Goal: Transaction & Acquisition: Purchase product/service

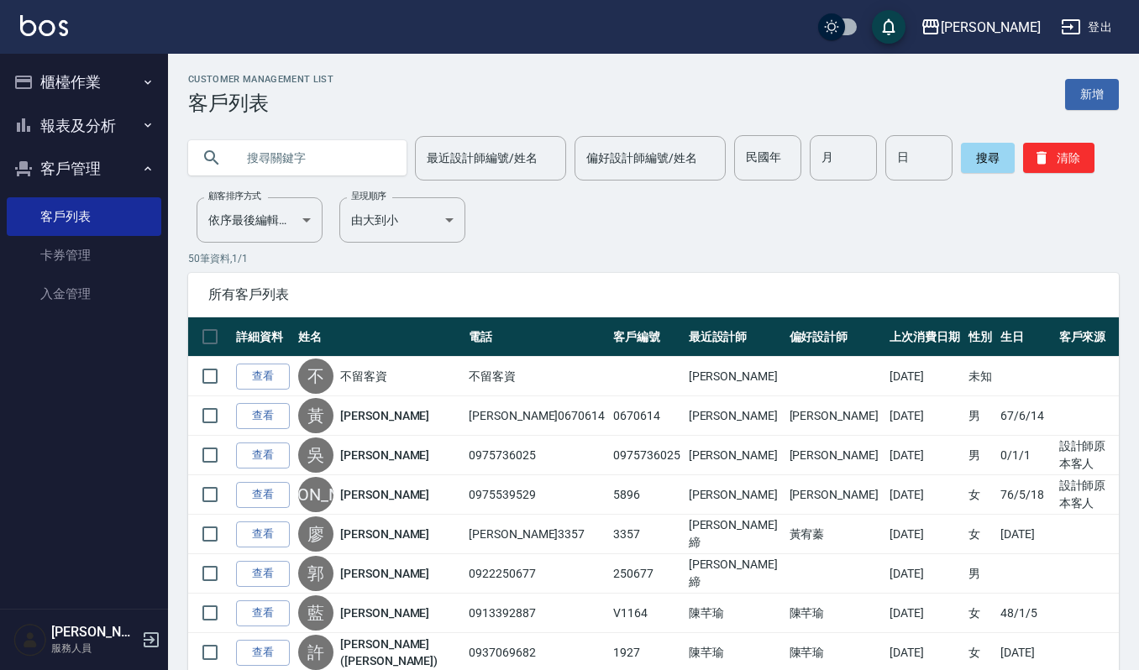
click at [324, 170] on input "text" at bounding box center [314, 157] width 158 height 45
type input "[PERSON_NAME]"
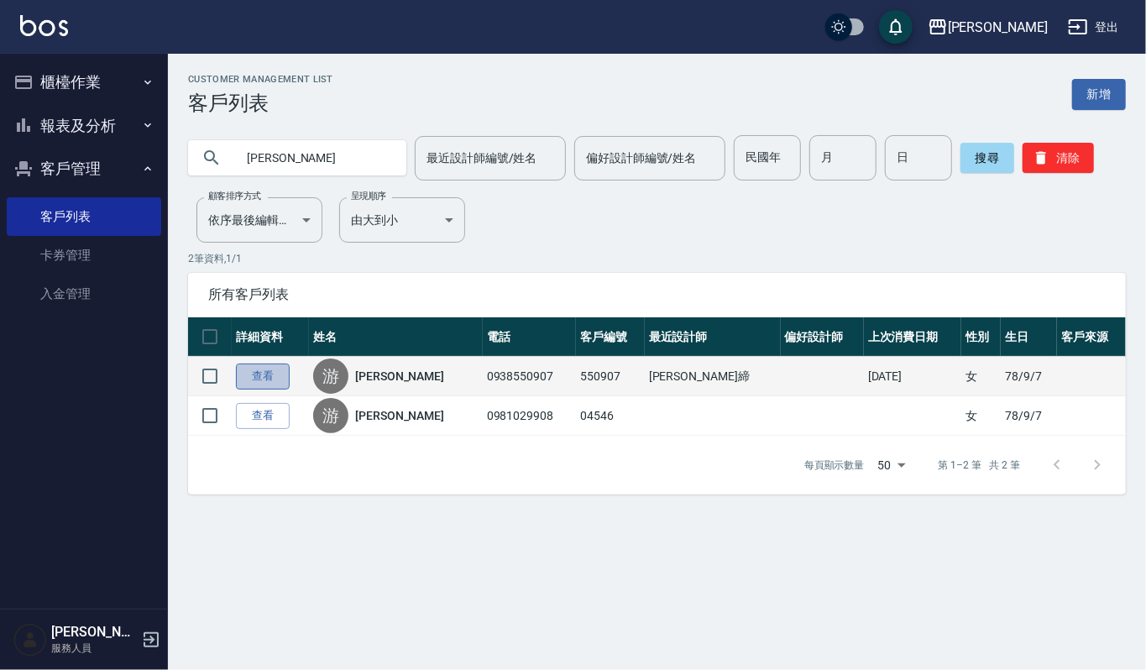
click at [260, 371] on link "查看" at bounding box center [263, 377] width 54 height 26
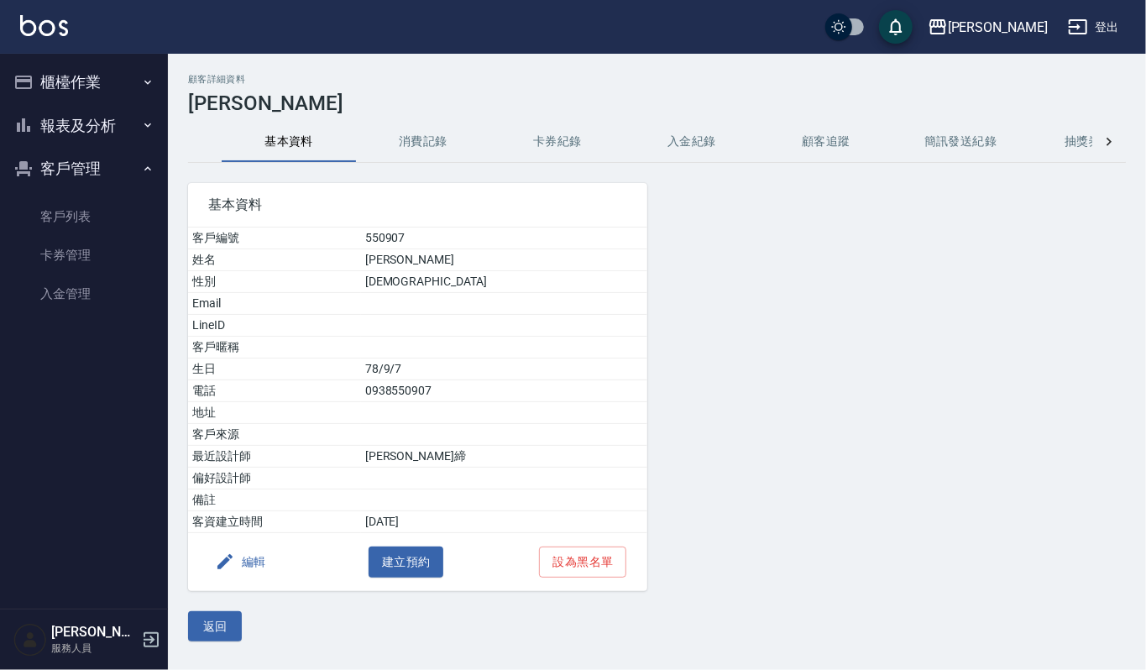
click at [431, 139] on button "消費記錄" at bounding box center [423, 142] width 134 height 40
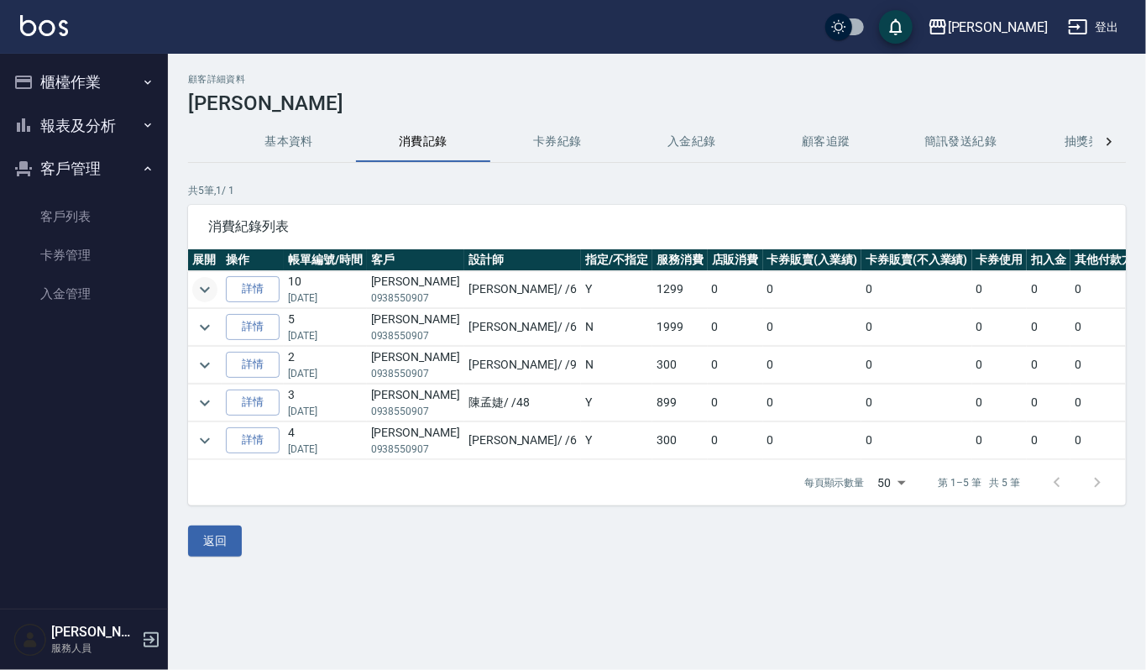
click at [208, 294] on icon "expand row" at bounding box center [205, 290] width 20 height 20
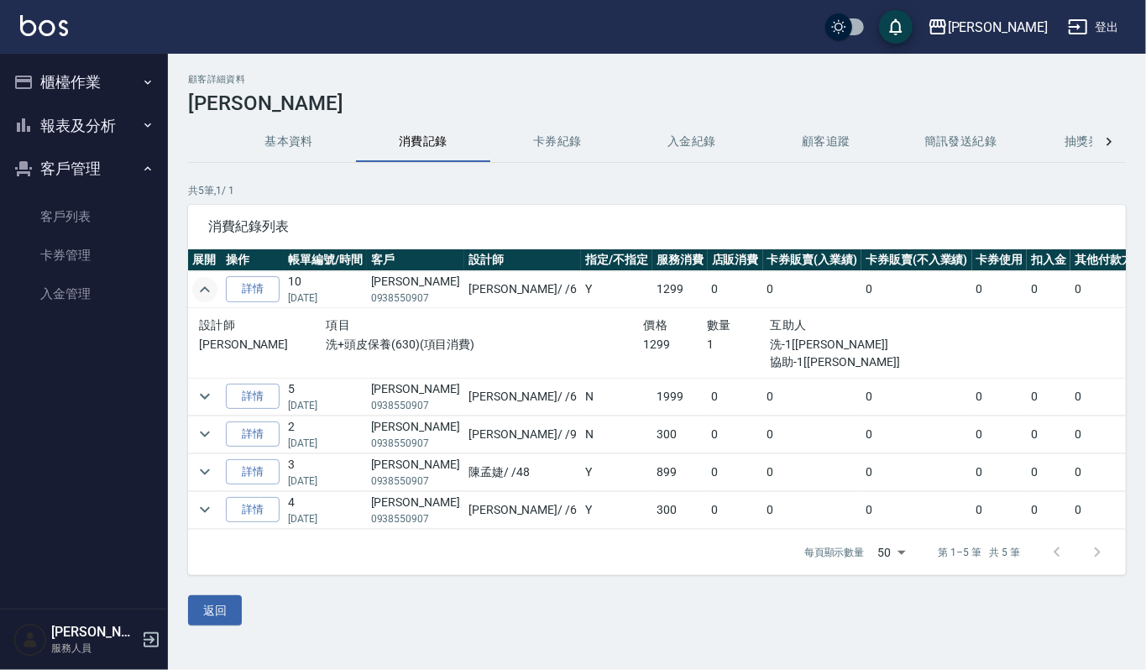
drag, startPoint x: 207, startPoint y: 405, endPoint x: 202, endPoint y: 417, distance: 12.5
click at [202, 417] on tbody "詳情 10 [DATE] [PERSON_NAME]0938550907 [PERSON_NAME] / /6 Y 1299 0 0 0 0 0 0 1299…" at bounding box center [716, 400] width 1057 height 259
click at [209, 393] on icon "expand row" at bounding box center [205, 396] width 20 height 20
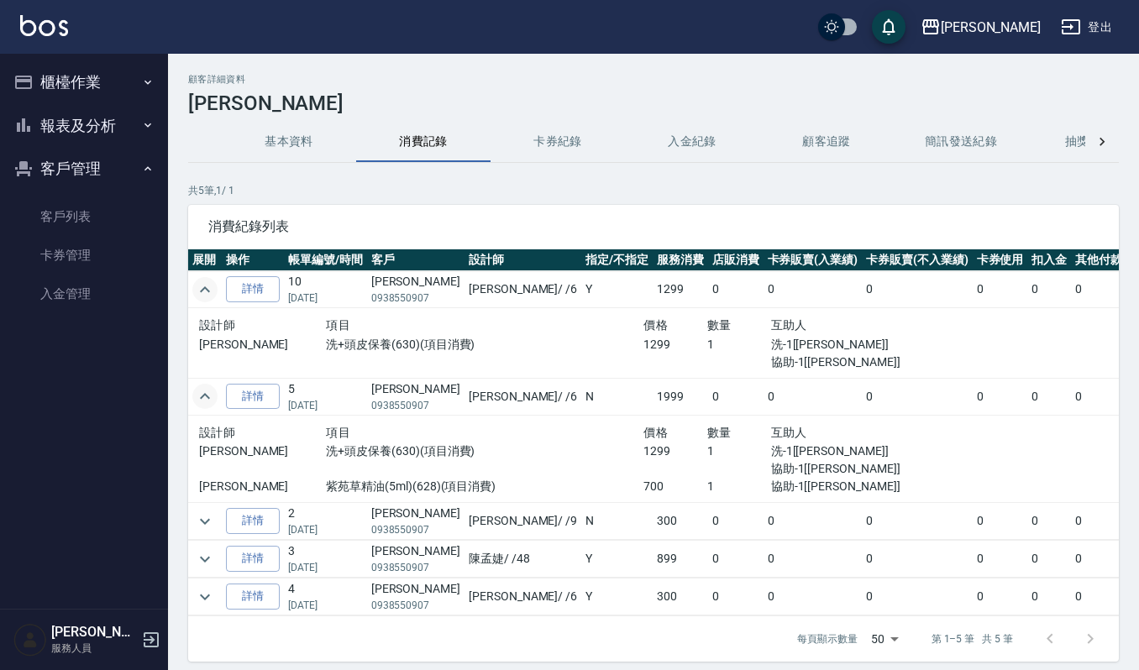
click at [81, 101] on button "櫃檯作業" at bounding box center [84, 82] width 155 height 44
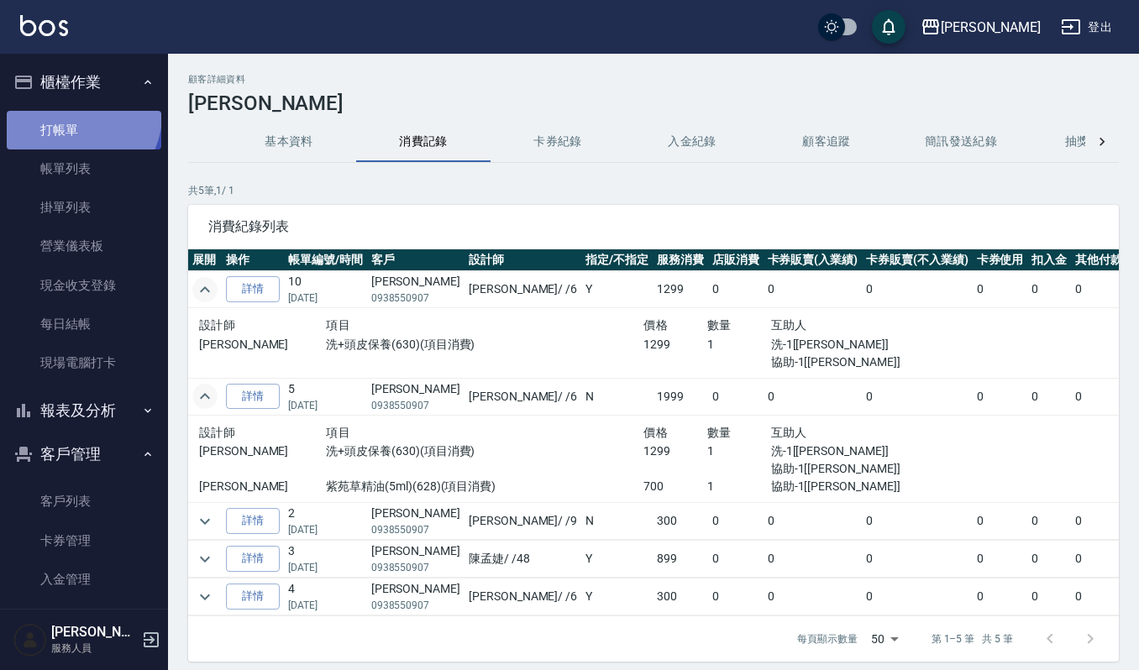
click at [77, 114] on link "打帳單" at bounding box center [84, 130] width 155 height 39
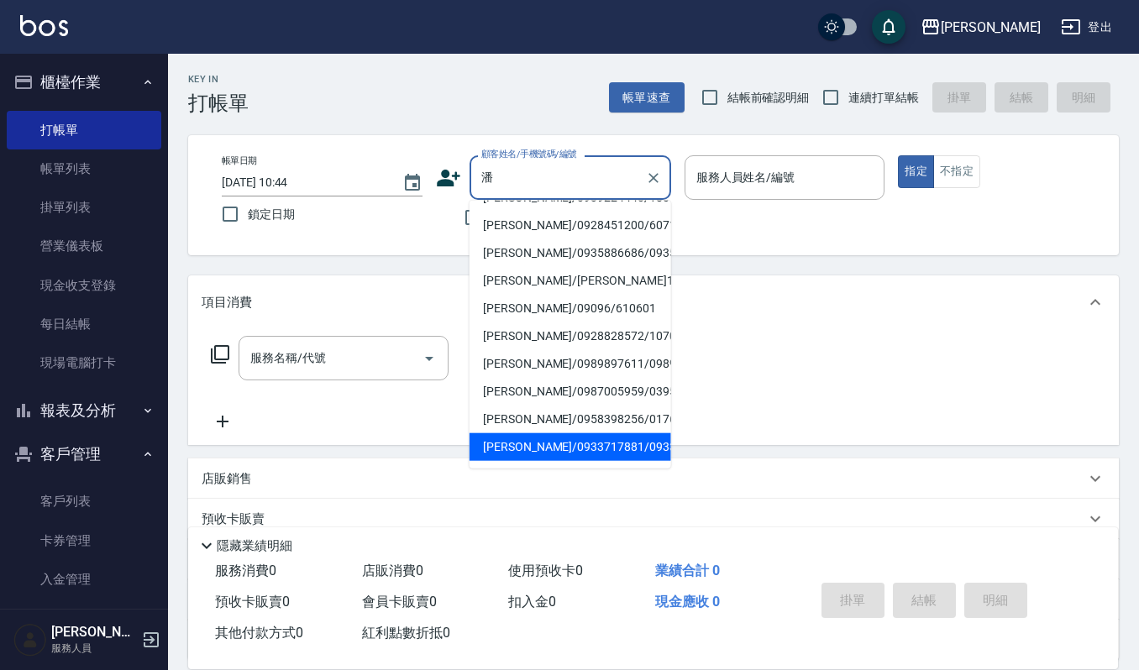
scroll to position [96, 0]
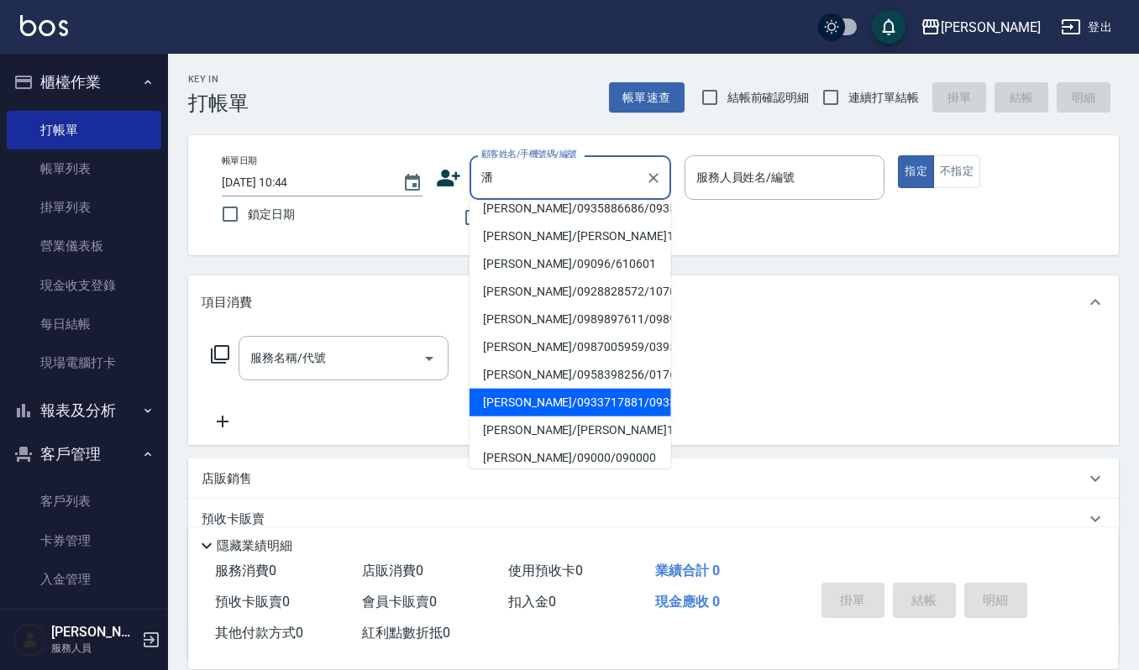
type input "[PERSON_NAME]/0933717881/0933717881"
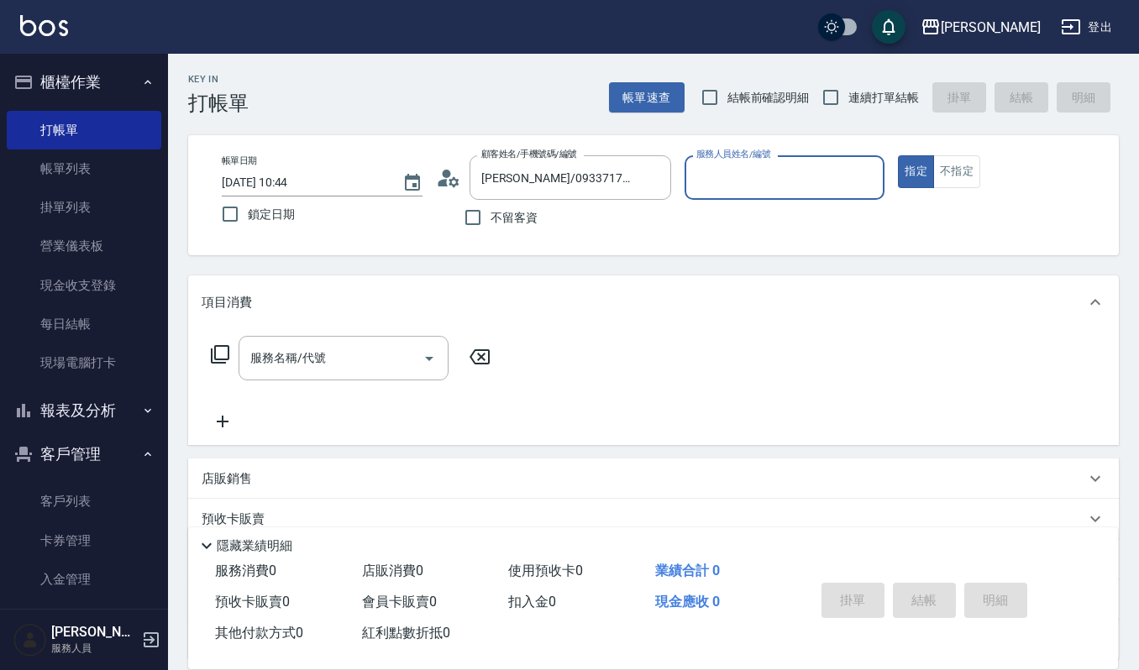
type input "[PERSON_NAME]-4"
click at [626, 176] on input "[PERSON_NAME]/0933717881/0933717881" at bounding box center [557, 177] width 161 height 29
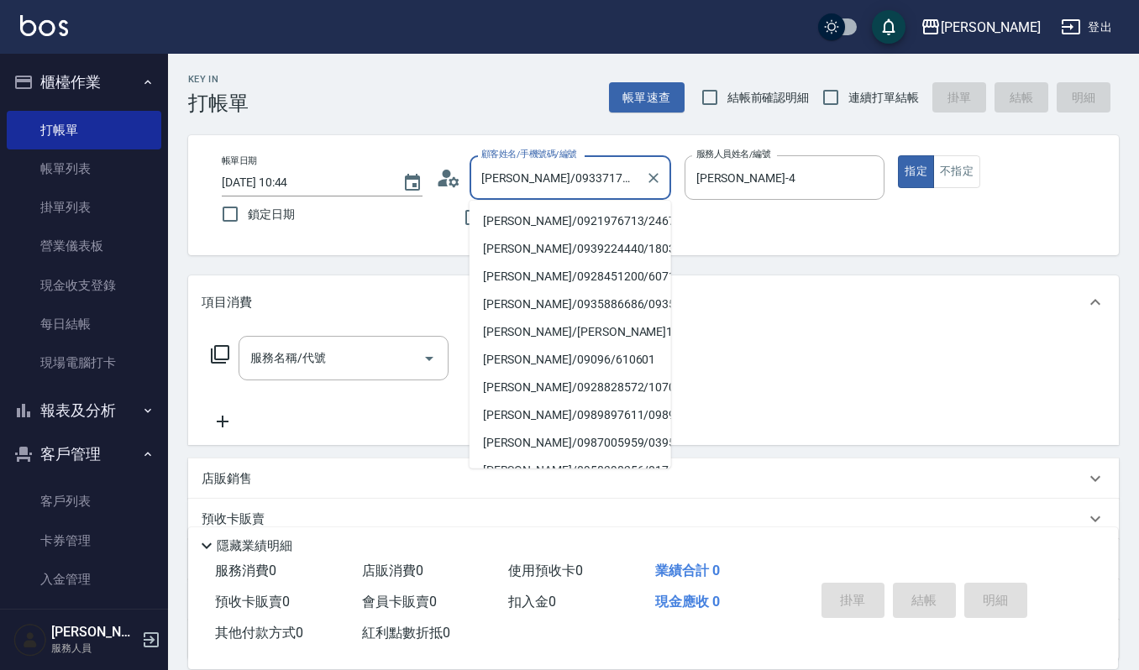
click at [626, 176] on input "[PERSON_NAME]/0933717881/0933717881" at bounding box center [557, 177] width 161 height 29
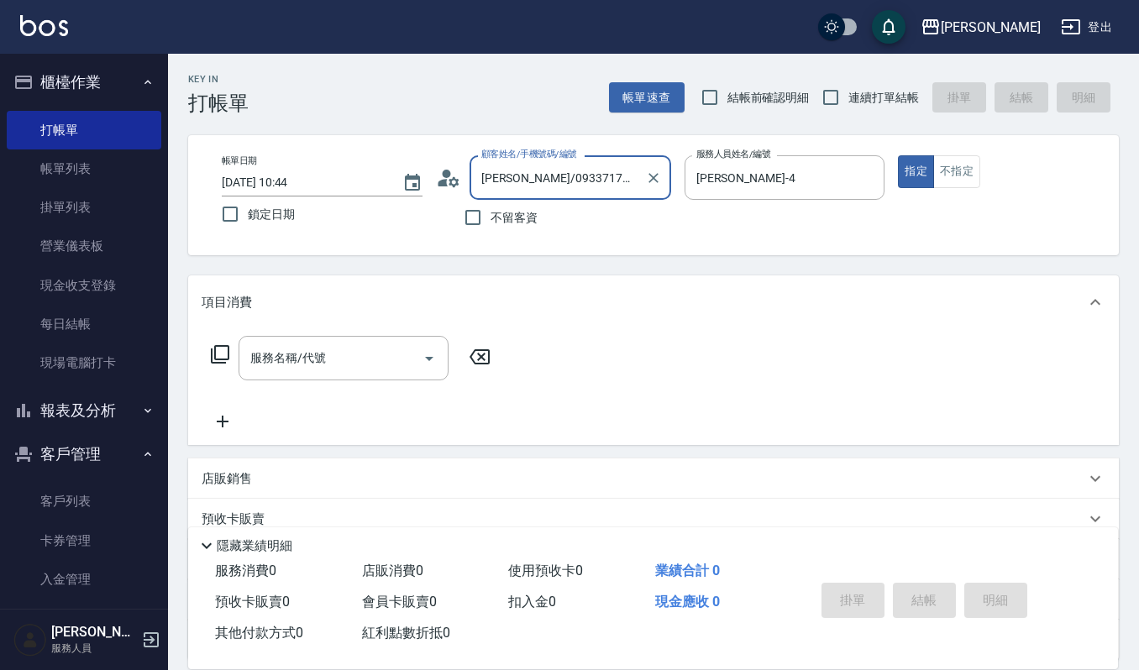
click at [650, 191] on div at bounding box center [653, 177] width 22 height 45
click at [662, 178] on button "Clear" at bounding box center [654, 178] width 24 height 24
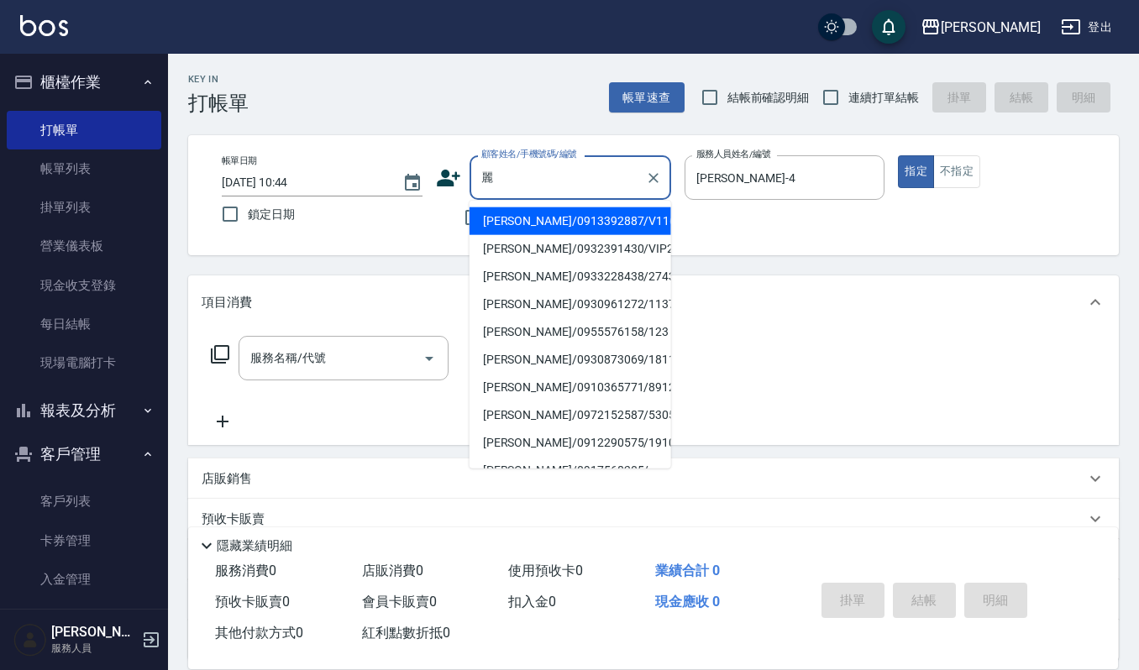
click at [646, 293] on li "[PERSON_NAME]/0930961272/1137" at bounding box center [570, 305] width 202 height 28
type input "[PERSON_NAME]/0930961272/1137"
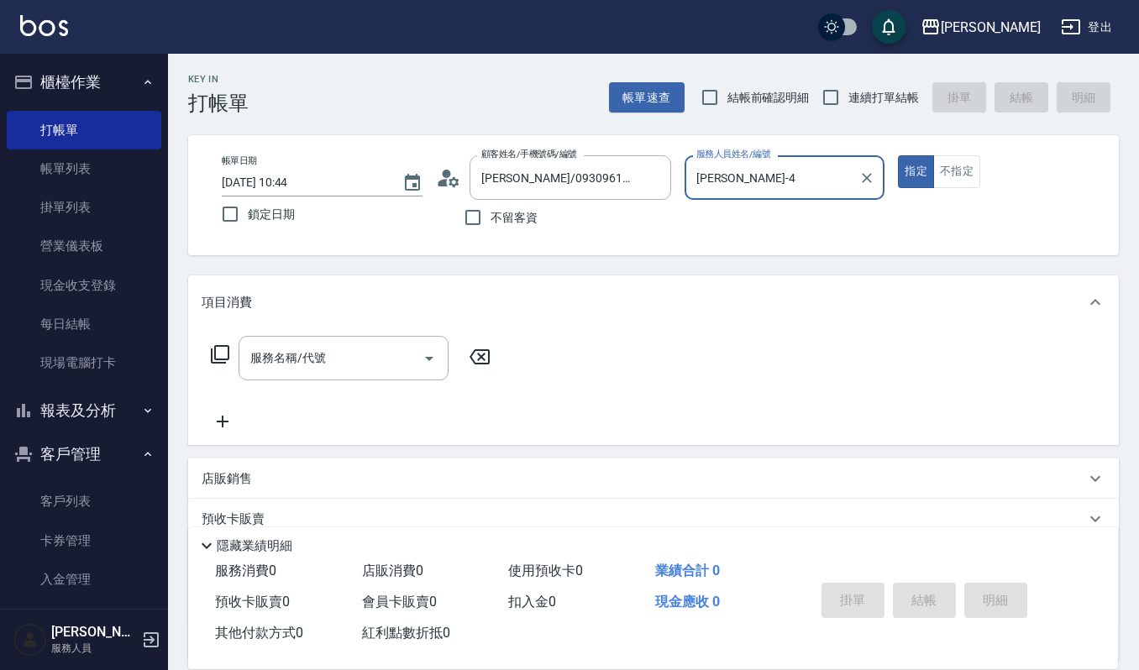
type input "Sammi-8"
click at [320, 346] on input "服務名稱/代號" at bounding box center [331, 357] width 170 height 29
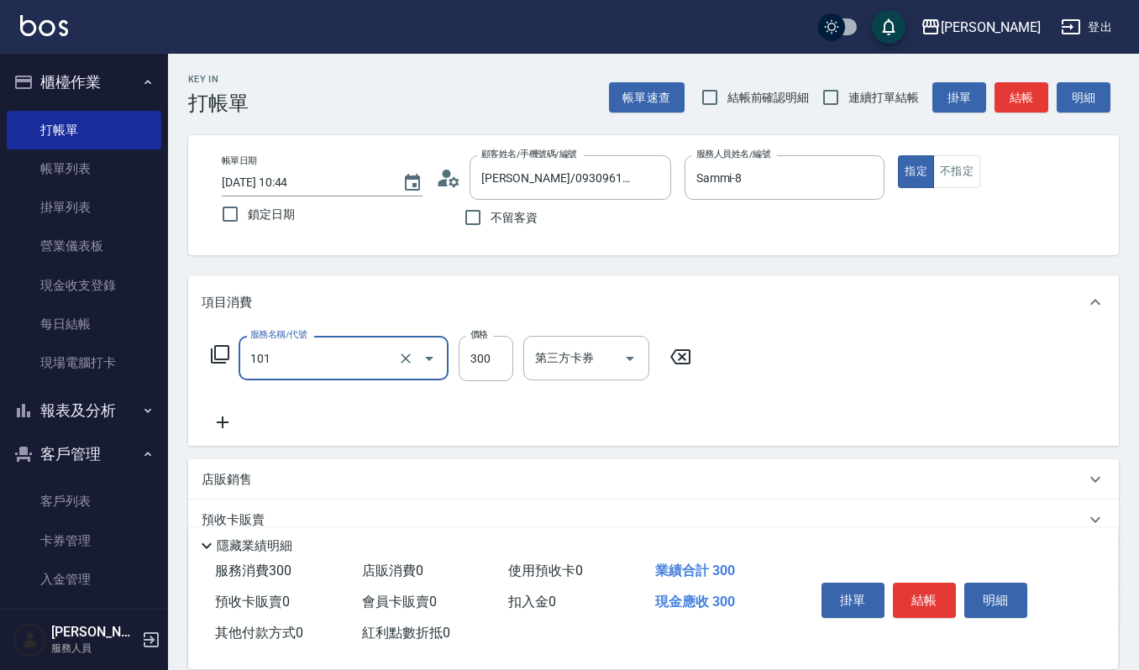
type input "一般洗髮(101)"
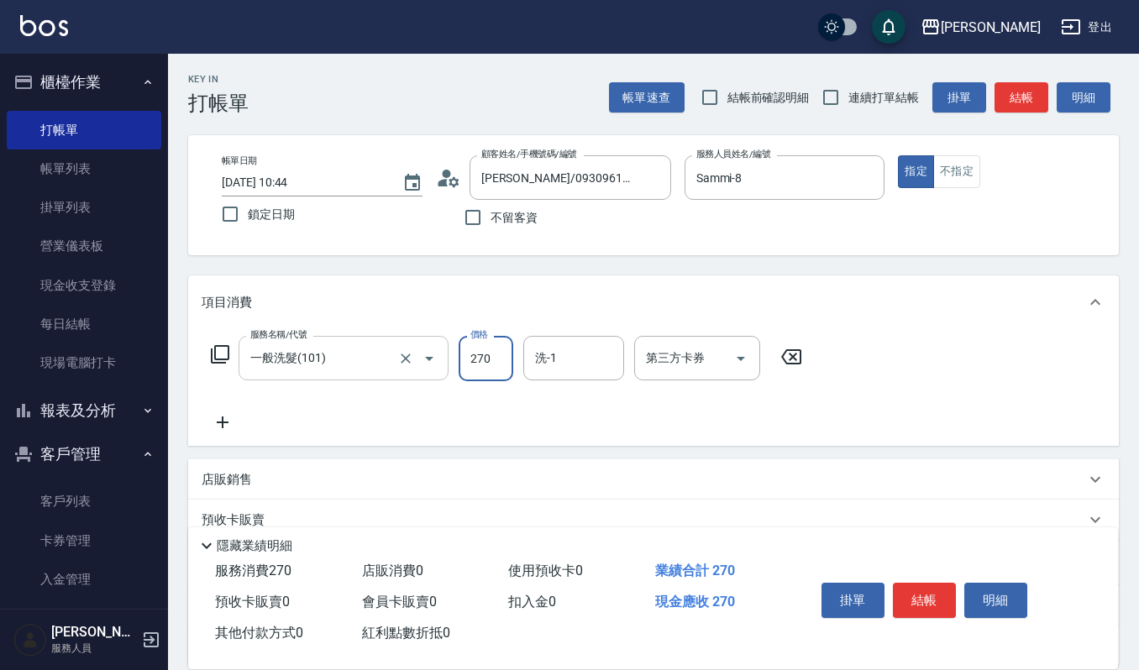
type input "270"
click at [553, 344] on div "洗-1 洗-1" at bounding box center [573, 358] width 101 height 45
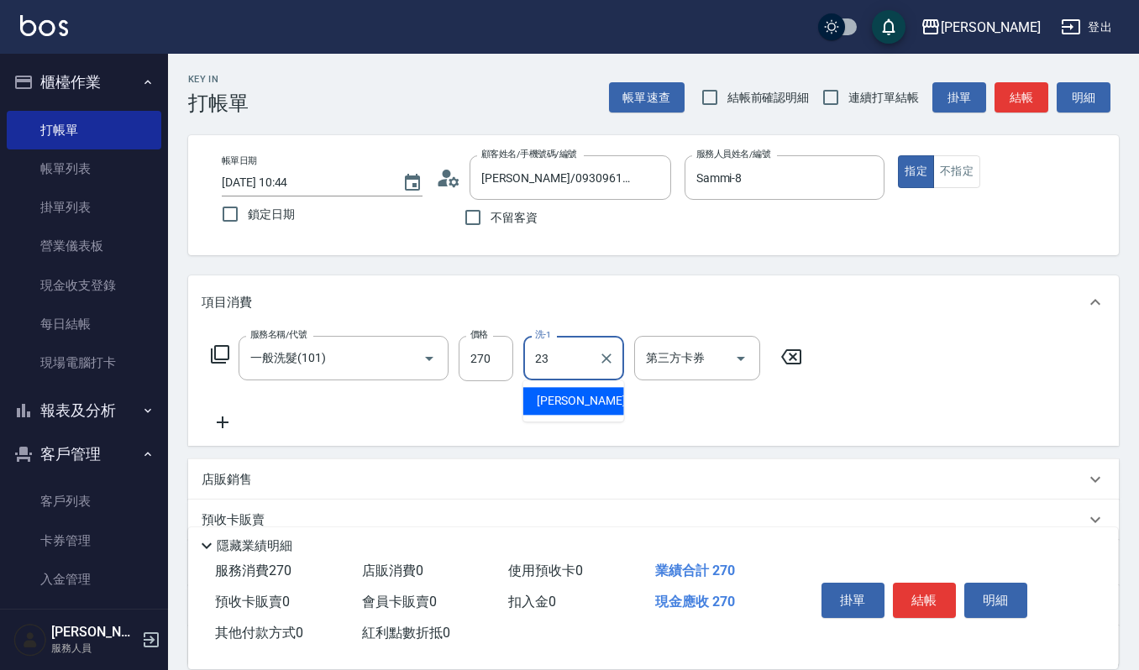
type input "[PERSON_NAME]-23"
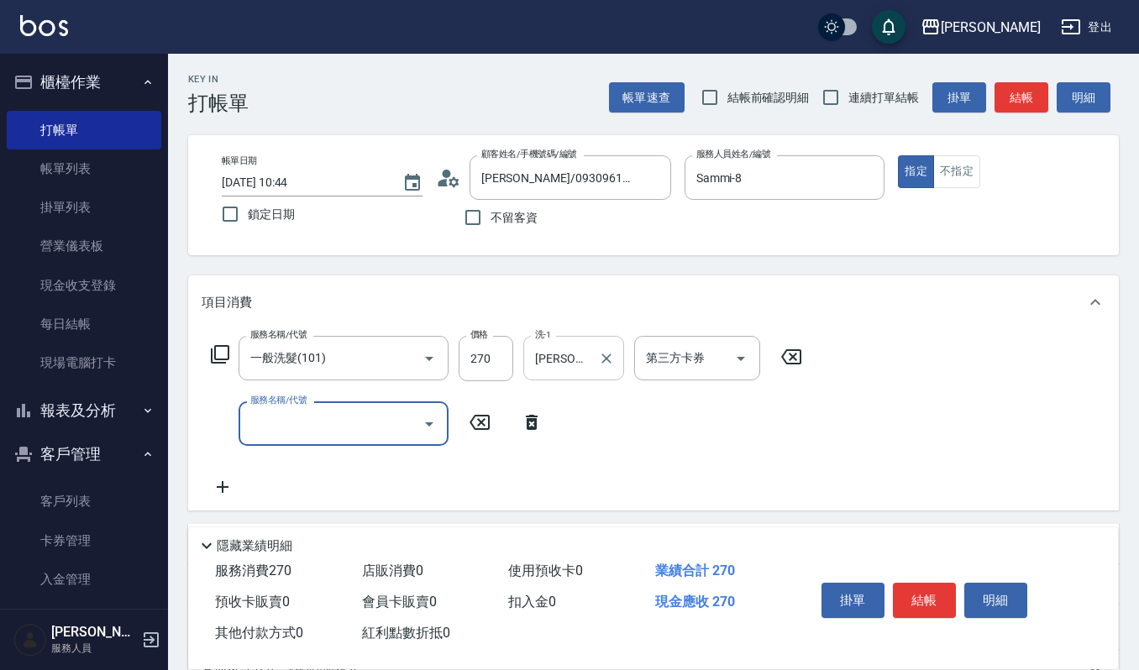
type input "ㄧ"
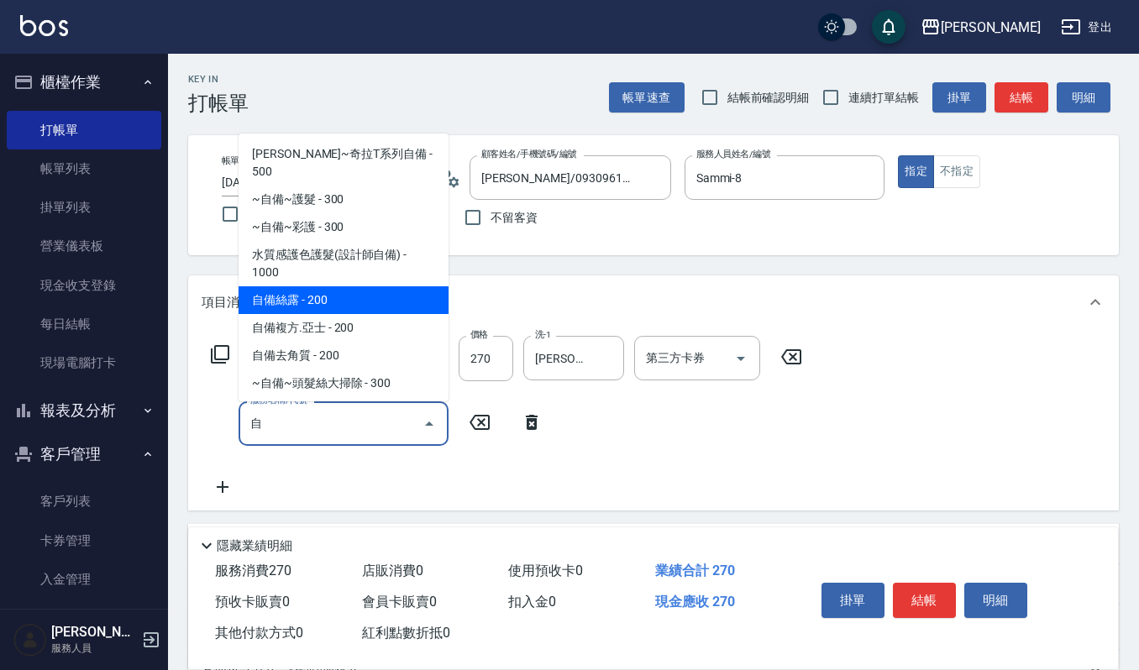
click at [312, 286] on span "自備絲露 - 200" at bounding box center [343, 300] width 210 height 28
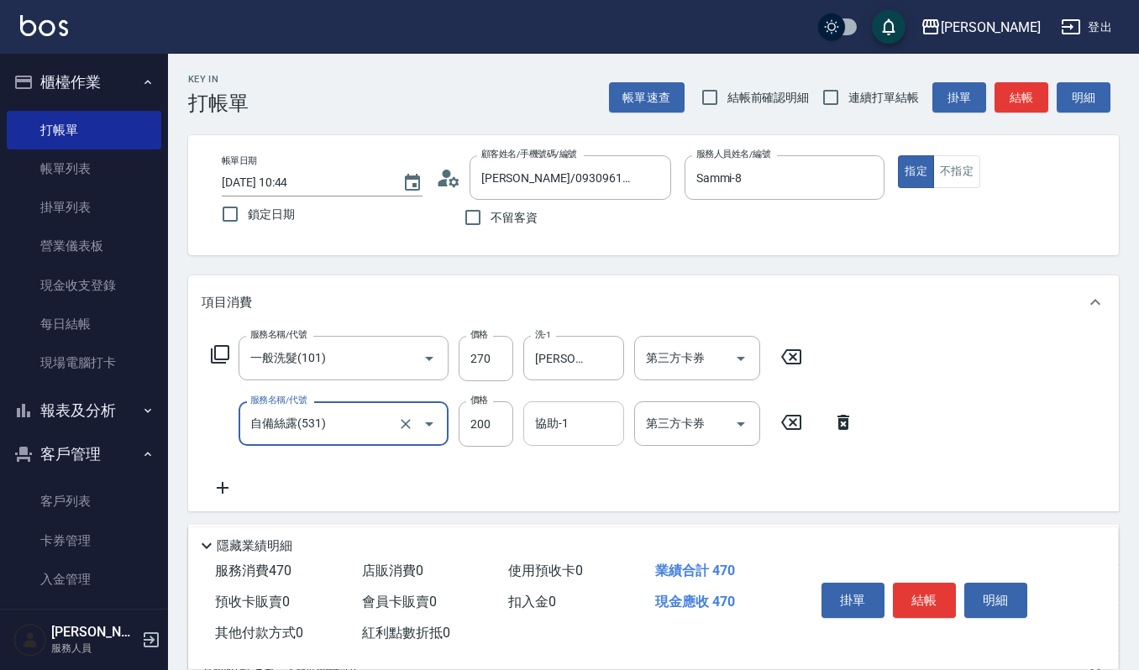
type input "自備絲露(531)"
click at [555, 433] on input "協助-1" at bounding box center [574, 423] width 86 height 29
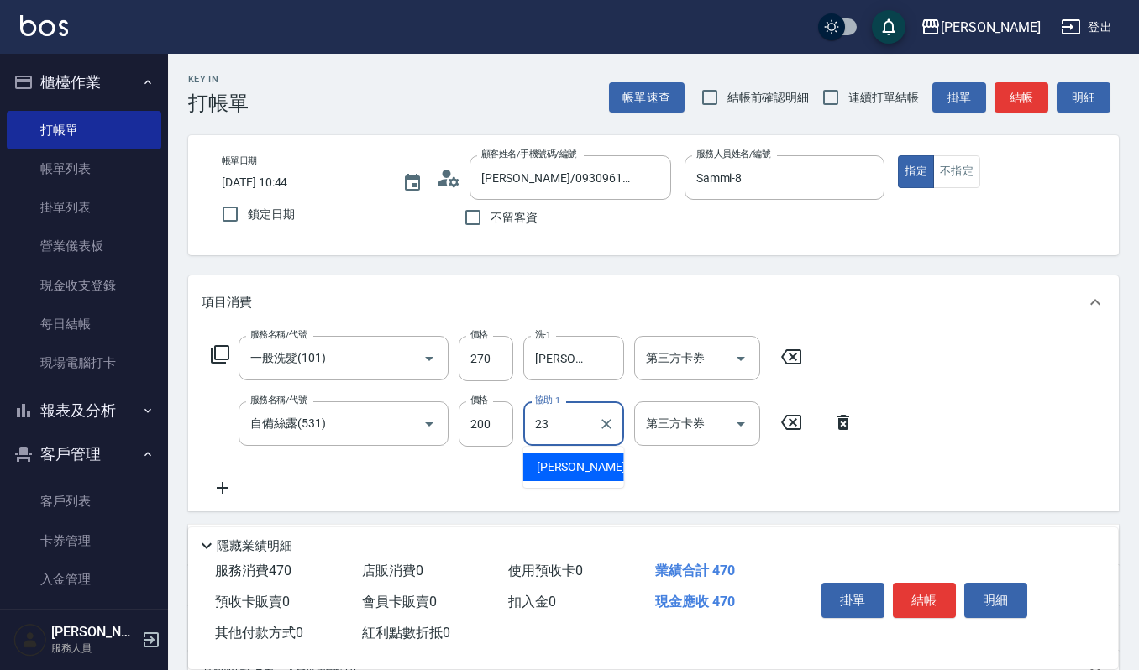
type input "[PERSON_NAME]-23"
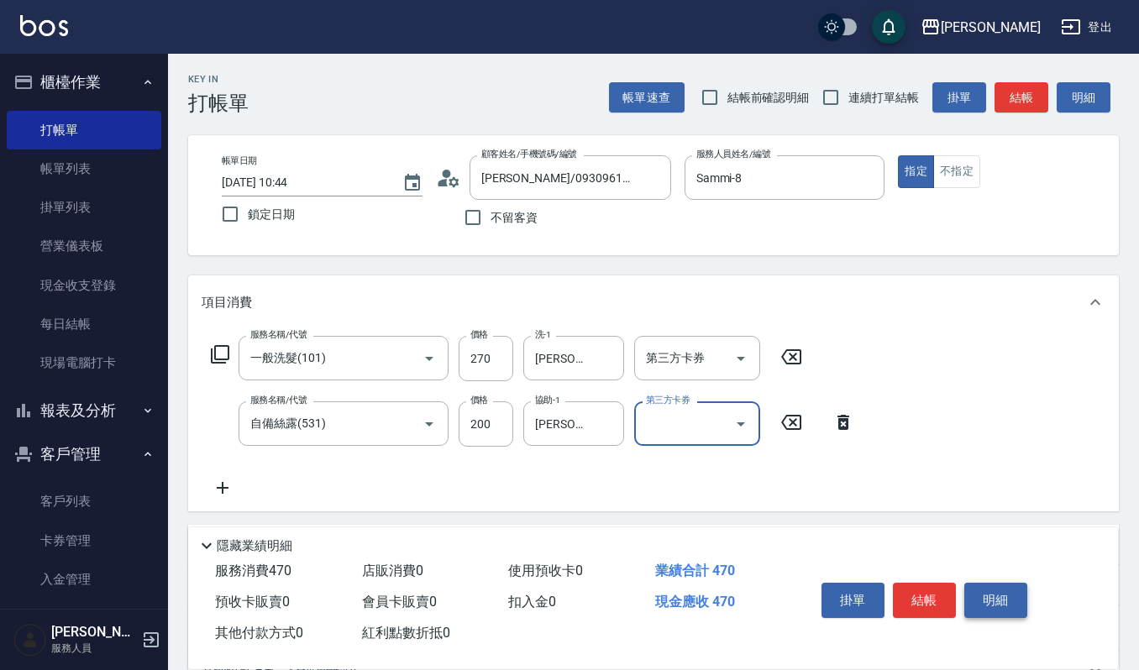
click at [1004, 591] on button "明細" at bounding box center [995, 600] width 63 height 35
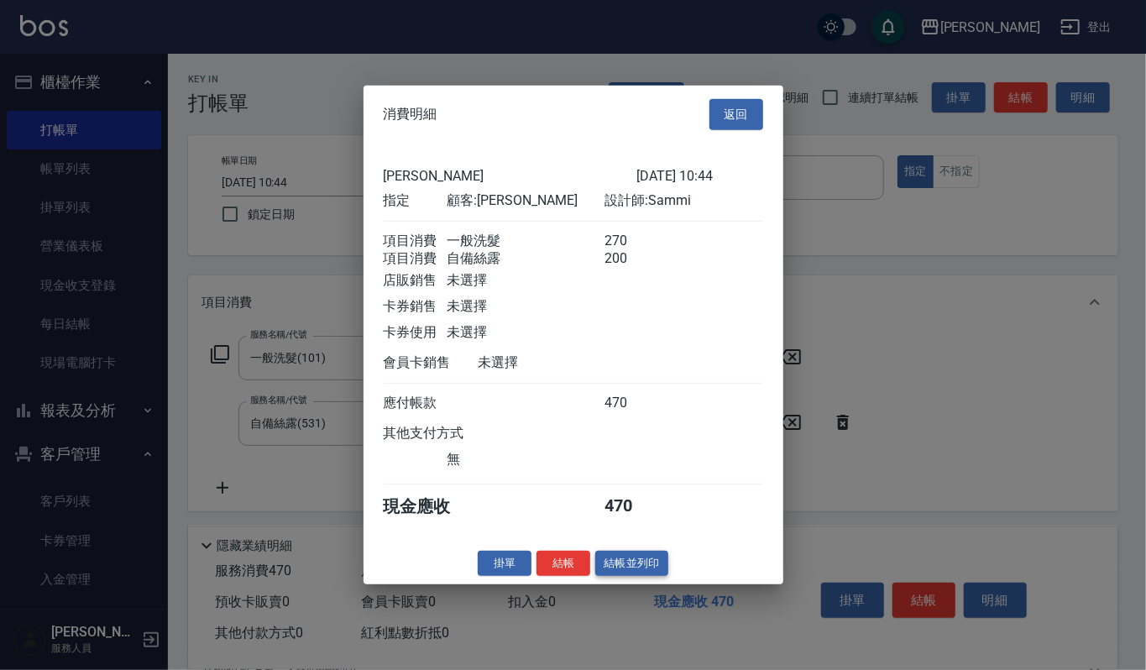
click at [652, 569] on button "結帳並列印" at bounding box center [631, 563] width 73 height 26
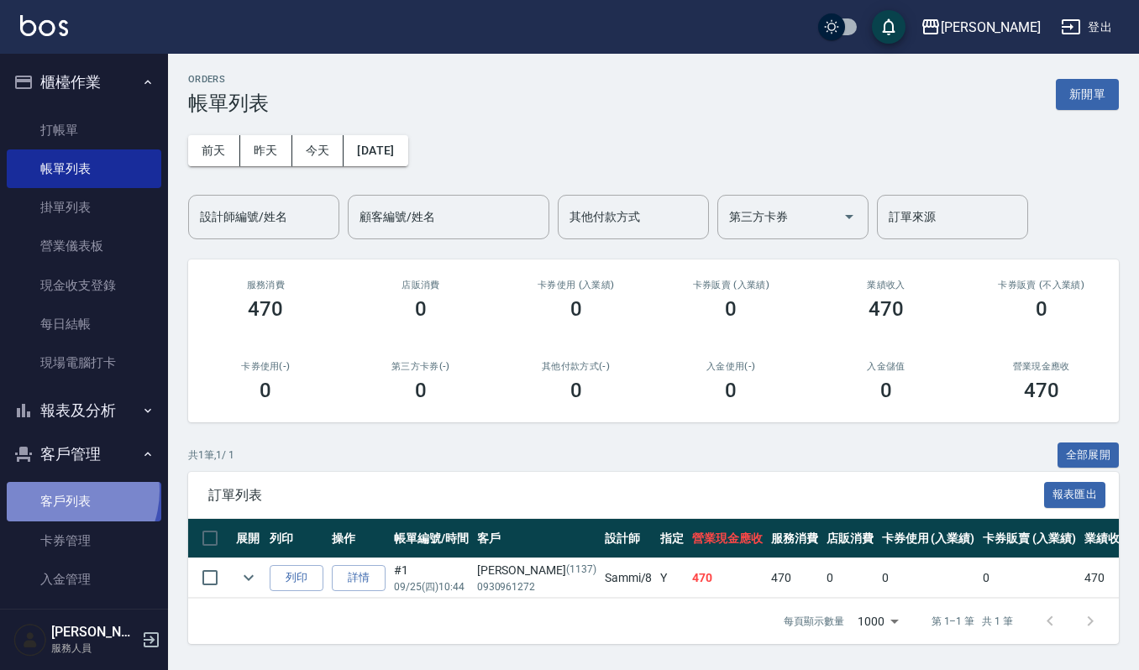
click at [57, 490] on link "客戶列表" at bounding box center [84, 501] width 155 height 39
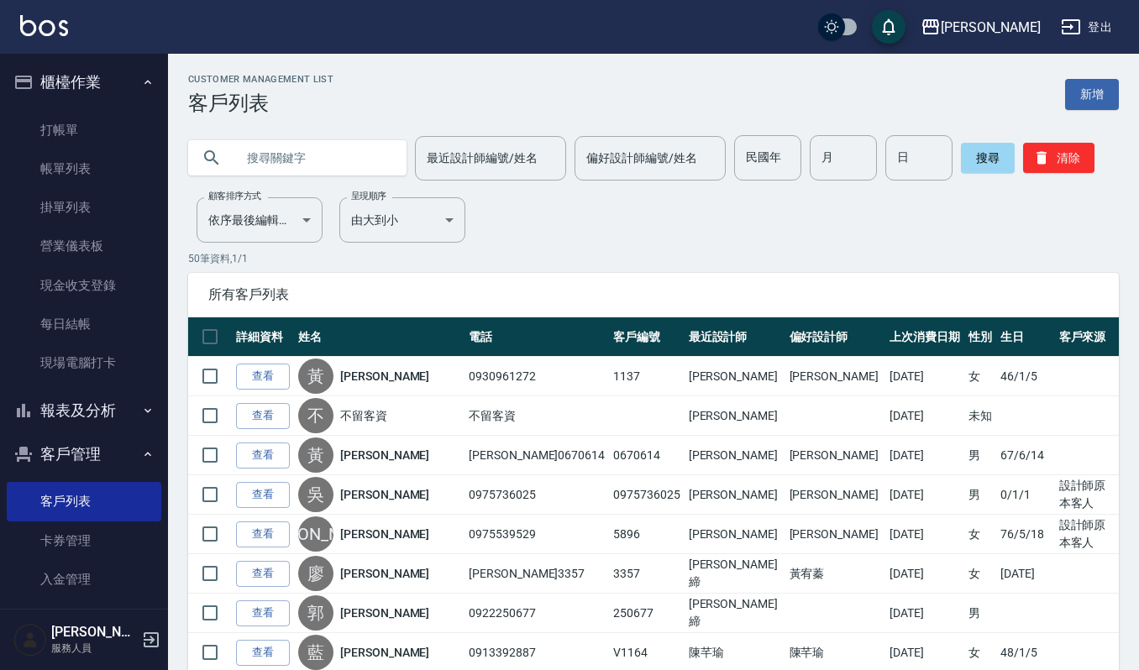
click at [34, 18] on img at bounding box center [44, 25] width 48 height 21
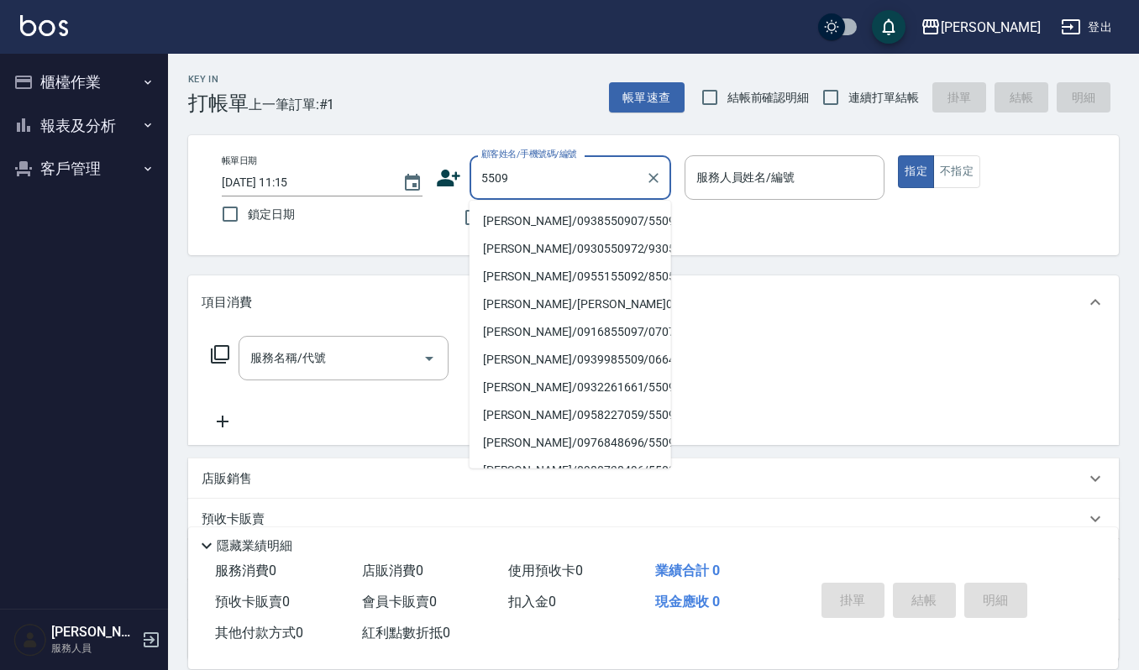
click at [554, 218] on li "[PERSON_NAME]/0938550907/550907" at bounding box center [570, 221] width 202 height 28
type input "[PERSON_NAME]/0938550907/550907"
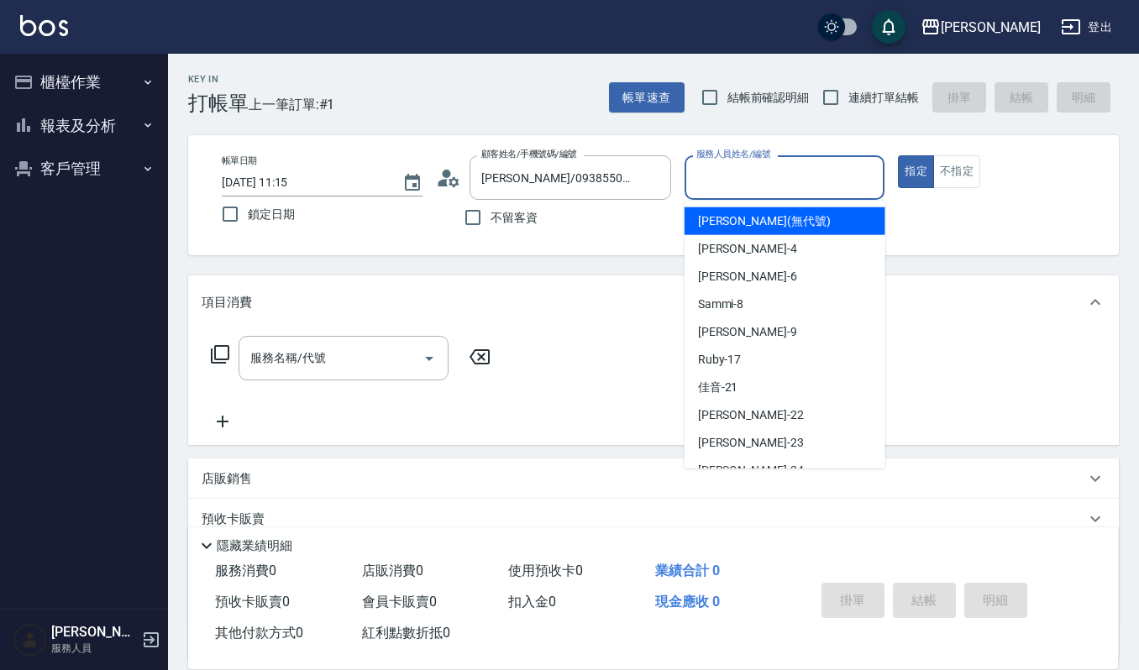
click at [783, 183] on input "服務人員姓名/編號" at bounding box center [785, 177] width 186 height 29
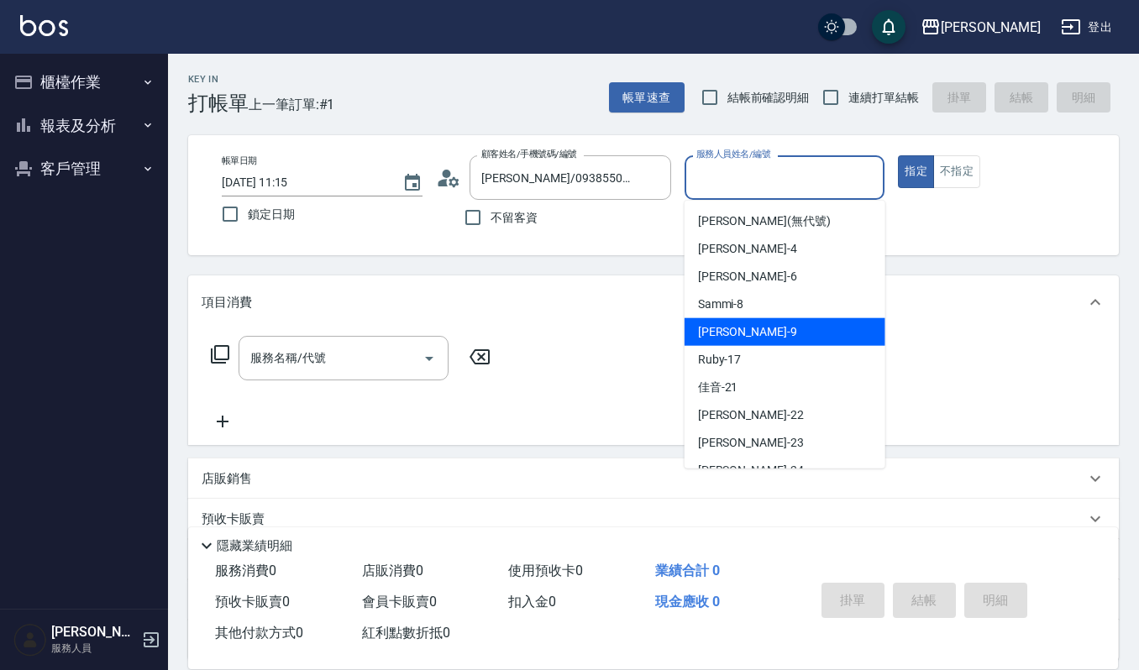
click at [734, 343] on div "[PERSON_NAME] -9" at bounding box center [784, 332] width 201 height 28
click at [821, 172] on input "[PERSON_NAME]-9" at bounding box center [772, 177] width 160 height 29
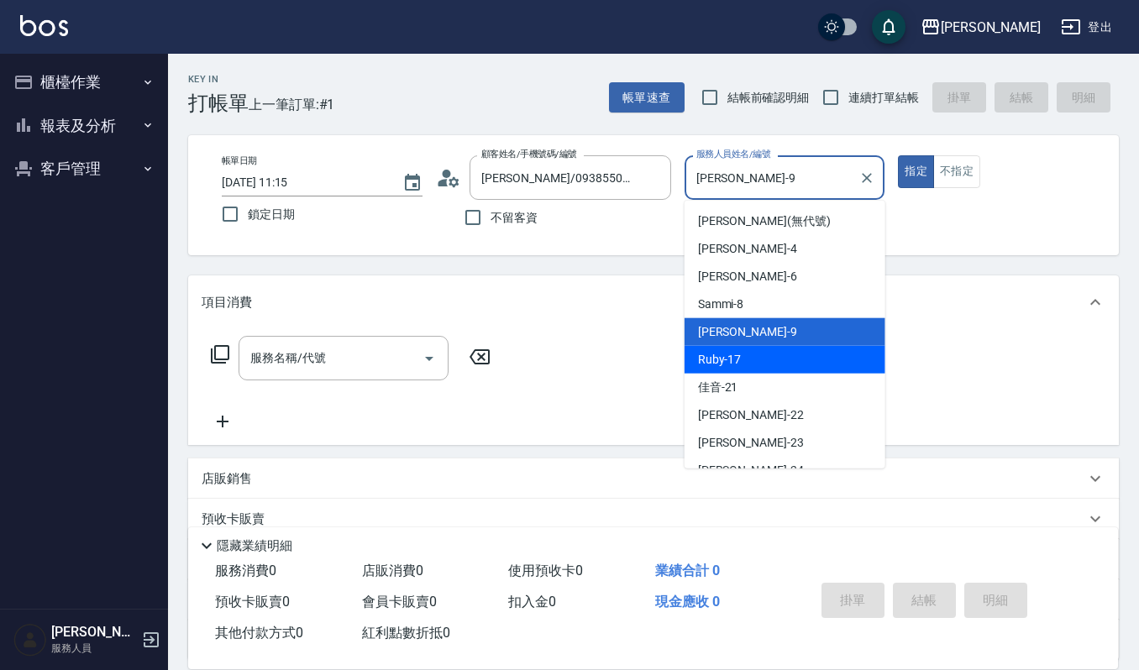
click at [779, 354] on div "Ruby -17" at bounding box center [784, 360] width 201 height 28
type input "Ruby-17"
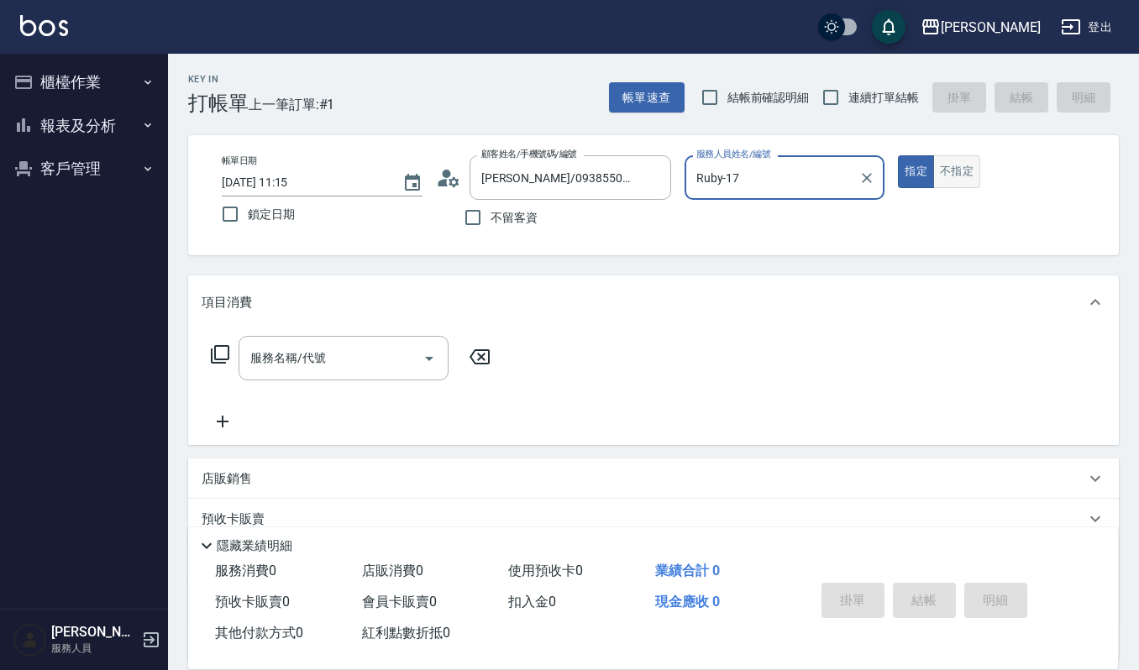
click at [944, 182] on button "不指定" at bounding box center [956, 171] width 47 height 33
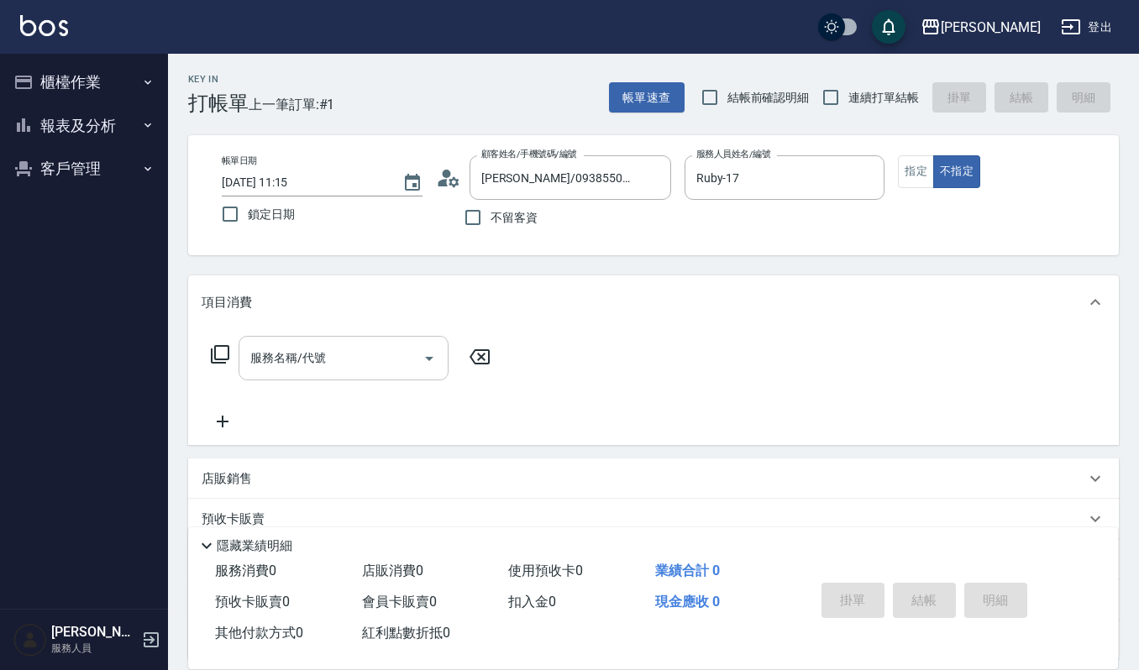
click at [311, 373] on input "服務名稱/代號" at bounding box center [331, 357] width 170 height 29
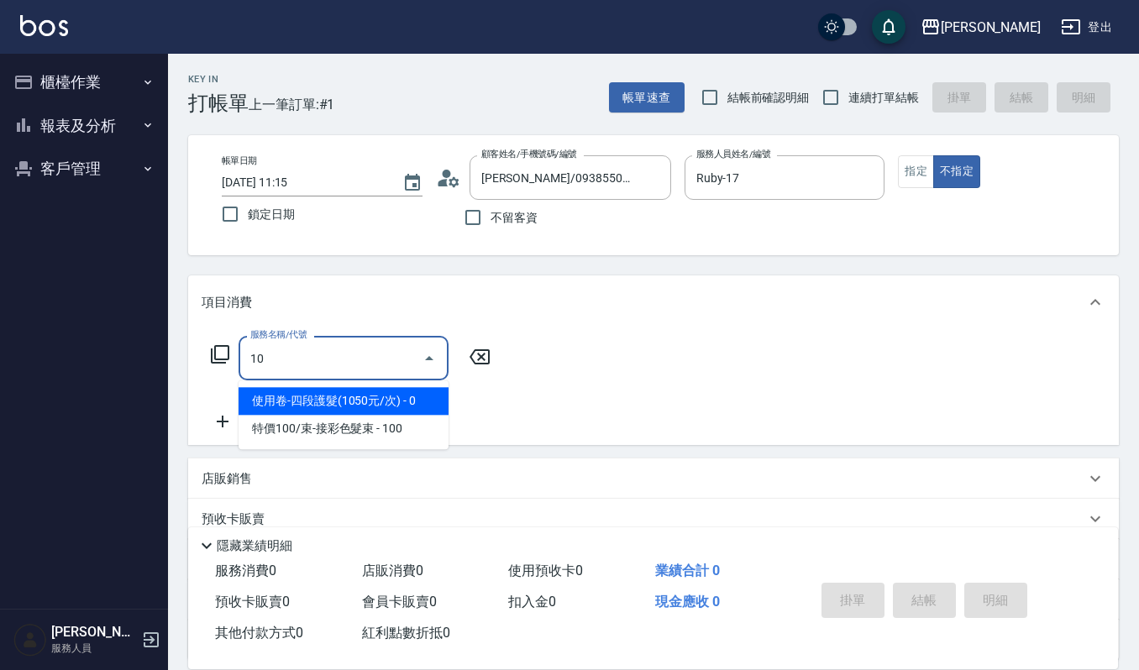
type input "1"
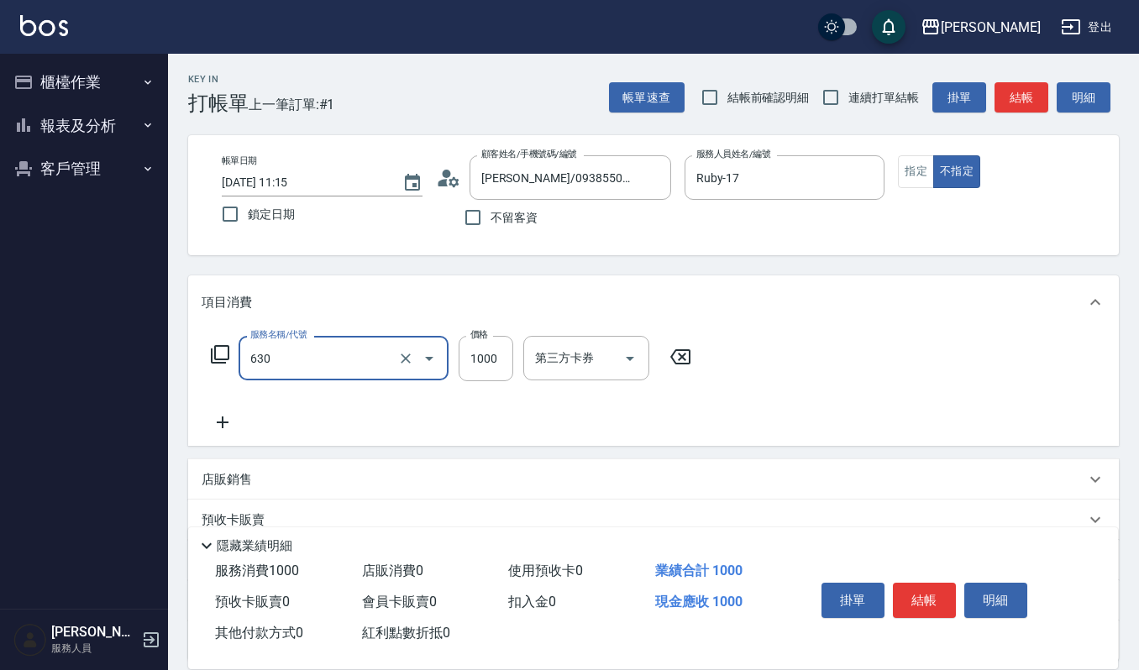
type input "洗+頭皮保養(630)"
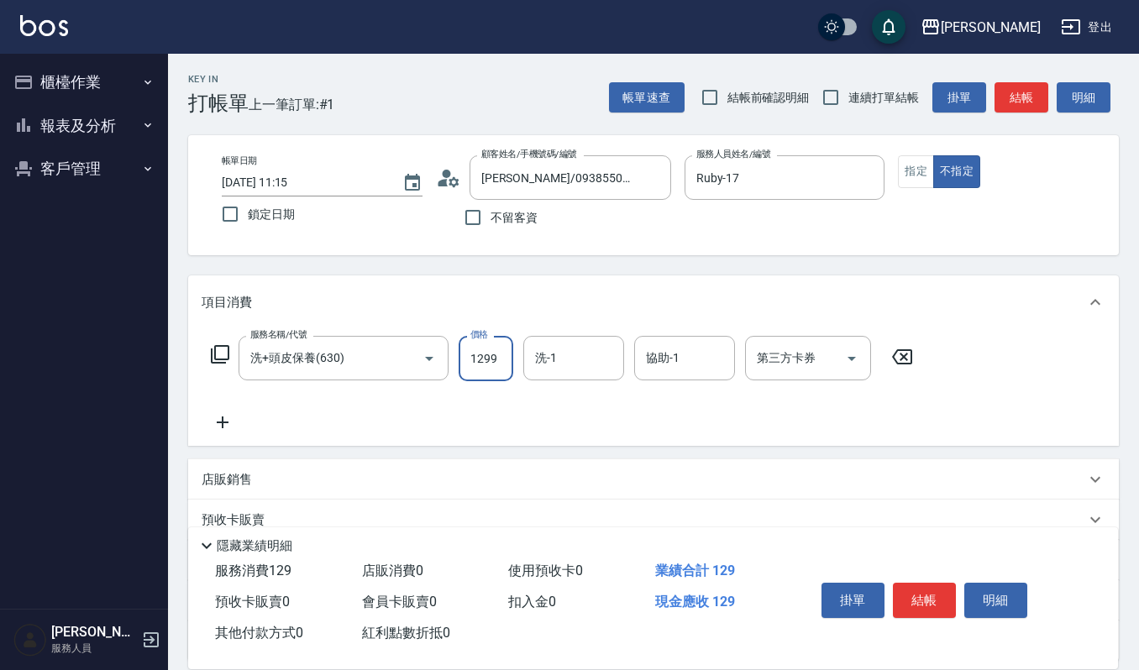
type input "1299"
type input "[PERSON_NAME]-22"
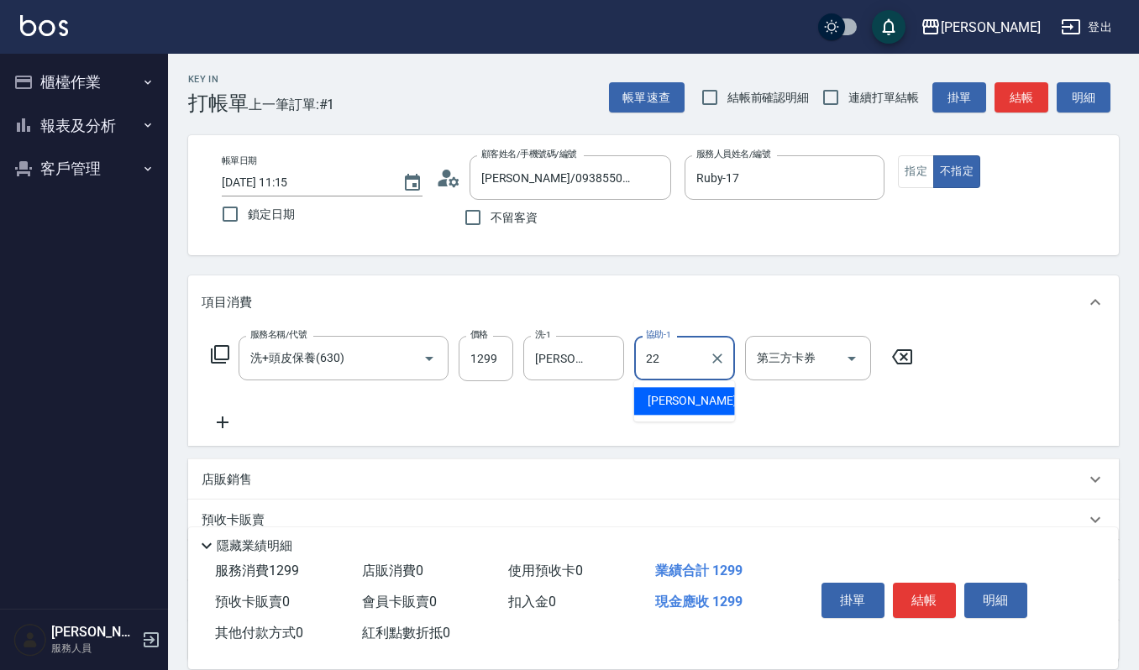
type input "[PERSON_NAME]-22"
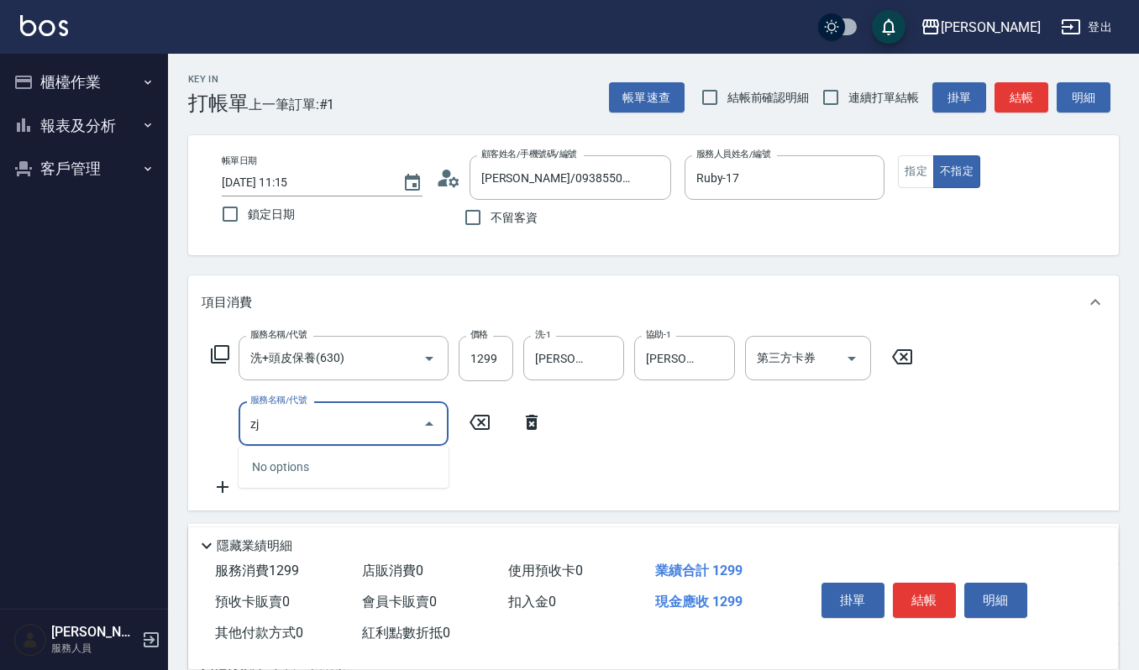
type input "z"
type input "複方精油(5ml)(629)"
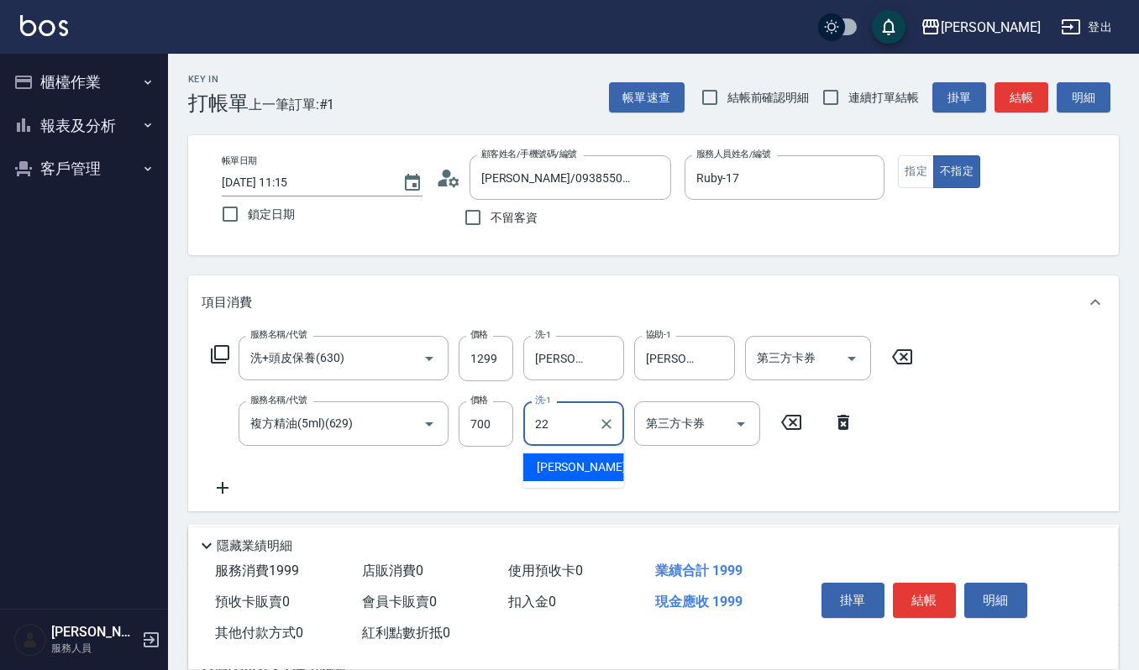
type input "[PERSON_NAME]-22"
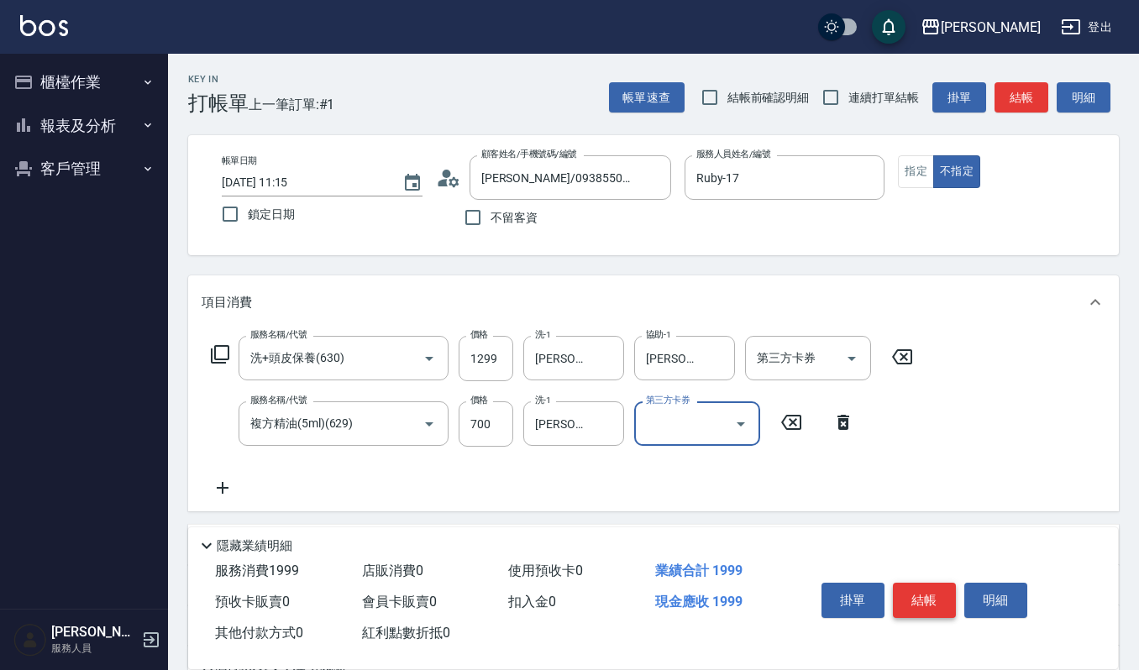
click at [925, 596] on button "結帳" at bounding box center [924, 600] width 63 height 35
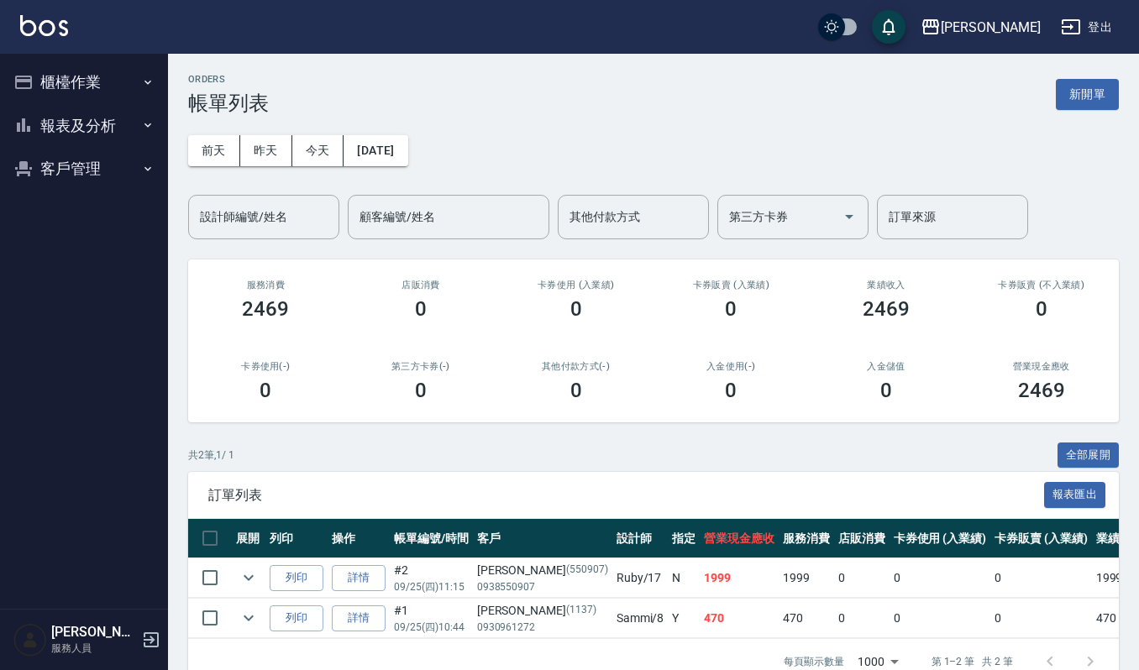
scroll to position [52, 0]
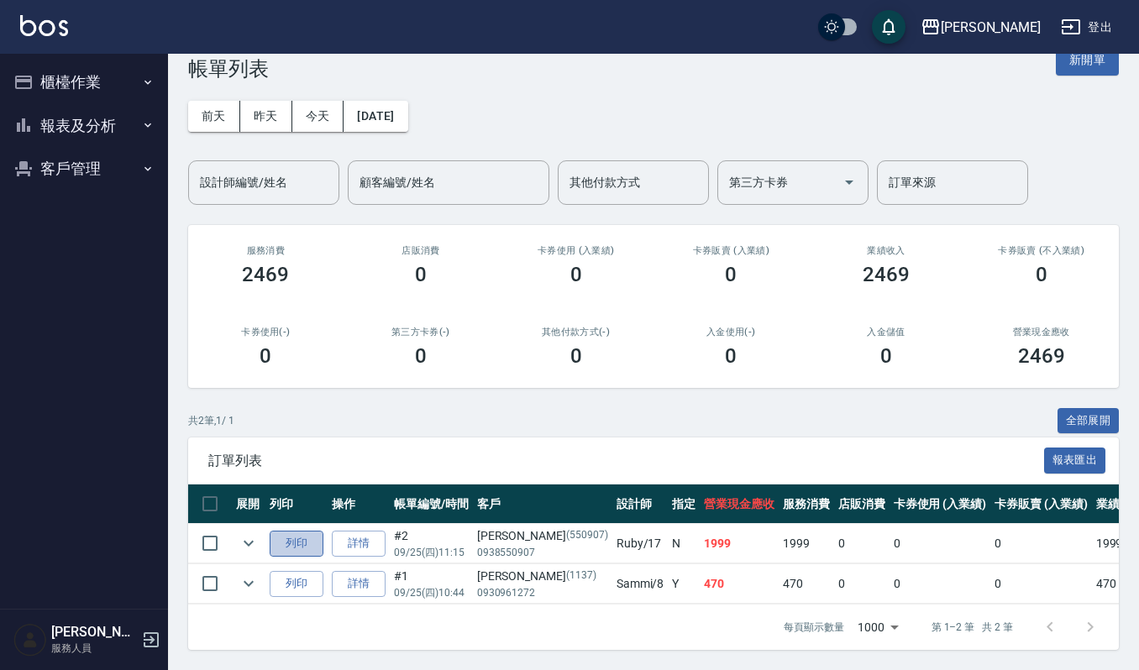
click at [317, 531] on button "列印" at bounding box center [297, 544] width 54 height 26
click at [74, 172] on button "客戶管理" at bounding box center [84, 169] width 155 height 44
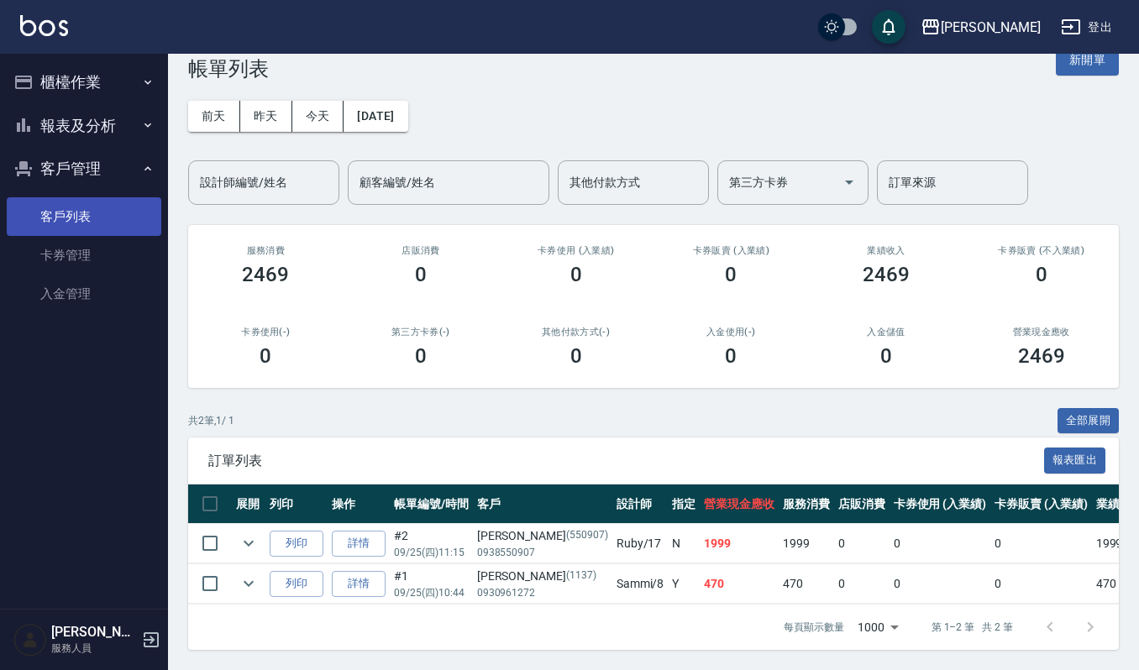
click at [79, 210] on link "客戶列表" at bounding box center [84, 216] width 155 height 39
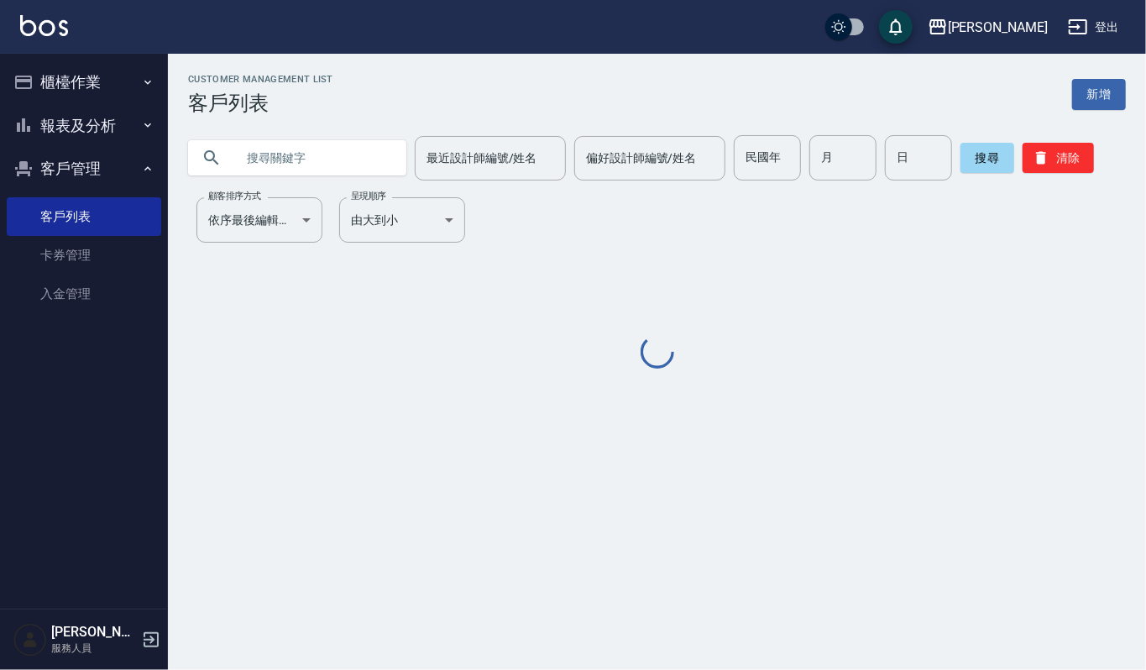
click at [293, 152] on input "text" at bounding box center [314, 157] width 158 height 45
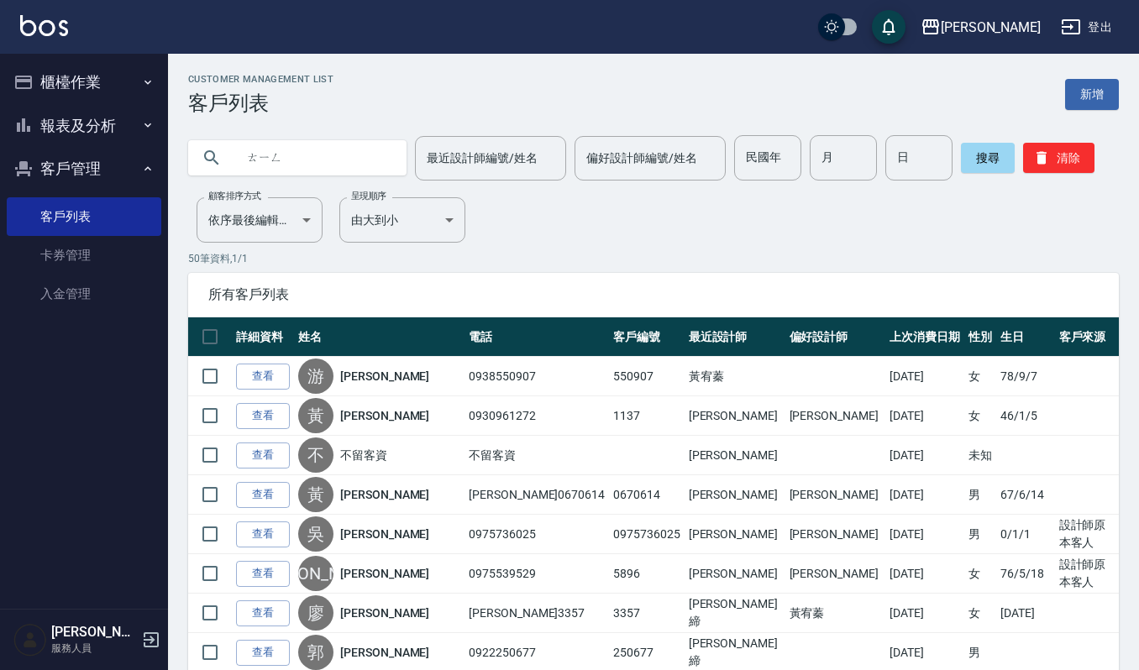
type input "停"
type input "聽"
type input "挺"
type input "頂"
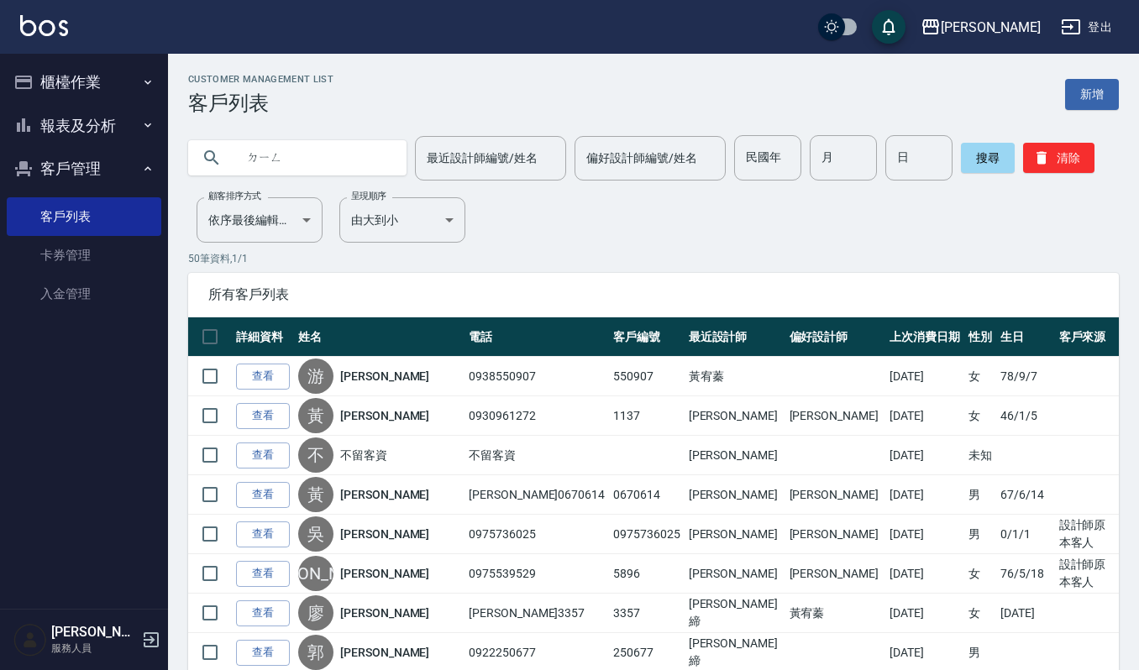
type input "定"
click at [320, 149] on input "wu/6" at bounding box center [314, 157] width 158 height 45
type input "w"
type input "定"
type input "頂"
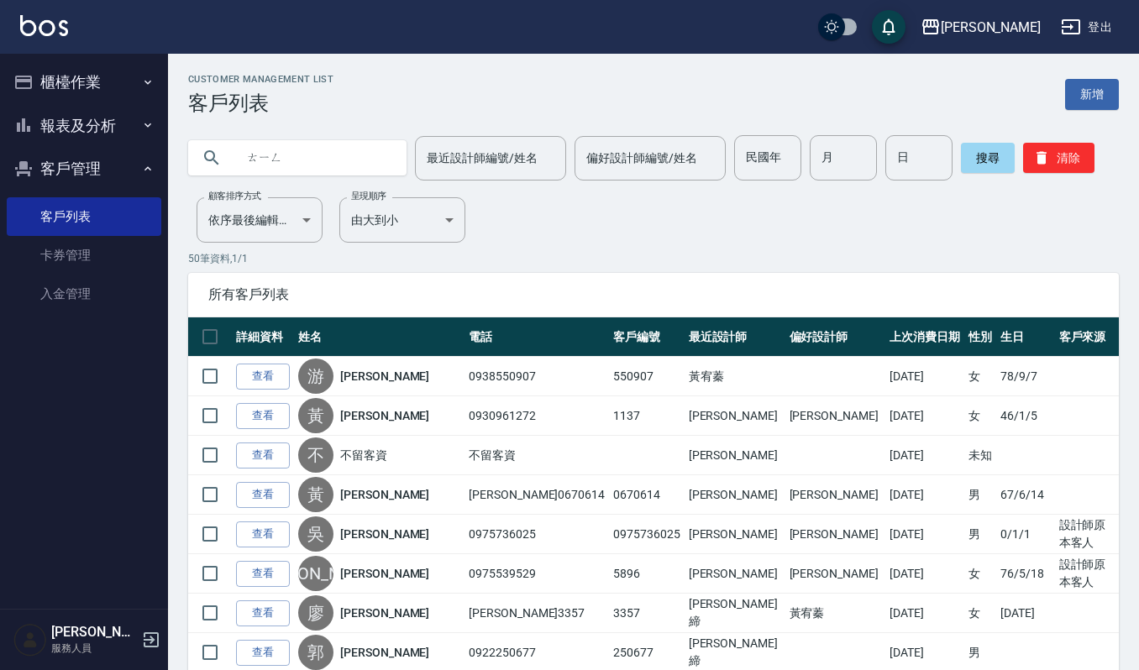
type input "聽"
type input "挺"
type input "庭"
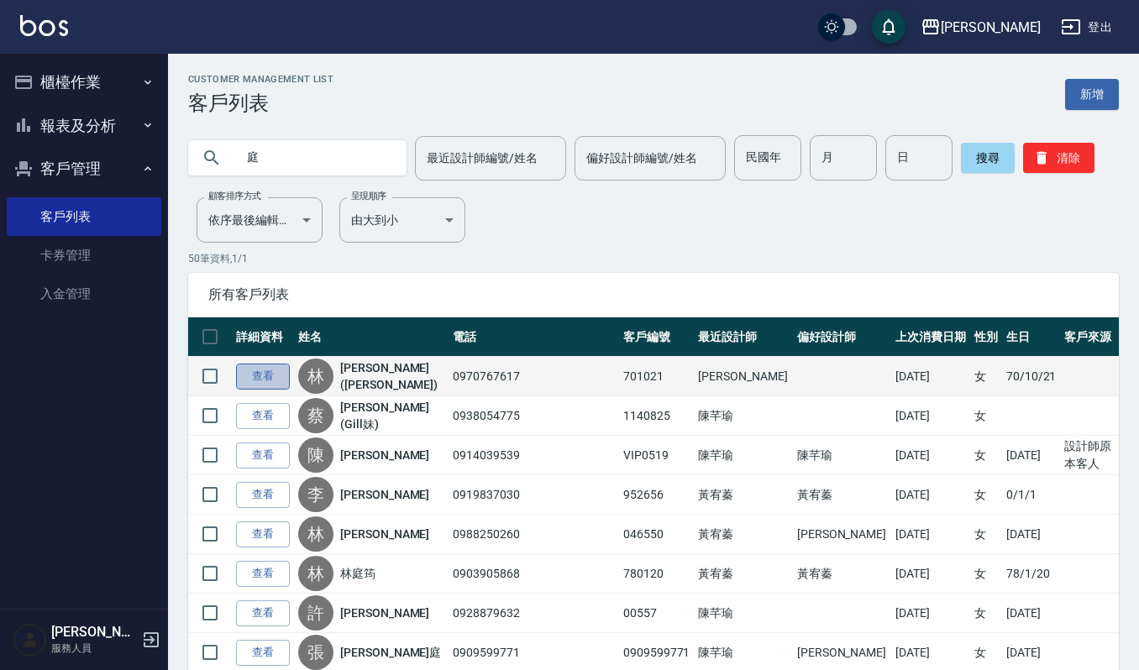
click at [259, 370] on link "查看" at bounding box center [263, 377] width 54 height 26
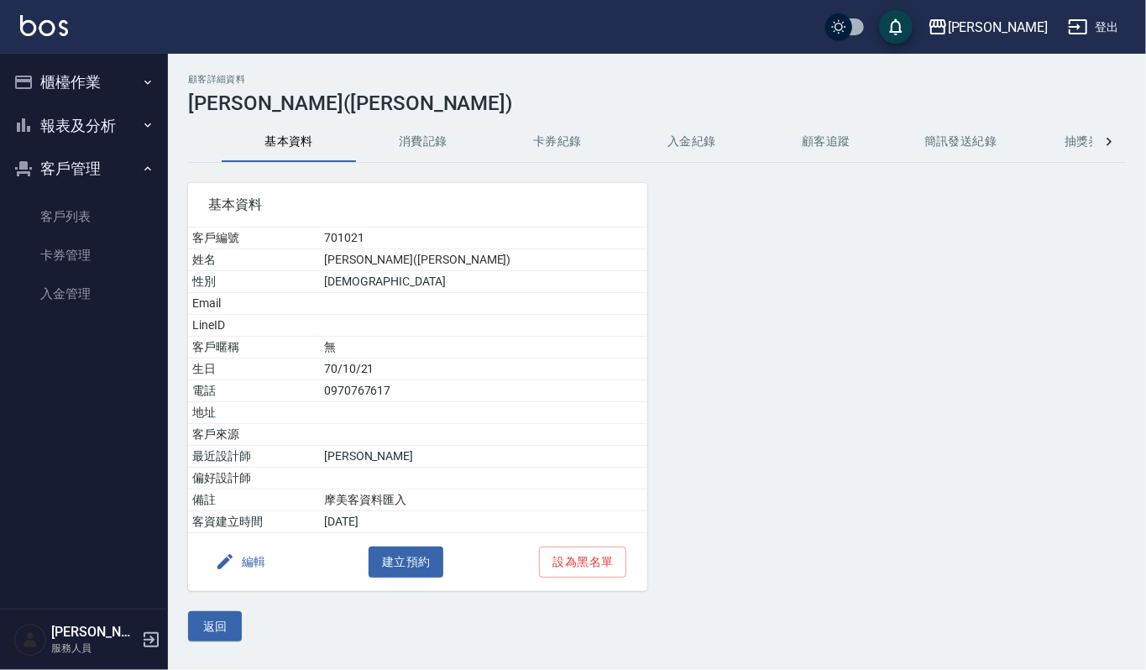
click at [420, 145] on button "消費記錄" at bounding box center [423, 142] width 134 height 40
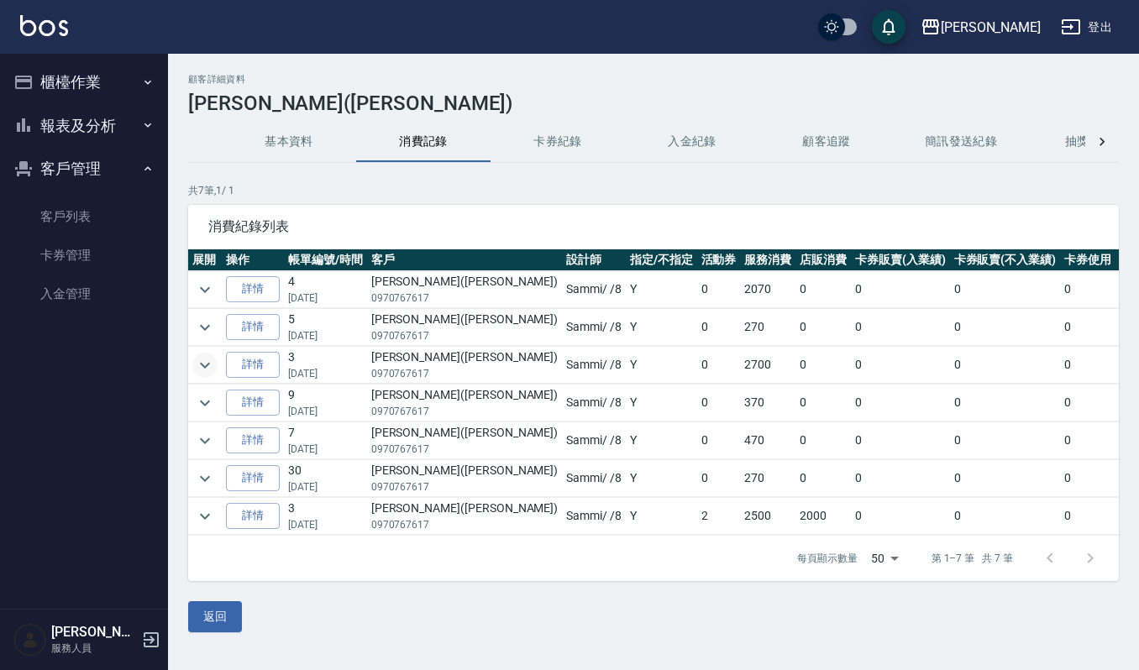
click at [207, 360] on icon "expand row" at bounding box center [205, 365] width 20 height 20
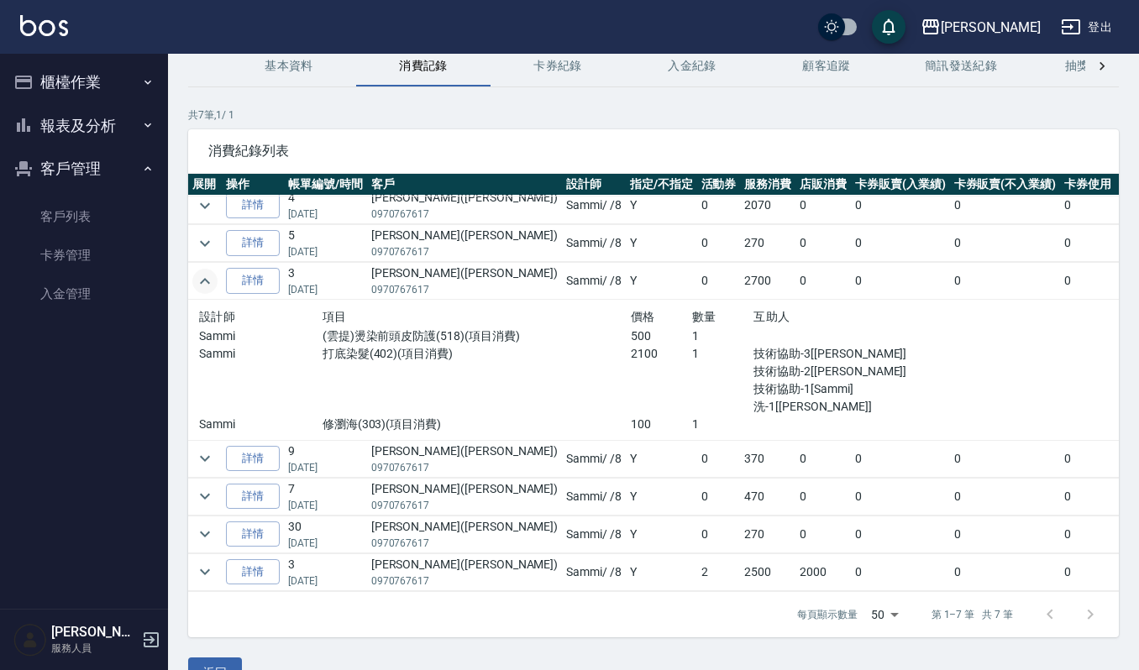
scroll to position [112, 0]
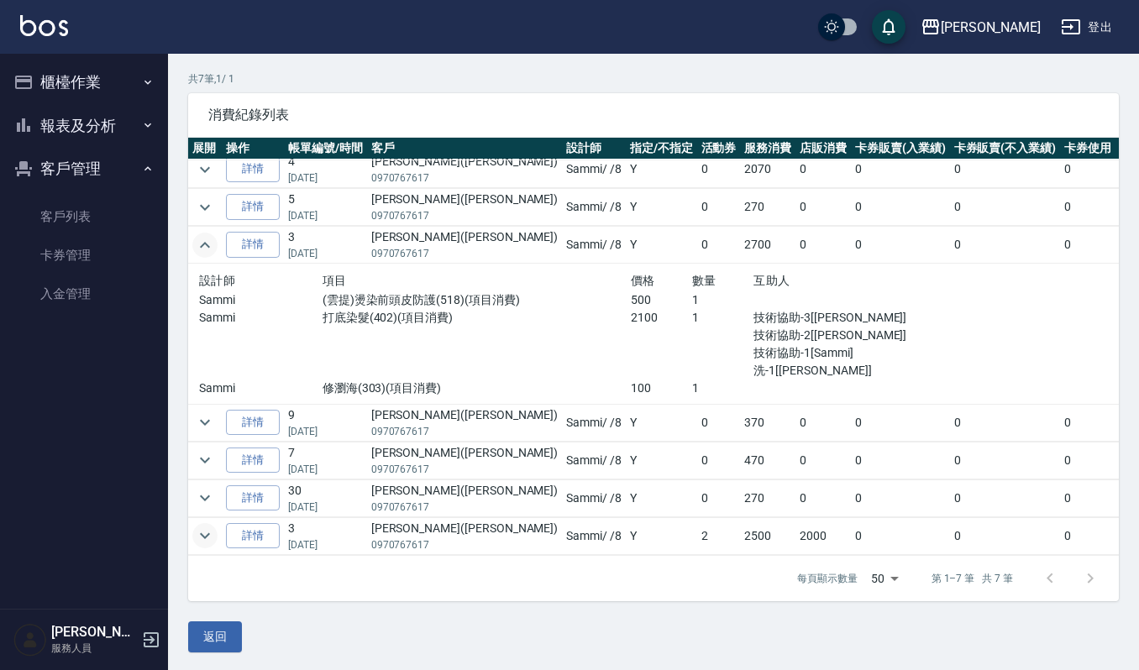
click at [209, 526] on icon "expand row" at bounding box center [205, 536] width 20 height 20
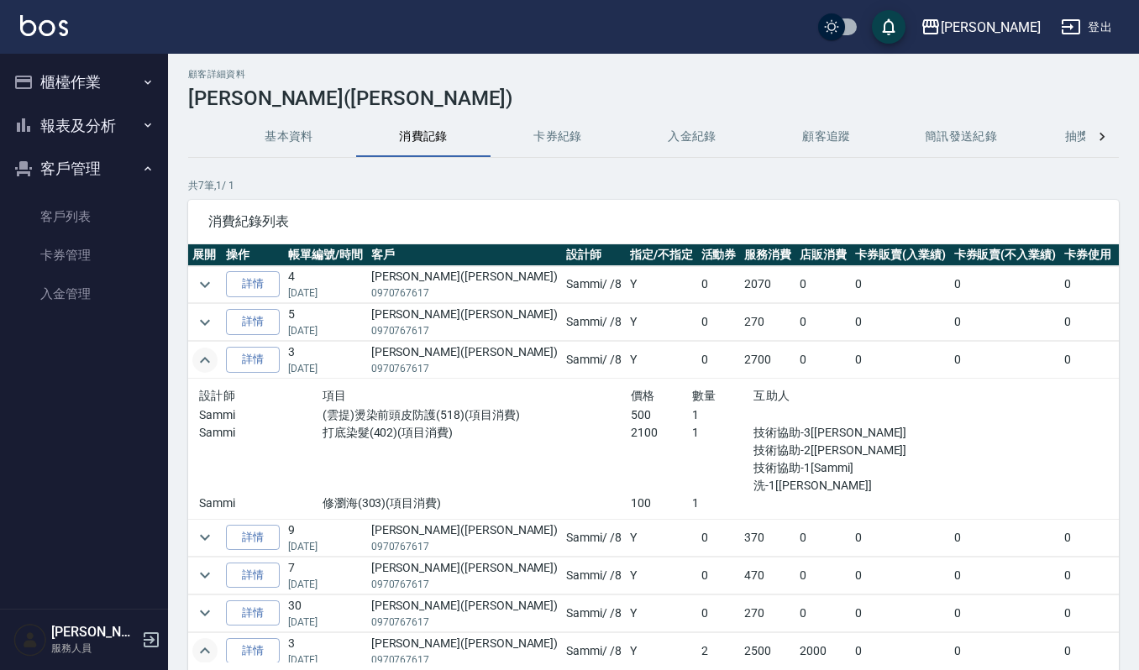
scroll to position [0, 0]
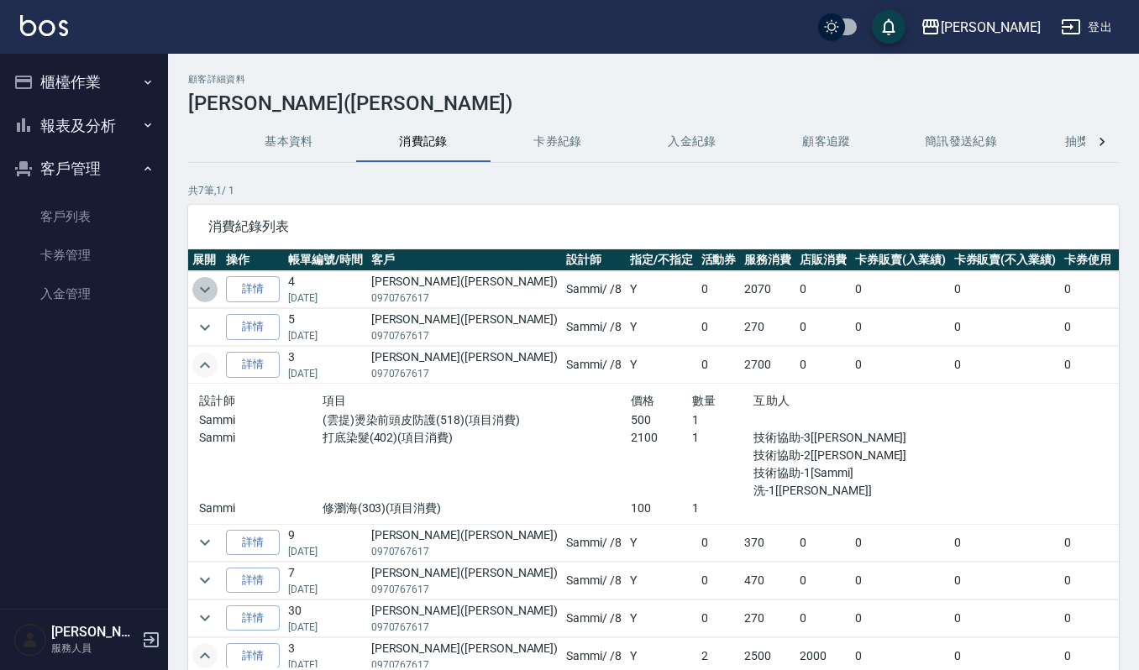
click at [206, 289] on icon "expand row" at bounding box center [205, 290] width 20 height 20
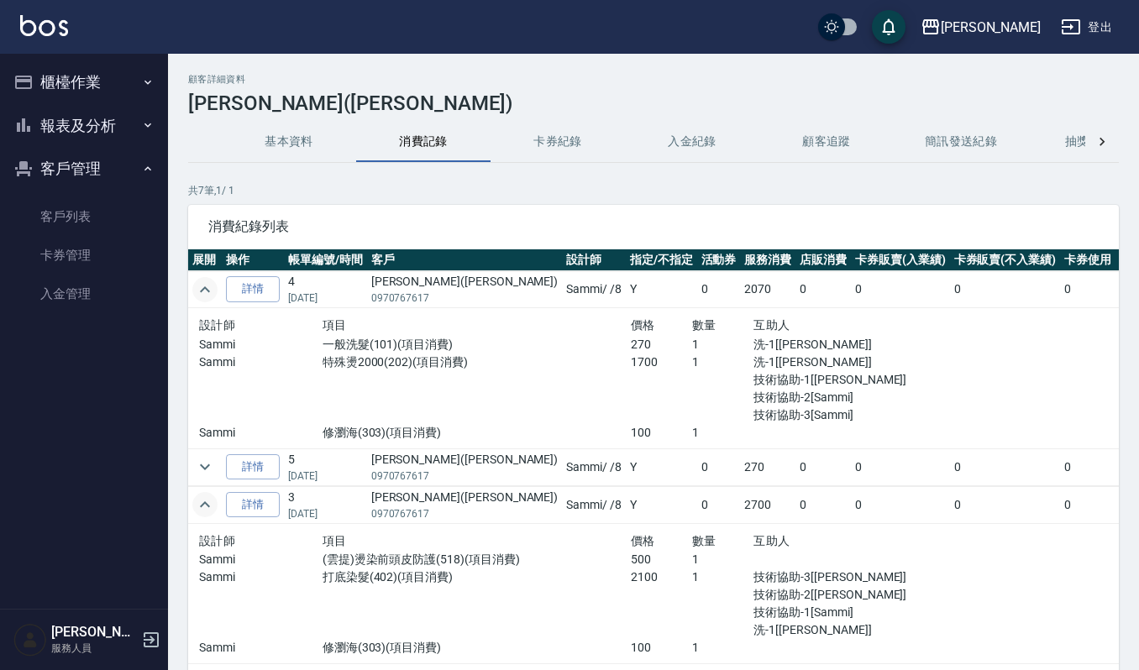
click at [60, 84] on button "櫃檯作業" at bounding box center [84, 82] width 155 height 44
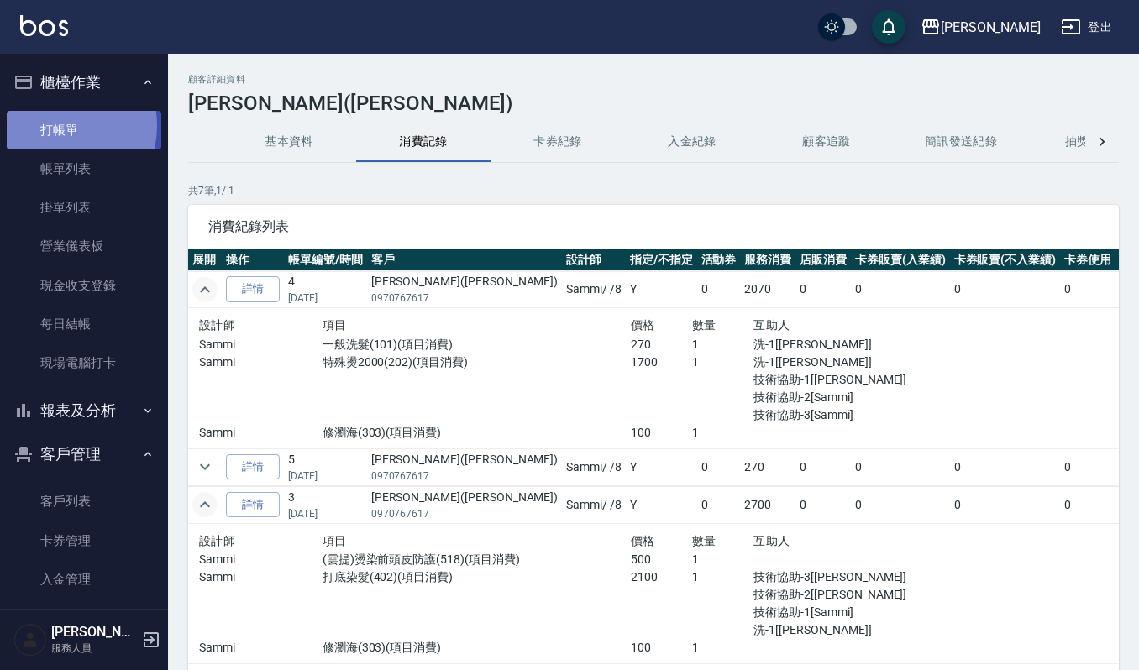
click at [52, 125] on link "打帳單" at bounding box center [84, 130] width 155 height 39
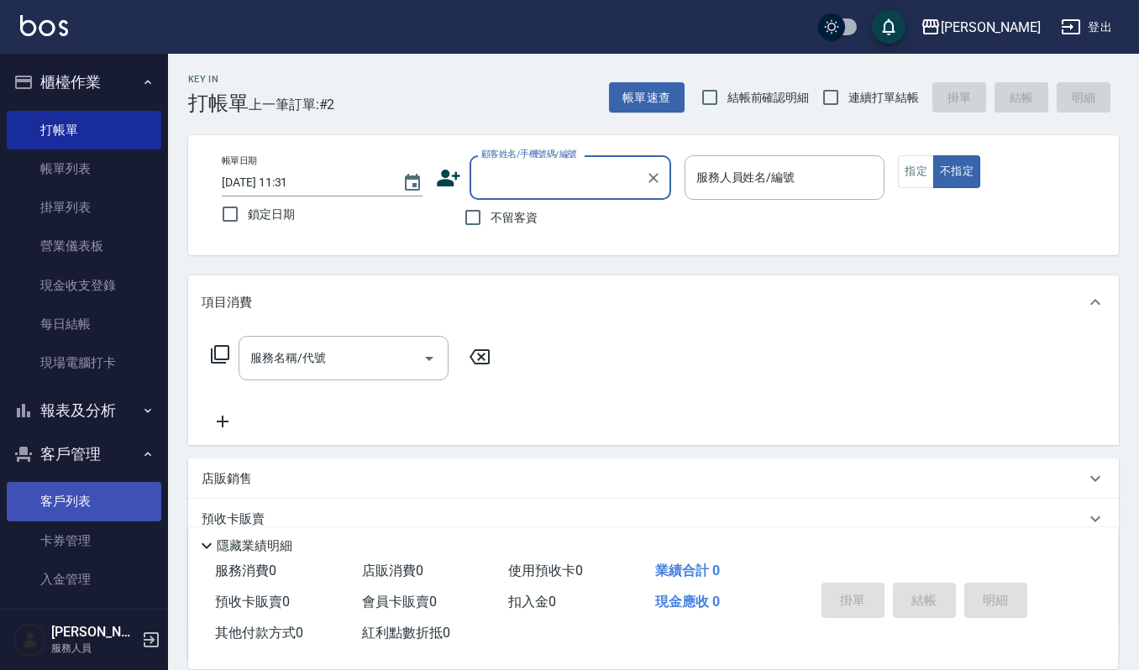
click at [67, 519] on link "客戶列表" at bounding box center [84, 501] width 155 height 39
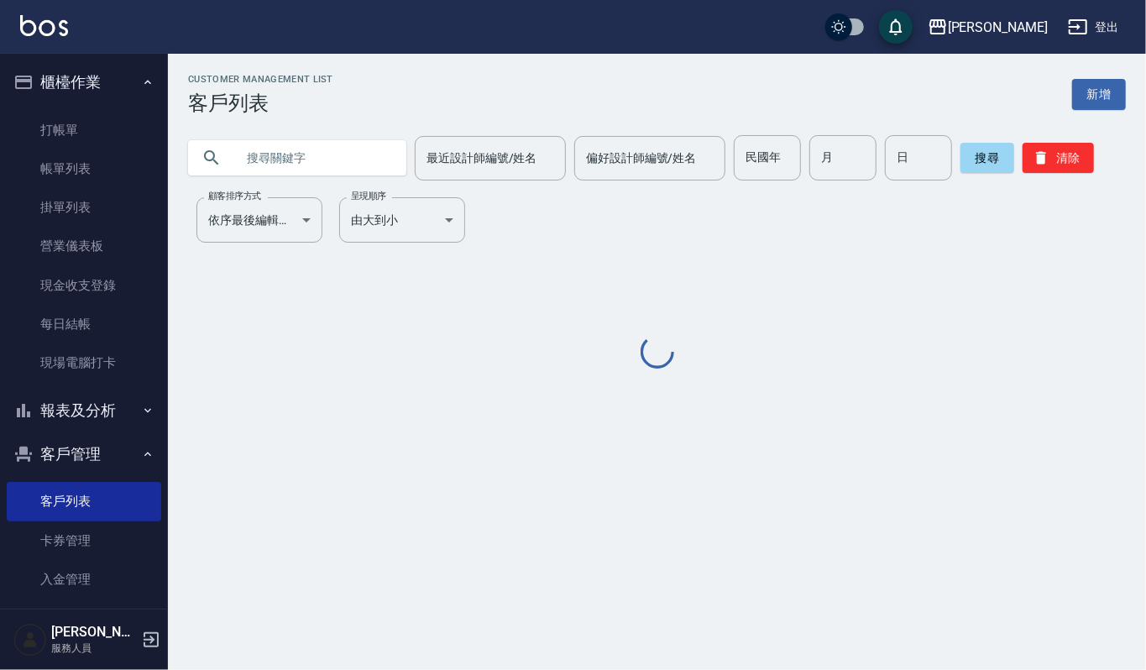
click at [253, 146] on input "text" at bounding box center [314, 157] width 158 height 45
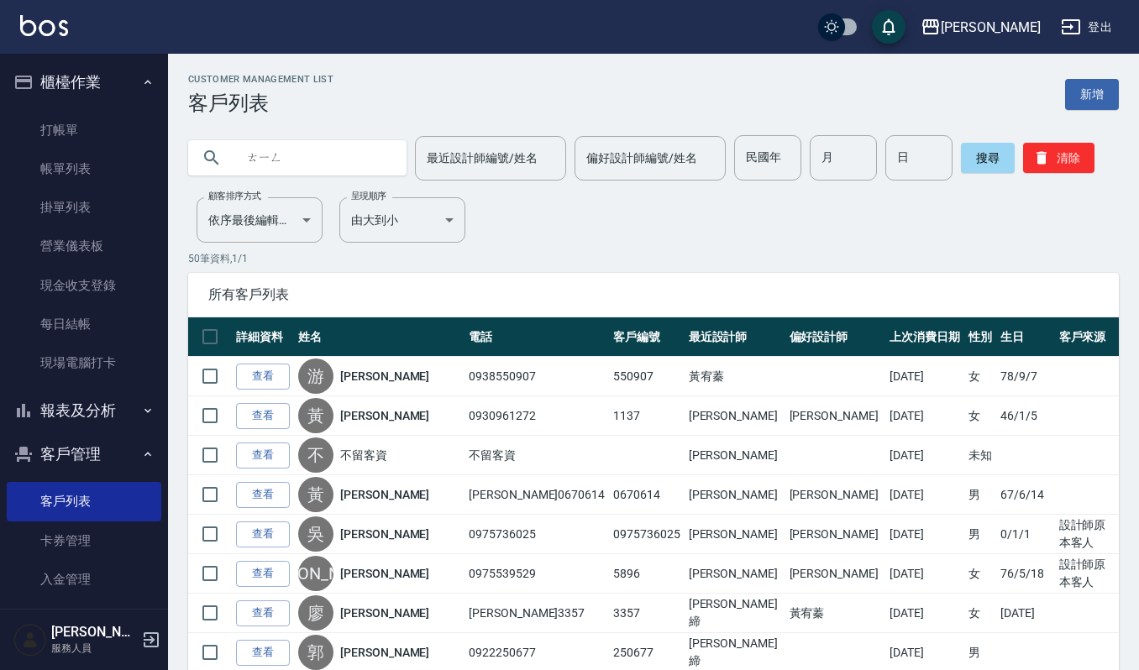
type input "聽"
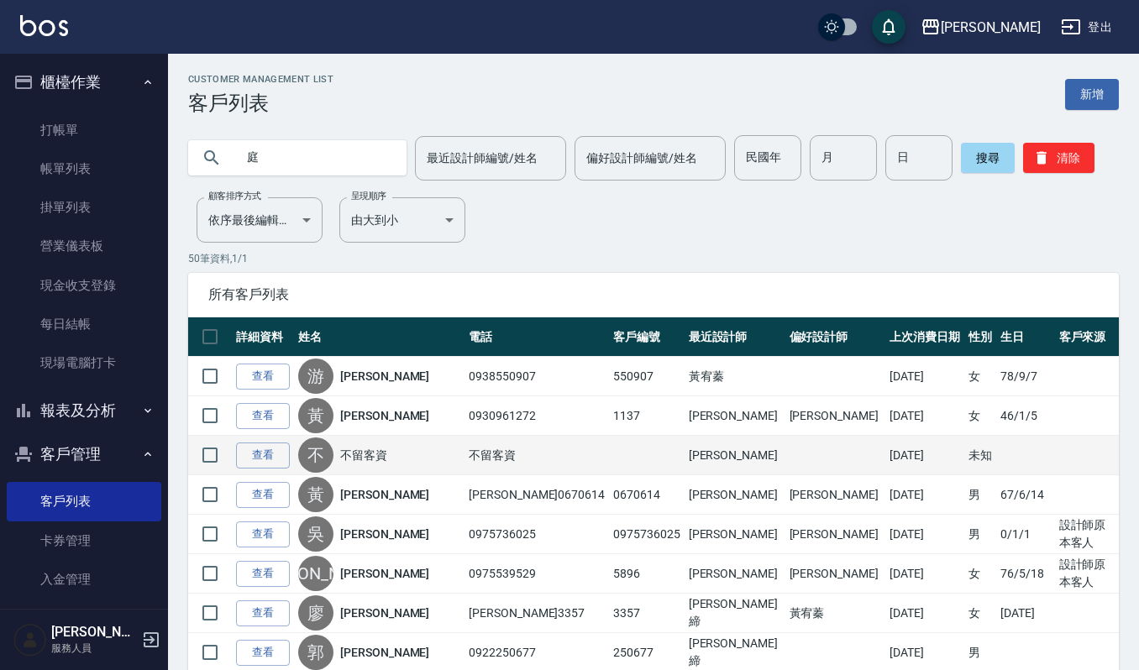
type input "庭"
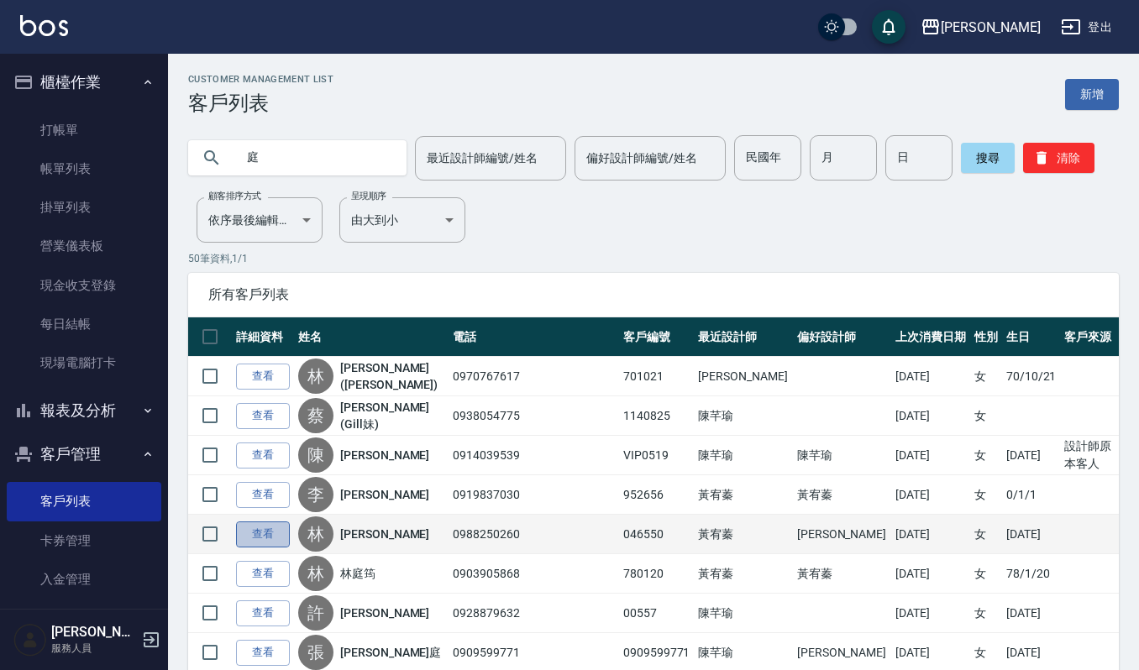
click at [269, 534] on link "查看" at bounding box center [263, 534] width 54 height 26
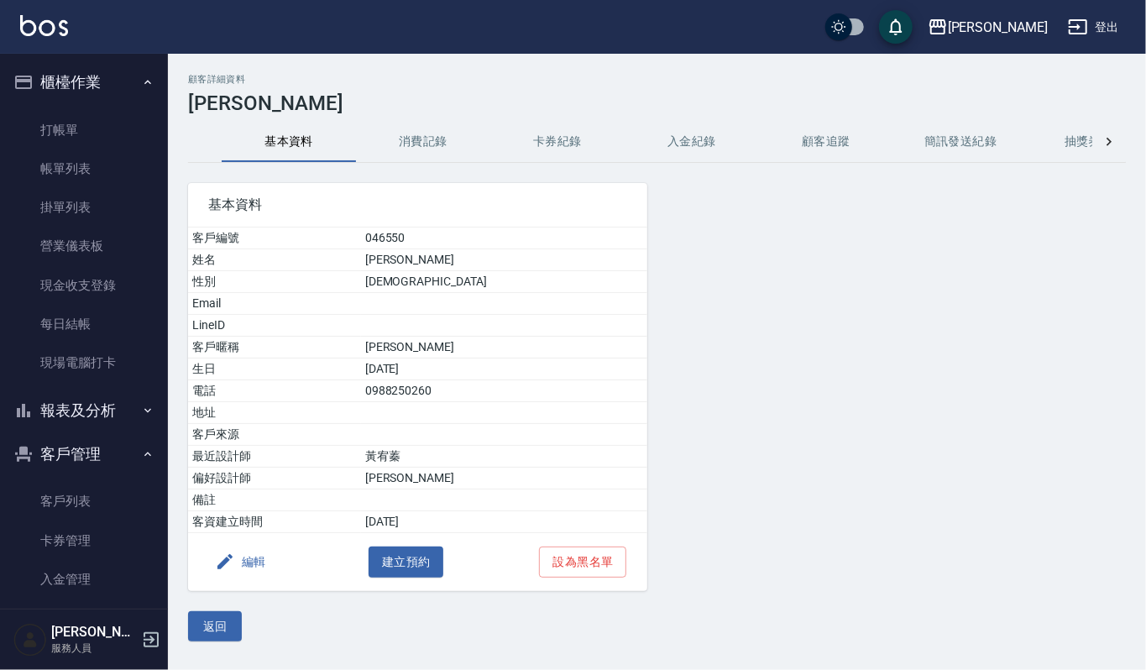
click at [435, 149] on button "消費記錄" at bounding box center [423, 142] width 134 height 40
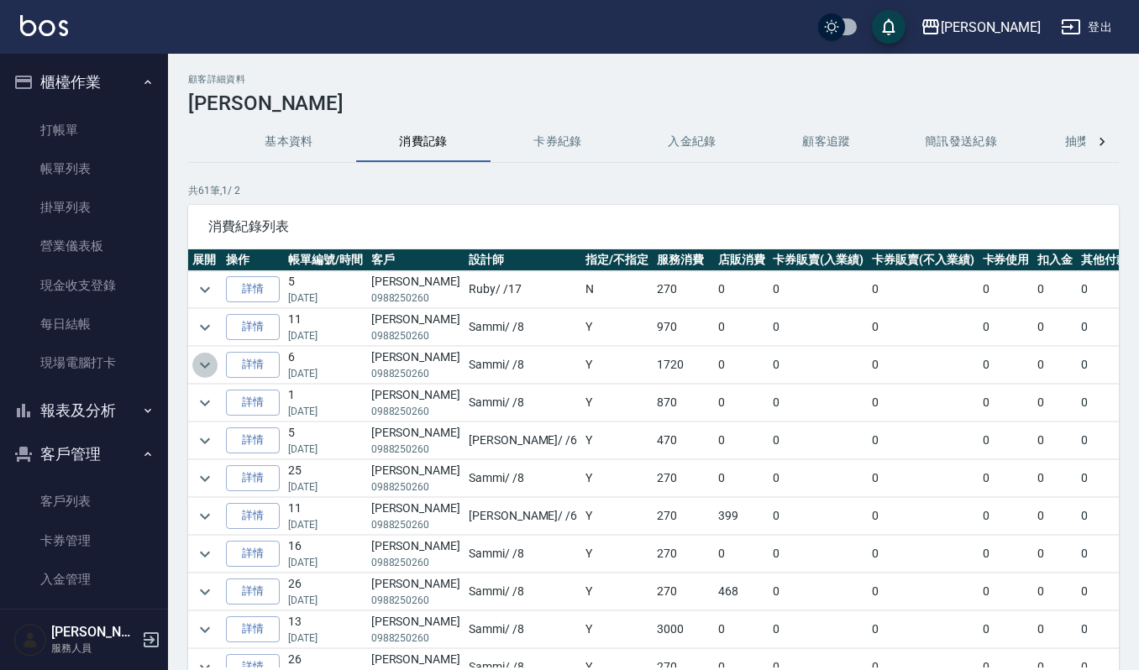
click at [208, 367] on icon "expand row" at bounding box center [205, 365] width 20 height 20
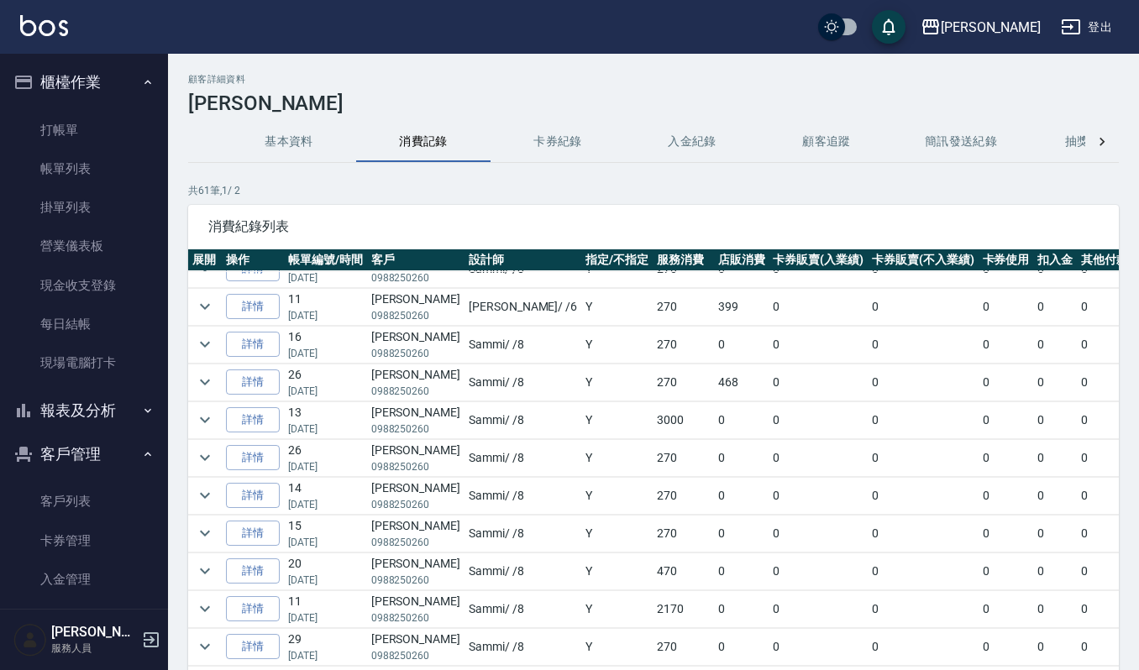
scroll to position [336, 0]
click at [200, 578] on icon "expand row" at bounding box center [205, 569] width 20 height 20
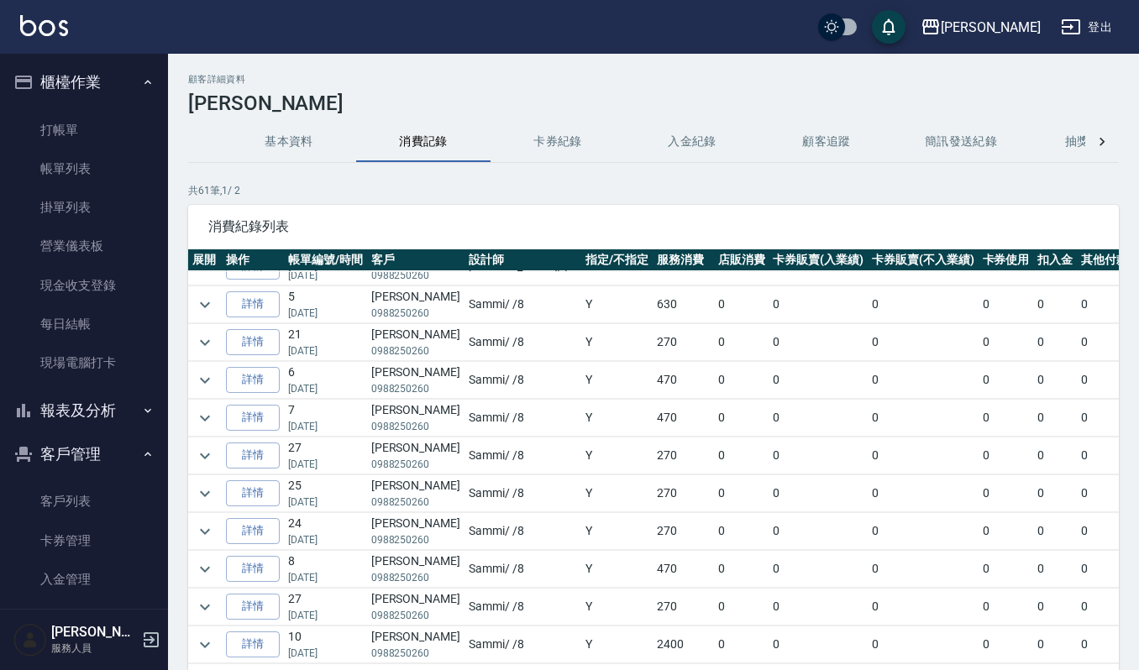
scroll to position [1344, 0]
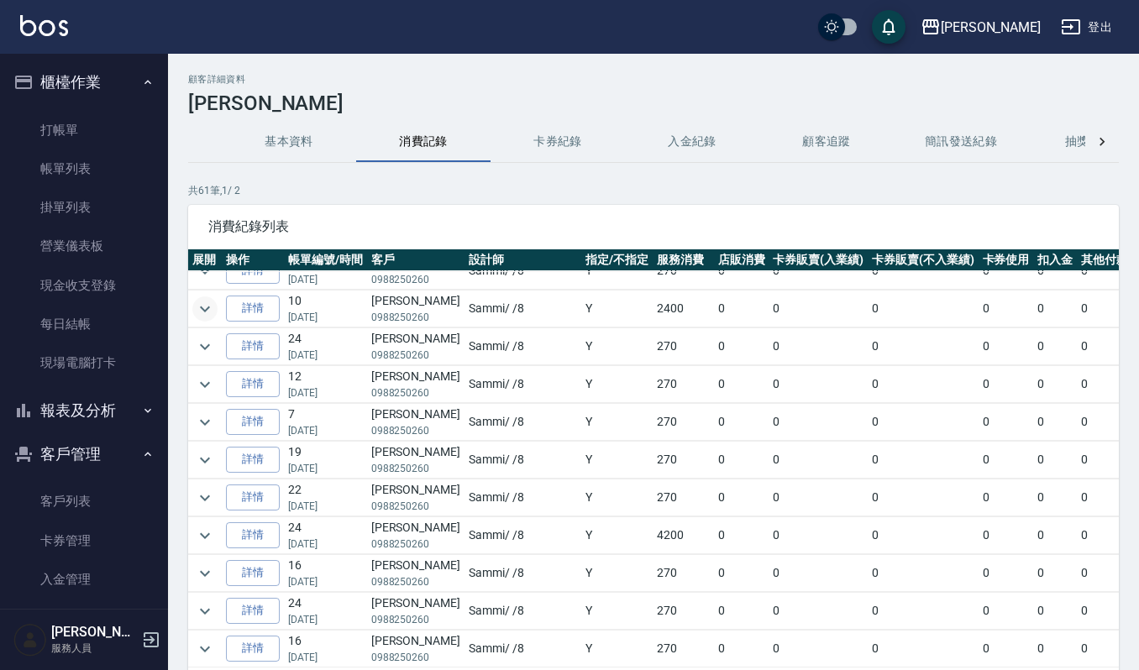
click at [202, 319] on icon "expand row" at bounding box center [205, 309] width 20 height 20
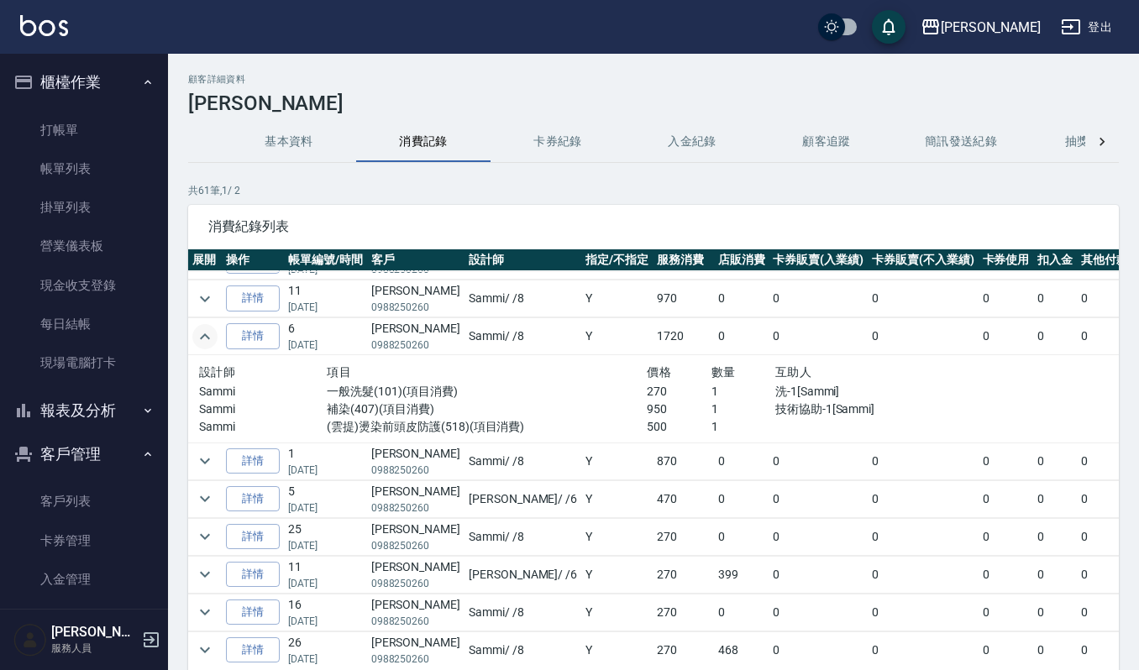
scroll to position [0, 0]
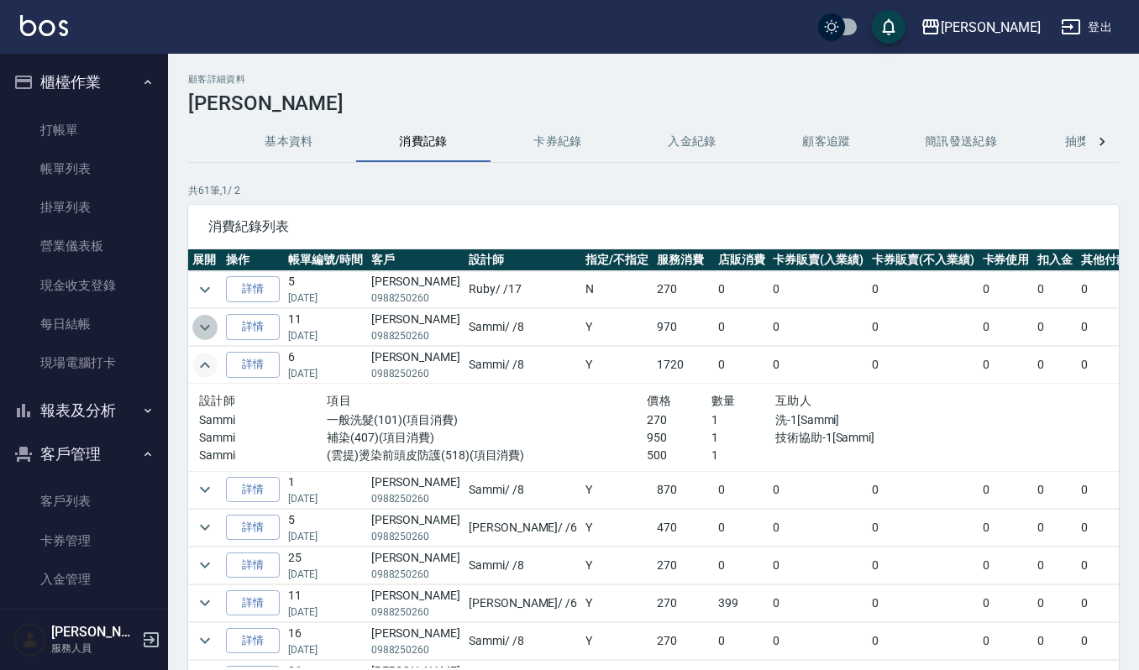
click at [205, 333] on icon "expand row" at bounding box center [205, 327] width 20 height 20
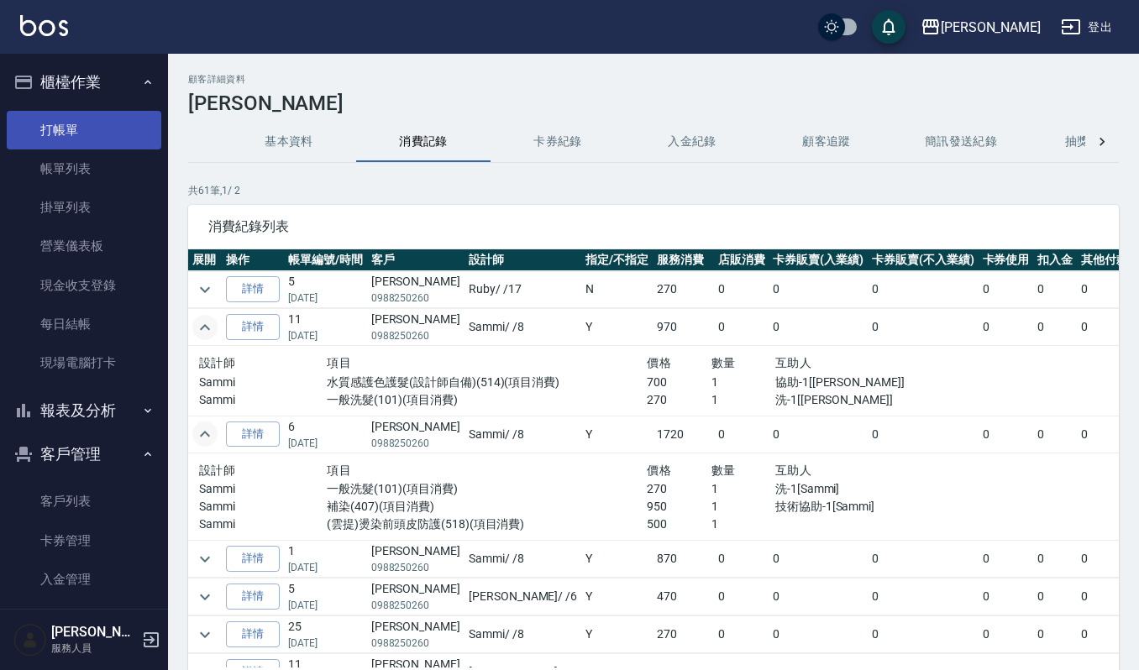
click at [111, 136] on link "打帳單" at bounding box center [84, 130] width 155 height 39
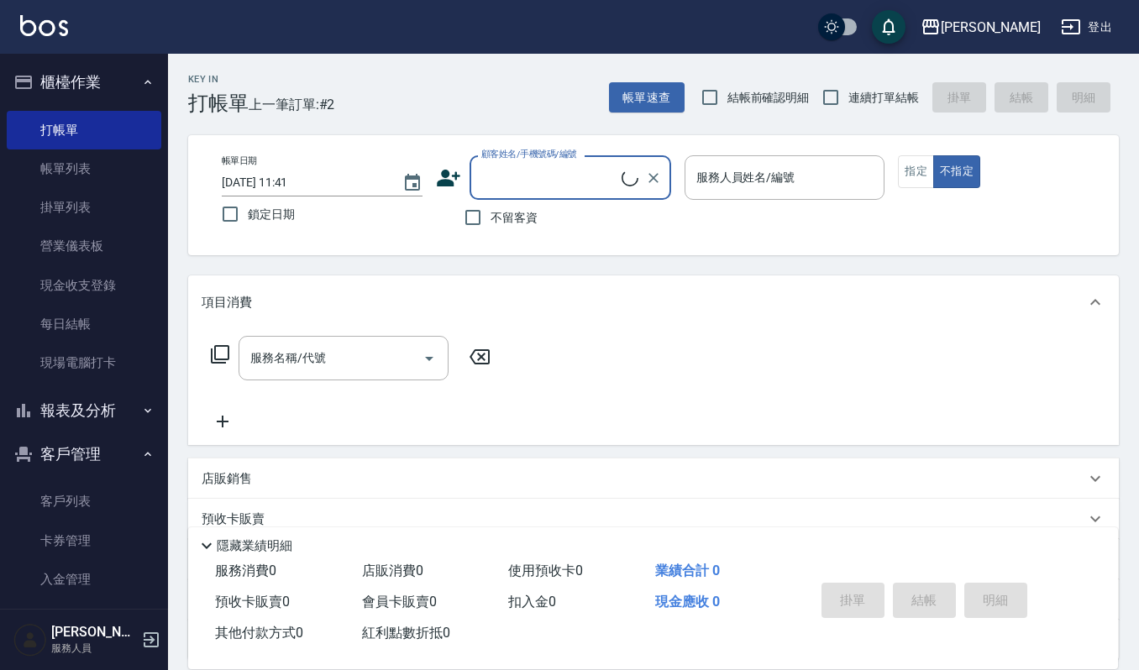
click at [521, 175] on input "顧客姓名/手機號碼/編號" at bounding box center [549, 177] width 144 height 29
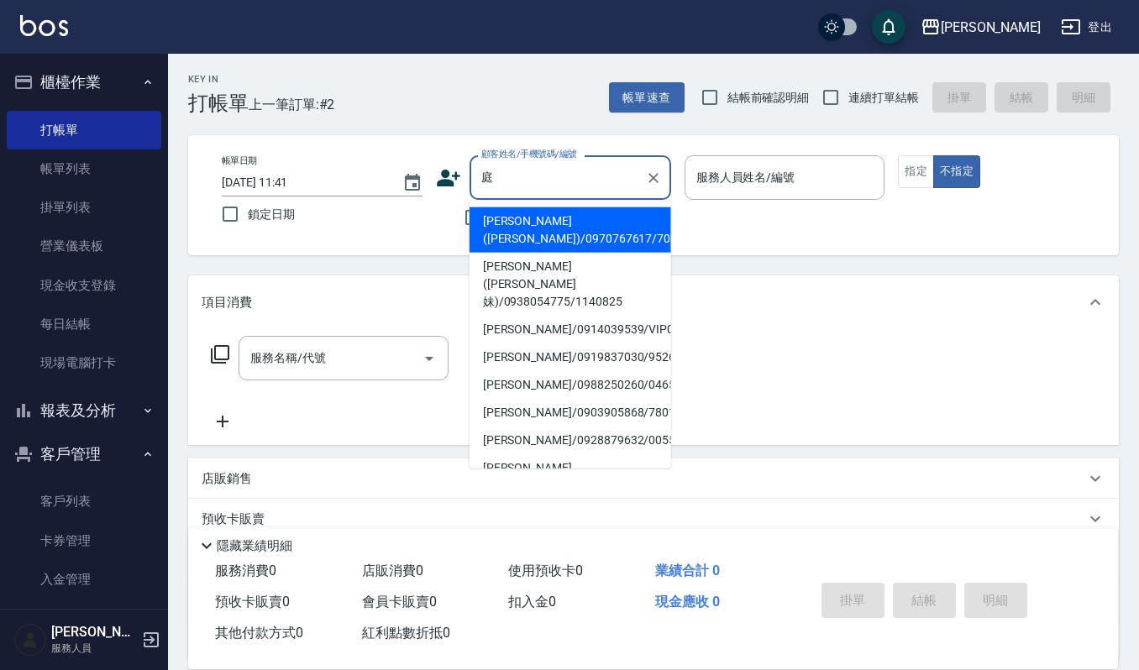
click at [527, 227] on li "[PERSON_NAME]([PERSON_NAME])/0970767617/701021" at bounding box center [570, 229] width 202 height 45
type input "[PERSON_NAME]([PERSON_NAME])/0970767617/701021"
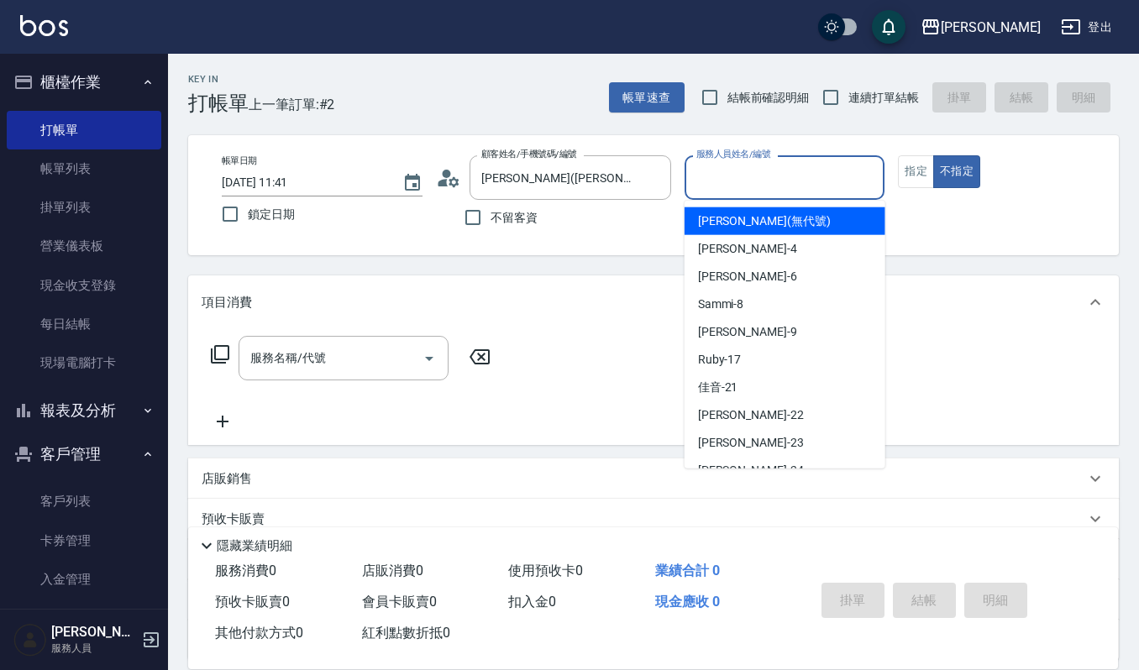
click at [733, 173] on input "服務人員姓名/編號" at bounding box center [785, 177] width 186 height 29
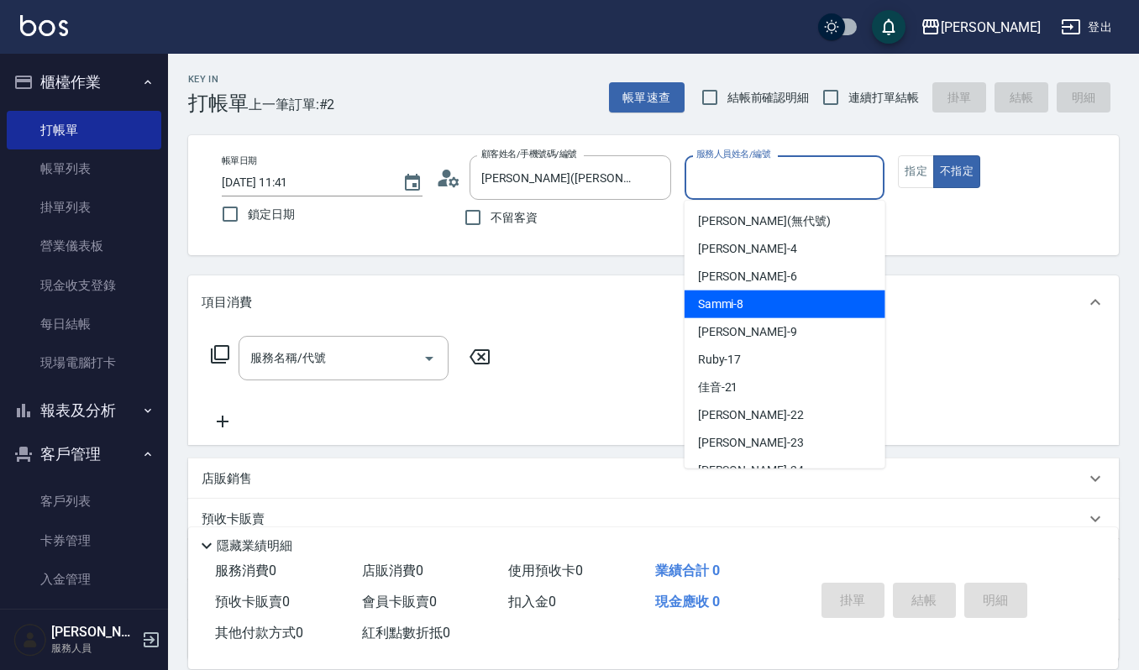
click at [749, 302] on div "Sammi -8" at bounding box center [784, 305] width 201 height 28
type input "Sammi-8"
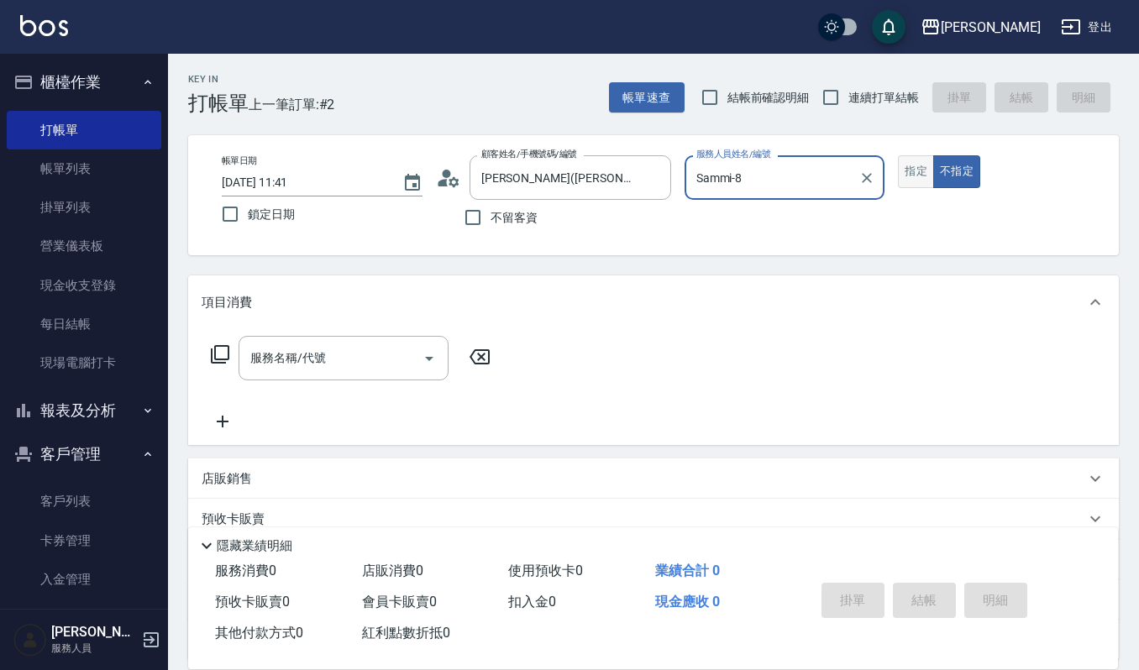
click at [918, 165] on button "指定" at bounding box center [916, 171] width 36 height 33
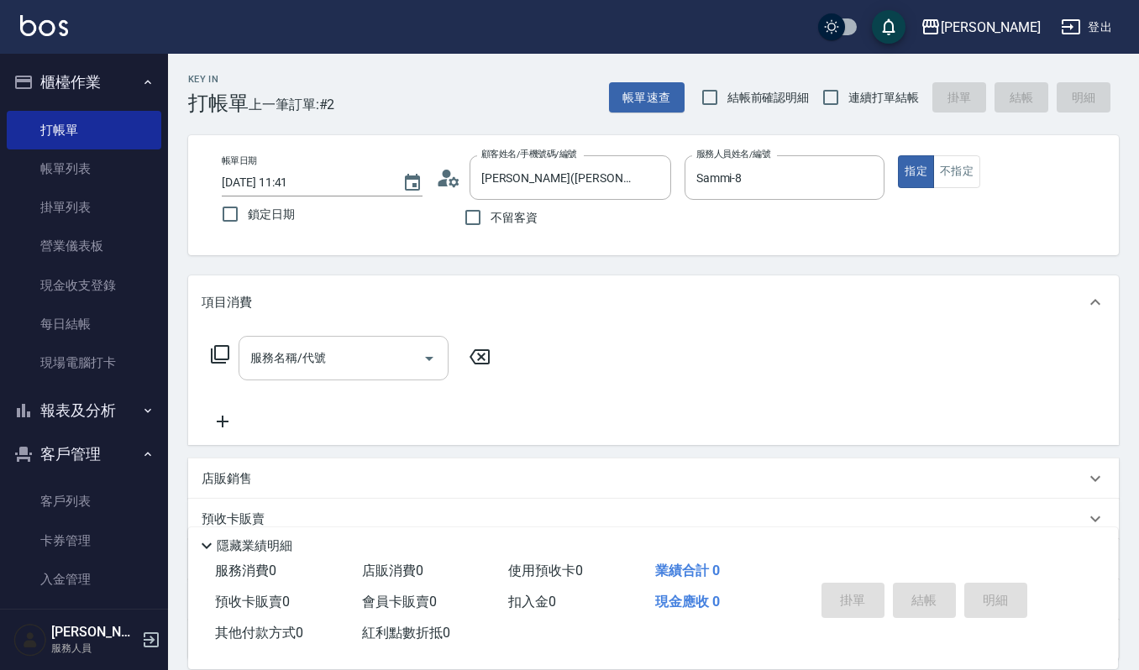
click at [425, 357] on icon "Open" at bounding box center [429, 359] width 8 height 4
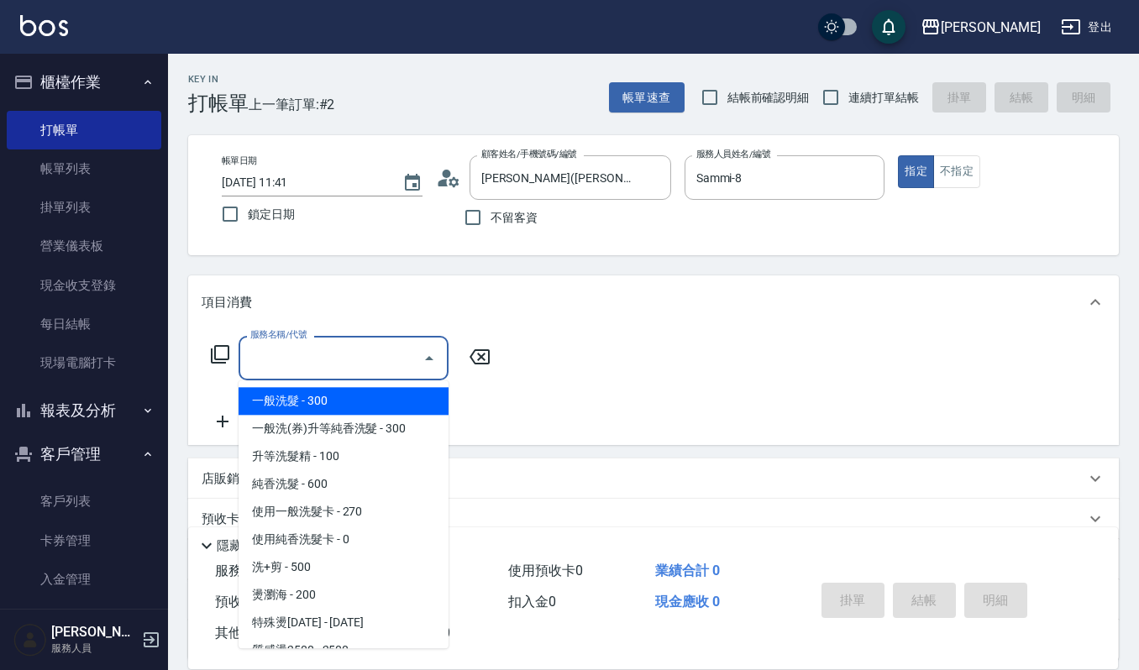
click at [341, 394] on span "一般洗髮 - 300" at bounding box center [343, 401] width 210 height 28
type input "一般洗髮(101)"
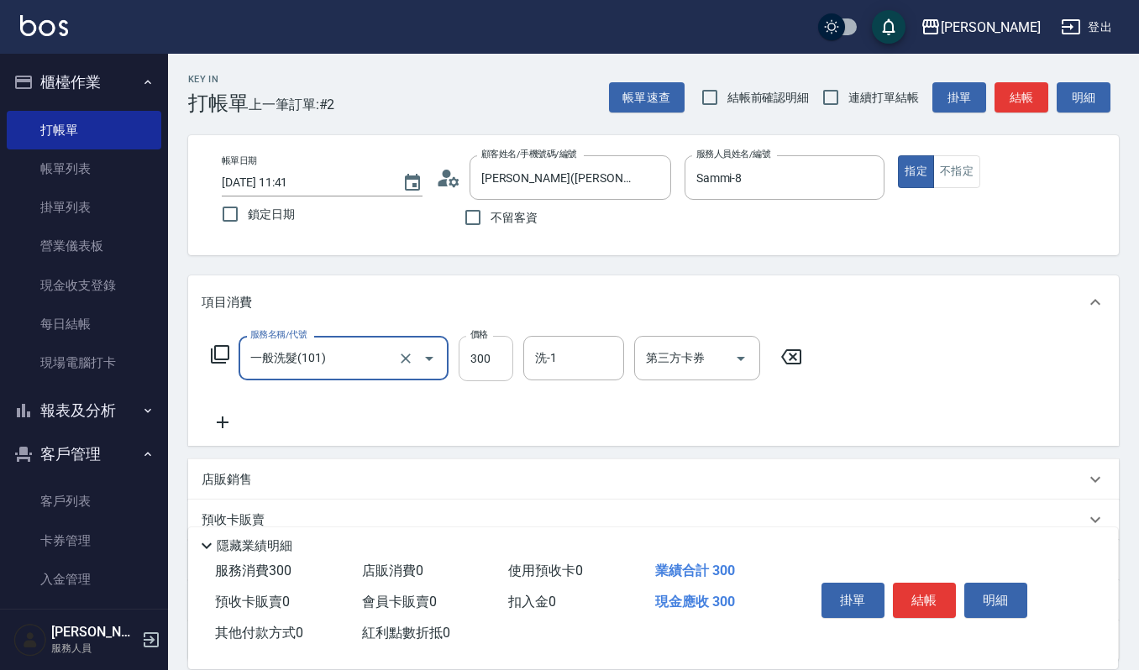
click at [498, 357] on input "300" at bounding box center [486, 358] width 55 height 45
type input "270"
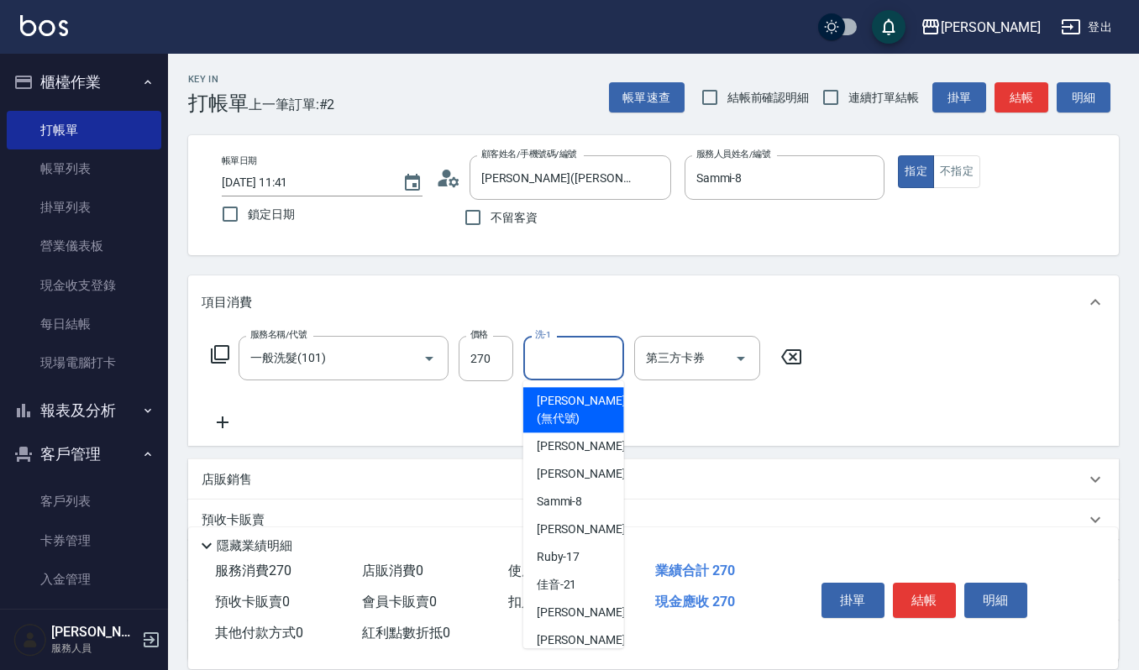
click at [532, 358] on input "洗-1" at bounding box center [574, 357] width 86 height 29
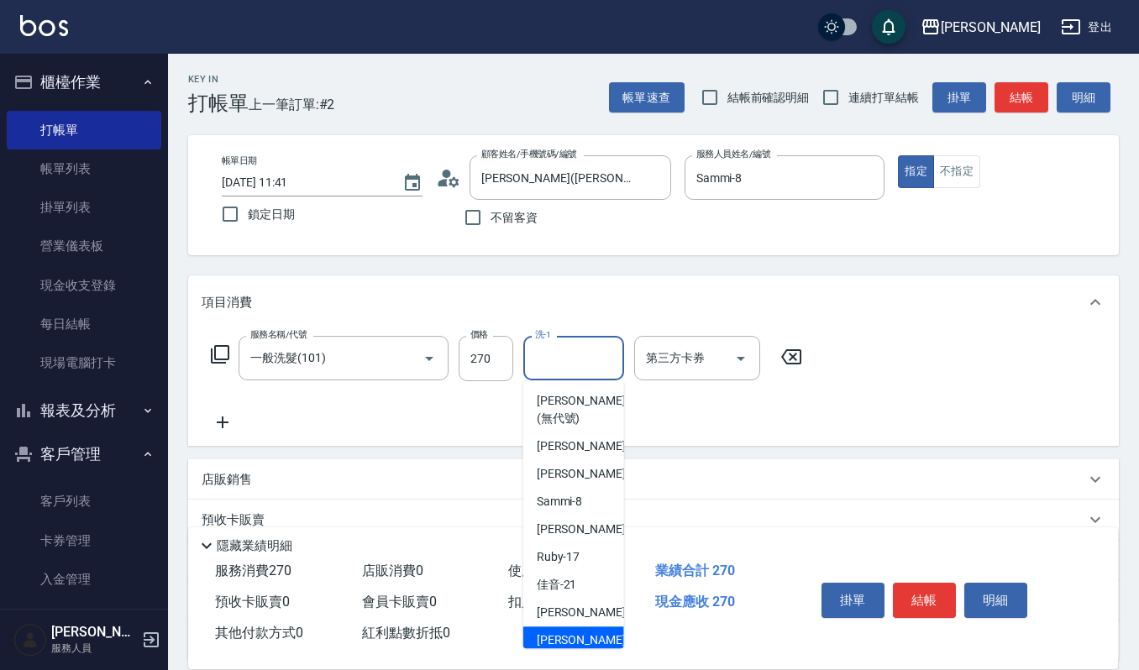
click at [591, 633] on div "[PERSON_NAME] -23" at bounding box center [573, 640] width 101 height 28
type input "[PERSON_NAME]-23"
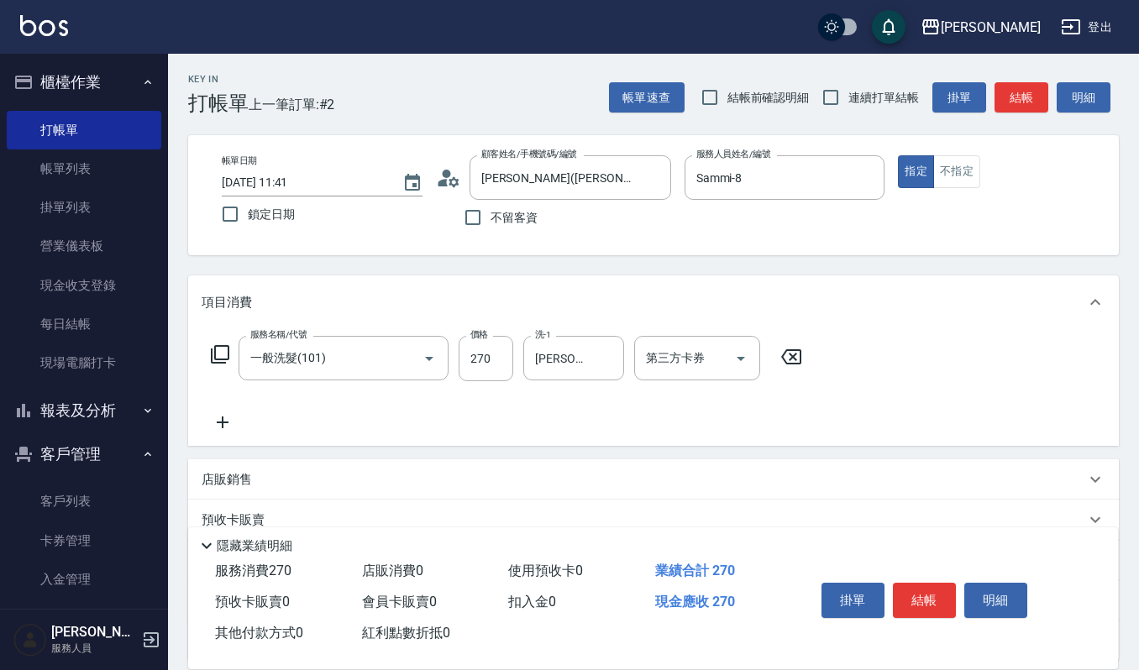
click at [220, 417] on icon at bounding box center [223, 422] width 42 height 20
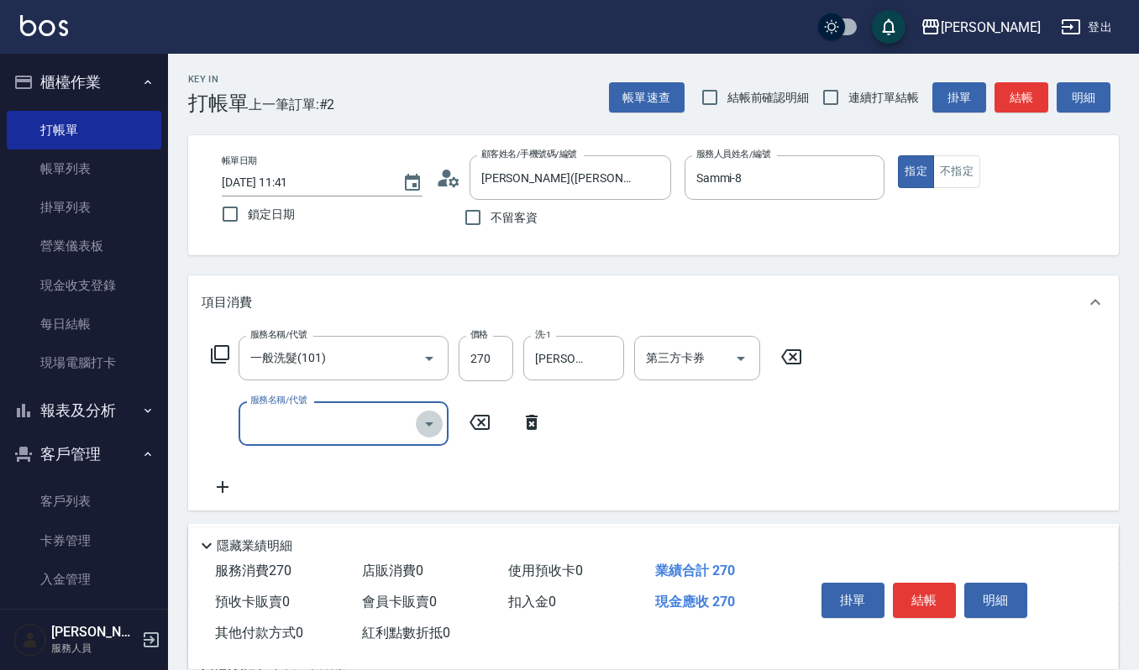
click at [422, 423] on icon "Open" at bounding box center [429, 424] width 20 height 20
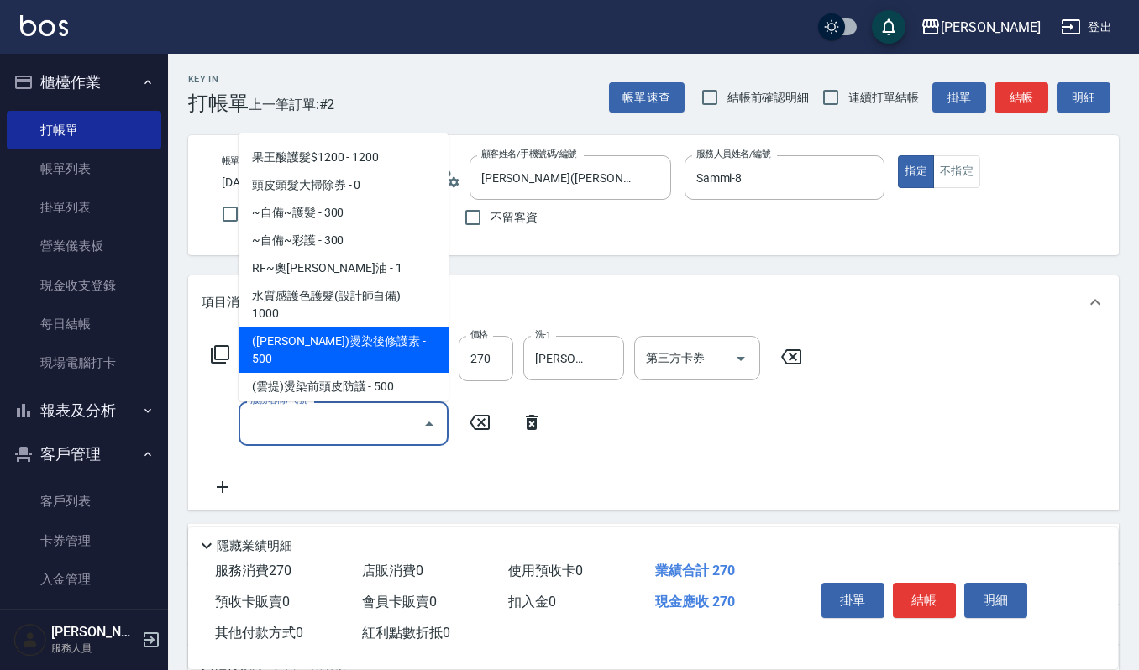
scroll to position [1119, 0]
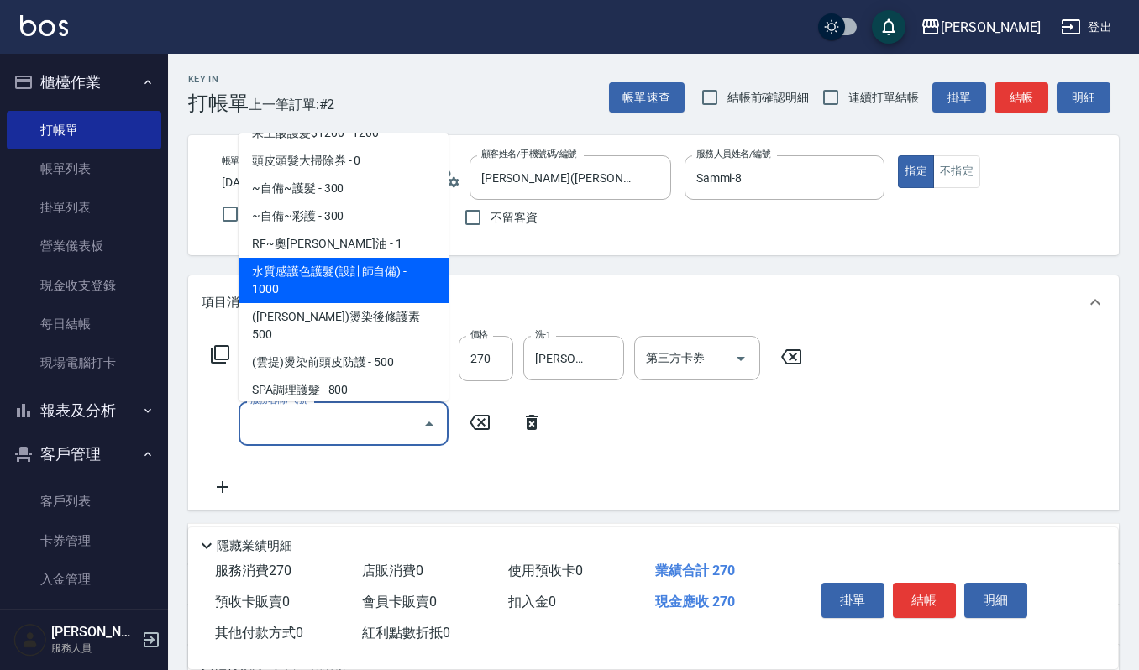
click at [388, 258] on span "水質感護色護髮(設計師自備) - 1000" at bounding box center [343, 280] width 210 height 45
type input "水質感護色護髮(設計師自備)(514)"
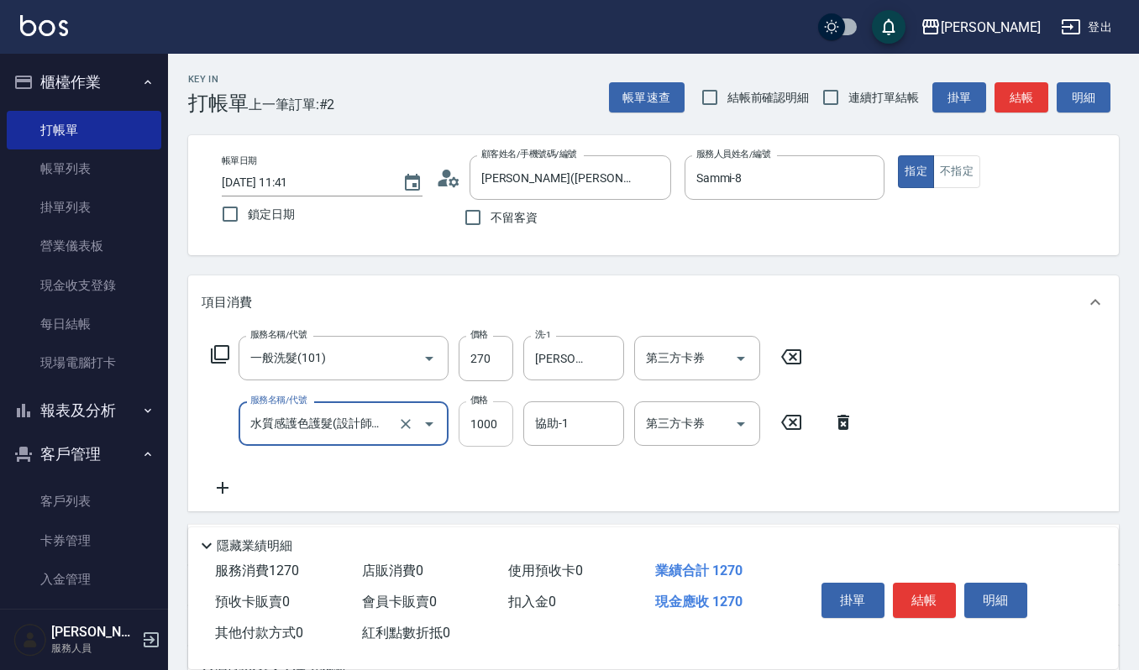
click at [506, 421] on input "1000" at bounding box center [486, 423] width 55 height 45
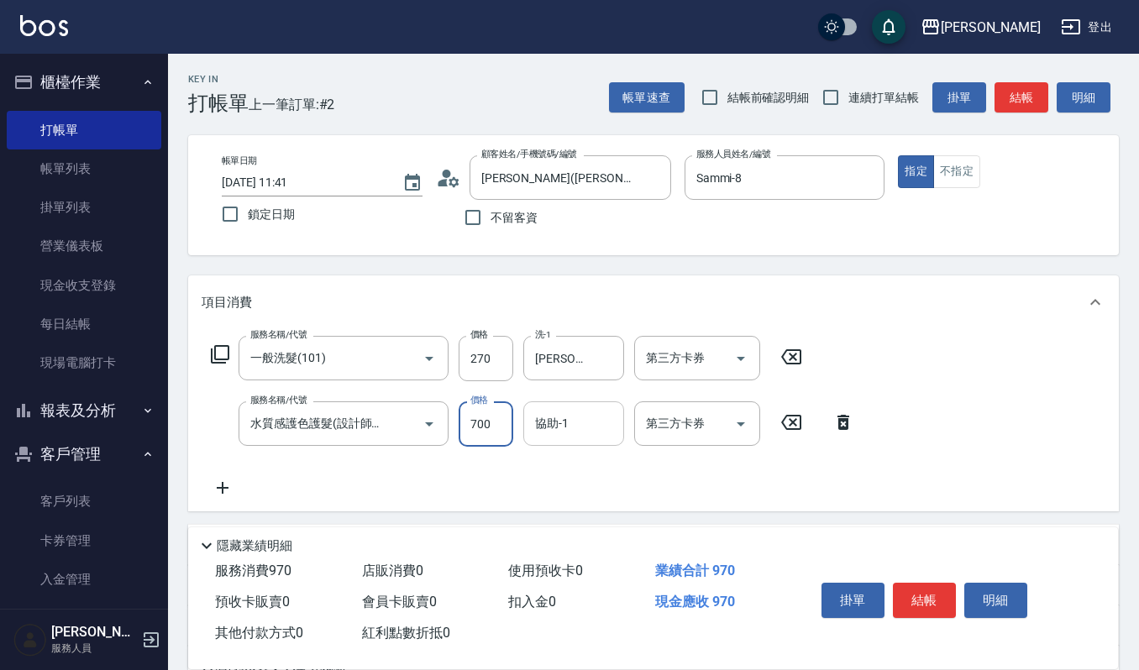
type input "700"
click at [554, 417] on input "協助-1" at bounding box center [574, 423] width 86 height 29
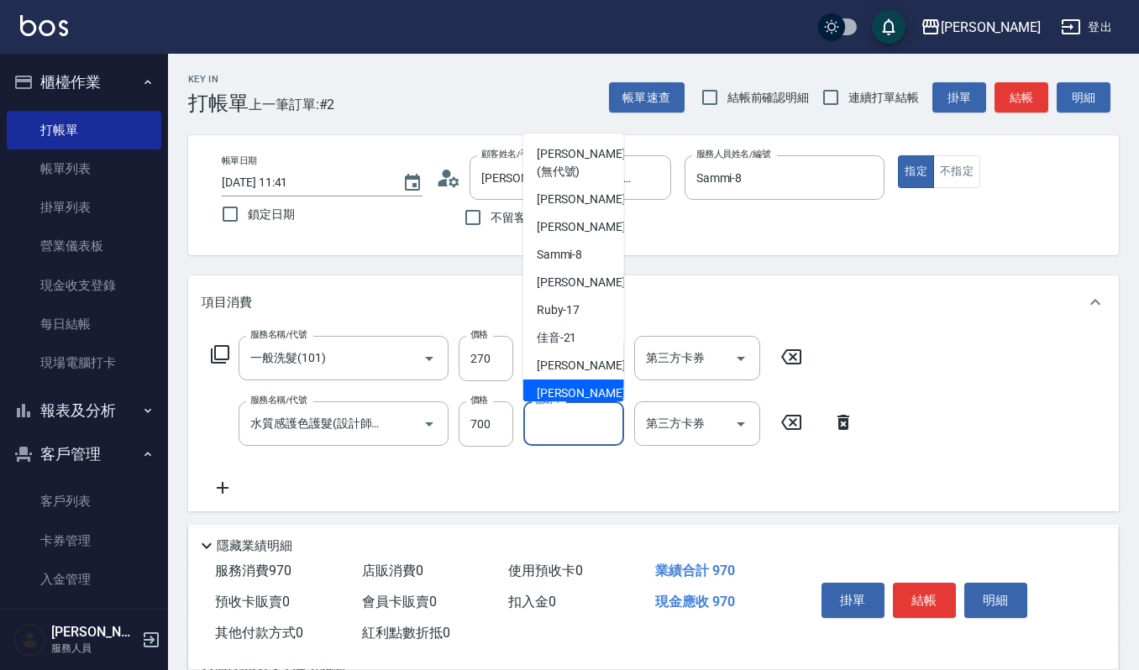
click at [572, 396] on span "[PERSON_NAME] -23" at bounding box center [590, 394] width 106 height 18
type input "[PERSON_NAME]-23"
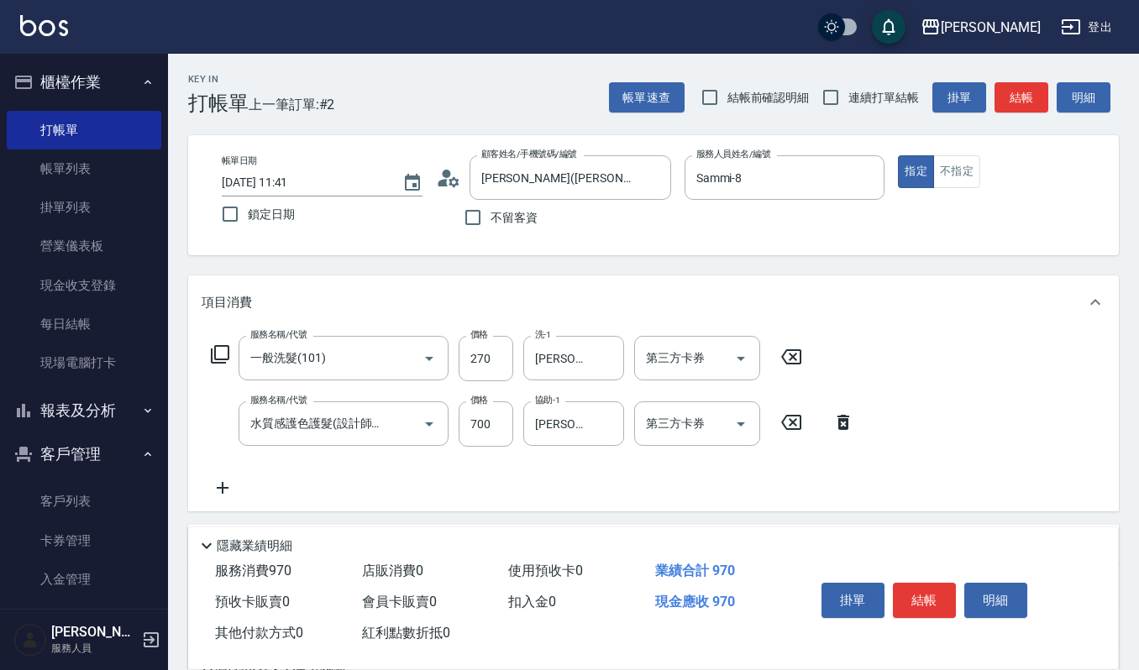
click at [220, 489] on icon at bounding box center [223, 488] width 42 height 20
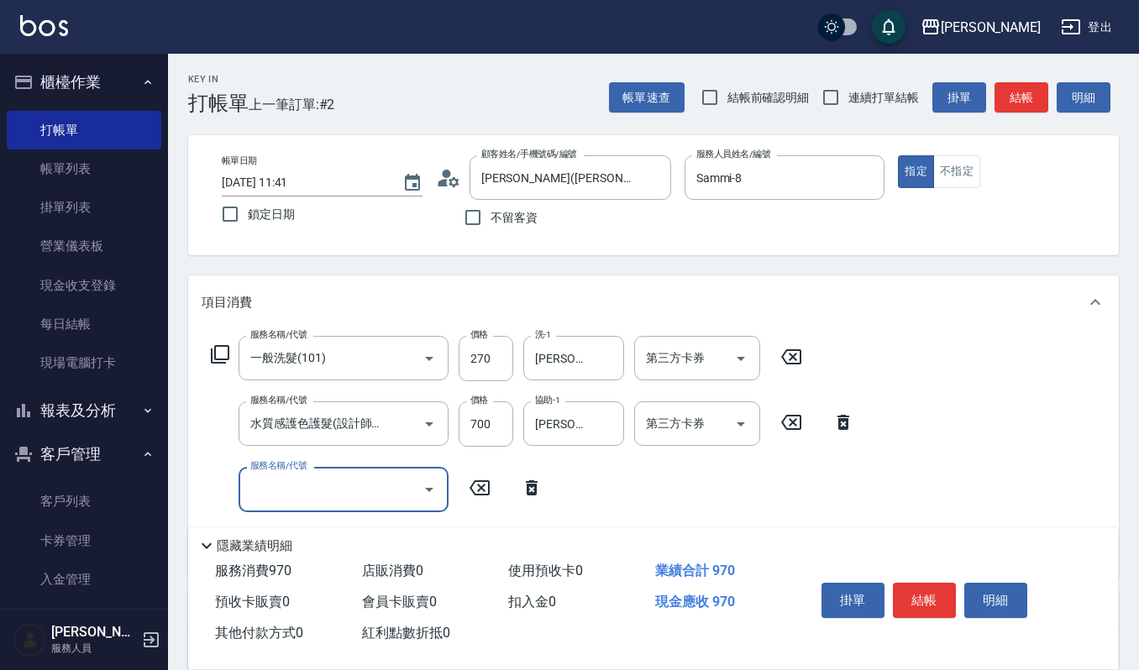
click at [427, 489] on icon "Open" at bounding box center [429, 490] width 8 height 4
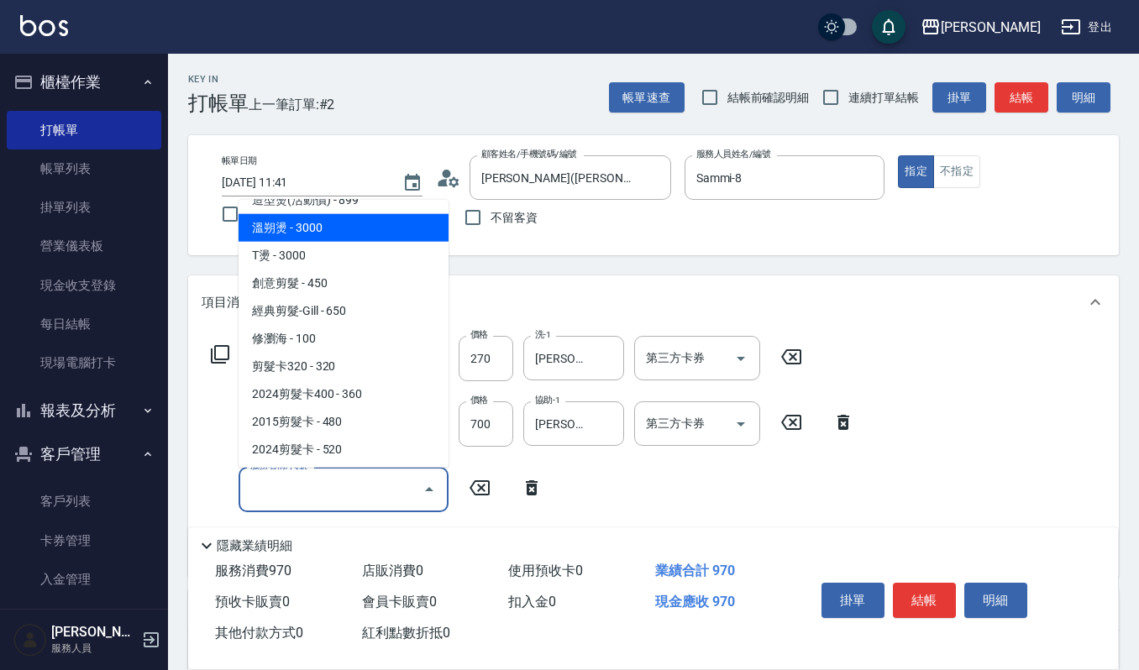
scroll to position [783, 0]
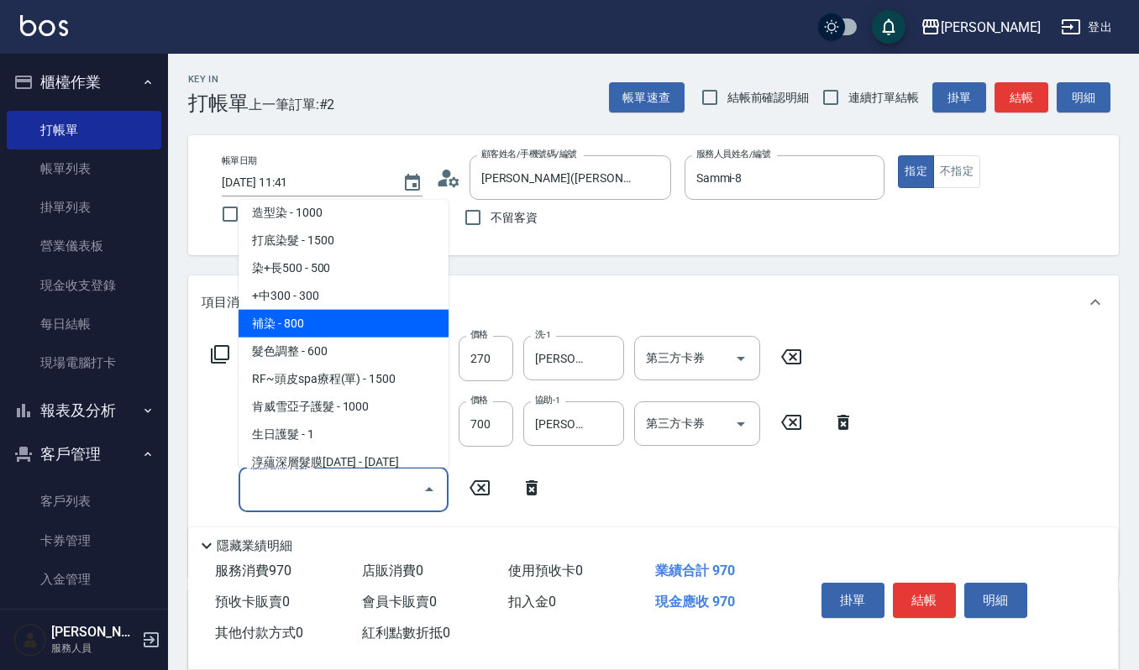
click at [346, 320] on span "補染 - 800" at bounding box center [343, 323] width 210 height 28
type input "補染(407)"
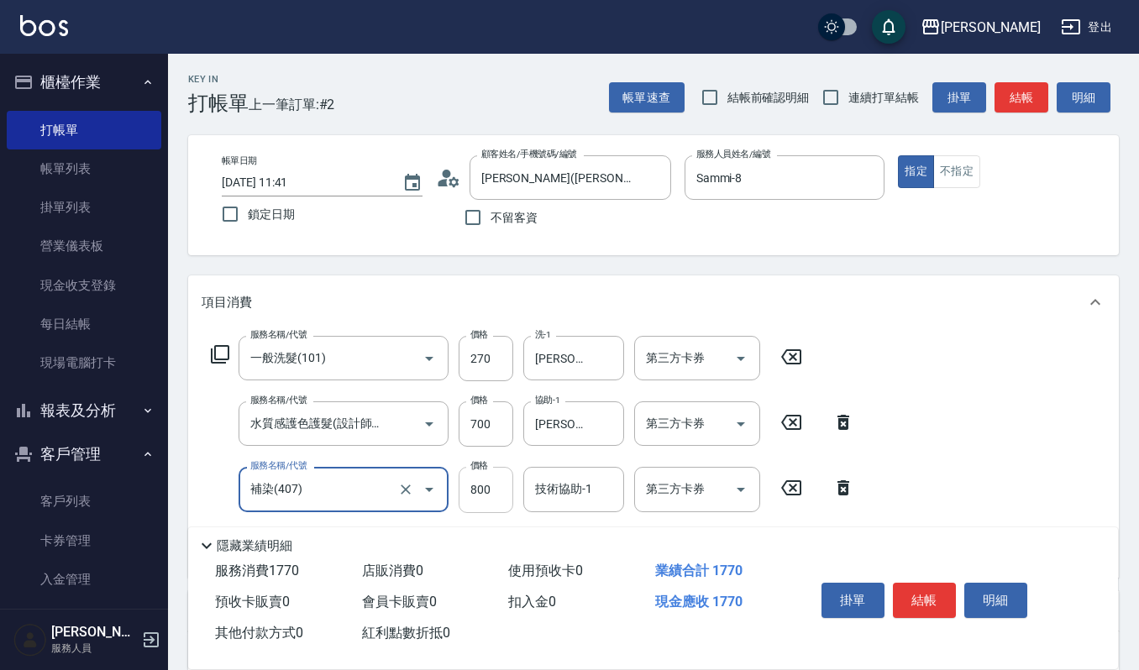
click at [497, 488] on input "800" at bounding box center [486, 489] width 55 height 45
type input "1050"
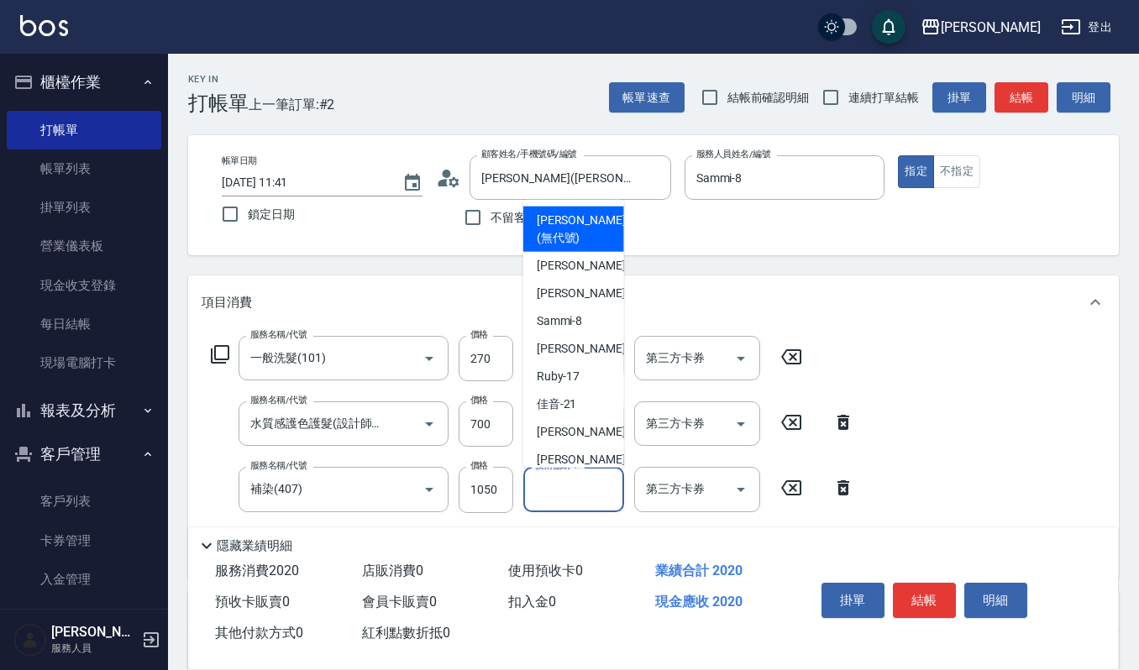
click at [592, 488] on input "技術協助-1" at bounding box center [574, 488] width 86 height 29
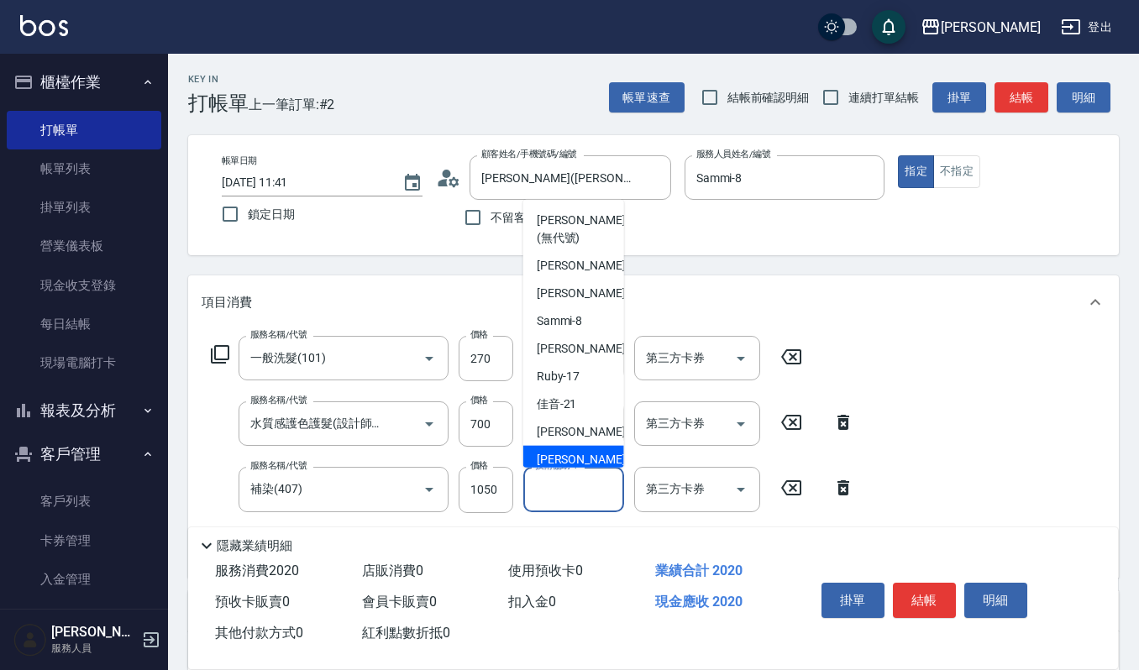
click at [569, 458] on span "[PERSON_NAME] -23" at bounding box center [590, 459] width 106 height 18
type input "[PERSON_NAME]-23"
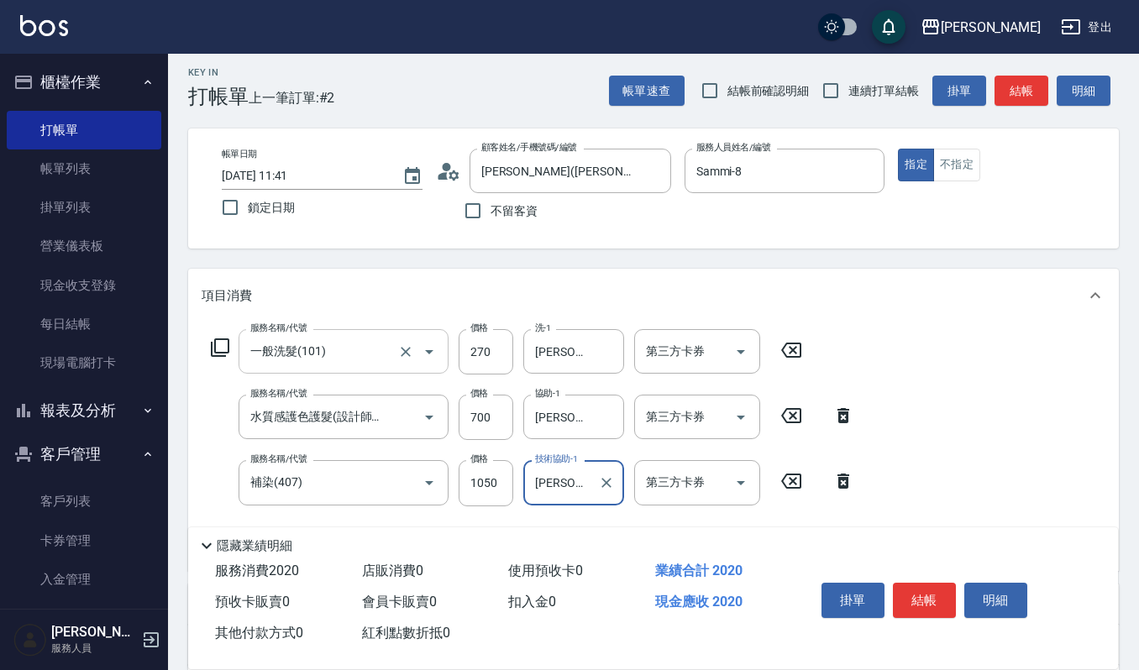
scroll to position [280, 0]
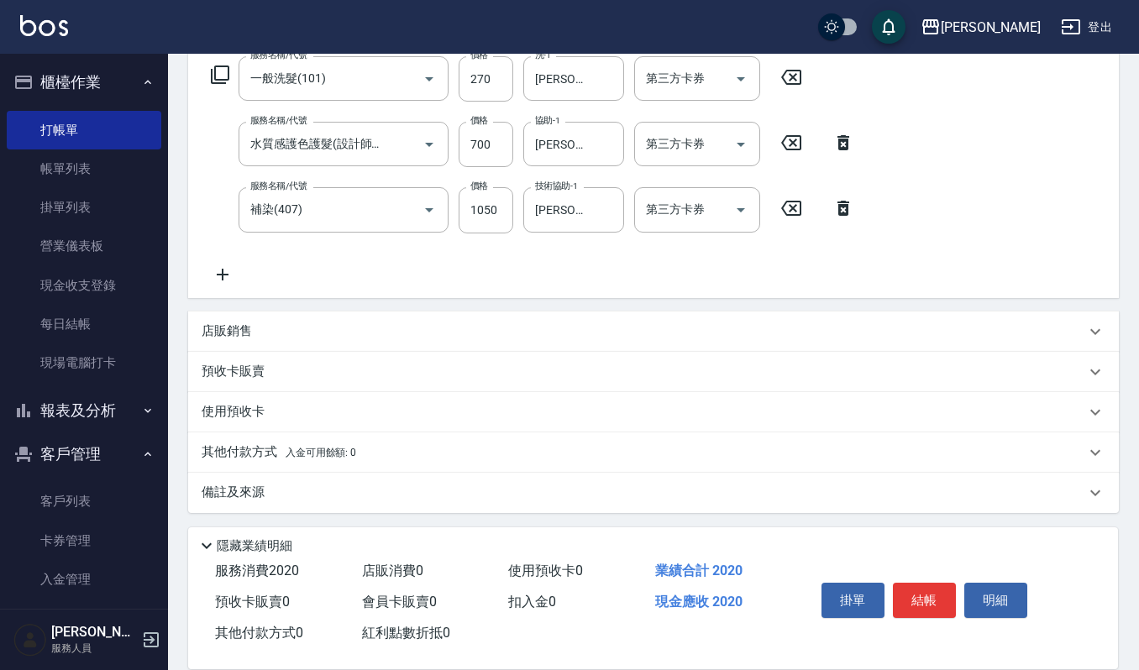
click at [222, 272] on icon at bounding box center [223, 275] width 12 height 12
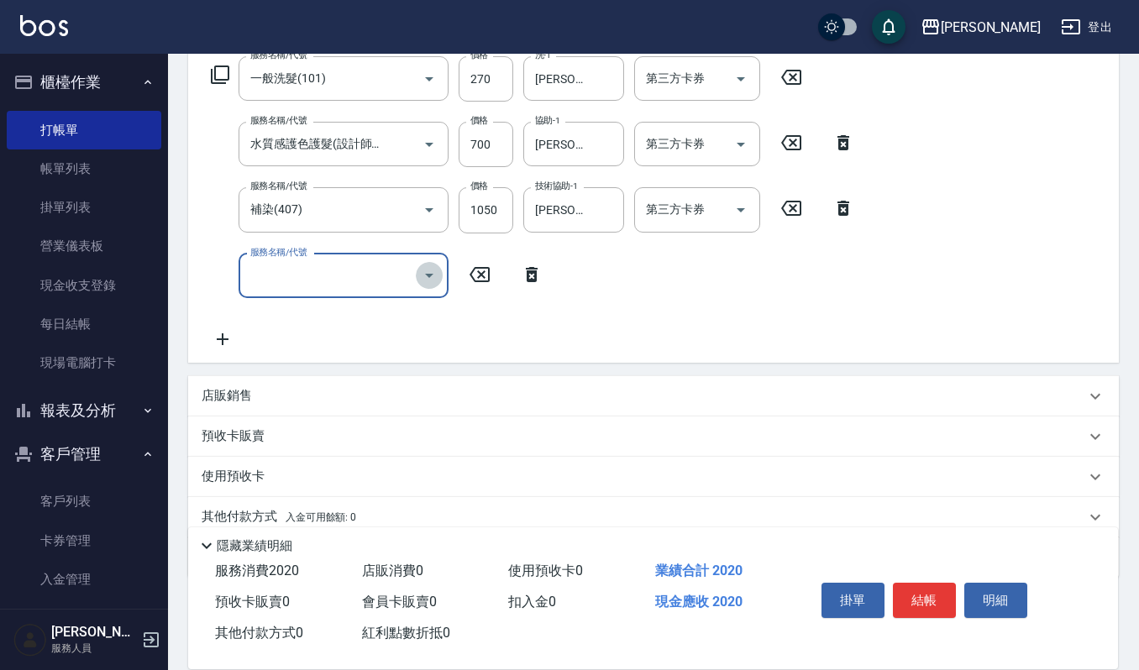
click at [428, 274] on icon "Open" at bounding box center [429, 276] width 8 height 4
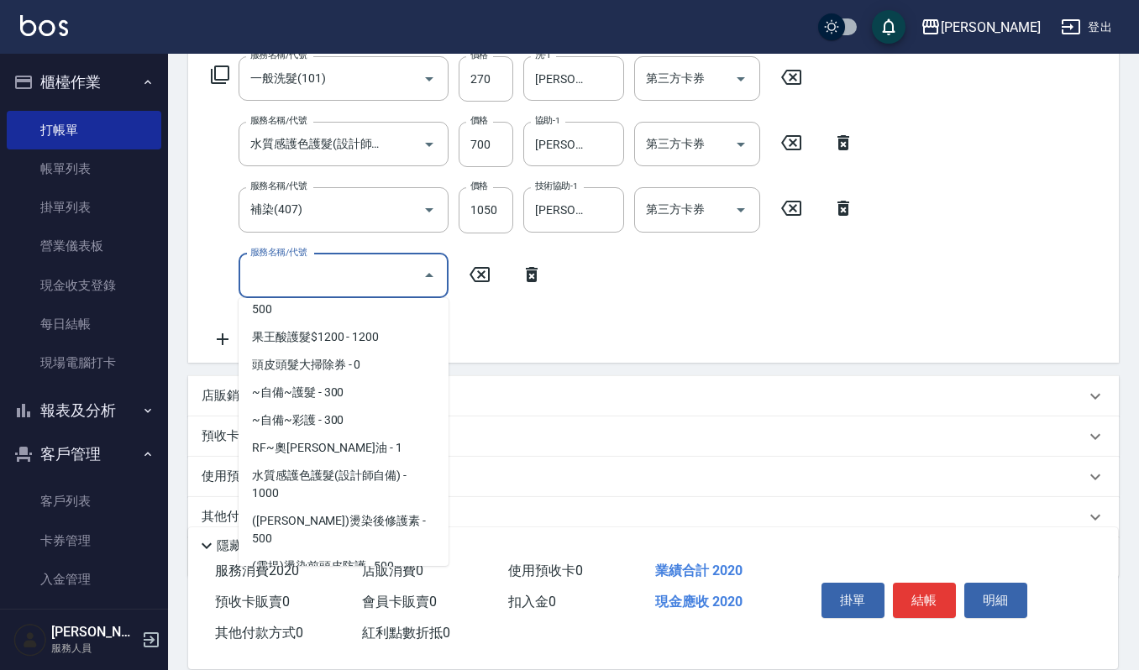
scroll to position [1119, 0]
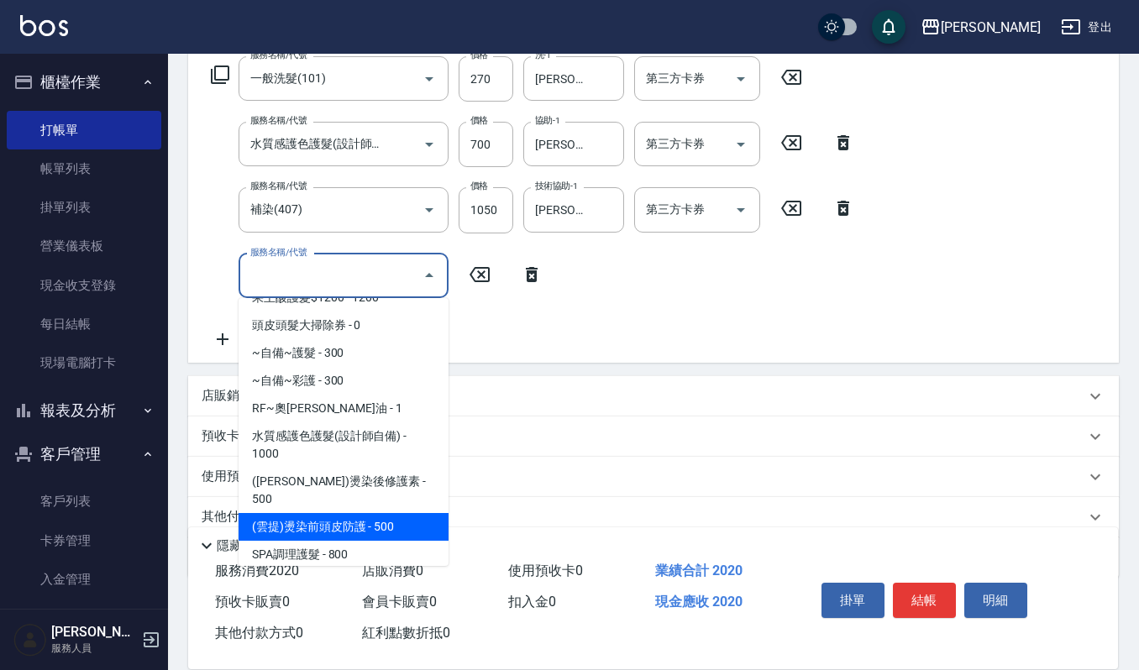
click at [370, 513] on span "(雲提)燙染前頭皮防護 - 500" at bounding box center [343, 527] width 210 height 28
type input "(雲提)燙染前頭皮防護(518)"
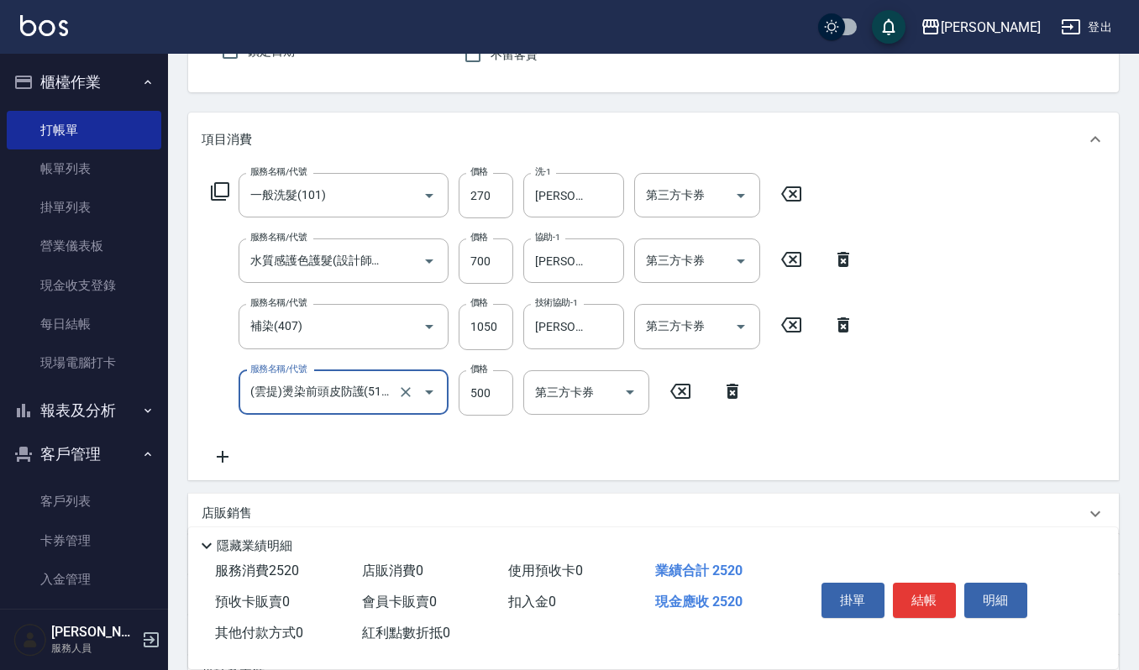
scroll to position [0, 0]
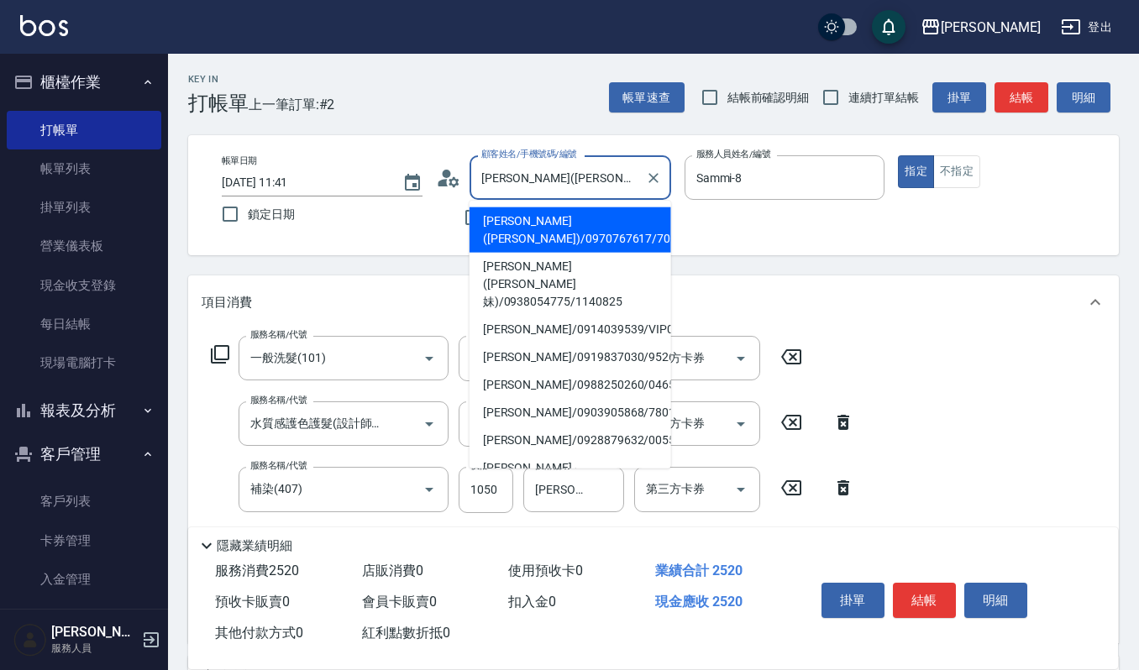
drag, startPoint x: 478, startPoint y: 176, endPoint x: 514, endPoint y: 176, distance: 36.1
click at [514, 176] on input "[PERSON_NAME]([PERSON_NAME])/0970767617/701021" at bounding box center [557, 177] width 161 height 29
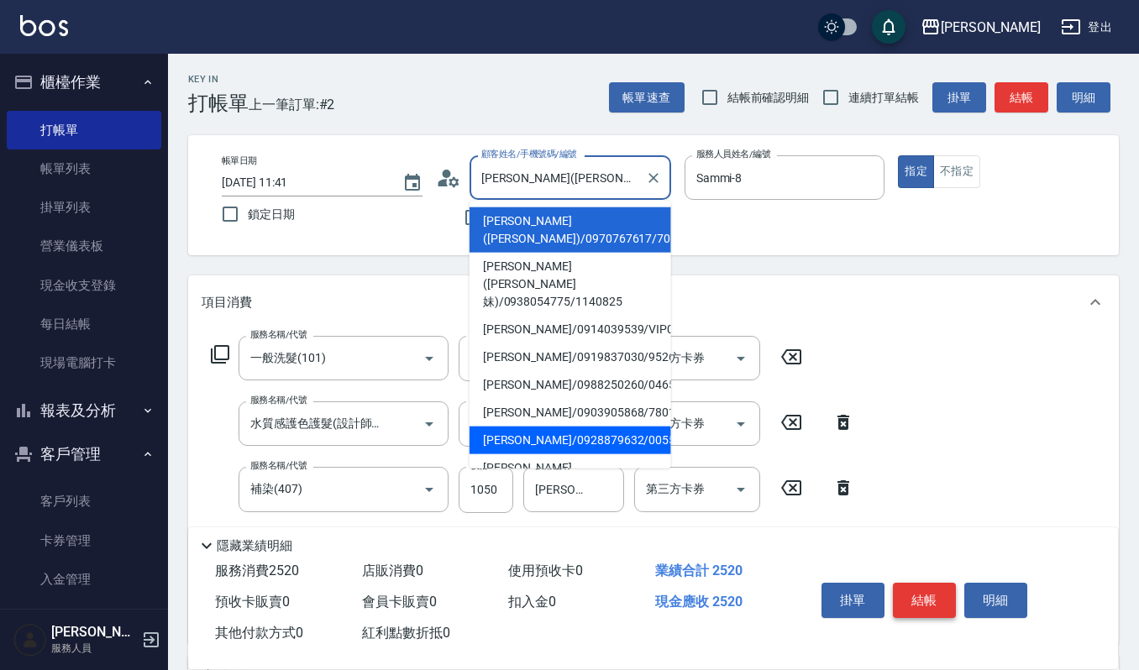
click at [911, 591] on button "結帳" at bounding box center [924, 600] width 63 height 35
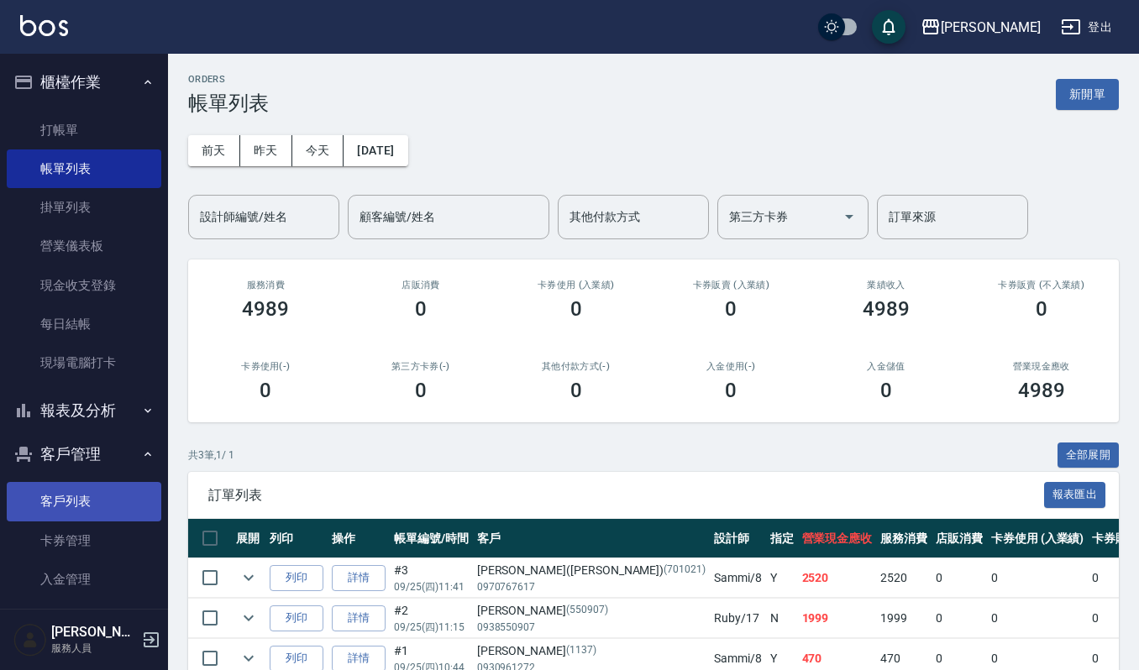
click at [77, 492] on link "客戶列表" at bounding box center [84, 501] width 155 height 39
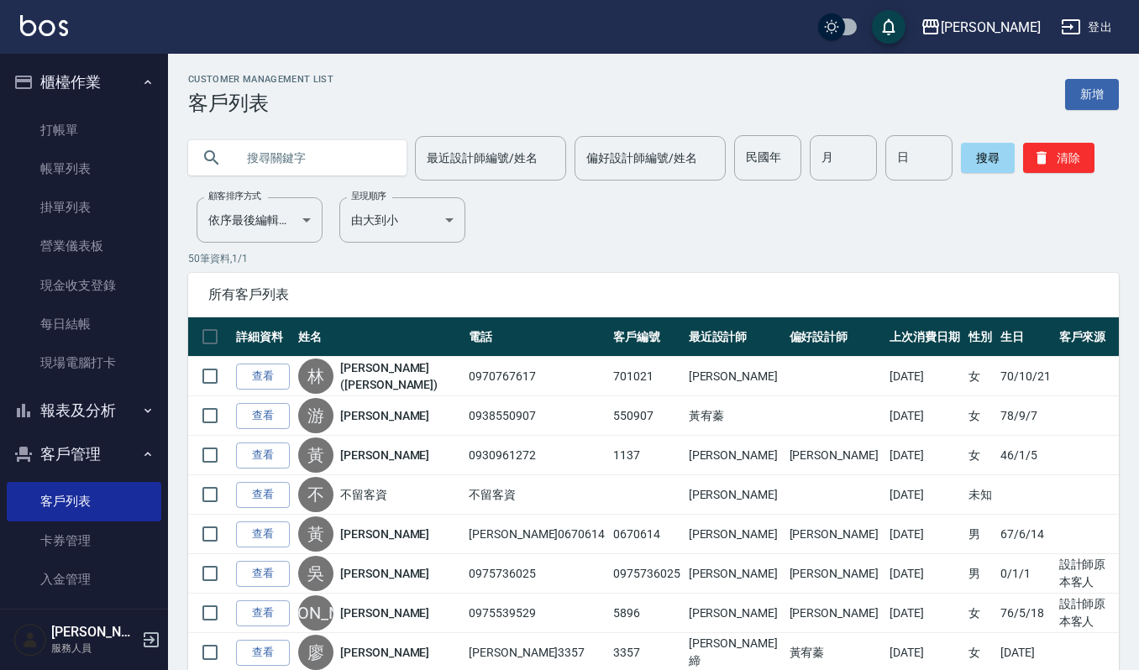
paste input "[PERSON_NAME]"
type input "[PERSON_NAME]"
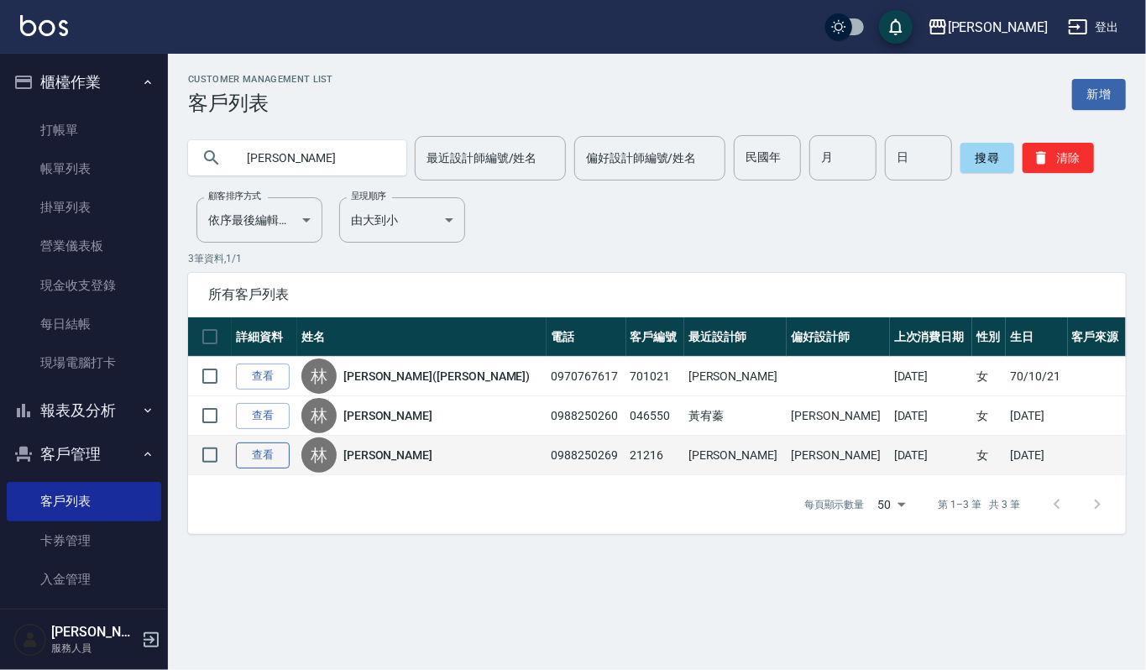
click at [259, 458] on link "查看" at bounding box center [263, 456] width 54 height 26
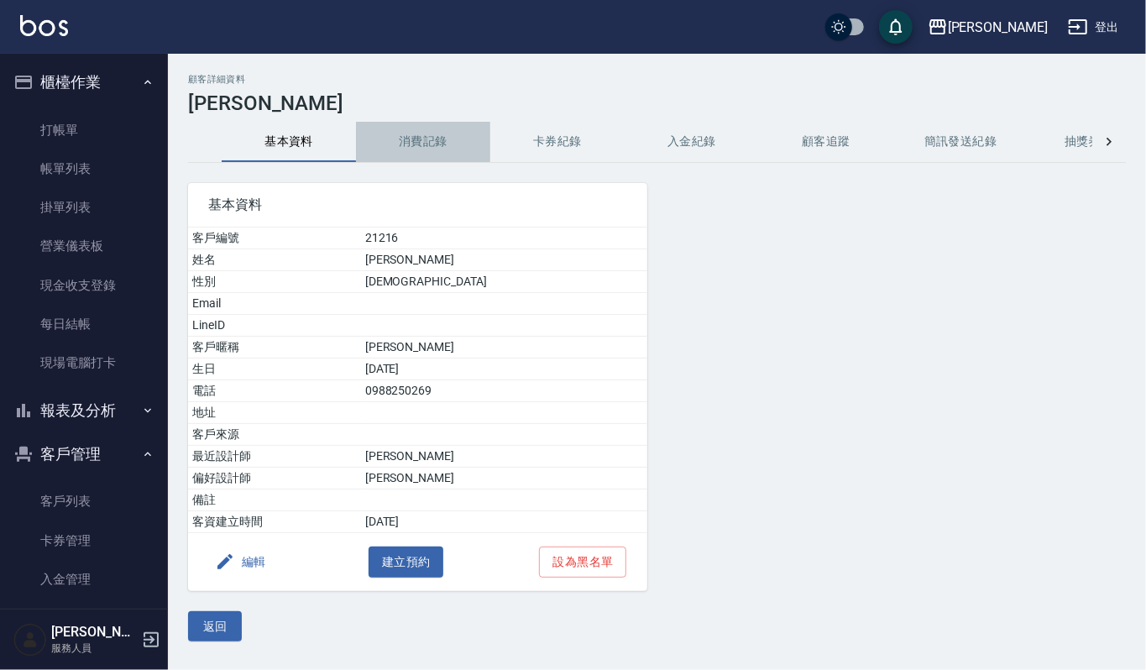
click at [427, 139] on button "消費記錄" at bounding box center [423, 142] width 134 height 40
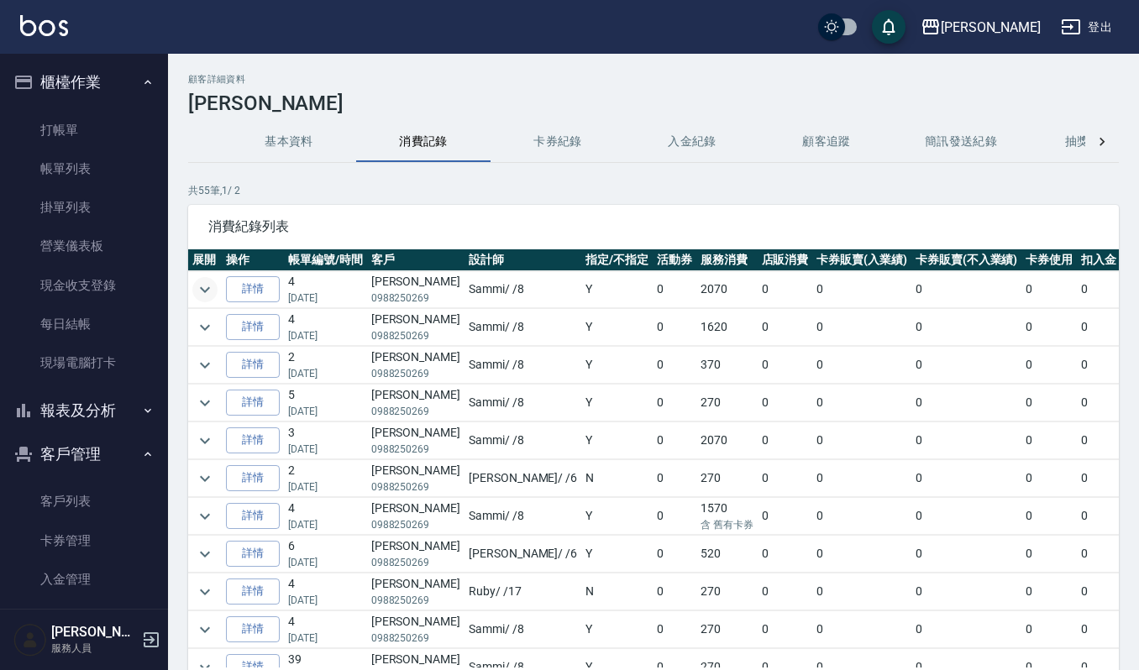
click at [202, 287] on icon "expand row" at bounding box center [205, 290] width 20 height 20
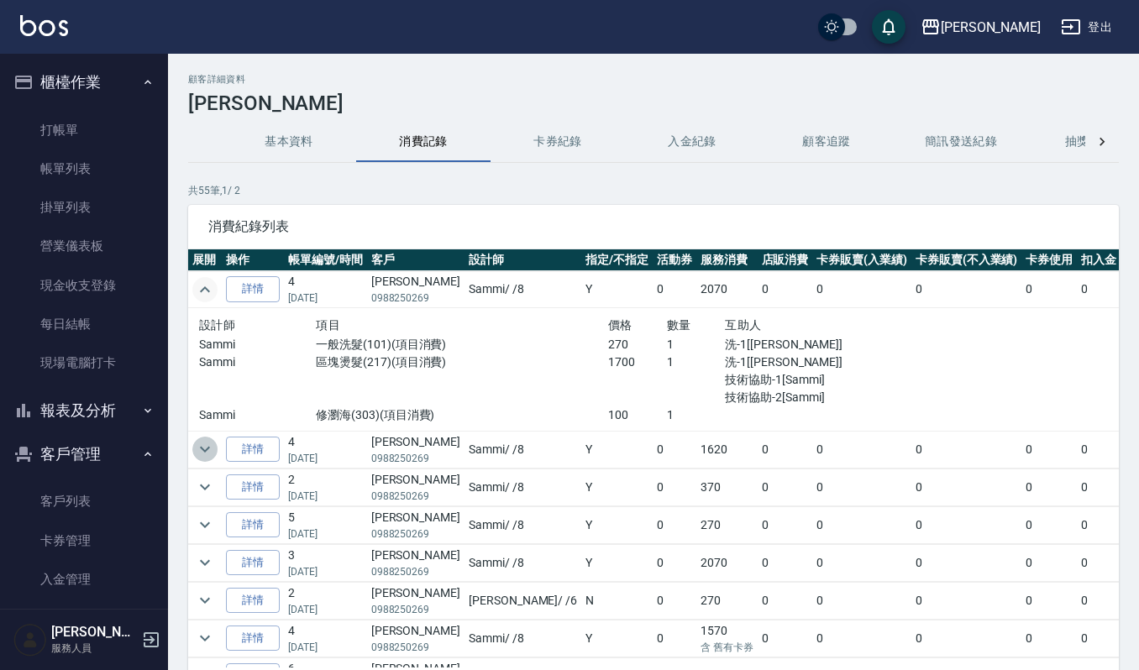
click at [206, 453] on icon "expand row" at bounding box center [205, 449] width 20 height 20
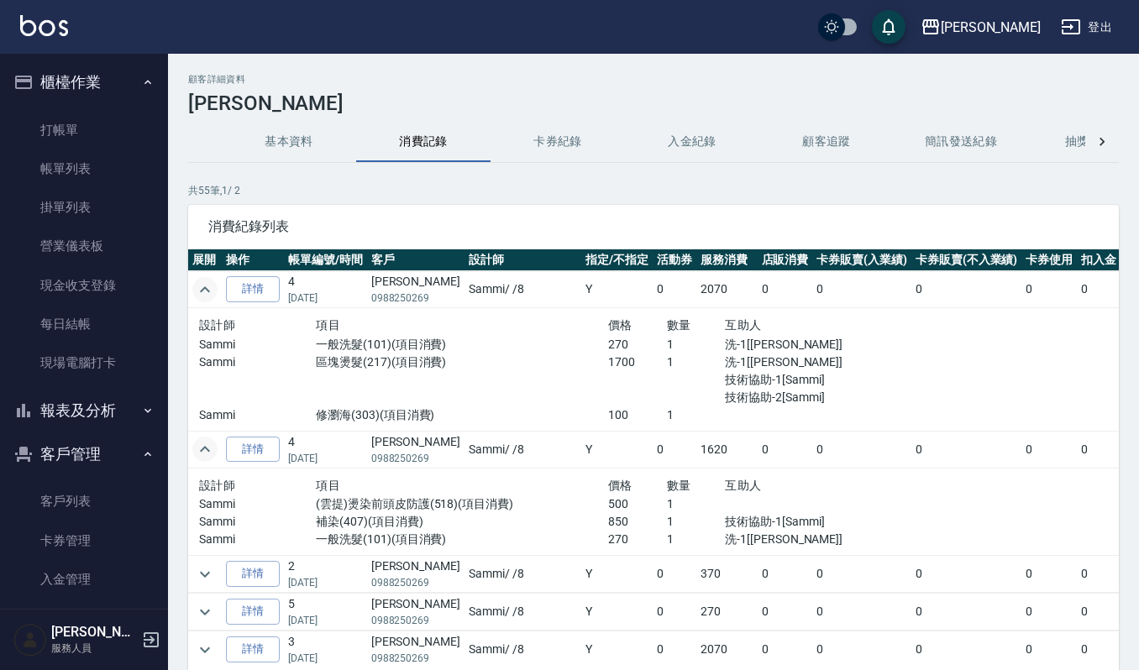
scroll to position [559, 0]
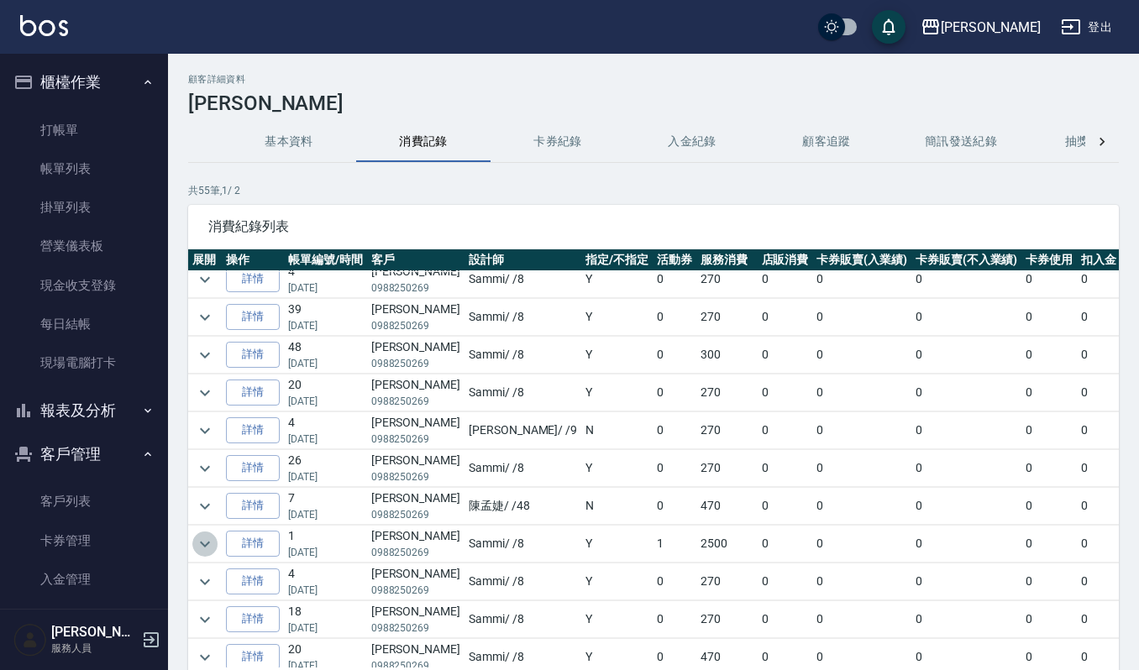
click at [200, 553] on icon "expand row" at bounding box center [205, 544] width 20 height 20
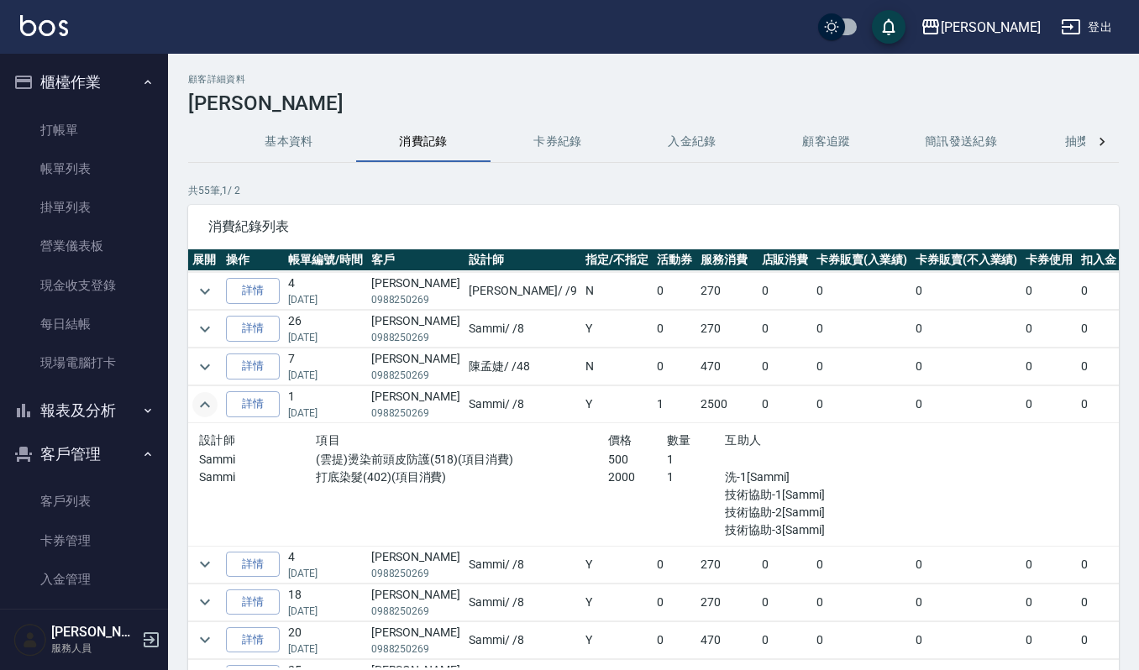
scroll to position [895, 0]
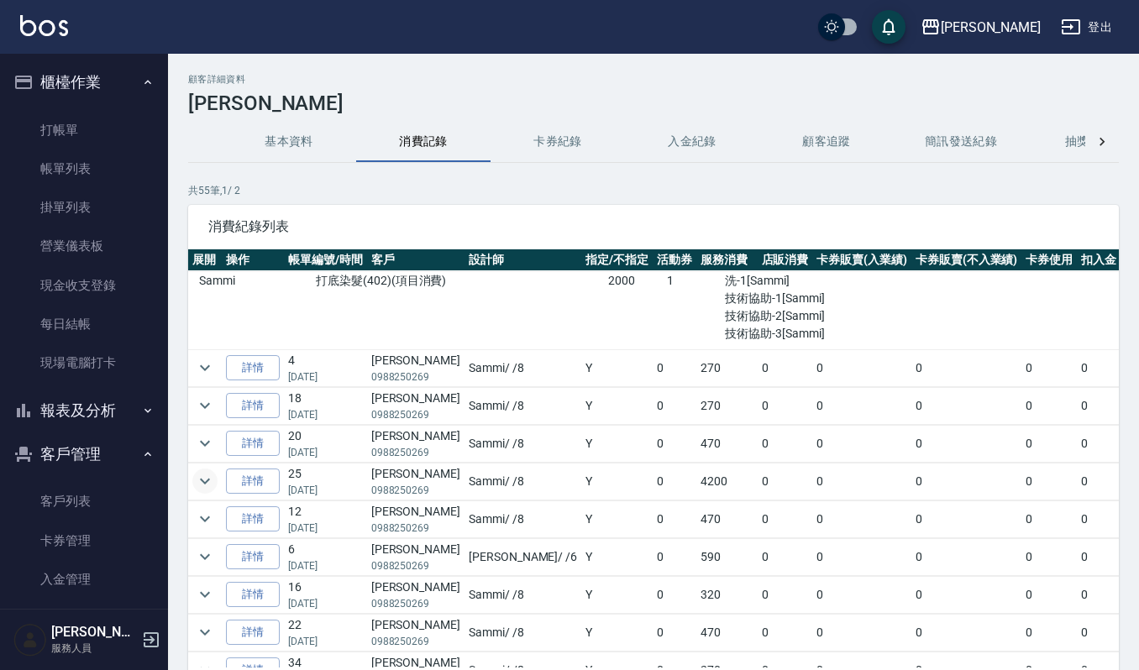
click at [208, 491] on icon "expand row" at bounding box center [205, 481] width 20 height 20
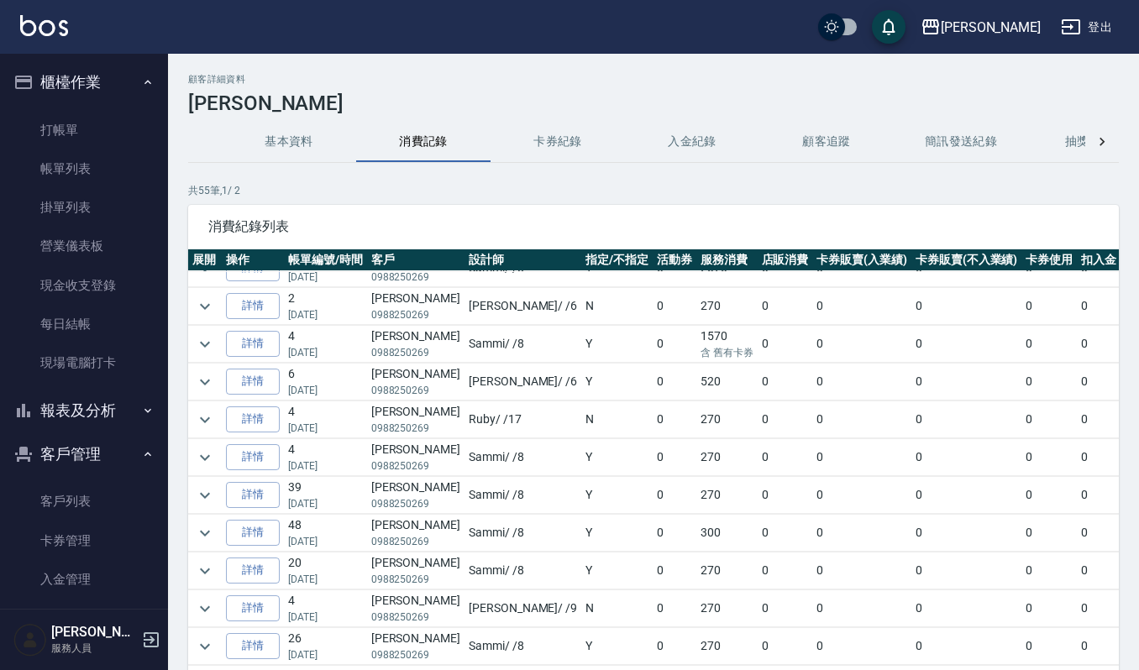
scroll to position [336, 0]
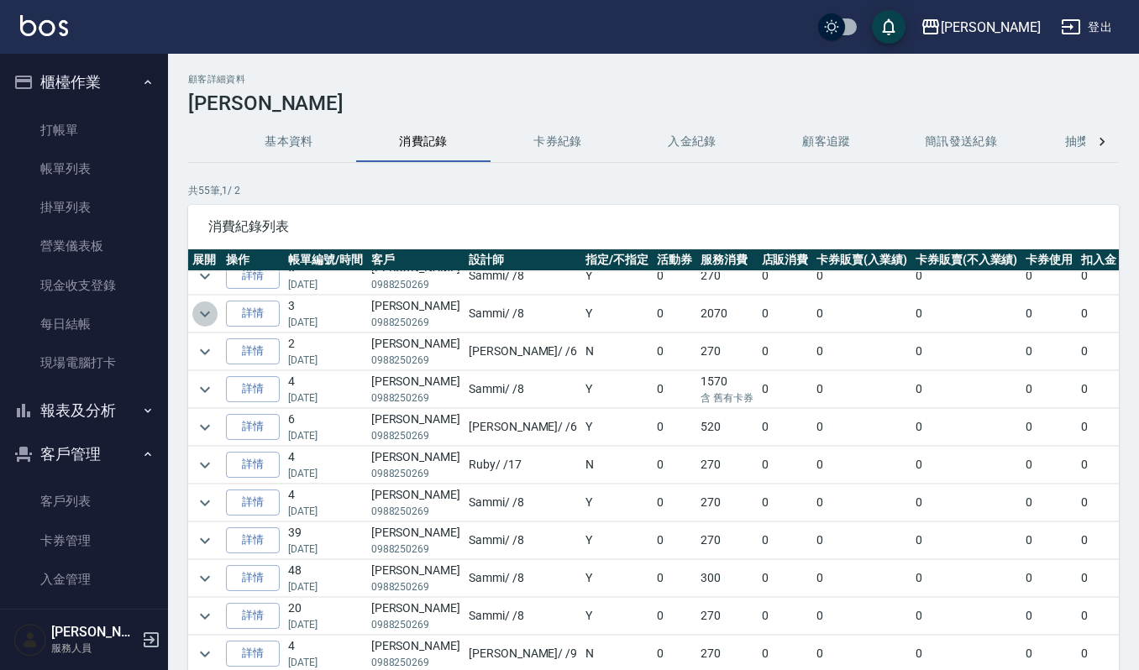
click at [205, 314] on icon "expand row" at bounding box center [205, 314] width 20 height 20
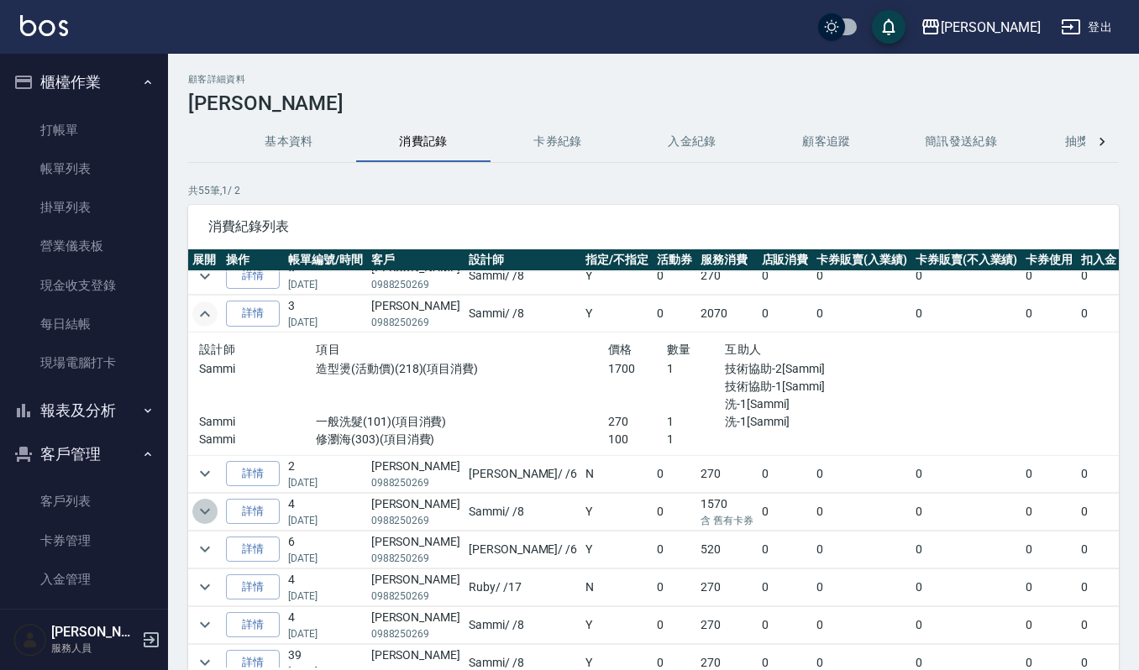
click at [203, 521] on icon "expand row" at bounding box center [205, 511] width 20 height 20
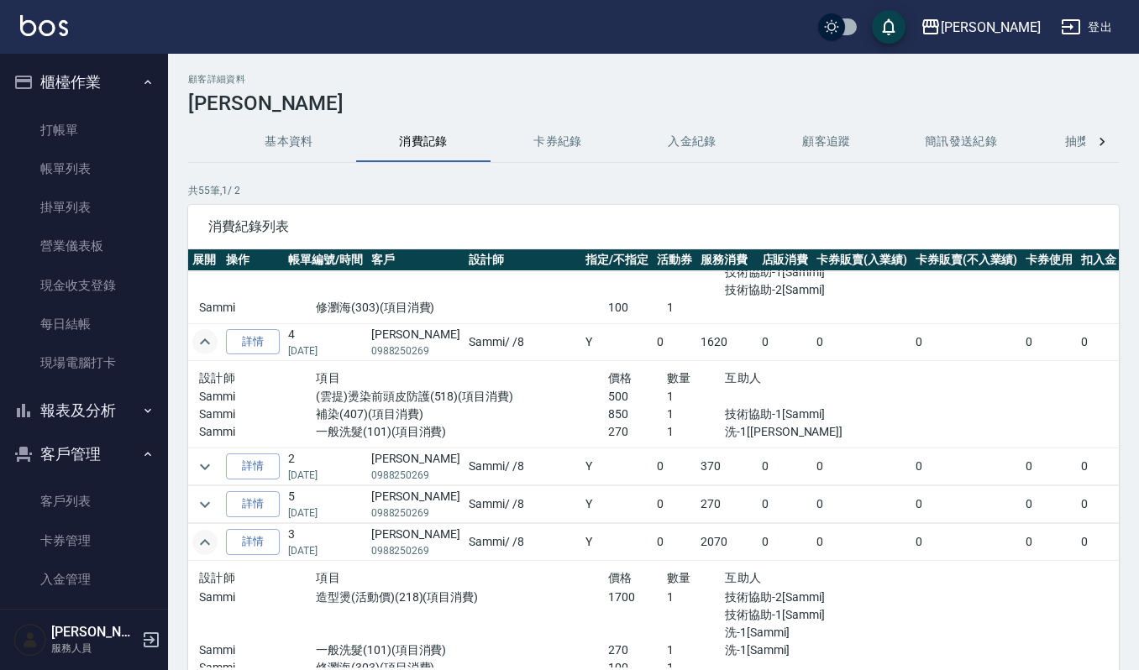
scroll to position [0, 0]
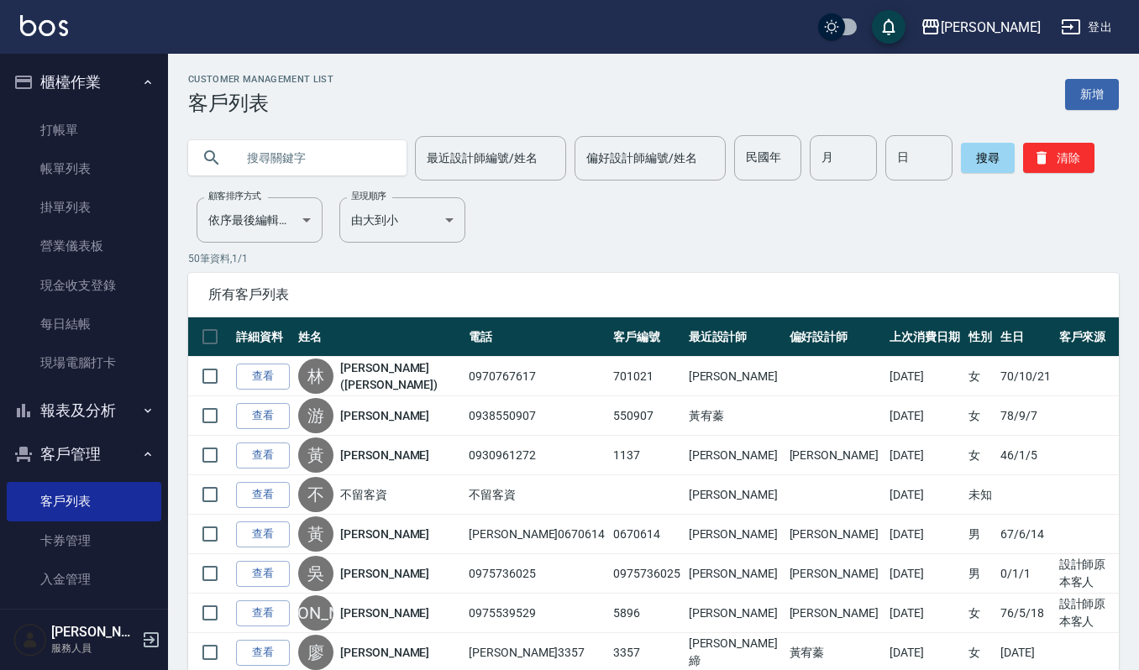
paste input "[PERSON_NAME]"
type input "[PERSON_NAME]"
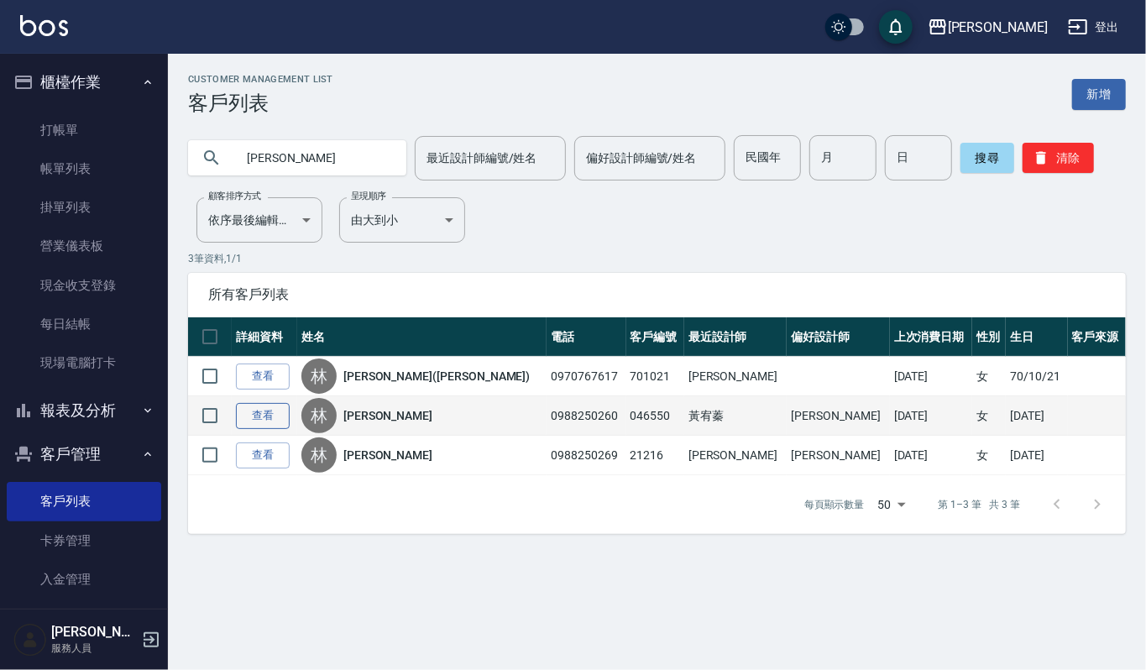
click at [280, 417] on link "查看" at bounding box center [263, 416] width 54 height 26
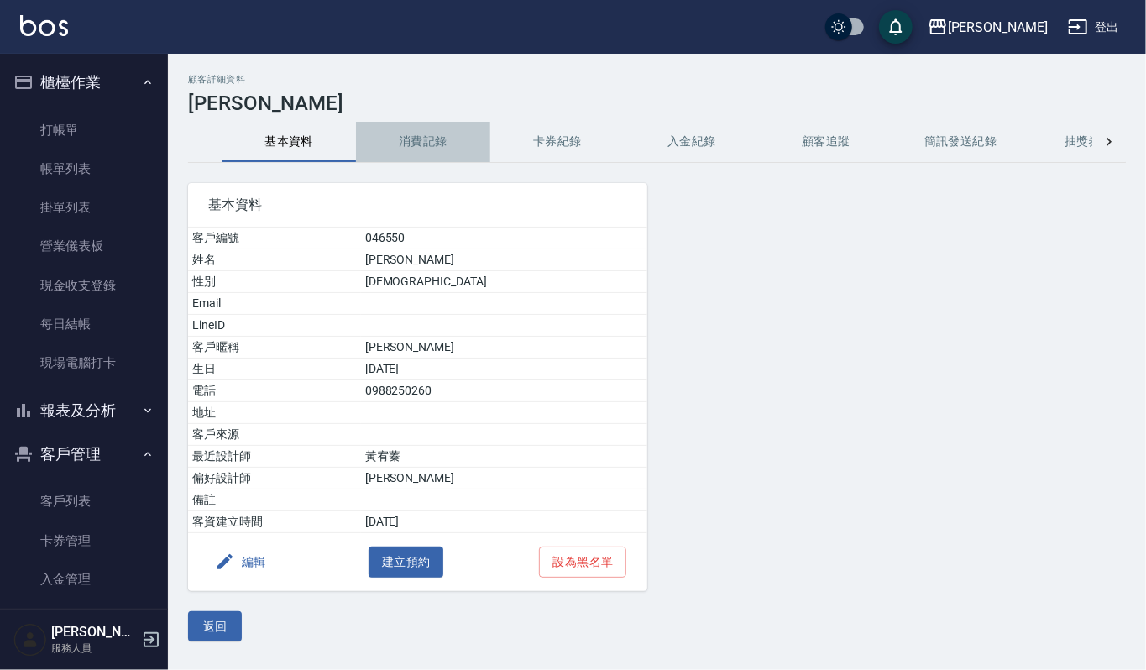
click at [430, 136] on button "消費記錄" at bounding box center [423, 142] width 134 height 40
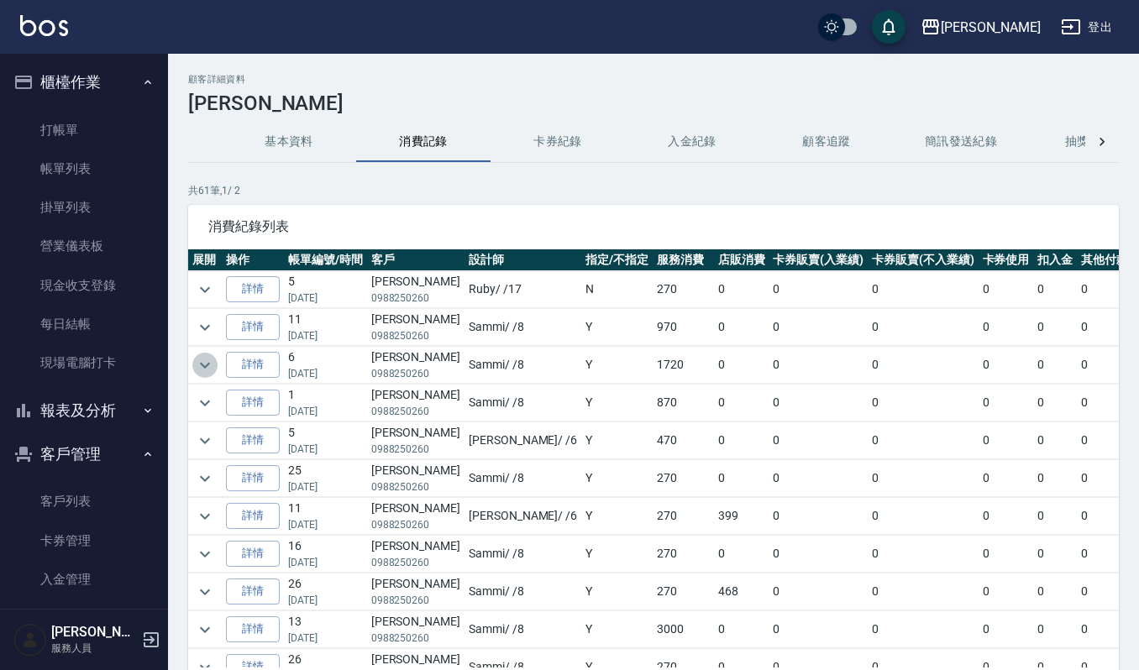
click at [199, 368] on icon "expand row" at bounding box center [205, 365] width 20 height 20
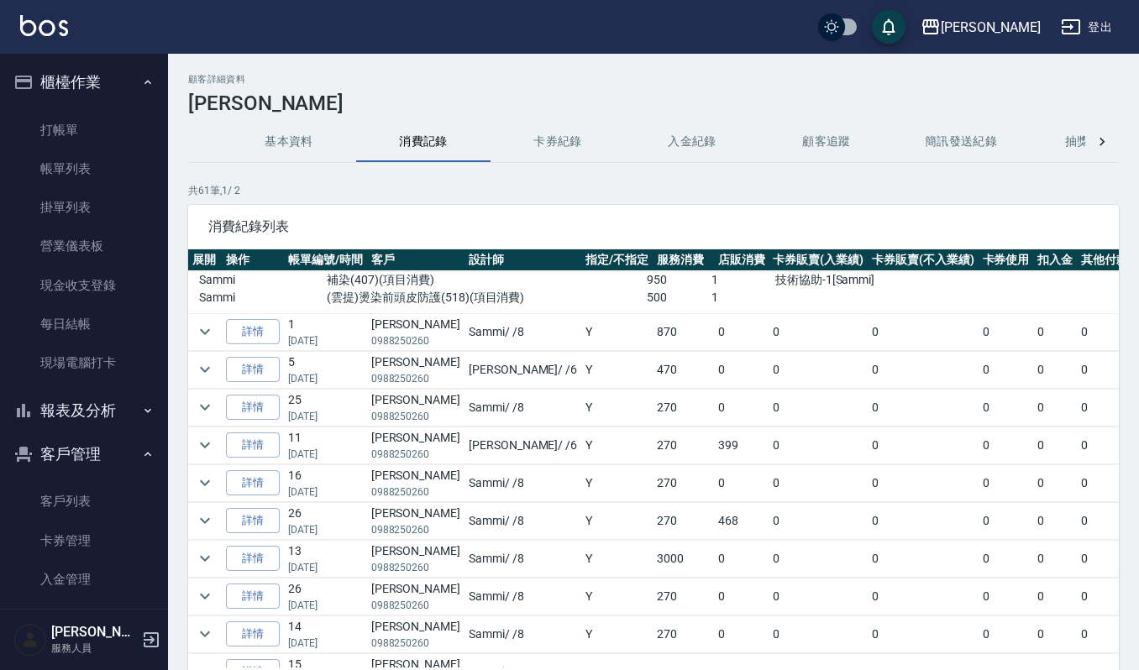
scroll to position [448, 0]
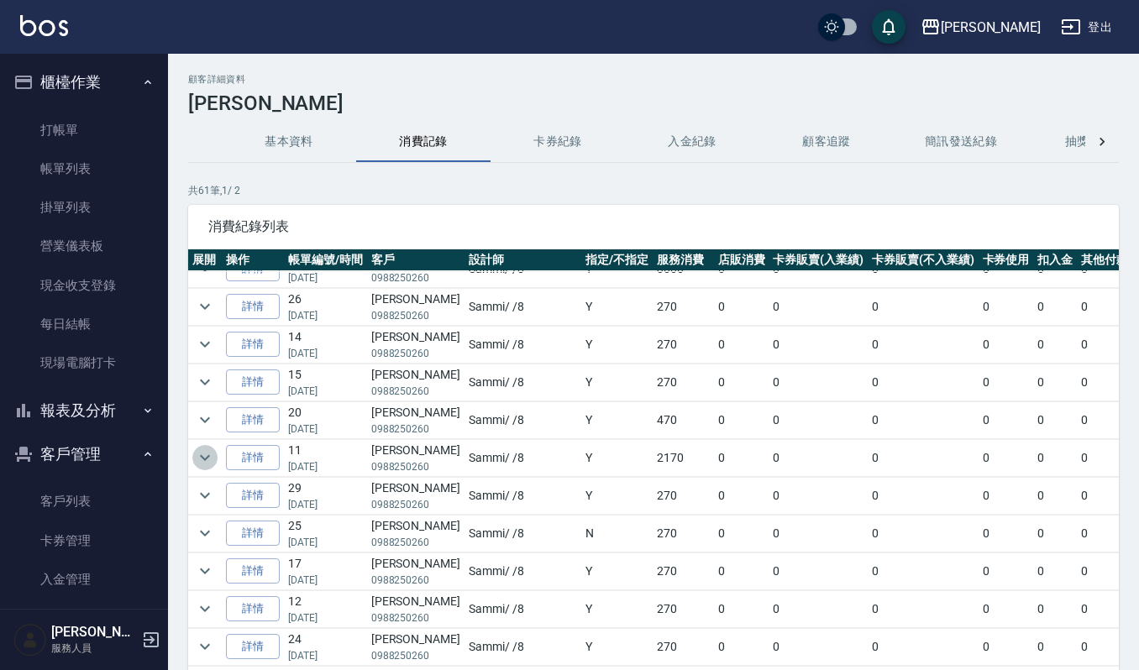
click at [212, 464] on icon "expand row" at bounding box center [205, 458] width 20 height 20
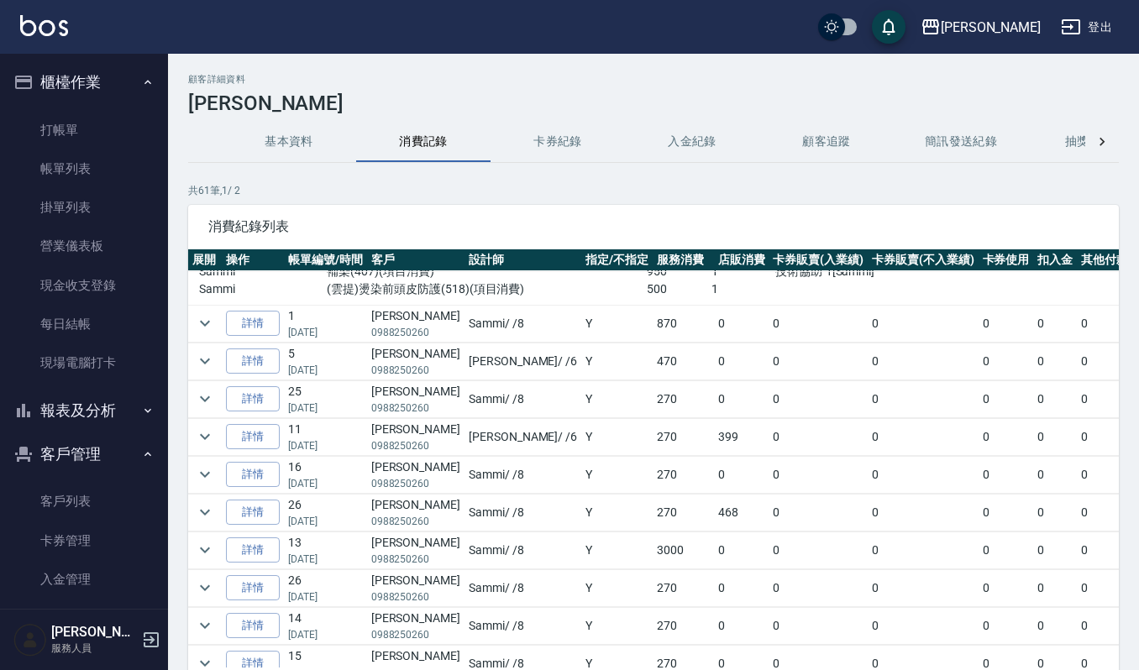
scroll to position [0, 0]
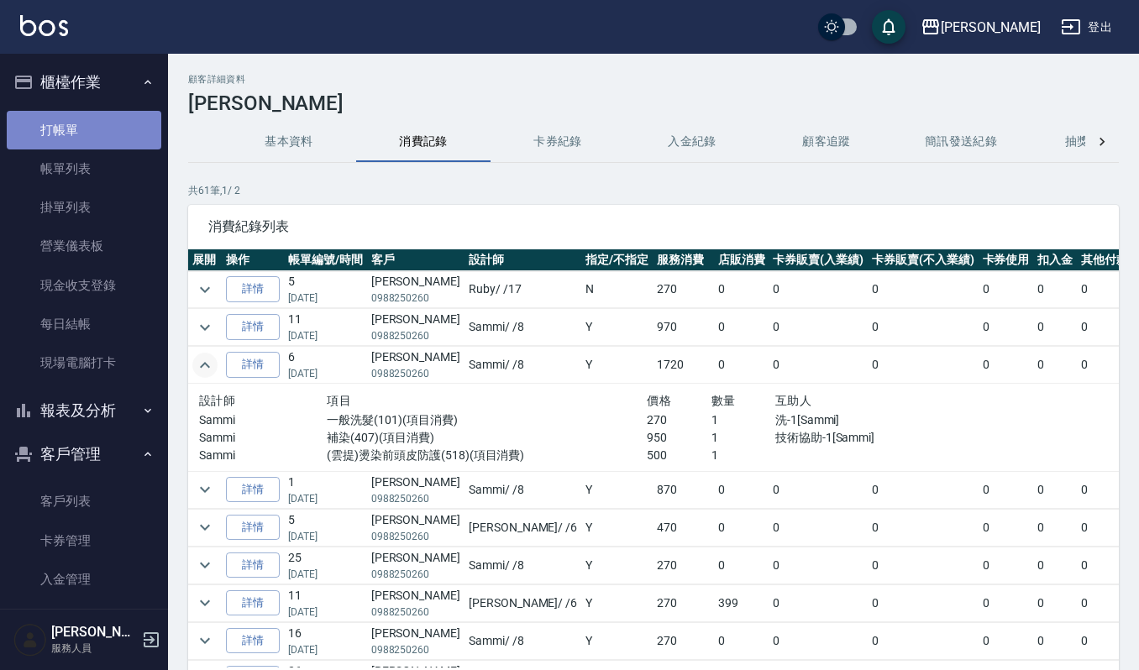
click at [85, 119] on link "打帳單" at bounding box center [84, 130] width 155 height 39
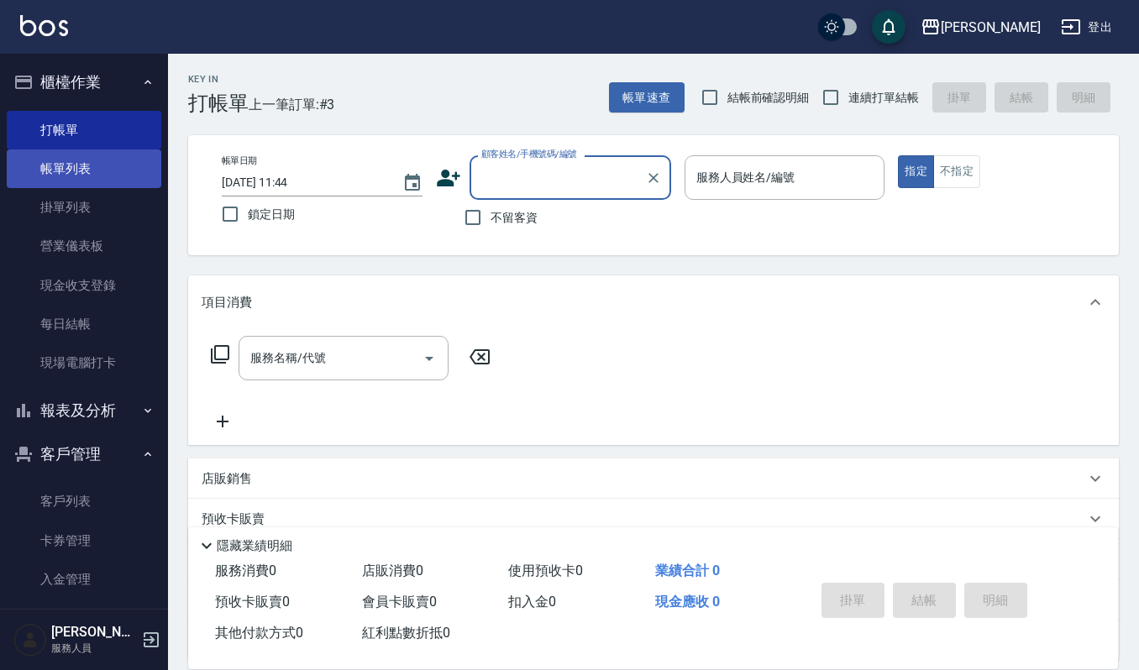
click at [89, 171] on link "帳單列表" at bounding box center [84, 168] width 155 height 39
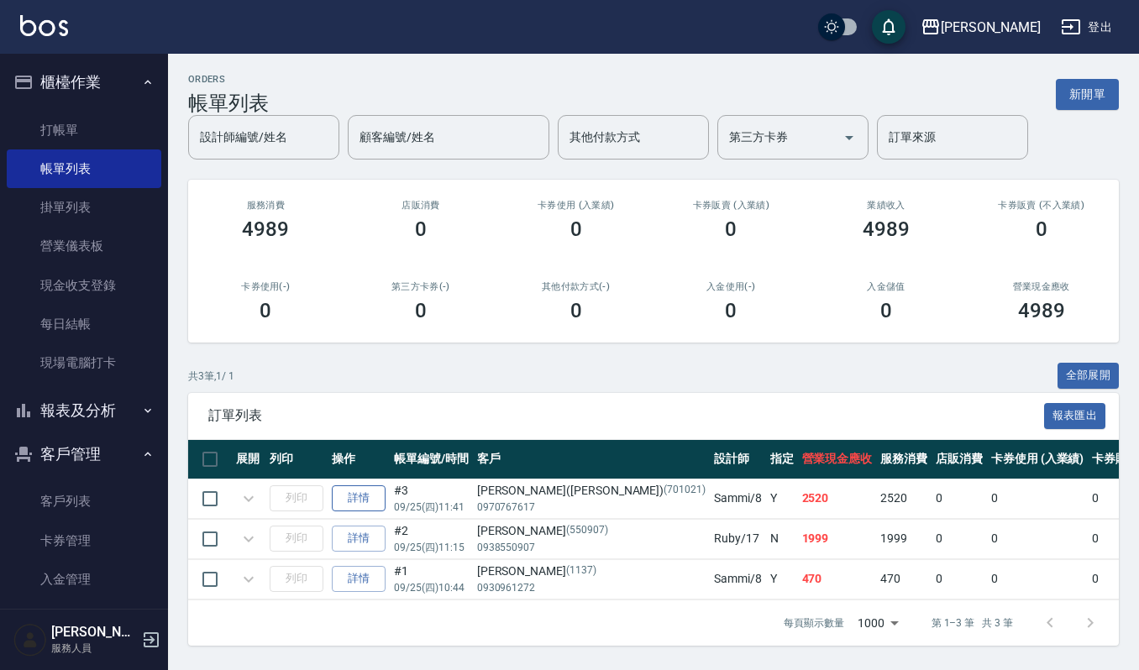
click at [363, 505] on div "訂單列表 報表匯出 展開 列印 操作 帳單編號/時間 客戶 設計師 指定 營業現金應收 服務消費 店販消費 卡券使用 (入業績) 卡券販賣 (入業績) 業績收…" at bounding box center [653, 519] width 930 height 253
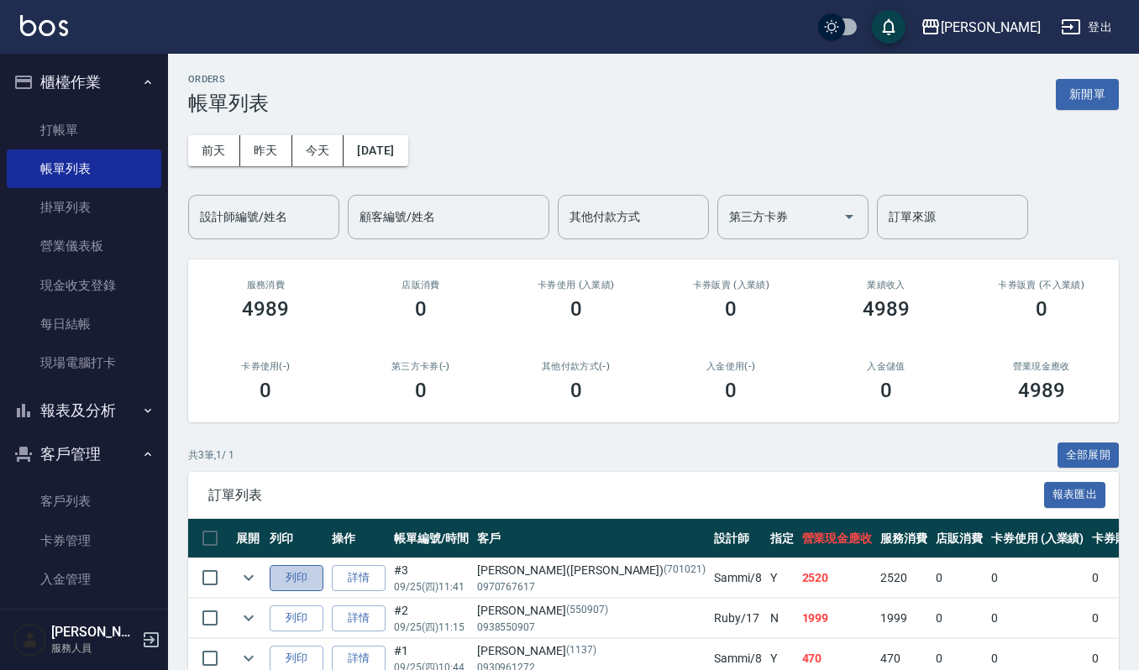
click at [291, 581] on button "列印" at bounding box center [297, 578] width 54 height 26
click at [307, 585] on button "列印" at bounding box center [297, 578] width 54 height 26
click at [124, 134] on link "打帳單" at bounding box center [84, 130] width 155 height 39
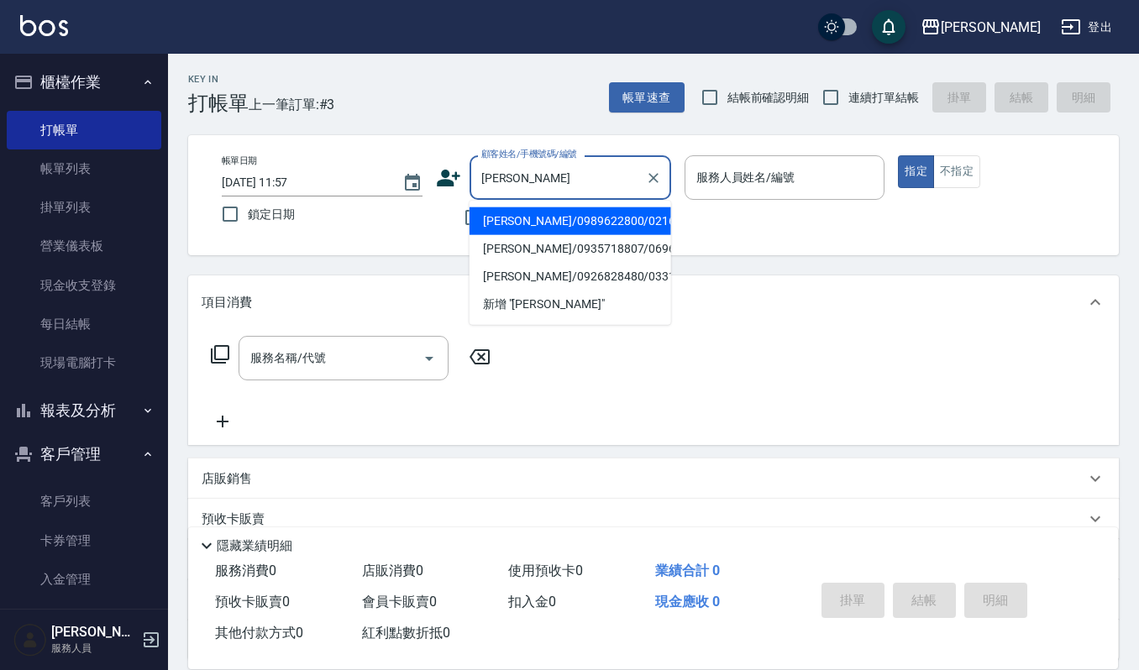
click at [610, 233] on li "[PERSON_NAME]/0989622800/02168" at bounding box center [570, 221] width 202 height 28
type input "[PERSON_NAME]/0989622800/02168"
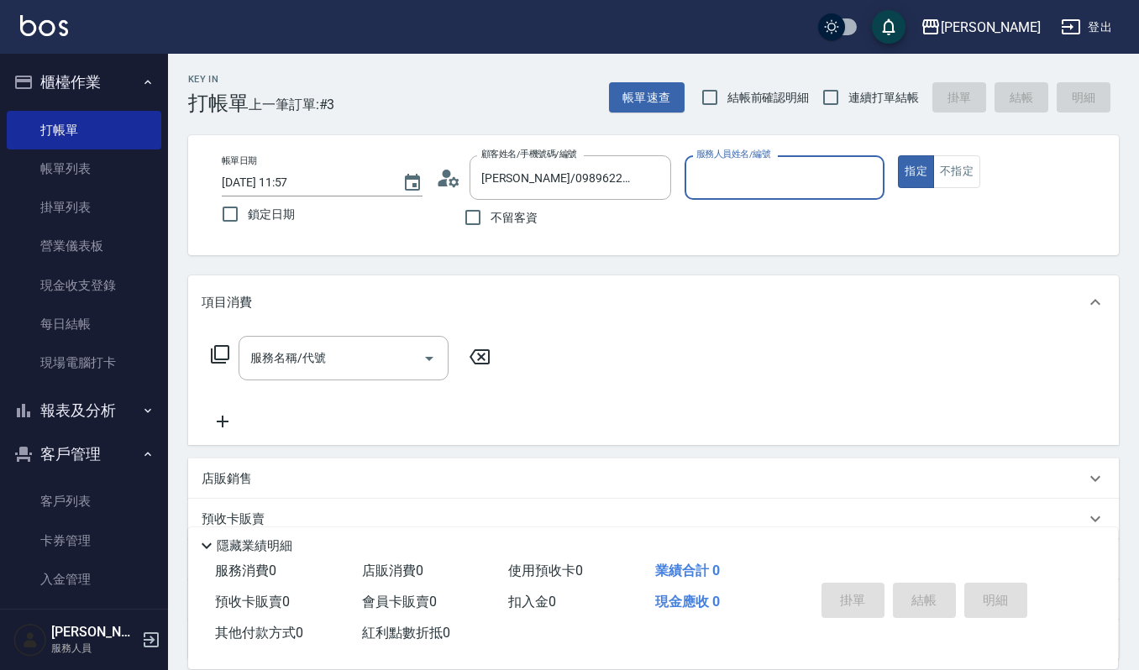
type input "[PERSON_NAME]-4"
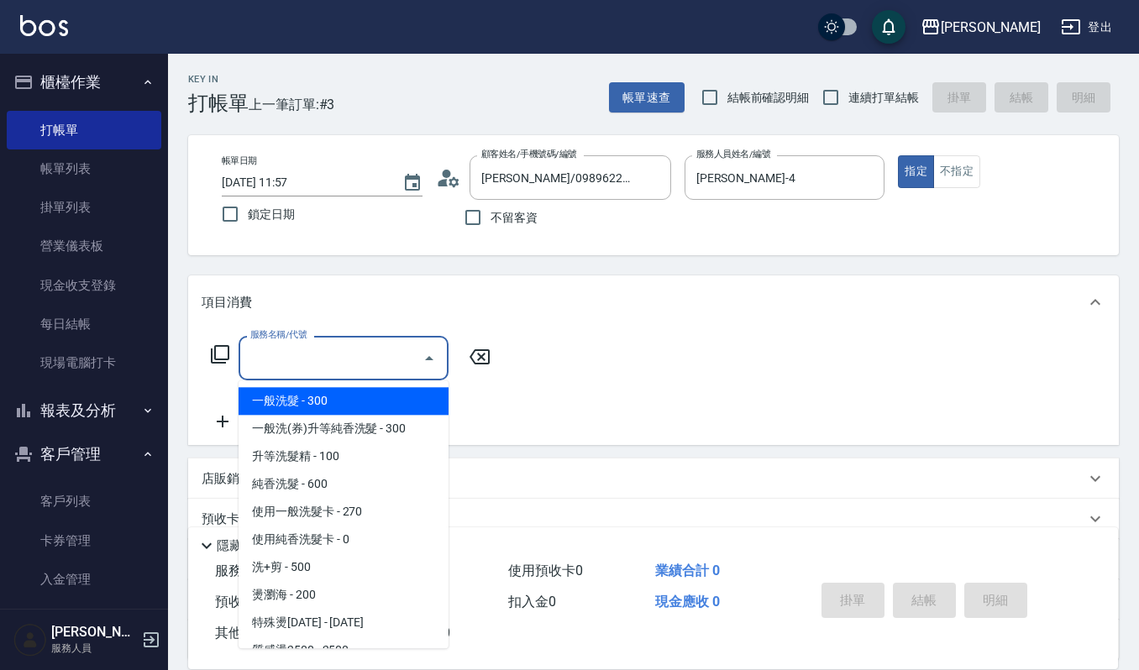
click at [301, 364] on input "服務名稱/代號" at bounding box center [331, 357] width 170 height 29
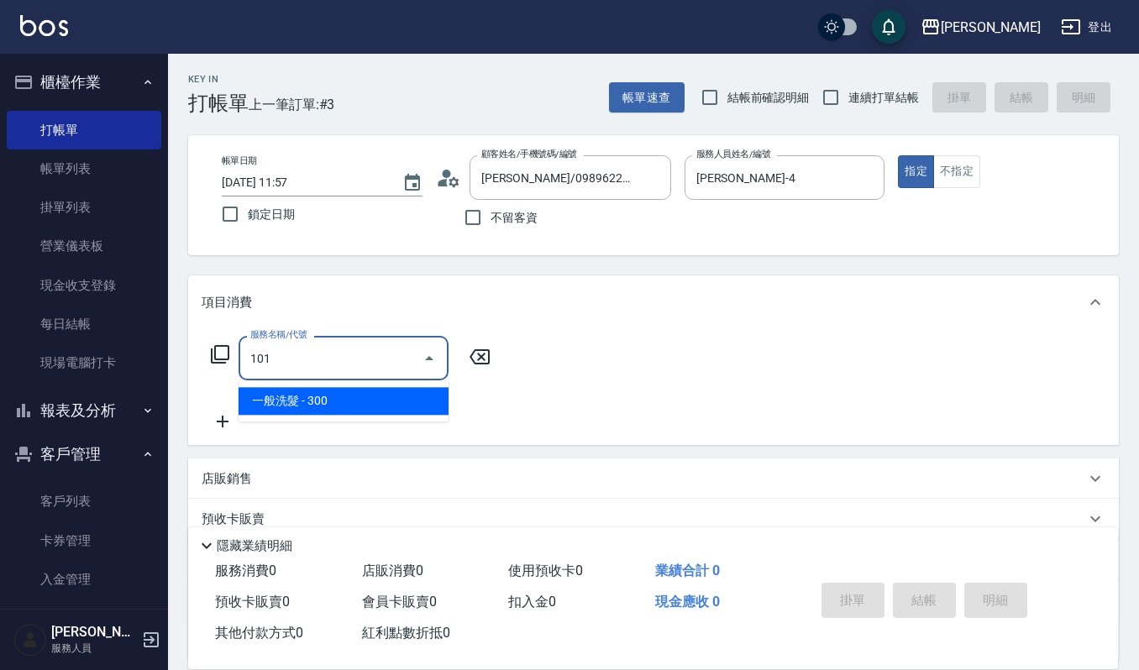
type input "一般洗髮(101)"
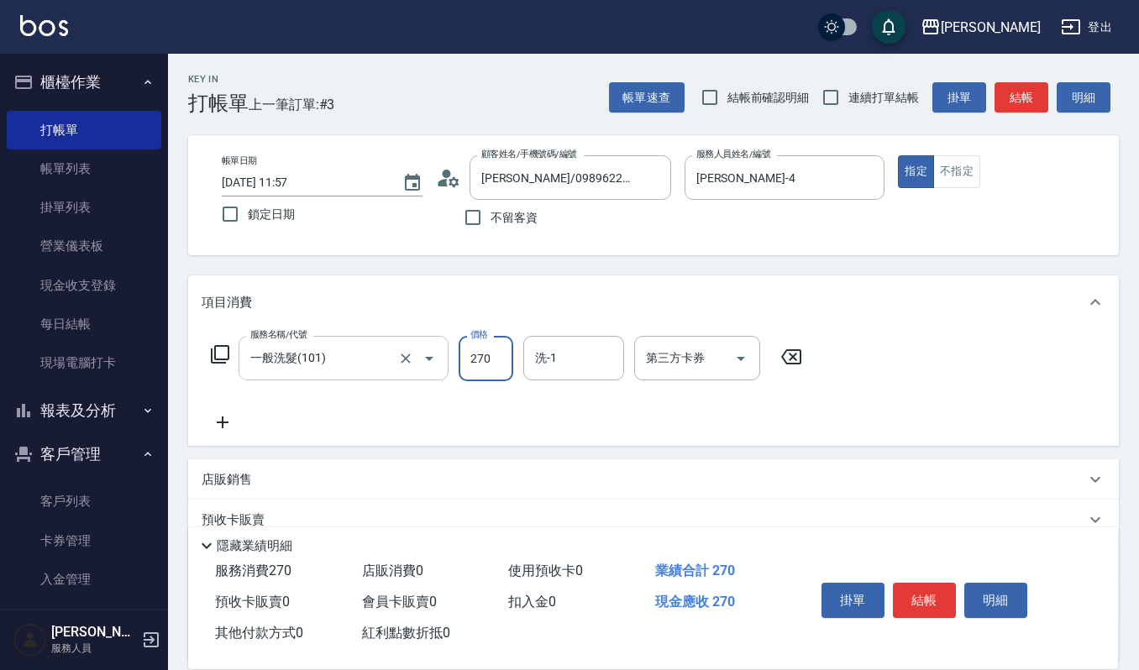
type input "270"
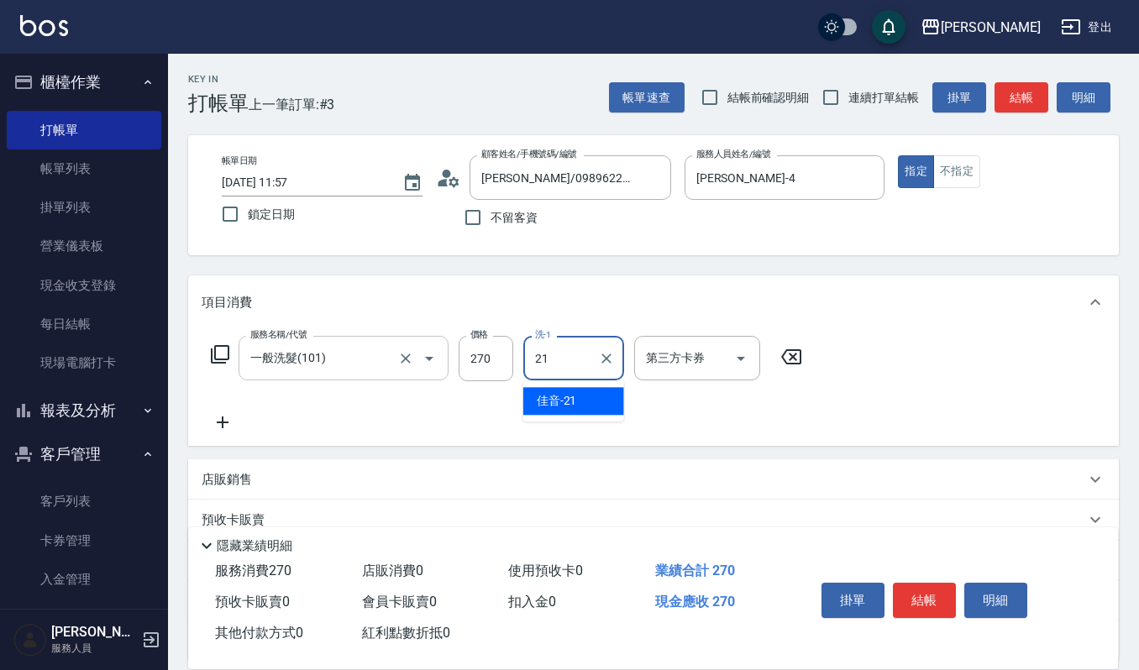
type input "佳音-21"
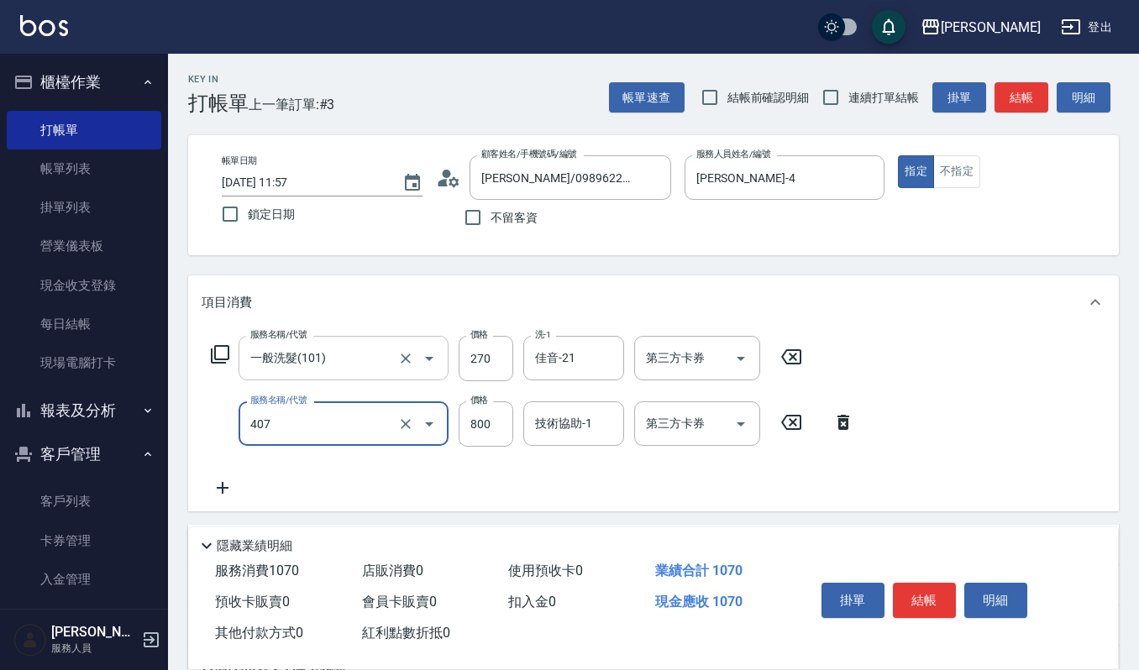
type input "補染(407)"
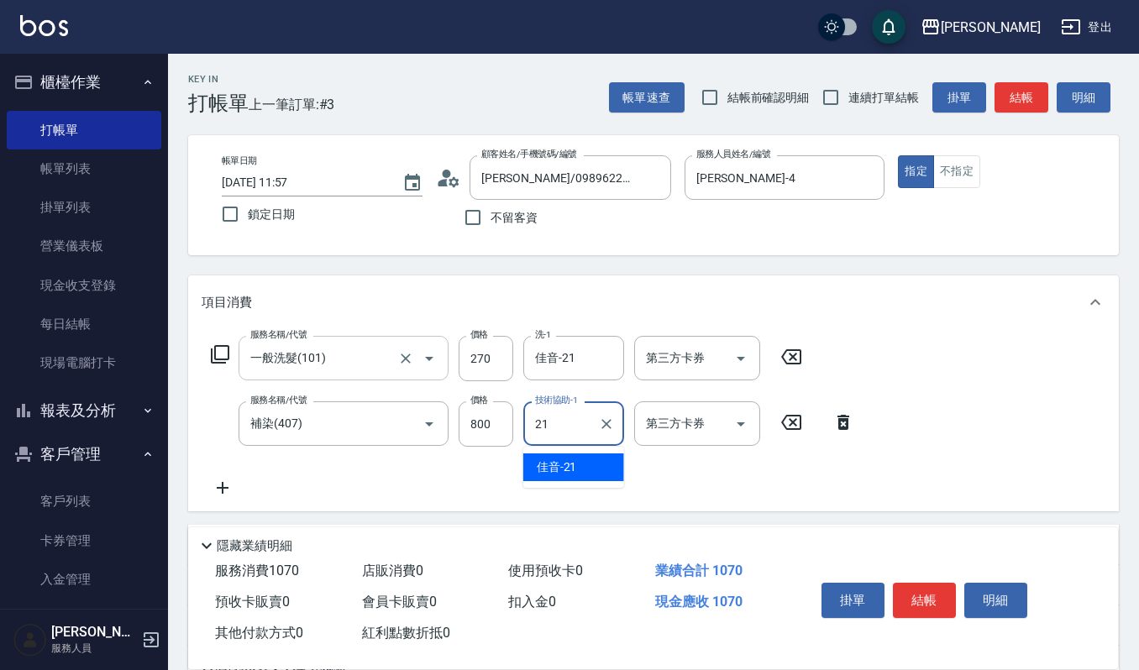
type input "佳音-21"
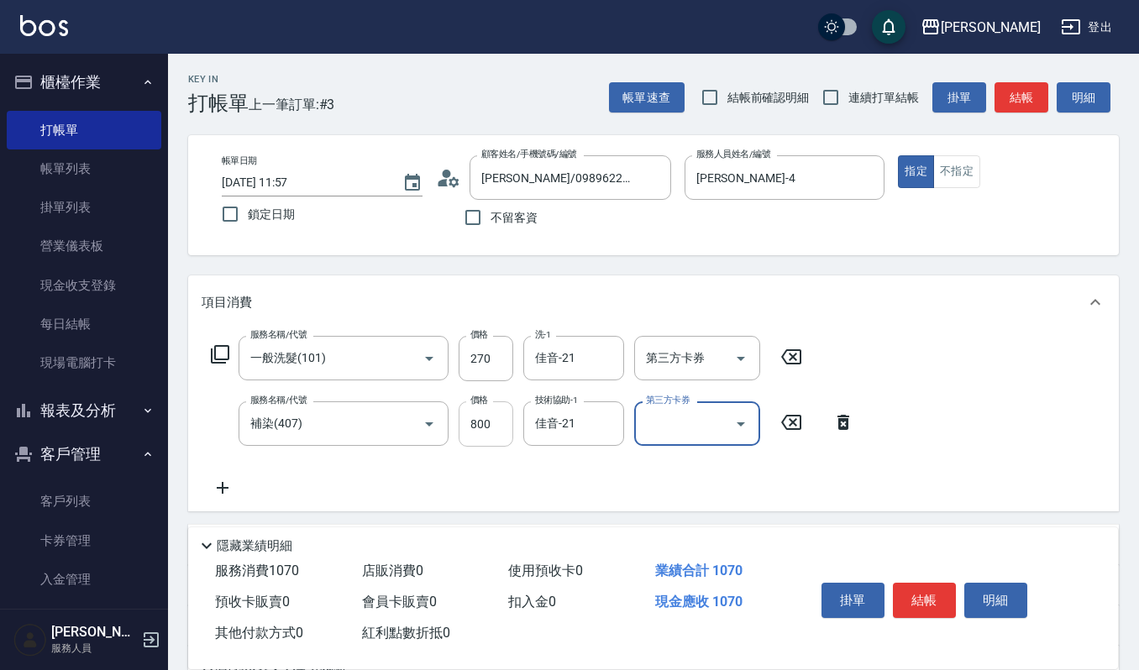
click at [460, 418] on input "800" at bounding box center [486, 423] width 55 height 45
type input "1350"
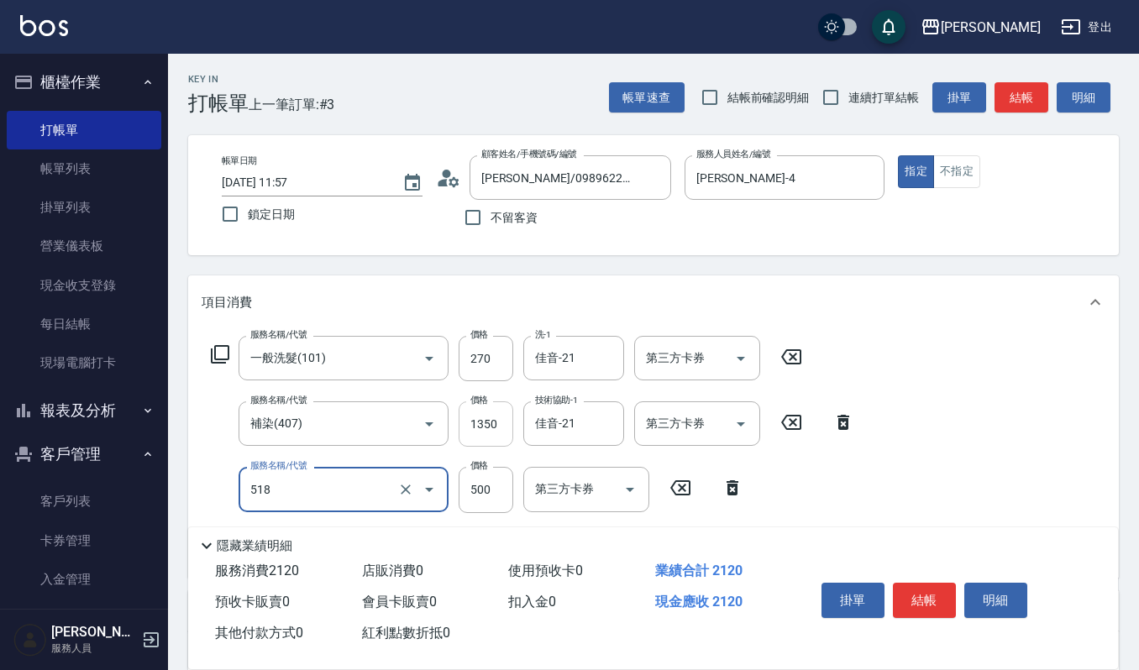
type input "(雲提)燙染前頭皮防護(518)"
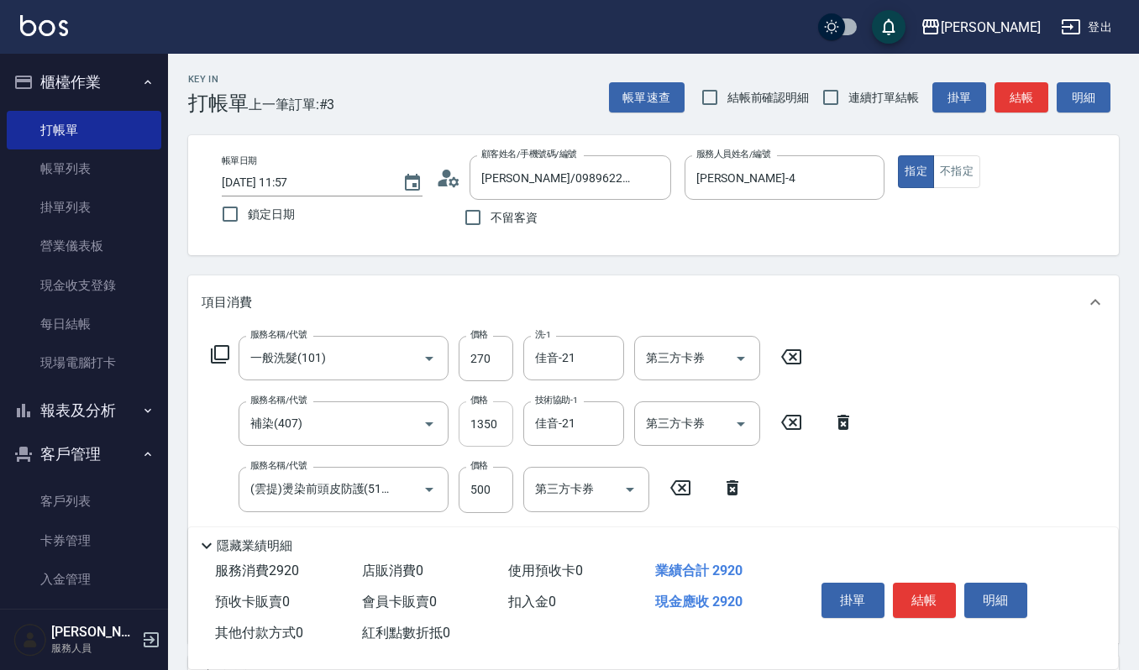
type input "CMC加購護(701)"
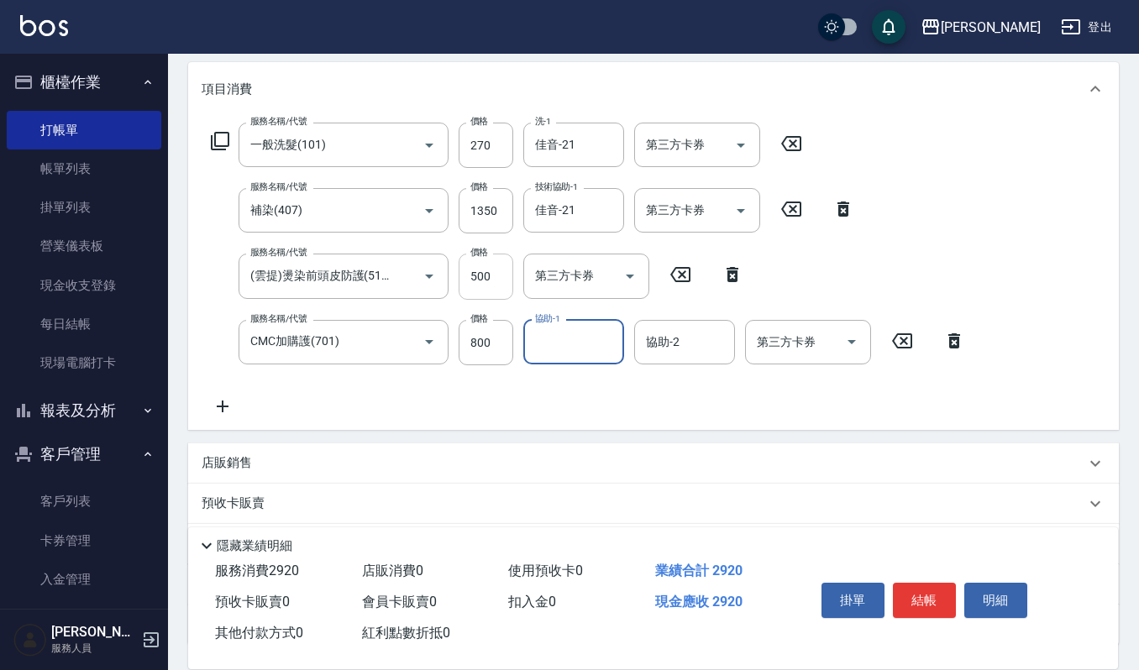
scroll to position [223, 0]
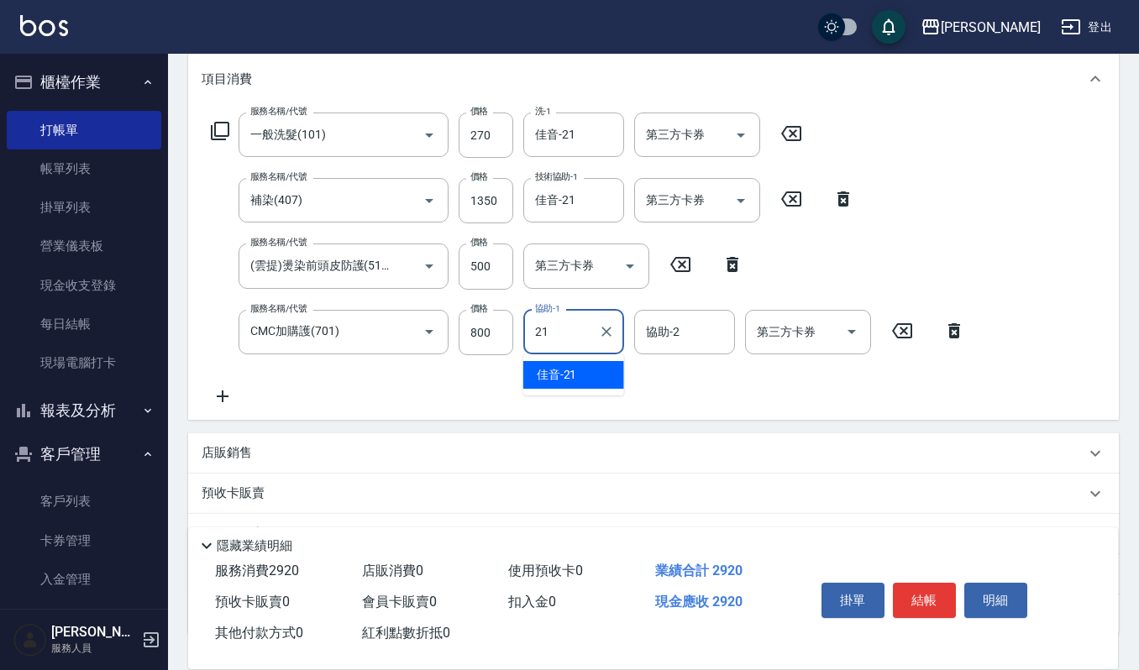
type input "佳音-21"
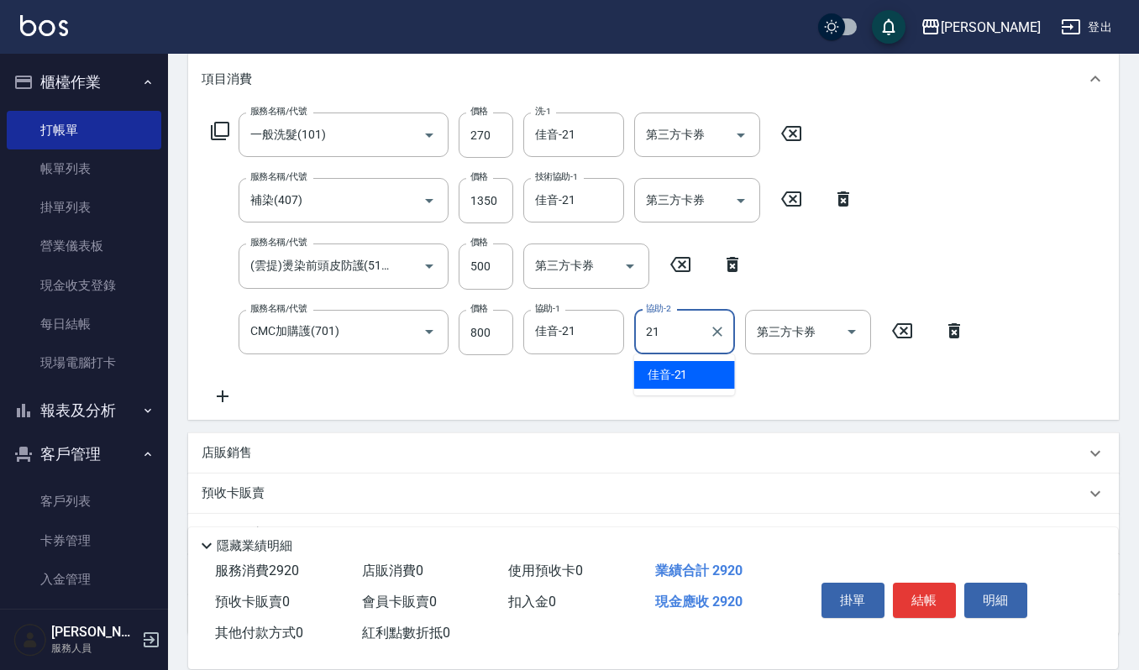
type input "佳音-21"
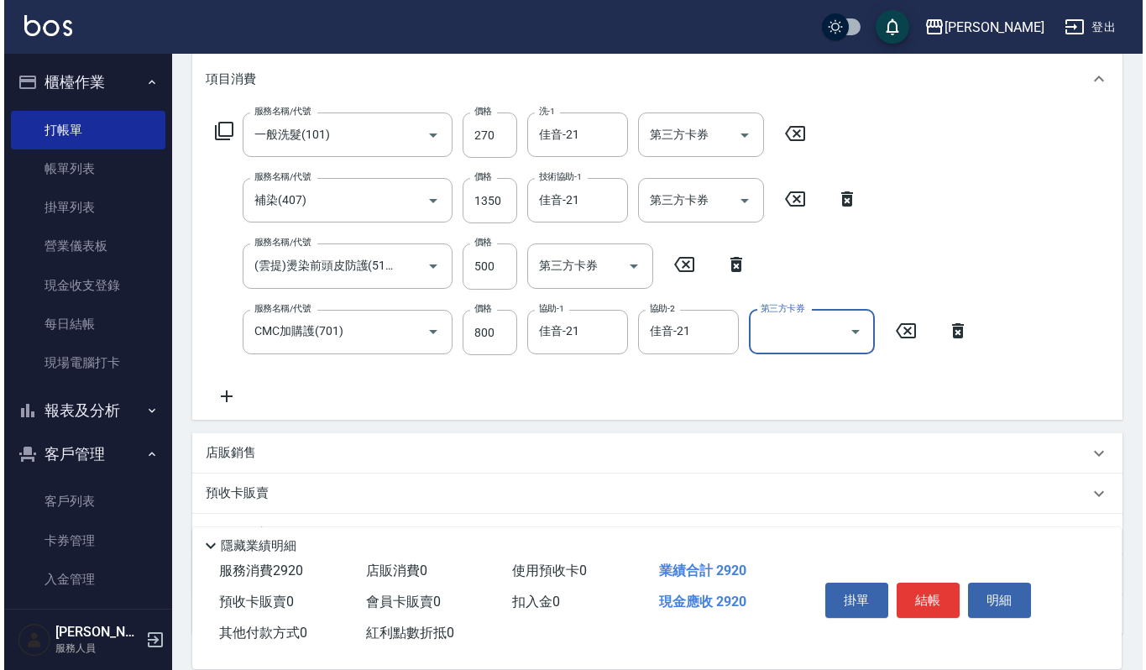
scroll to position [0, 0]
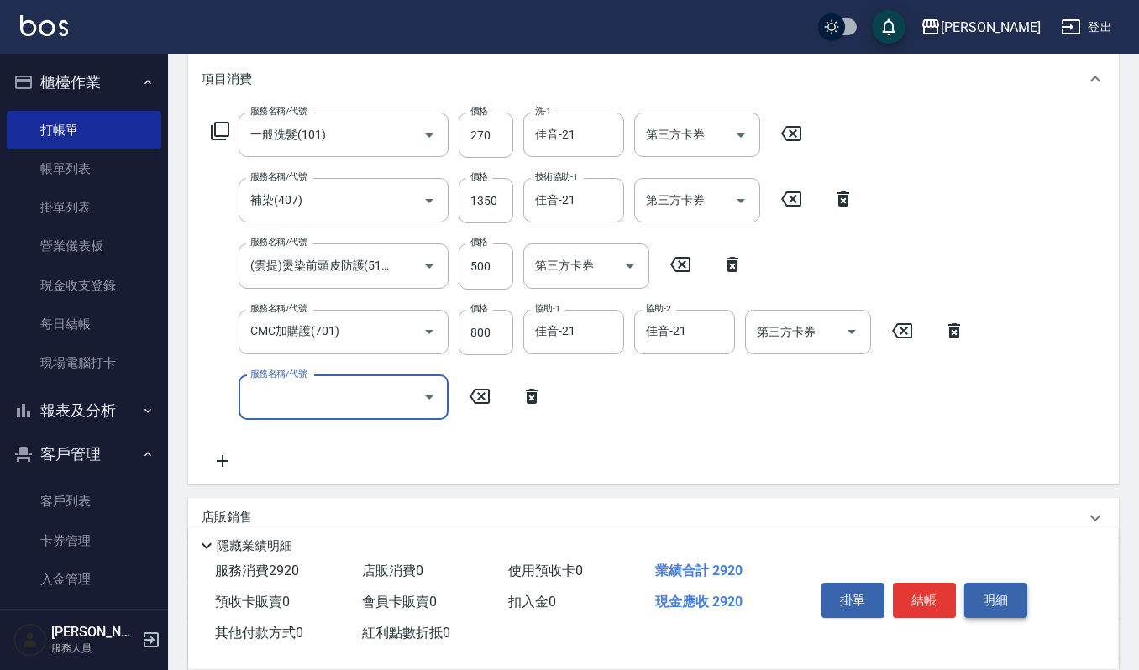
click at [988, 600] on button "明細" at bounding box center [995, 600] width 63 height 35
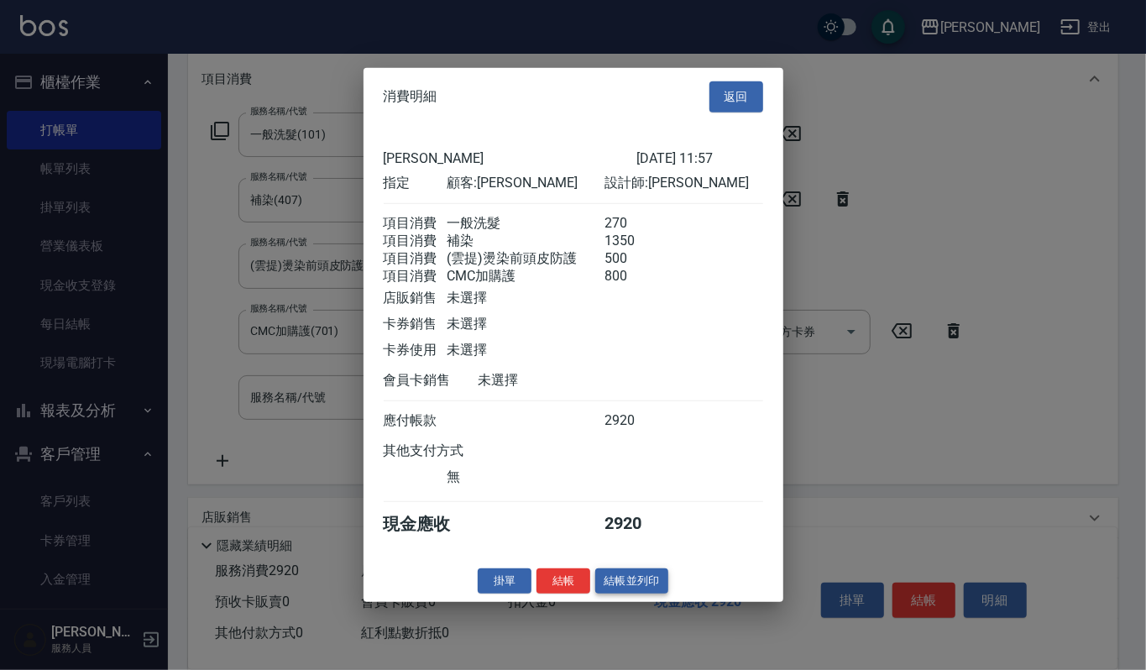
drag, startPoint x: 675, startPoint y: 596, endPoint x: 615, endPoint y: 581, distance: 62.3
click at [626, 584] on div "掛單 結帳 結帳並列印" at bounding box center [574, 581] width 420 height 26
click at [612, 579] on button "結帳並列印" at bounding box center [631, 581] width 73 height 26
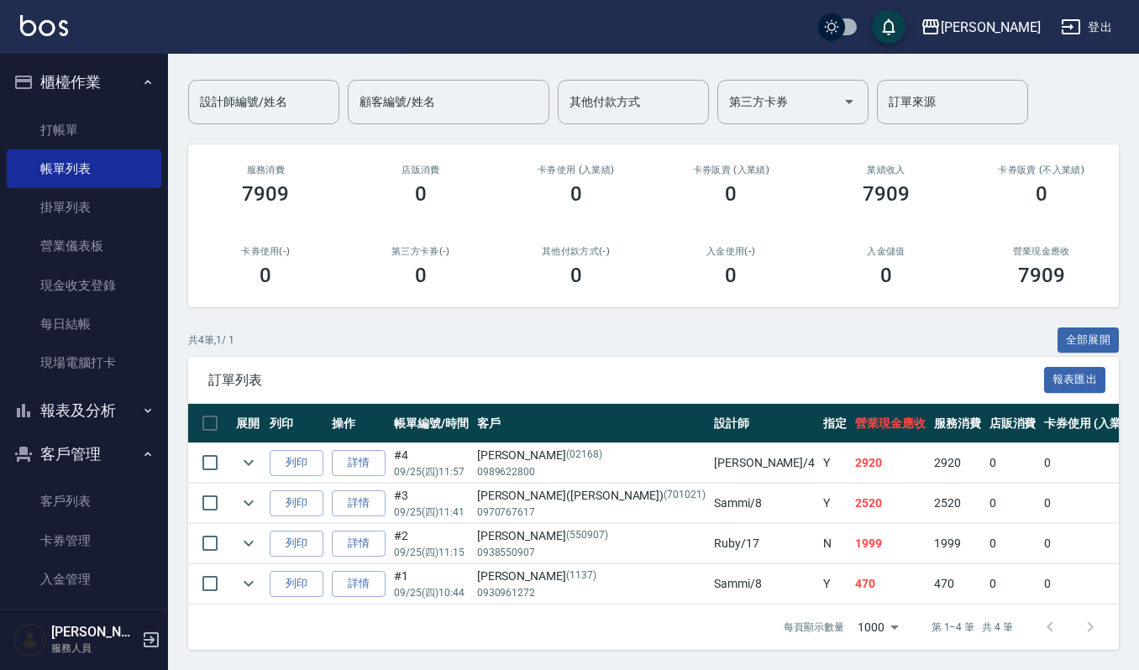
scroll to position [134, 0]
click at [359, 531] on link "詳情" at bounding box center [359, 544] width 54 height 26
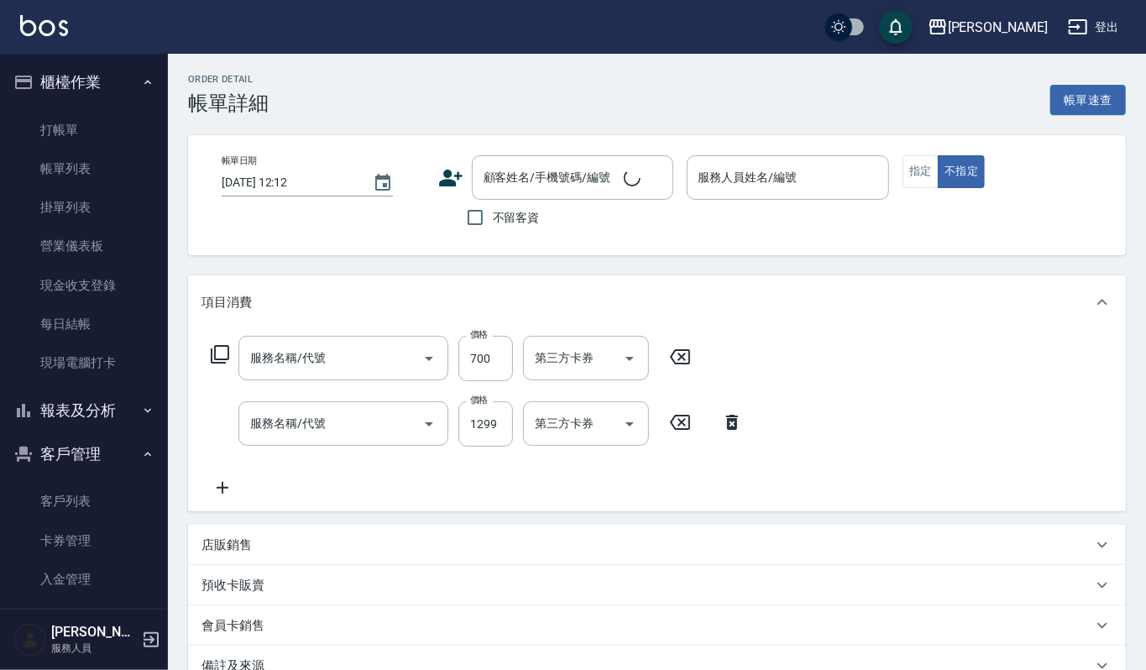
type input "[DATE] 11:15"
type input "Ruby-17"
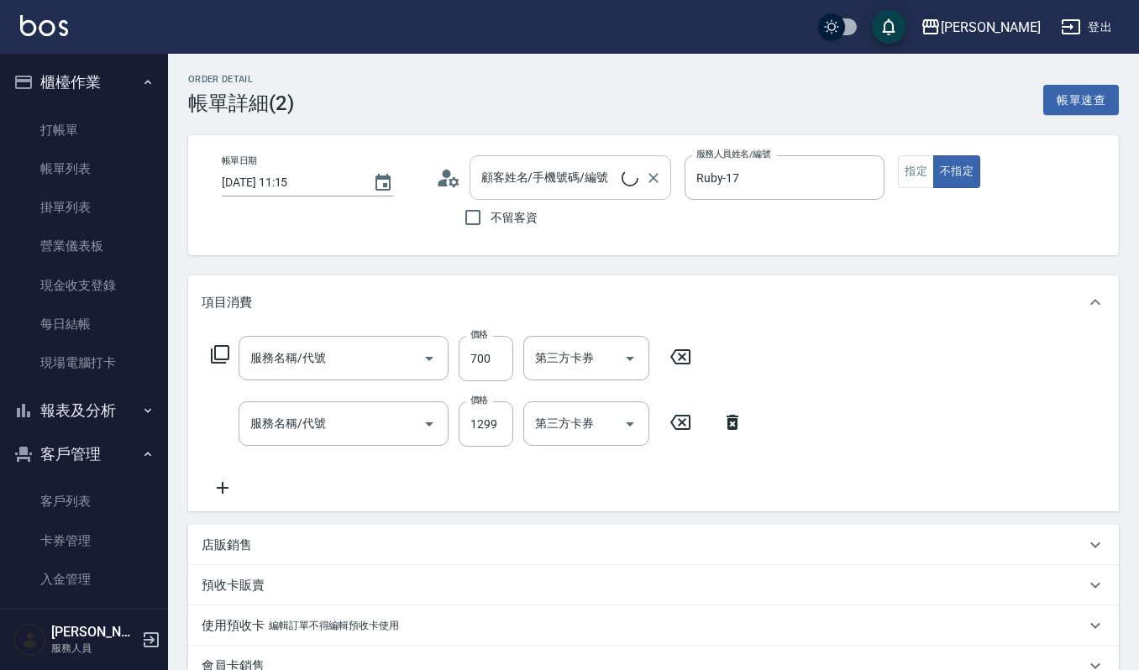
type input "[PERSON_NAME]/0938550907/550907"
type input "複方精油(5ml)(629)"
type input "洗+頭皮保養(630)"
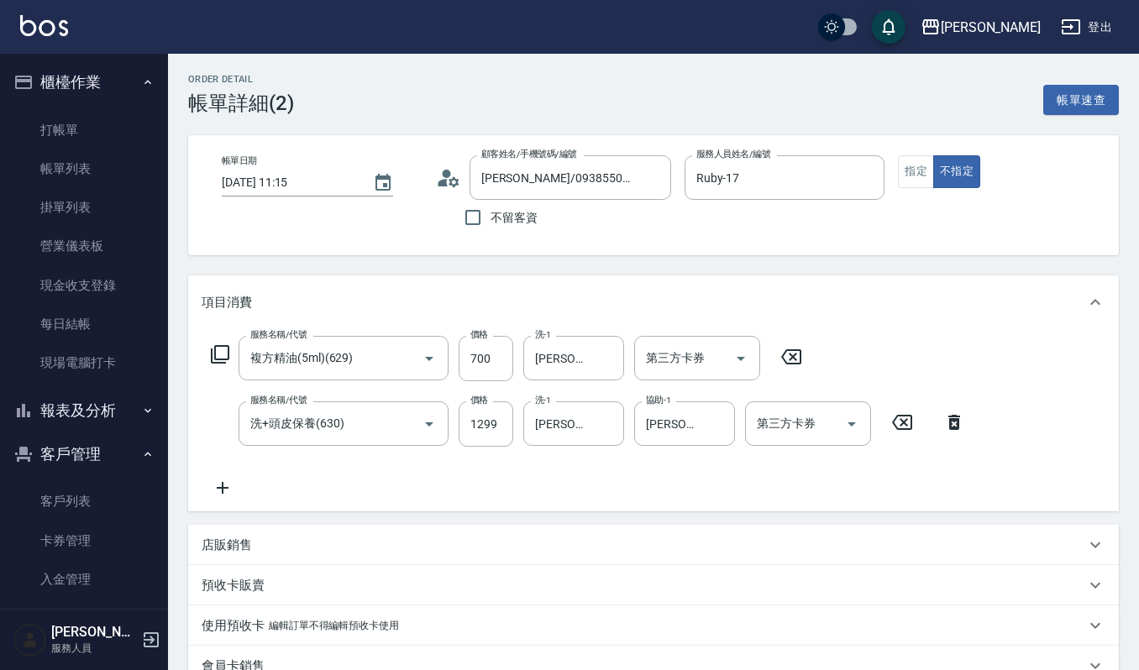
click at [453, 182] on icon at bounding box center [448, 177] width 25 height 25
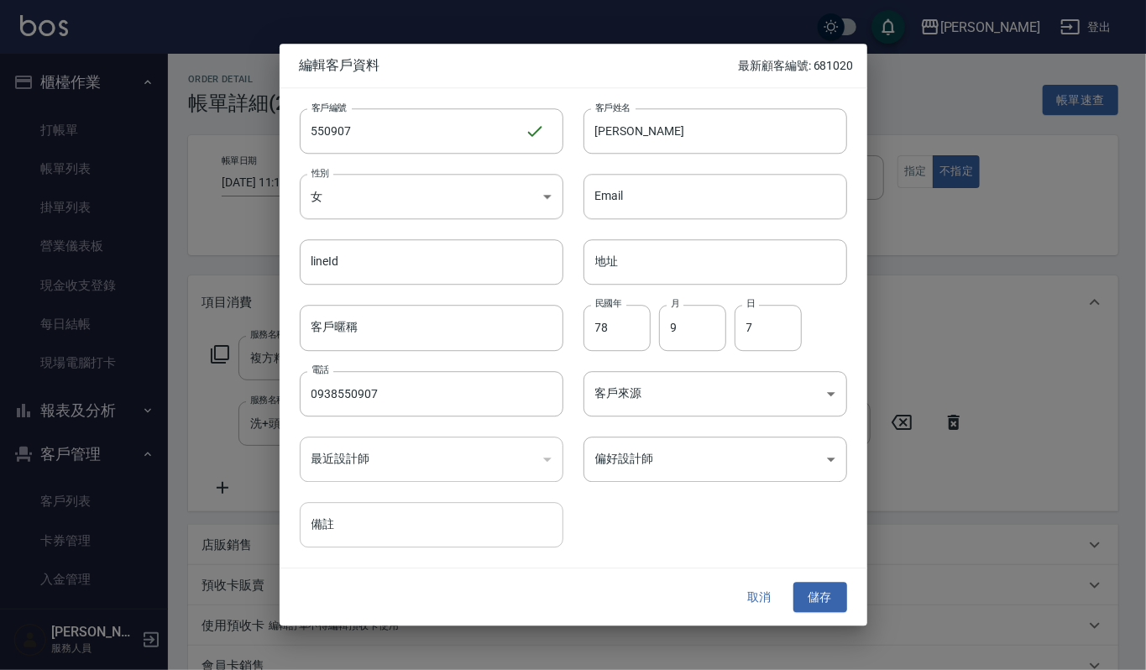
click at [361, 521] on input "備註" at bounding box center [432, 524] width 264 height 45
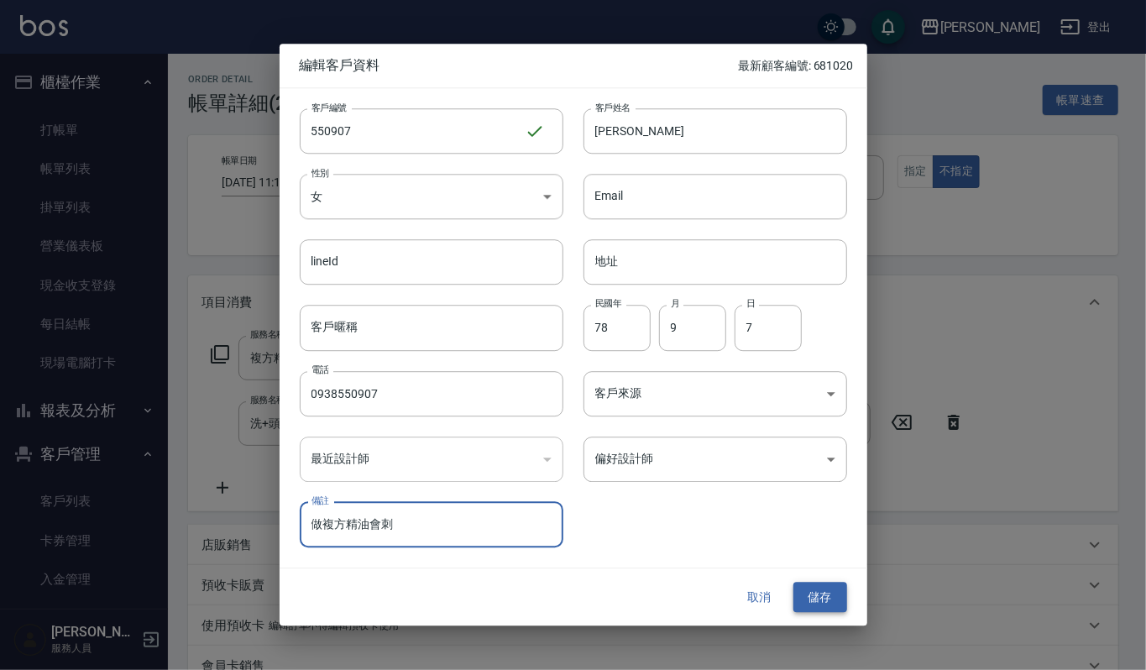
type input "做複方精油會刺"
click at [825, 595] on button "儲存" at bounding box center [821, 597] width 54 height 31
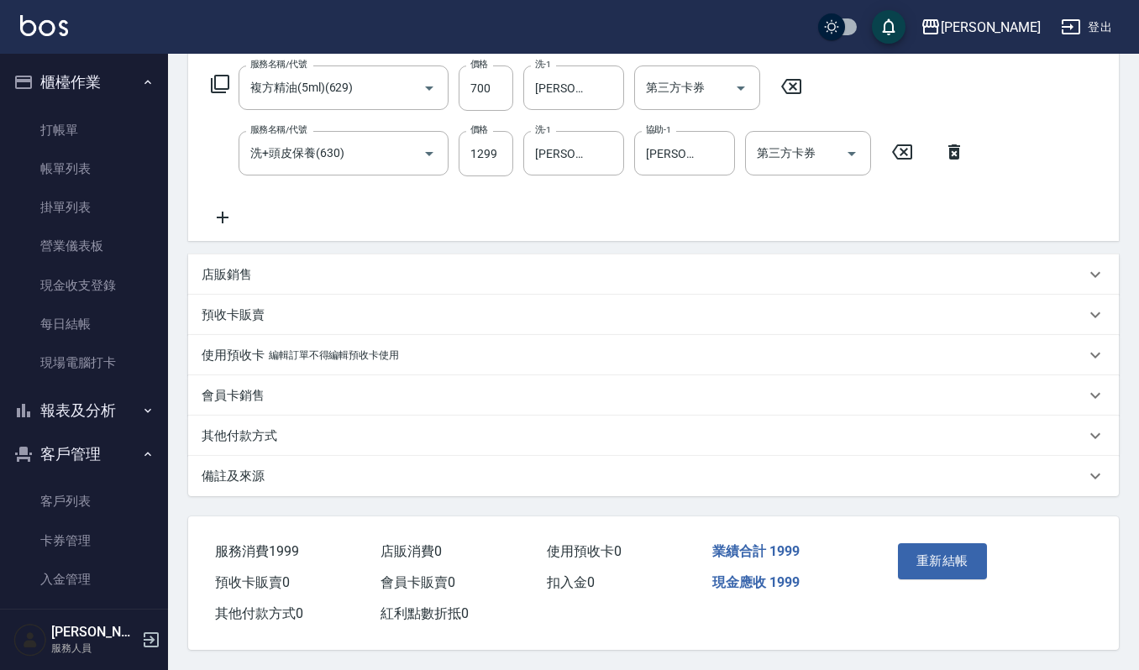
scroll to position [274, 0]
click at [954, 548] on button "重新結帳" at bounding box center [942, 560] width 89 height 35
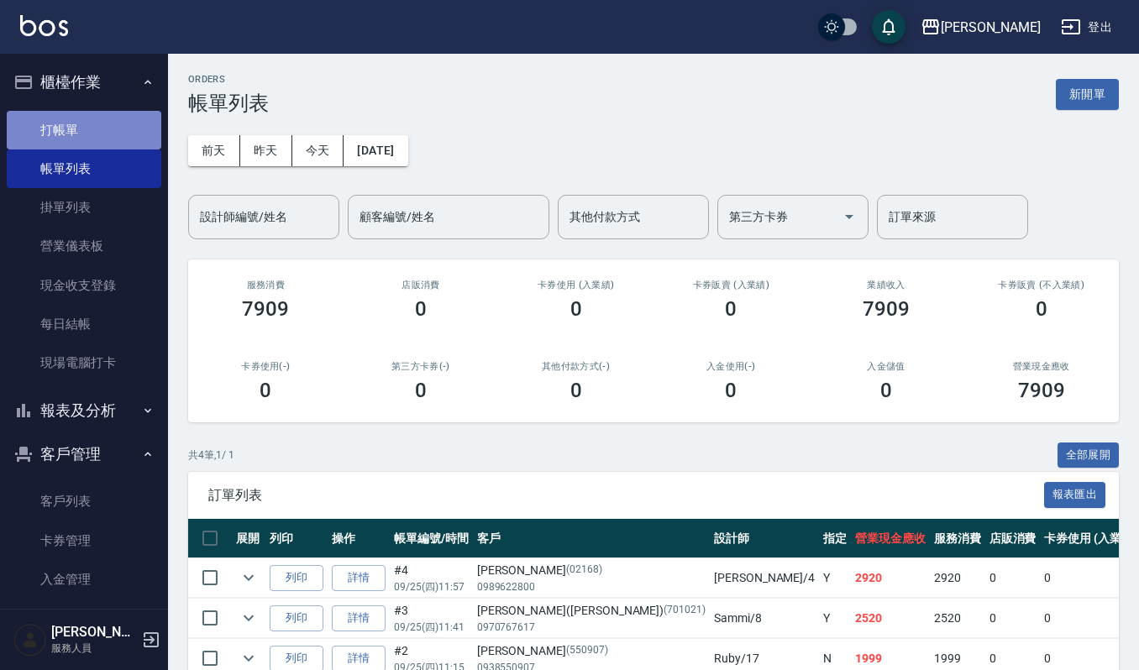
click at [104, 118] on link "打帳單" at bounding box center [84, 130] width 155 height 39
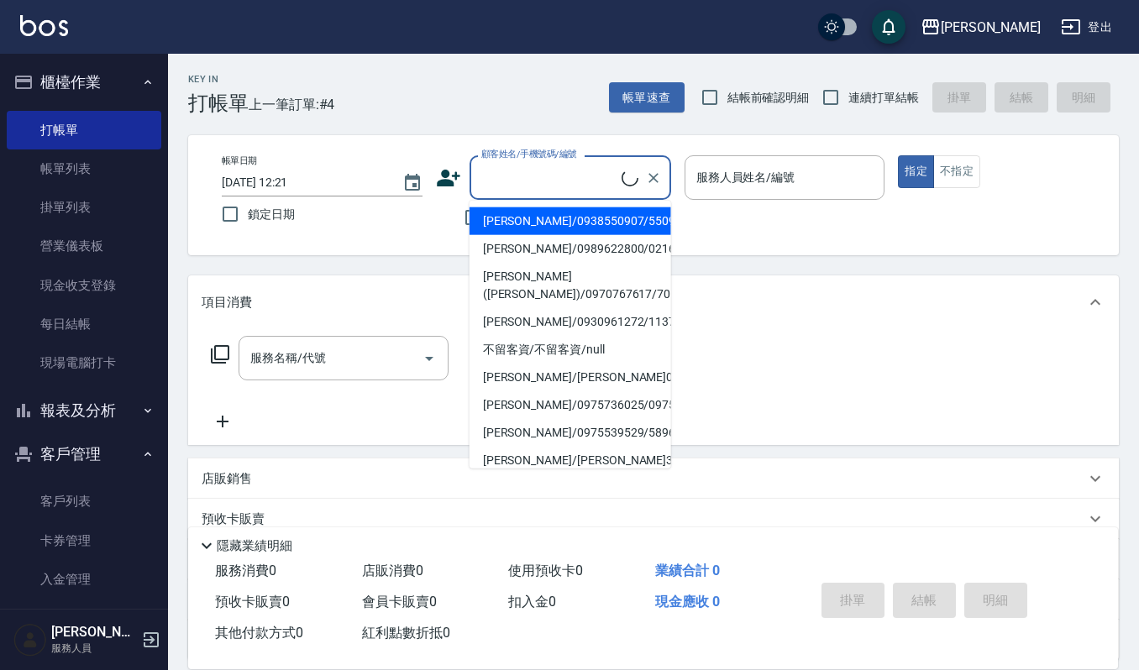
click at [549, 169] on input "顧客姓名/手機號碼/編號" at bounding box center [549, 177] width 144 height 29
click at [626, 227] on li "[PERSON_NAME]/0910213676/451101" at bounding box center [570, 221] width 202 height 28
type input "[PERSON_NAME]/0910213676/451101"
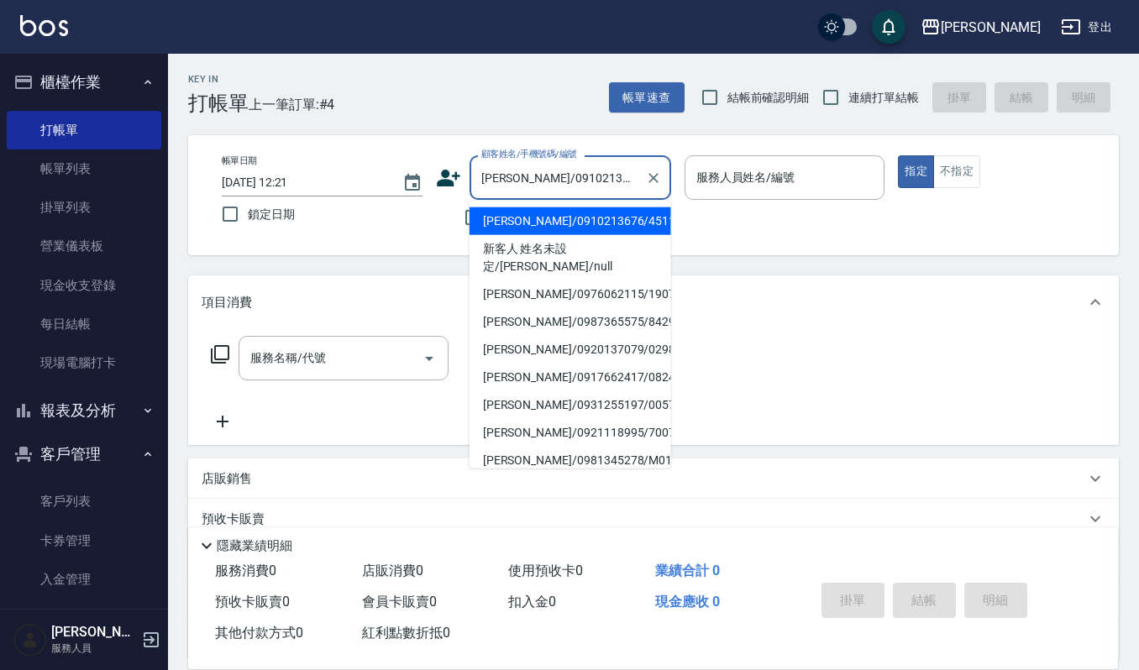
type input "Joalin-6"
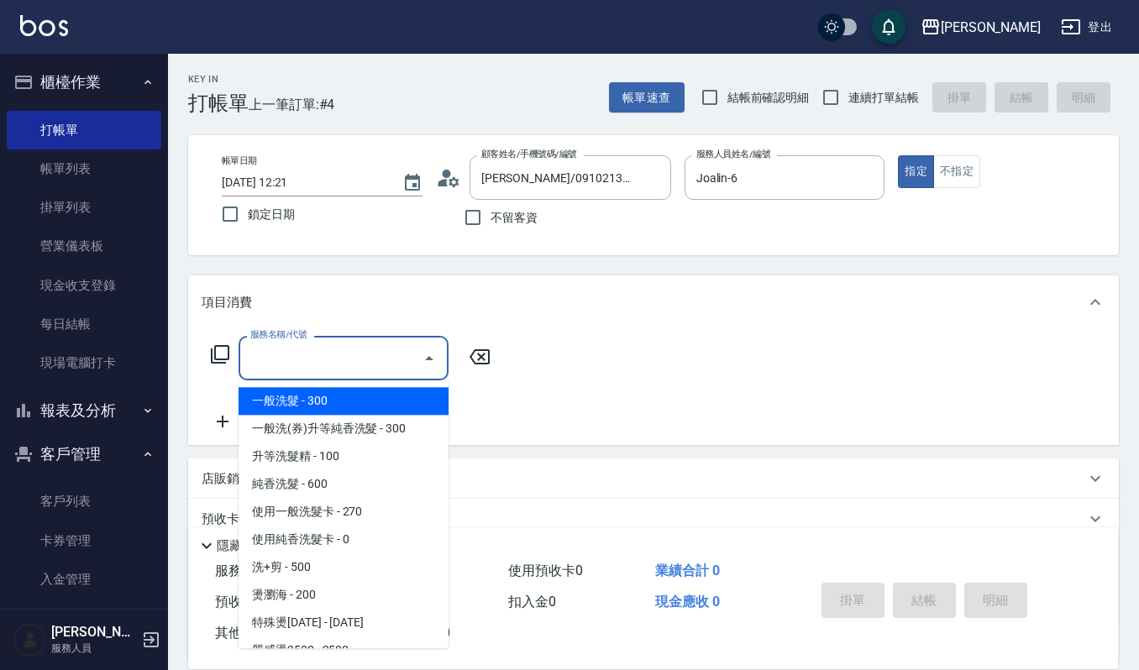
click at [369, 363] on input "服務名稱/代號" at bounding box center [331, 357] width 170 height 29
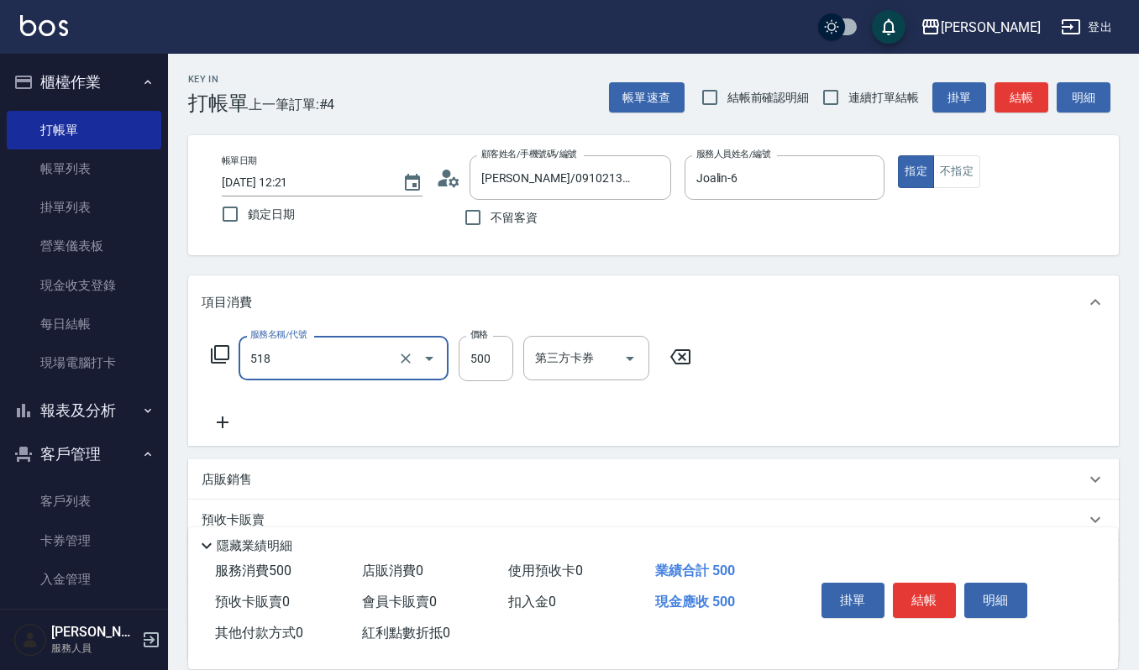
type input "(雲提)燙染前頭皮防護(518)"
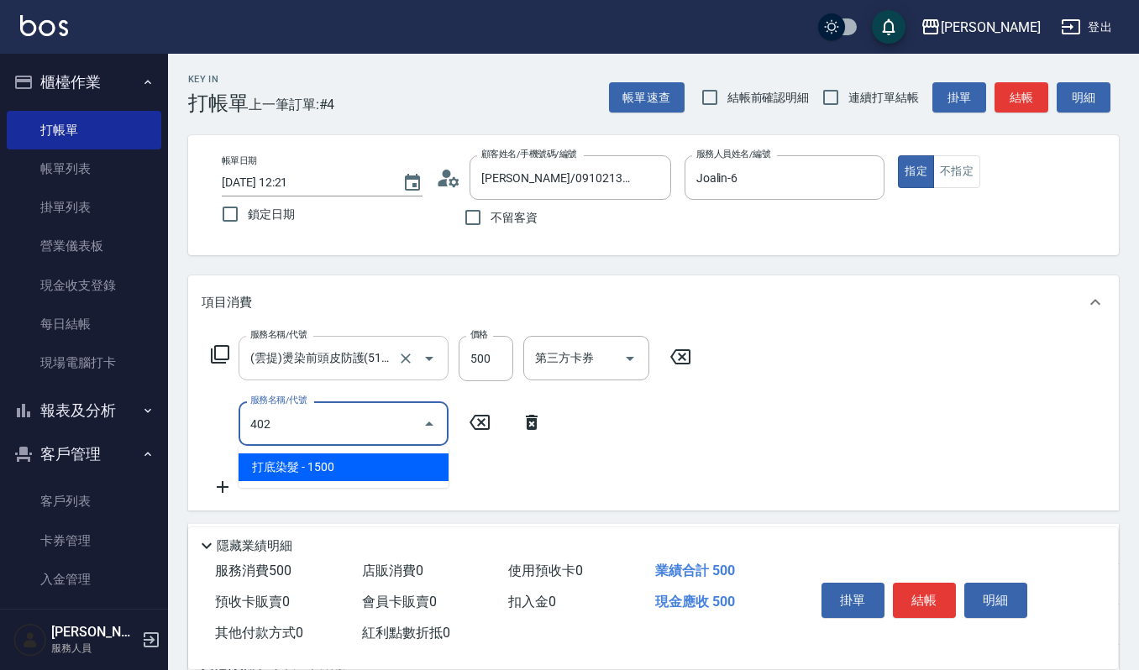
type input "打底染髮(402)"
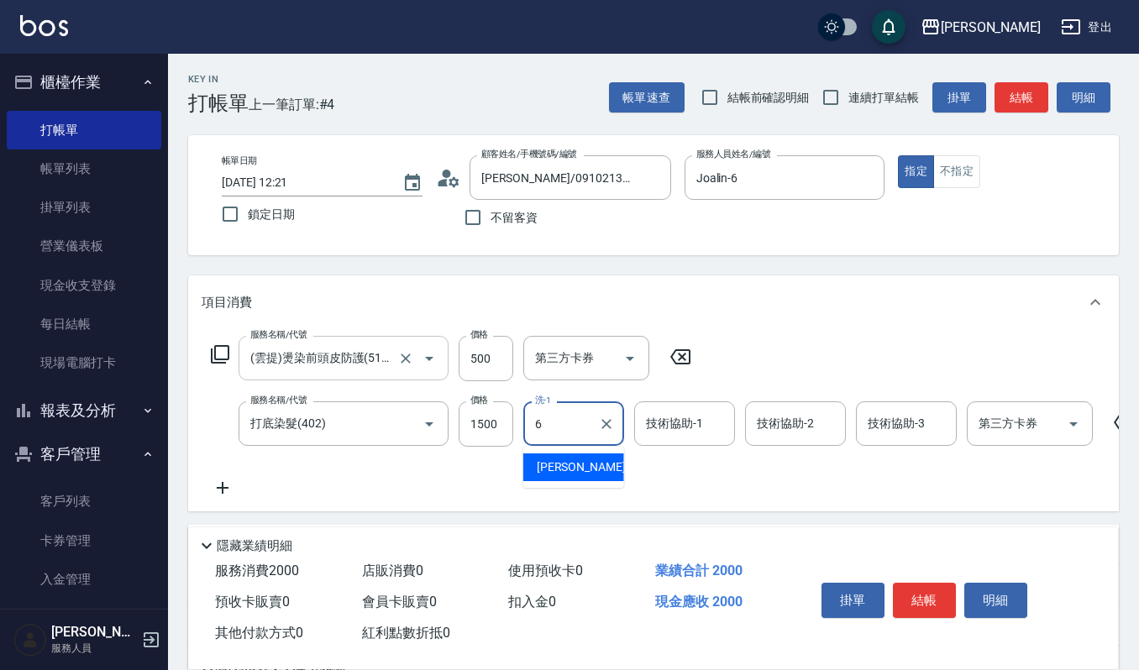
type input "Joalin-6"
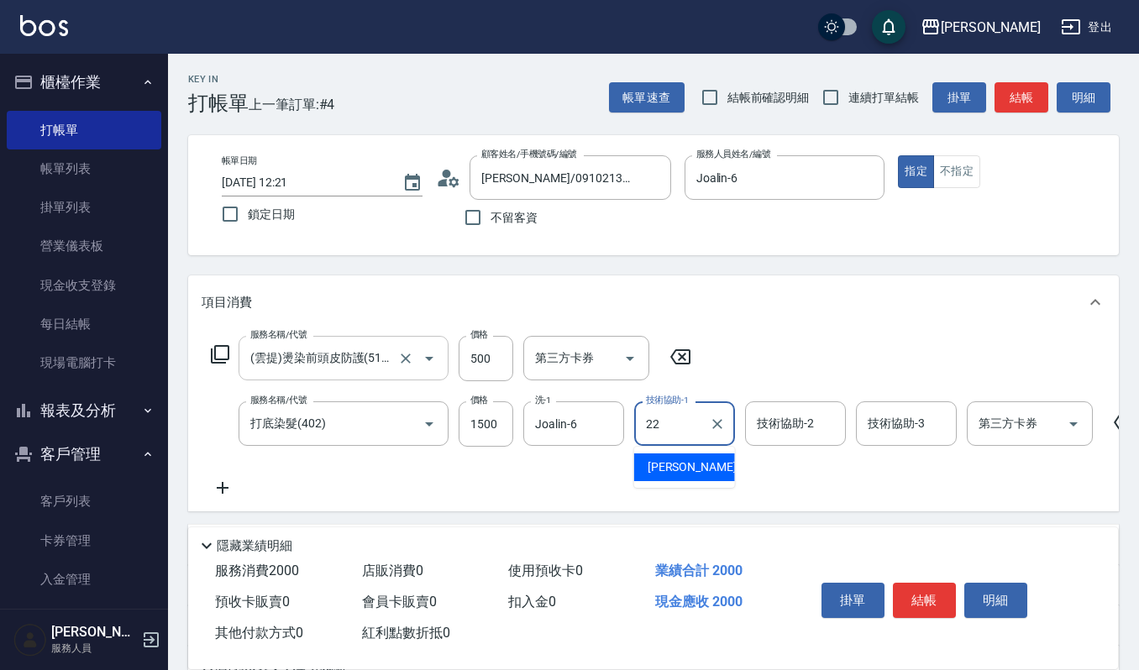
type input "[PERSON_NAME]-22"
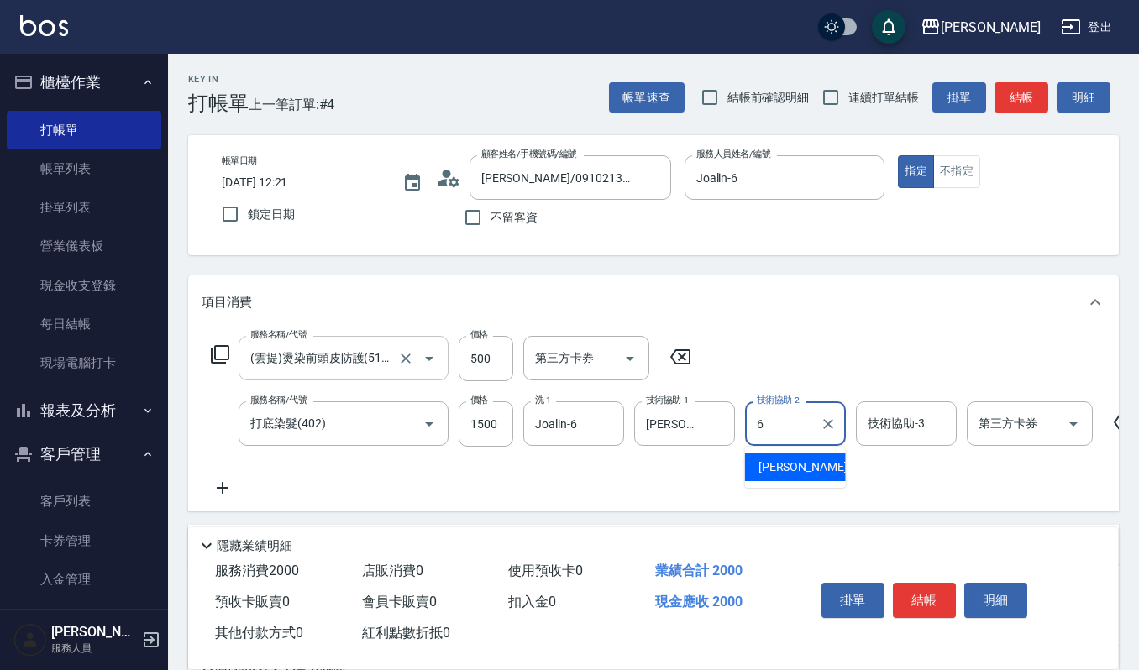
type input "Joalin-6"
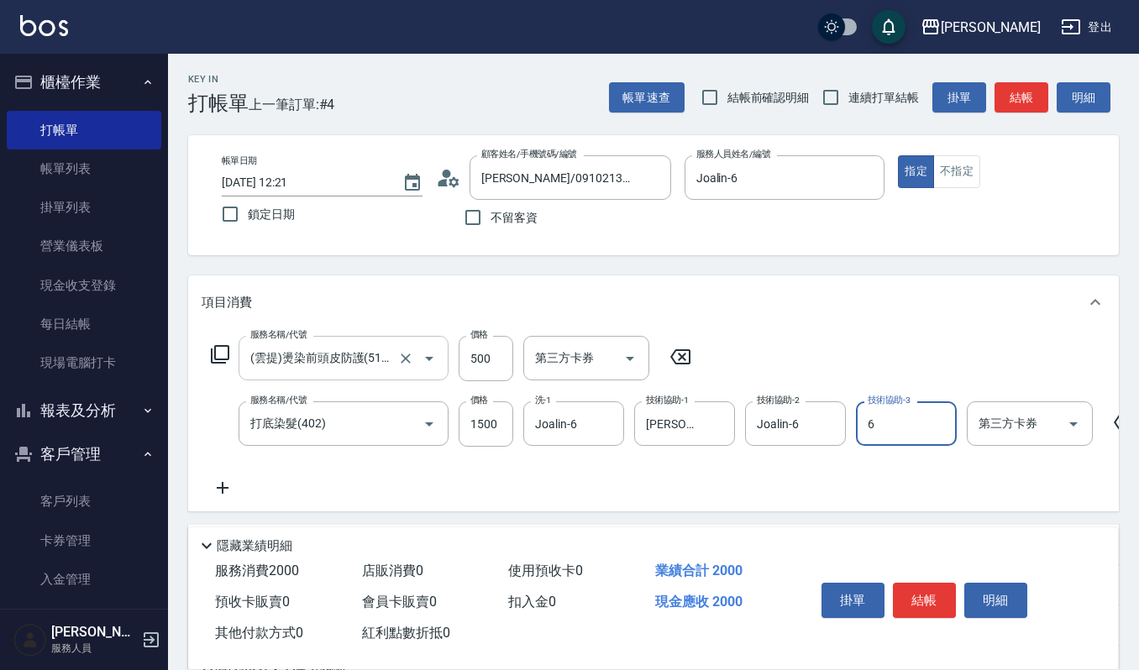
type input "Joalin-6"
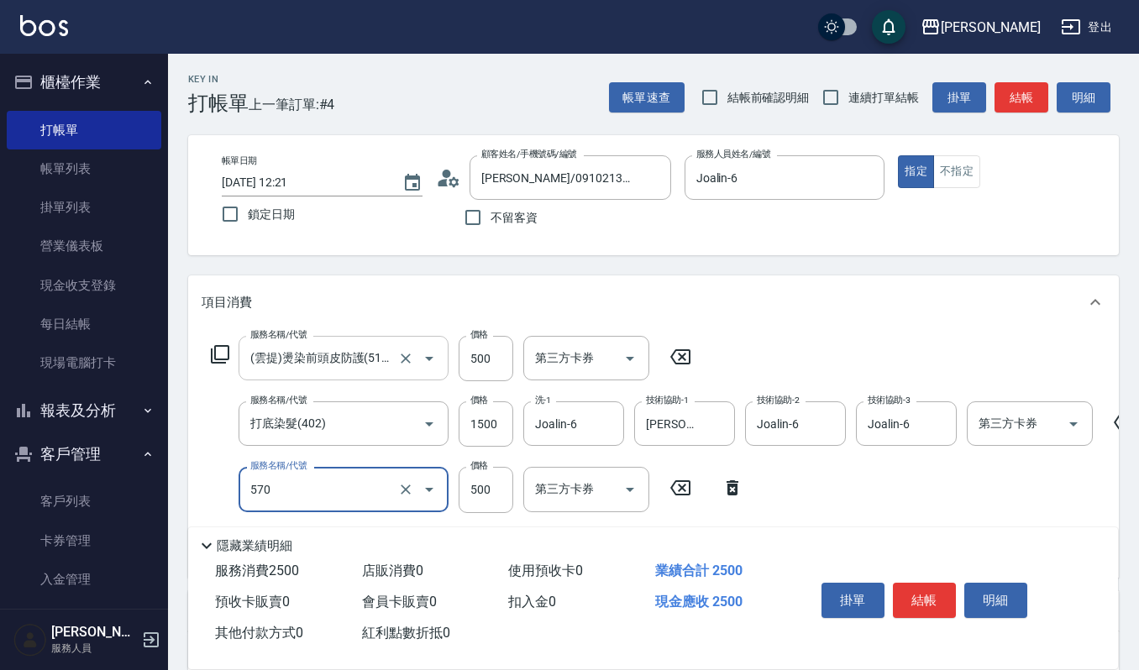
type input "(設計師自備)藍色小精靈(570)"
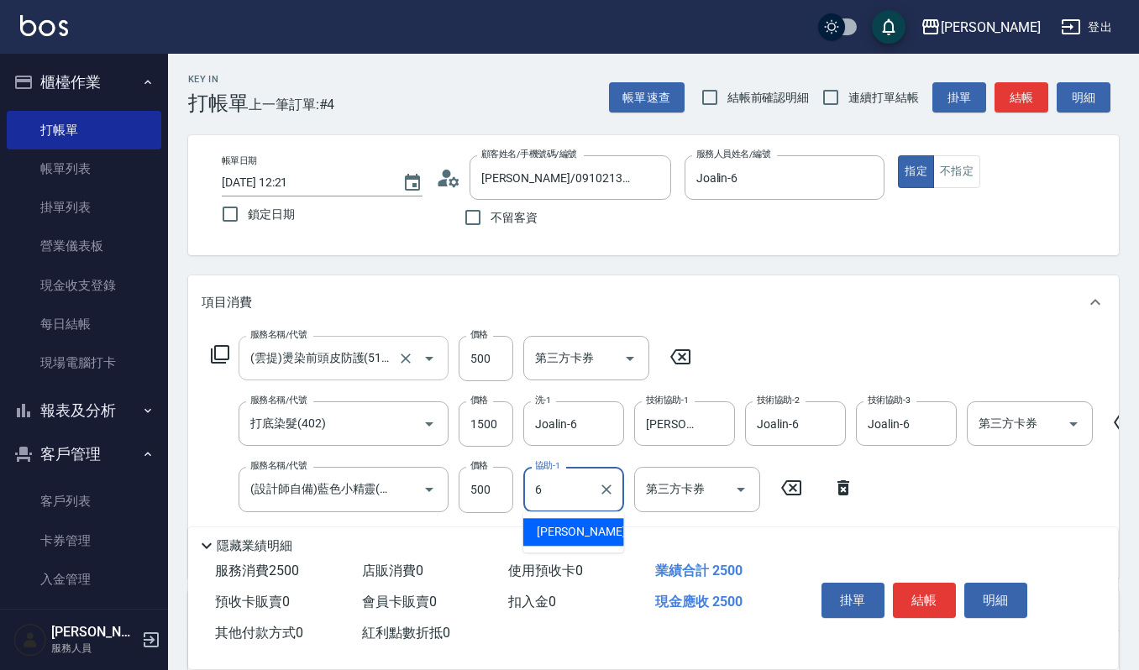
type input "Joalin-6"
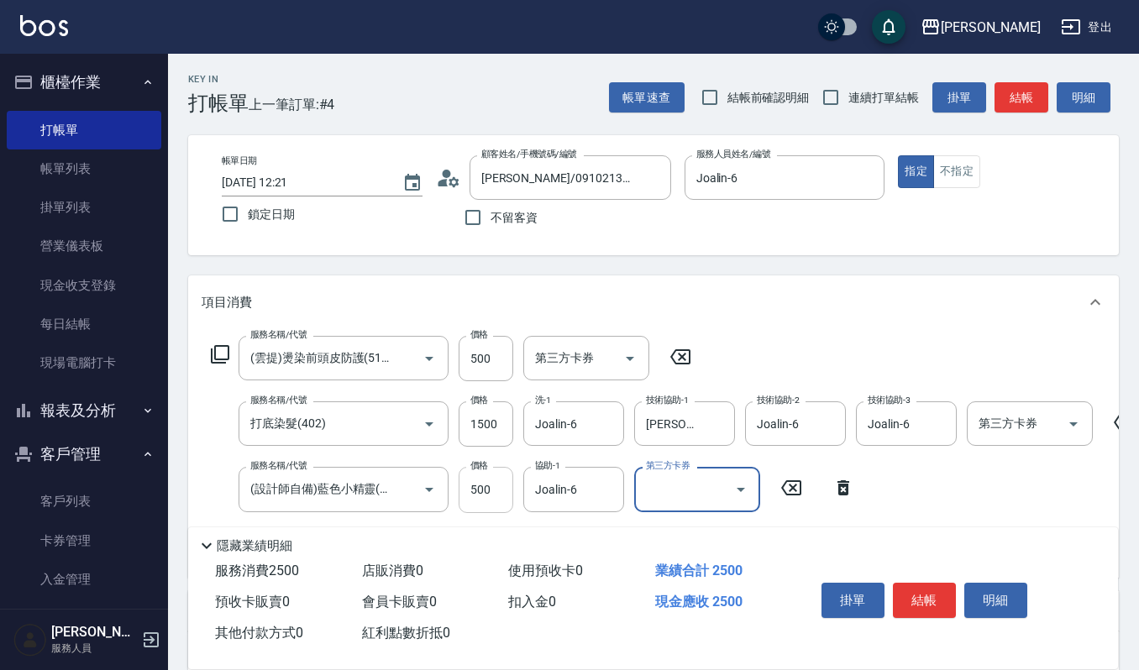
click at [501, 487] on input "500" at bounding box center [486, 489] width 55 height 45
type input "800"
click at [932, 586] on button "結帳" at bounding box center [924, 600] width 63 height 35
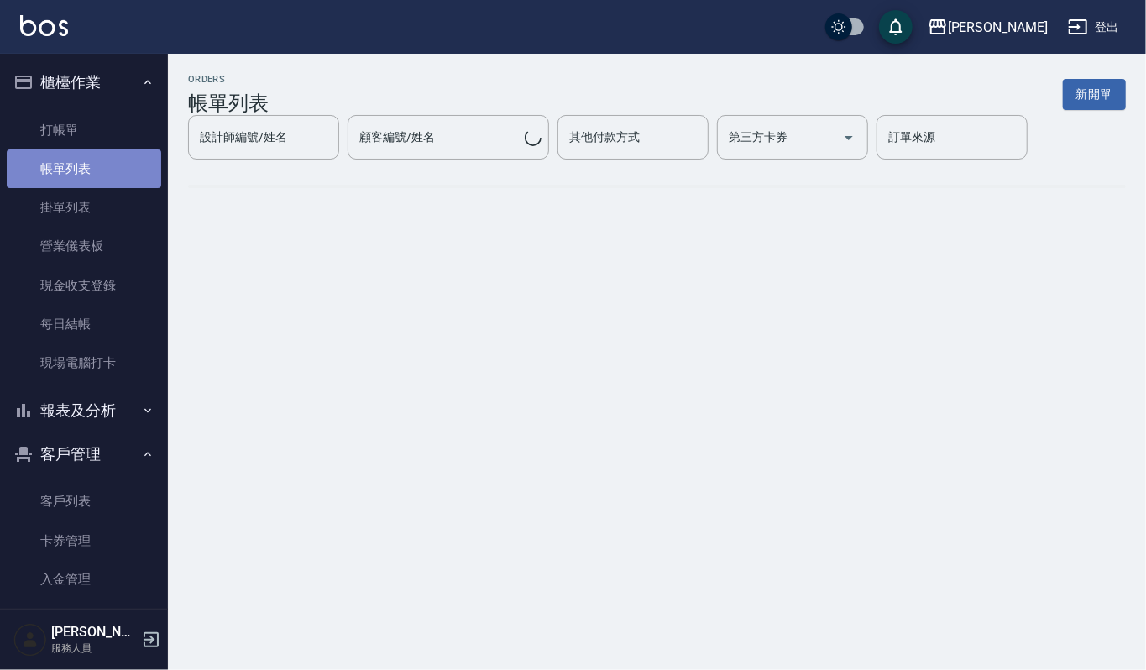
click at [118, 172] on link "帳單列表" at bounding box center [84, 168] width 155 height 39
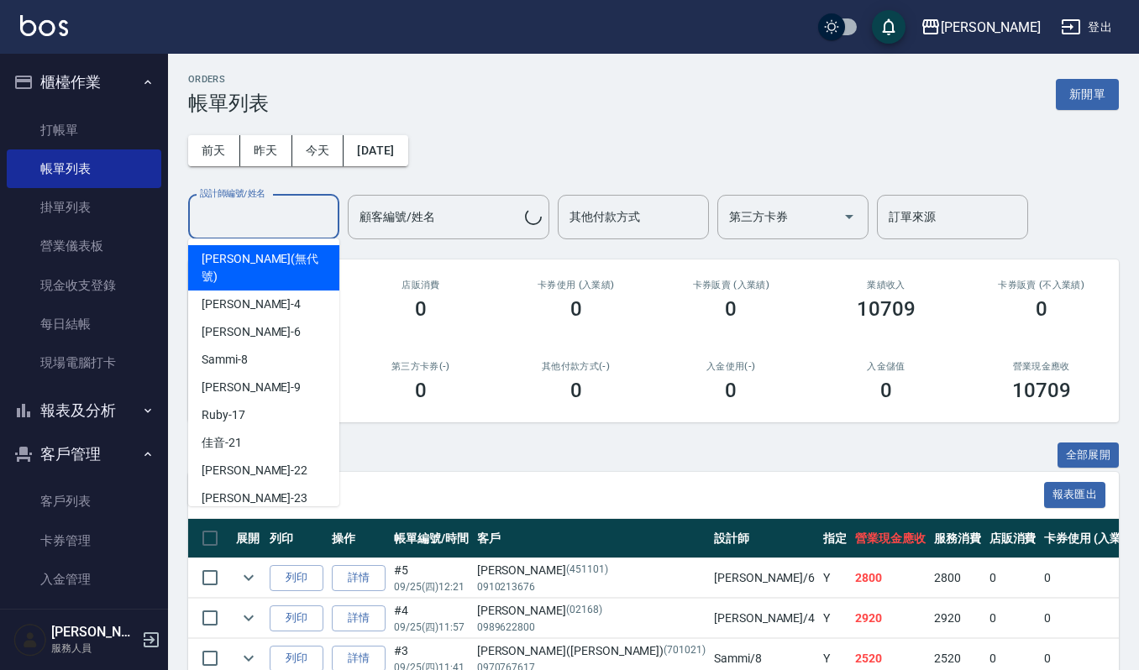
click at [286, 222] on input "設計師編號/姓名" at bounding box center [264, 216] width 136 height 29
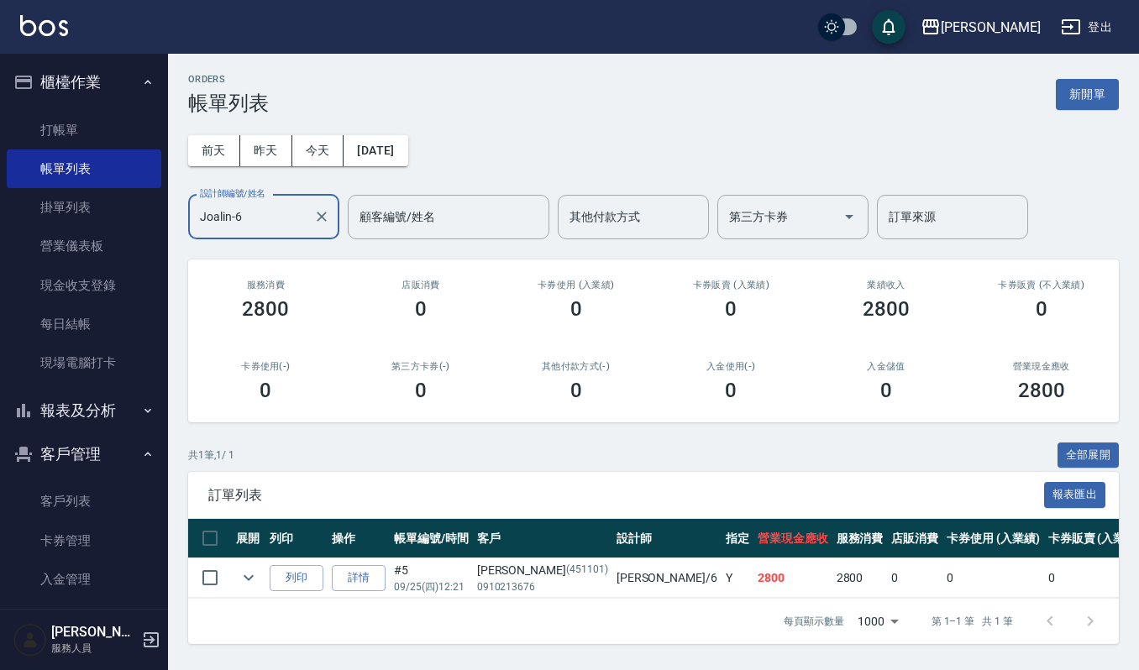
scroll to position [11, 0]
type input "Joalin-6"
click at [256, 568] on icon "expand row" at bounding box center [248, 578] width 20 height 20
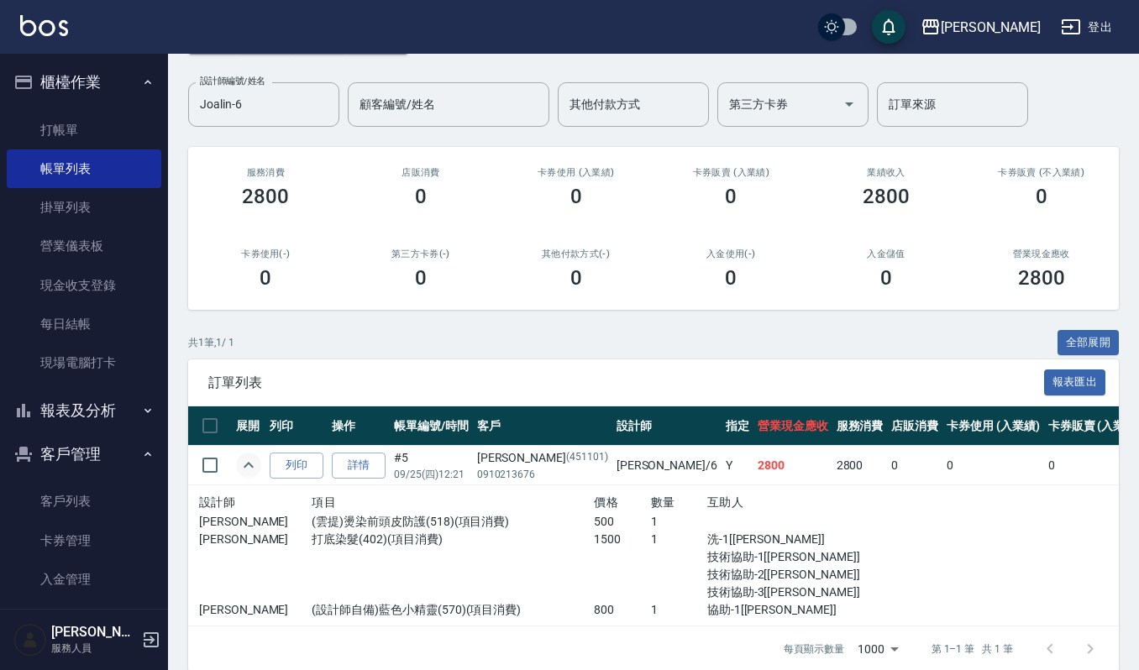
scroll to position [138, 0]
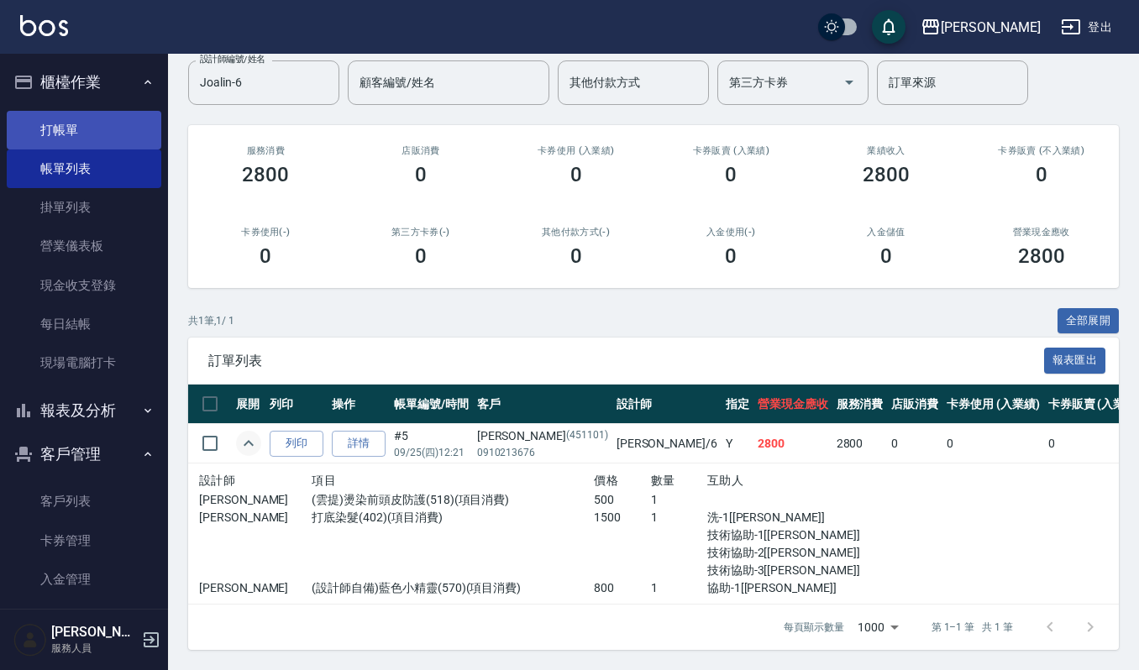
click at [78, 133] on link "打帳單" at bounding box center [84, 130] width 155 height 39
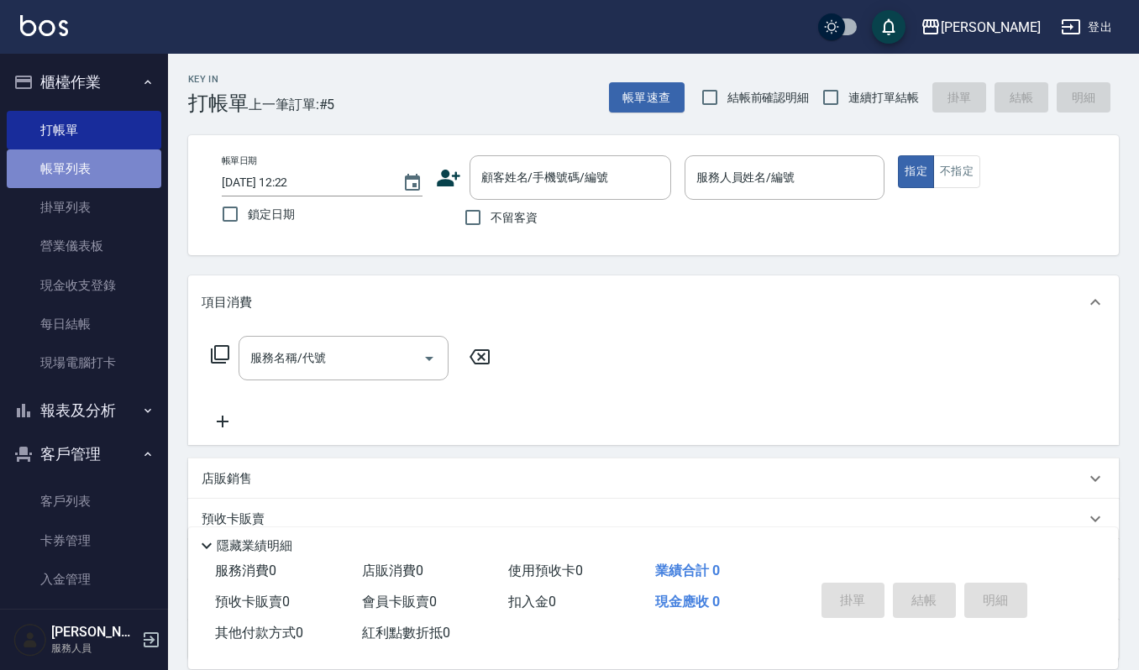
click at [99, 168] on link "帳單列表" at bounding box center [84, 168] width 155 height 39
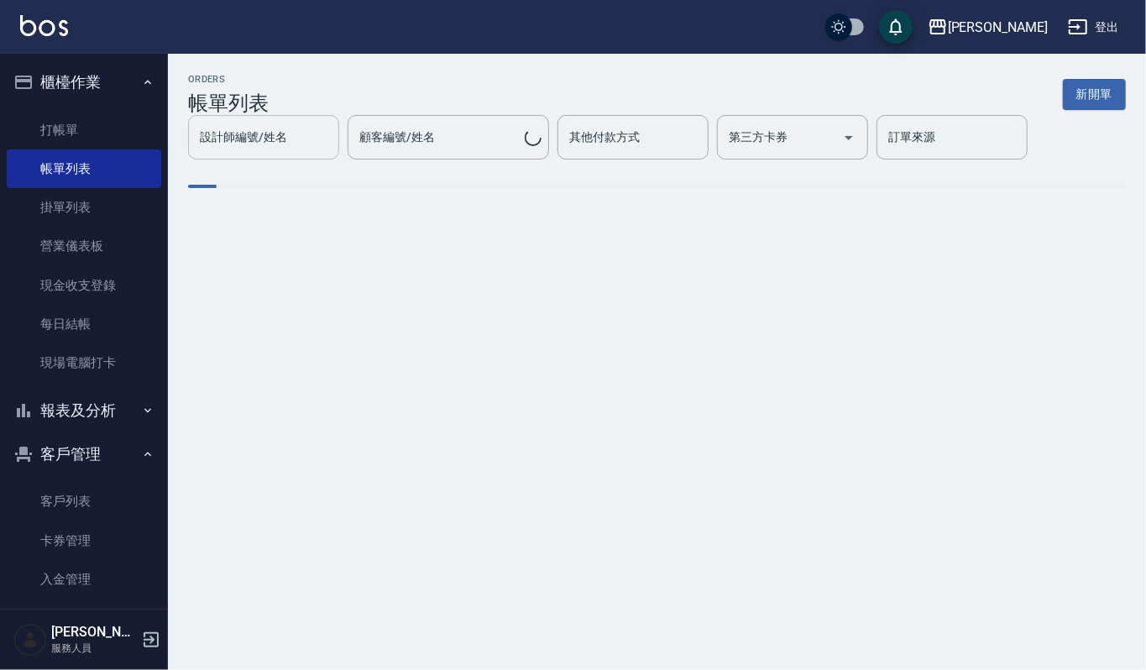
click at [311, 158] on div "設計師編號/姓名 設計師編號/姓名 顧客編號/姓名 顧客編號/姓名 其他付款方式 其他付款方式 第三方卡券 第三方卡券 訂單來源 訂單來源" at bounding box center [657, 137] width 938 height 45
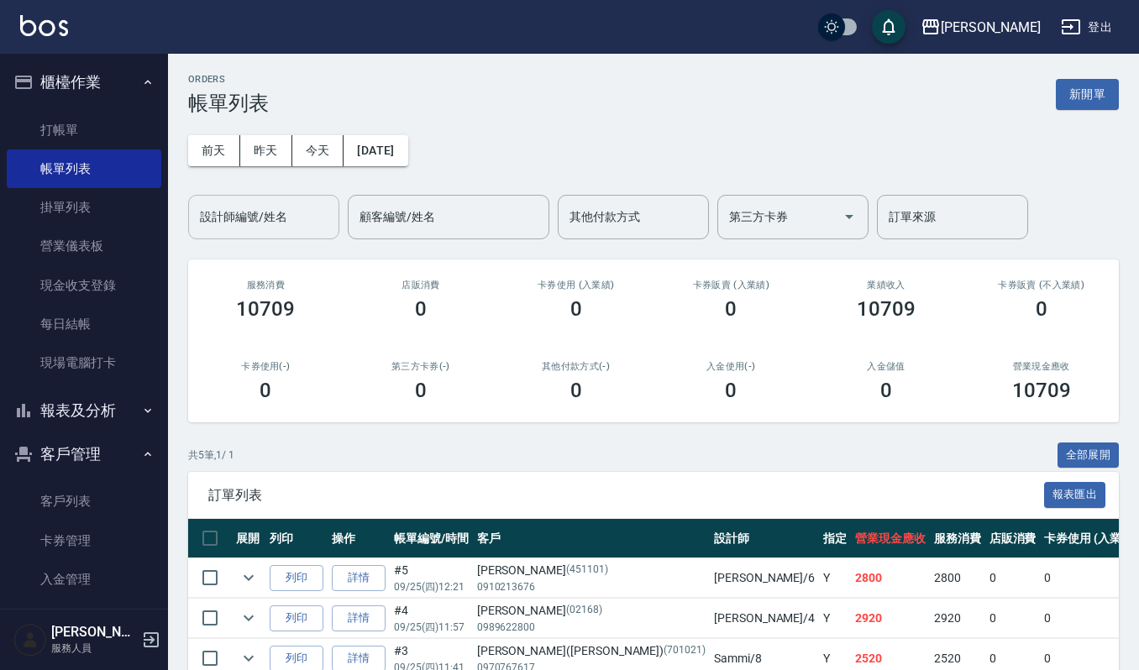
click at [277, 232] on div "設計師編號/姓名" at bounding box center [263, 217] width 151 height 45
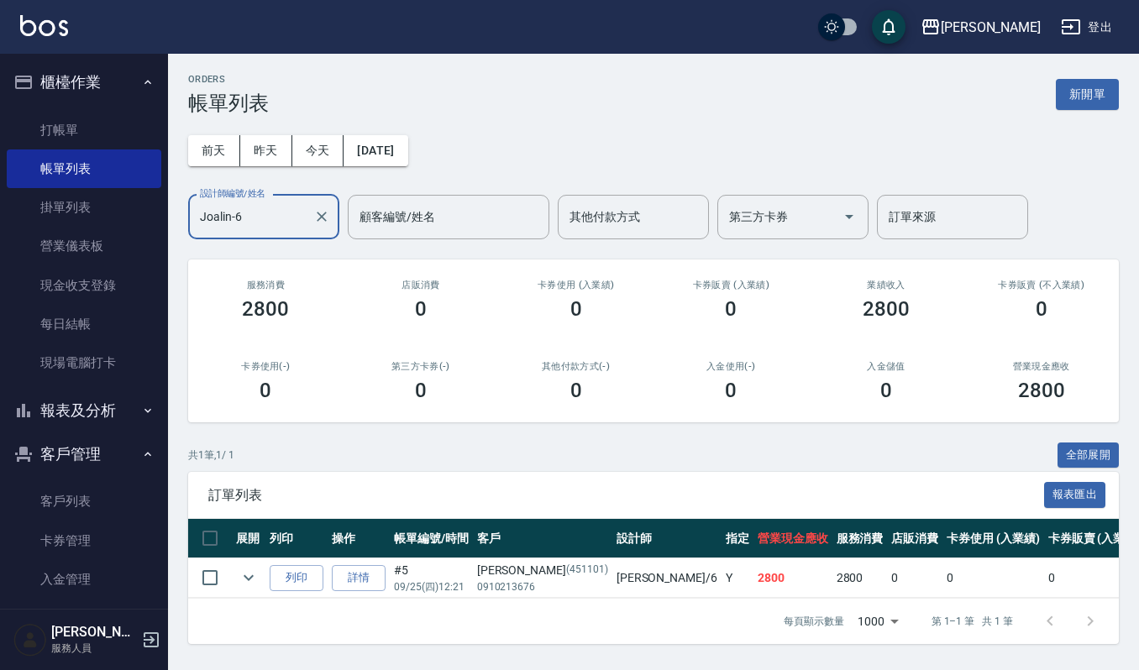
type input "Joalin-6"
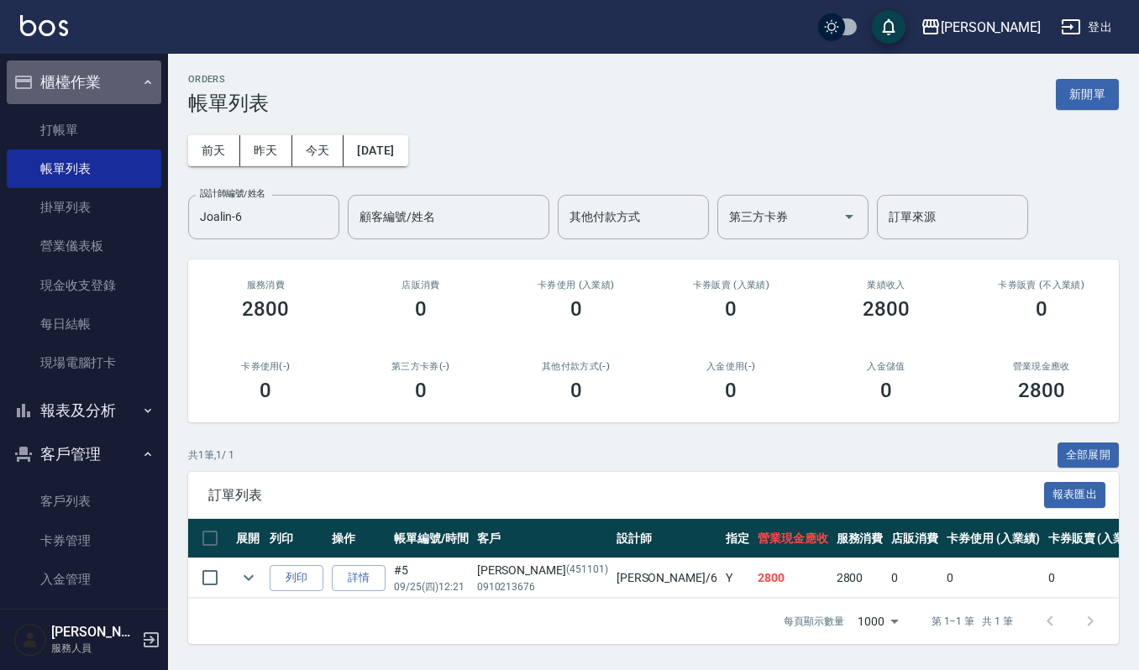
click at [118, 97] on button "櫃檯作業" at bounding box center [84, 82] width 155 height 44
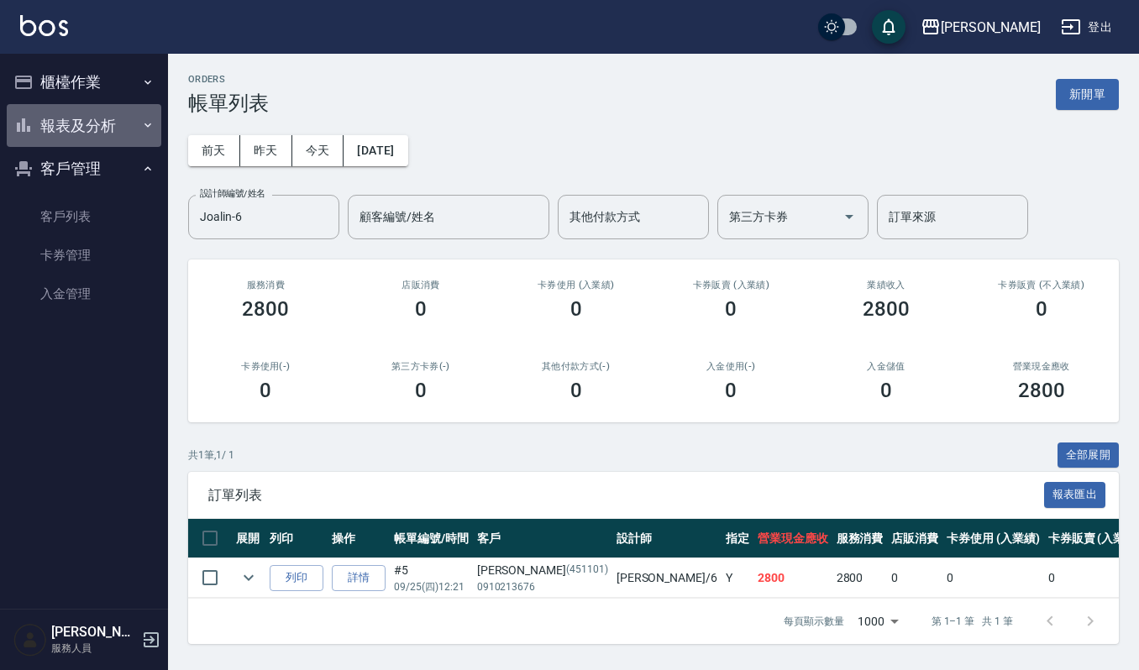
click at [118, 116] on button "報表及分析" at bounding box center [84, 126] width 155 height 44
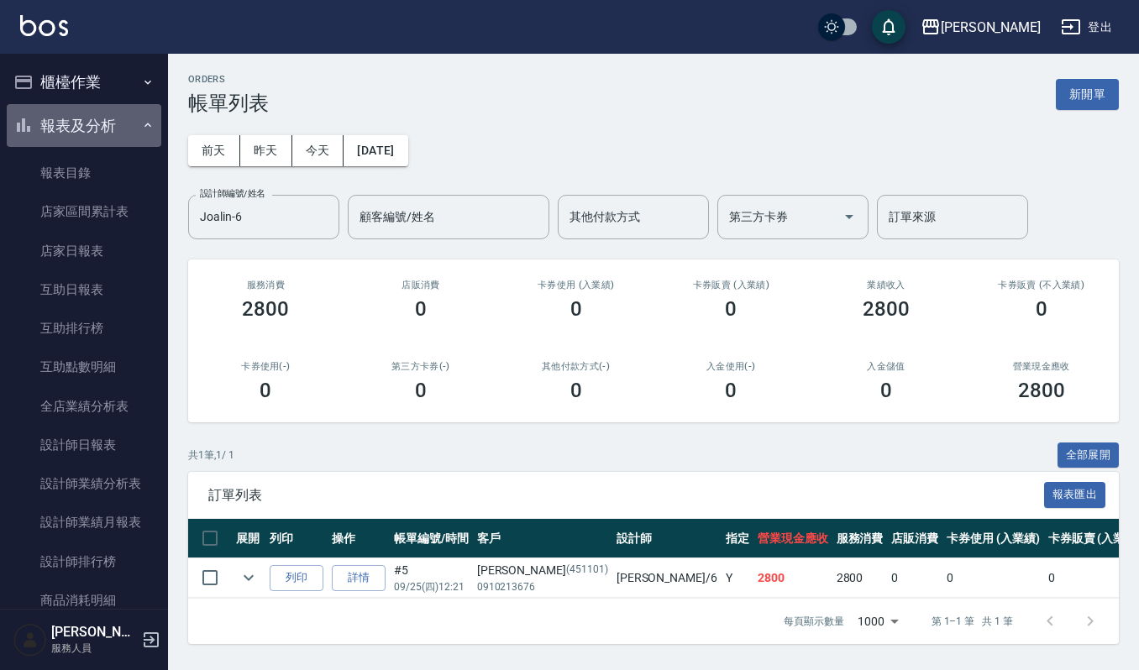
click at [128, 134] on button "報表及分析" at bounding box center [84, 126] width 155 height 44
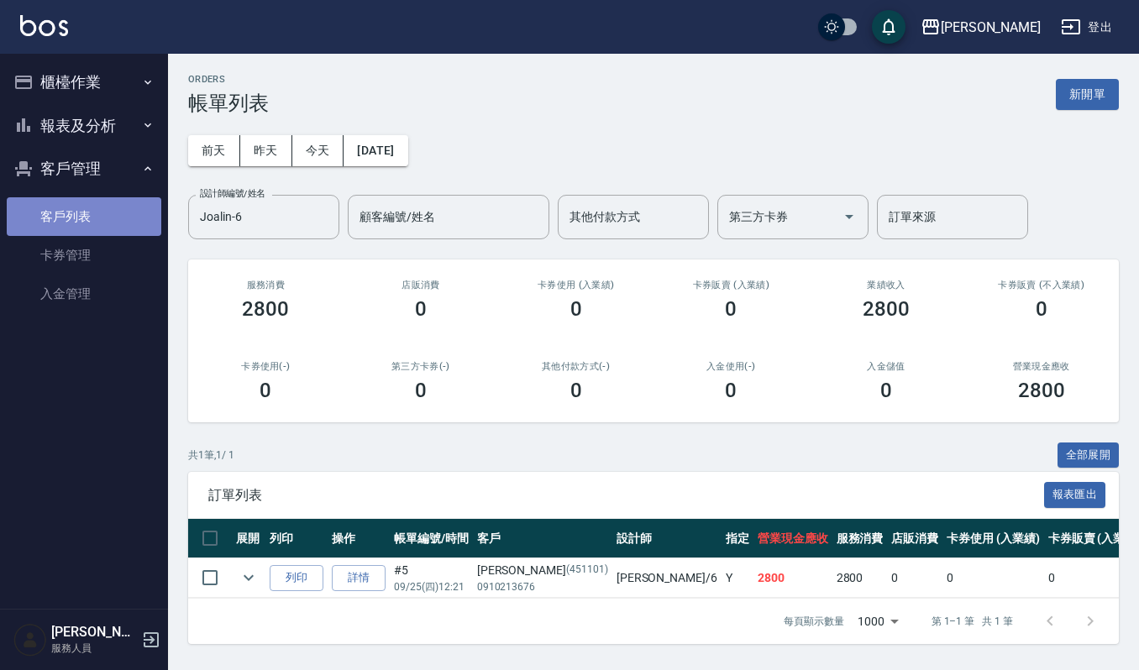
click at [95, 220] on link "客戶列表" at bounding box center [84, 216] width 155 height 39
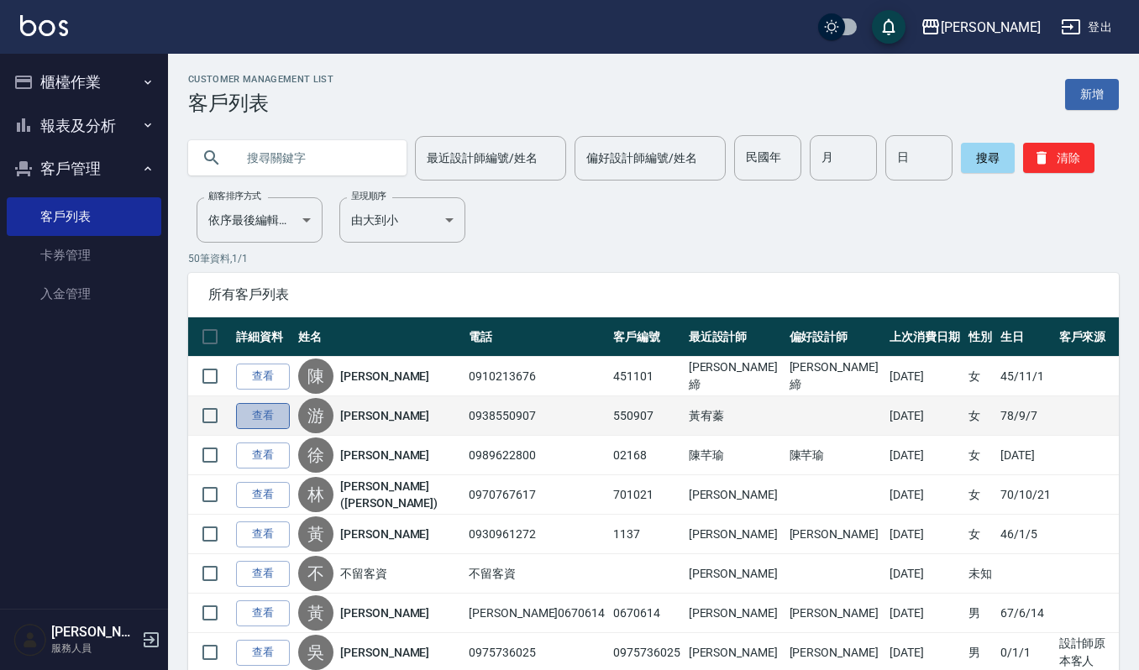
click at [259, 410] on link "查看" at bounding box center [263, 416] width 54 height 26
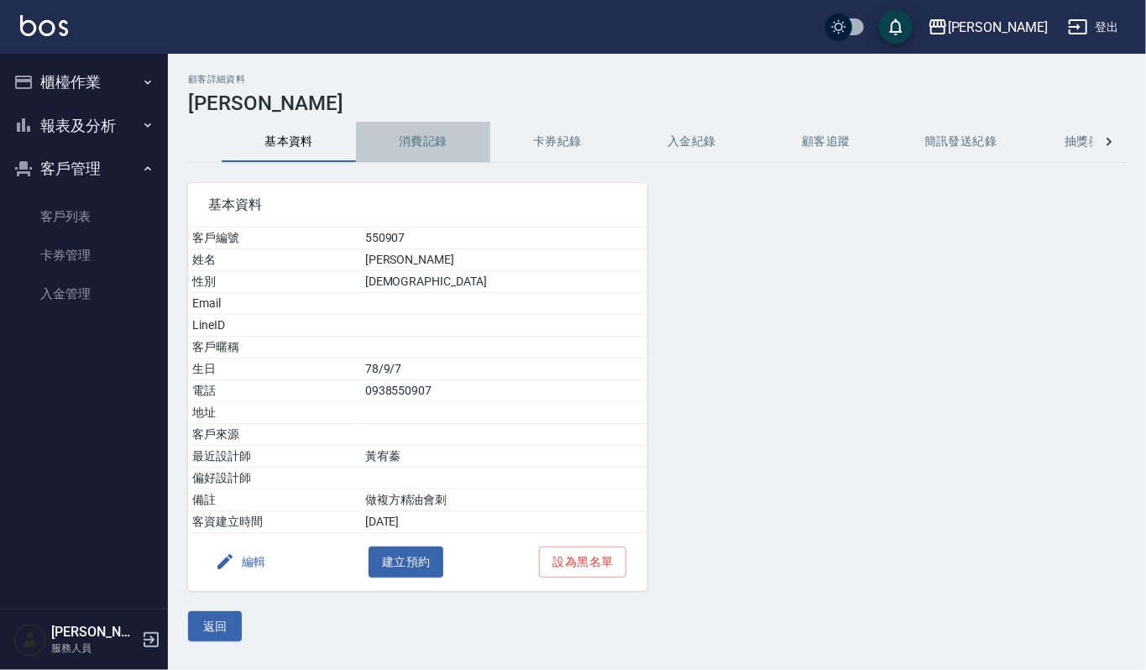
click at [417, 146] on button "消費記錄" at bounding box center [423, 142] width 134 height 40
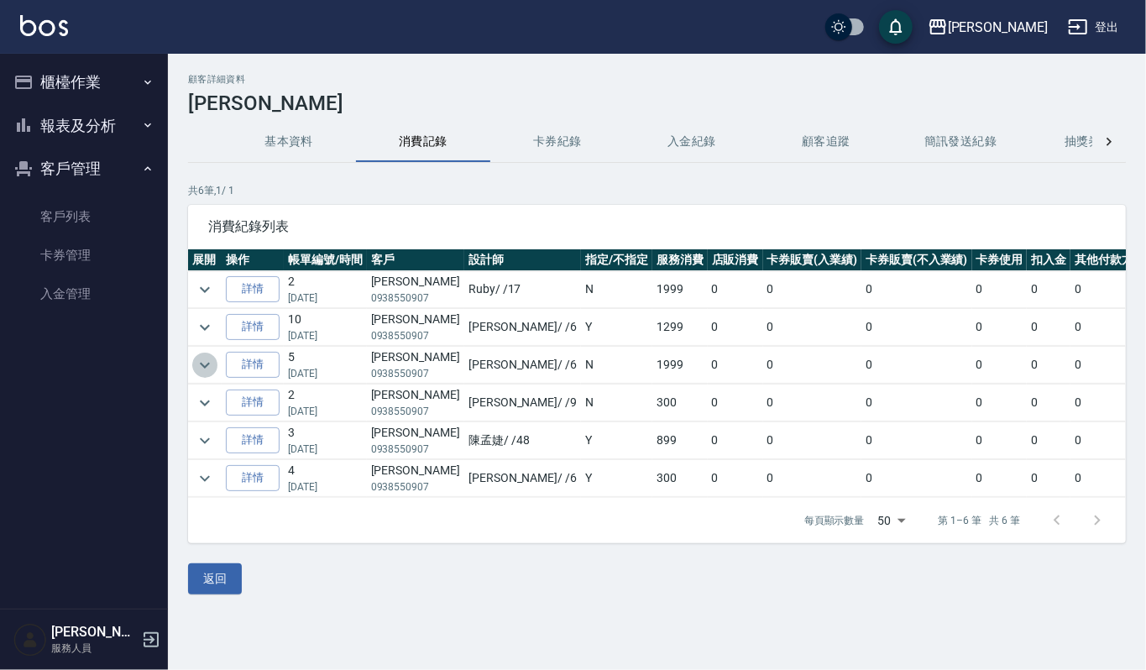
click at [207, 366] on icon "expand row" at bounding box center [205, 365] width 10 height 6
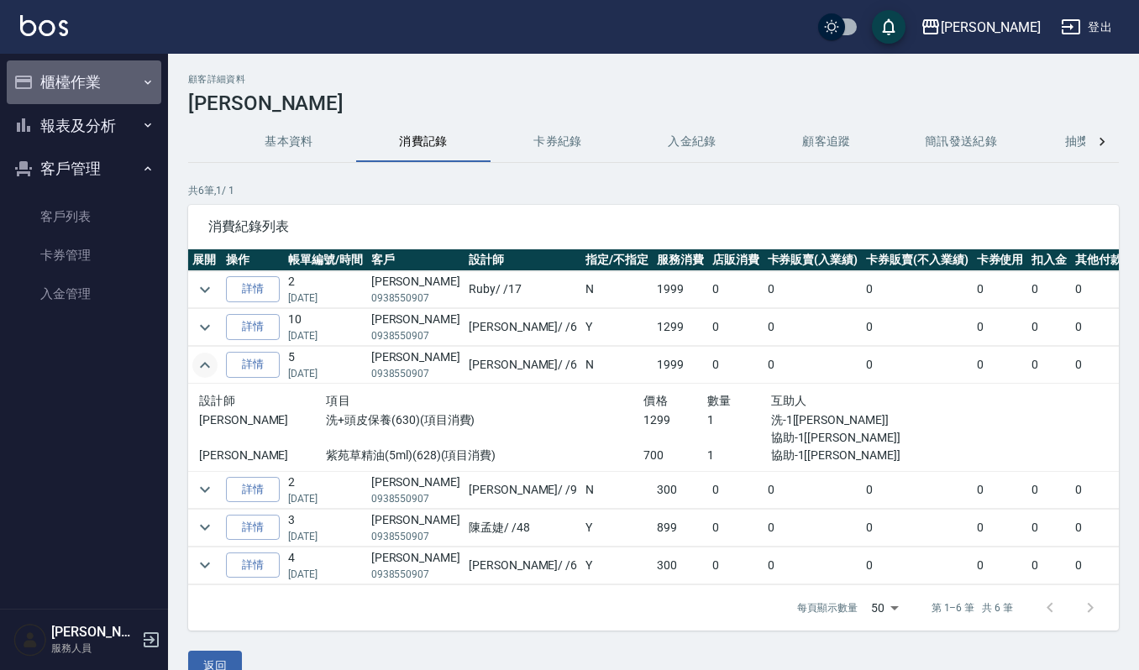
click at [132, 91] on button "櫃檯作業" at bounding box center [84, 82] width 155 height 44
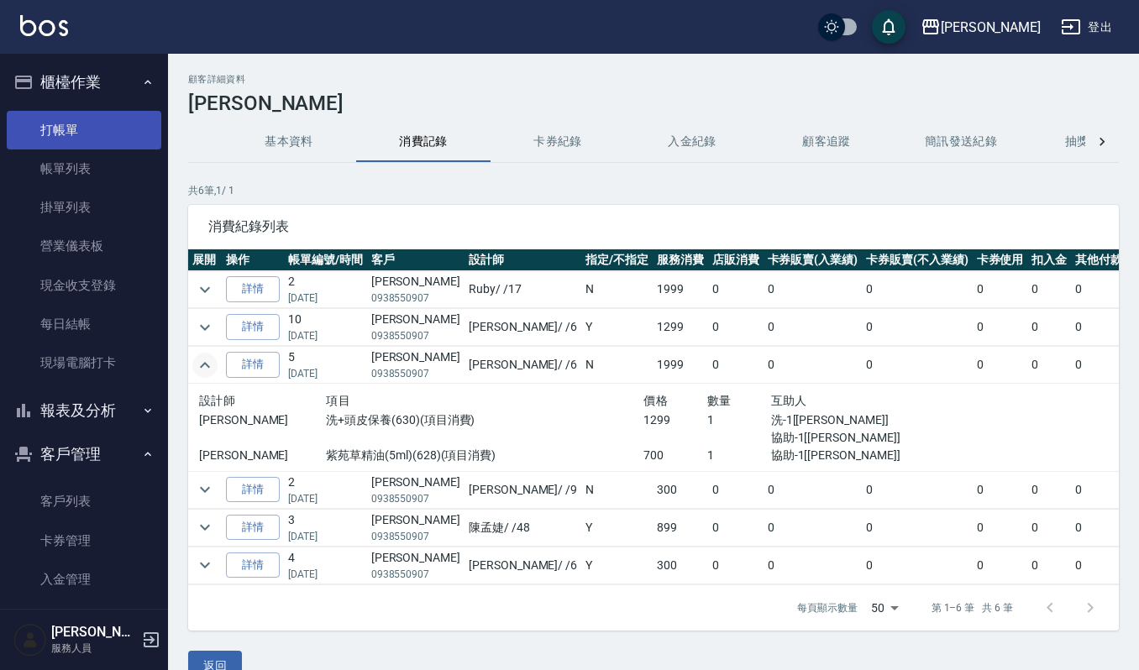
click at [84, 125] on link "打帳單" at bounding box center [84, 130] width 155 height 39
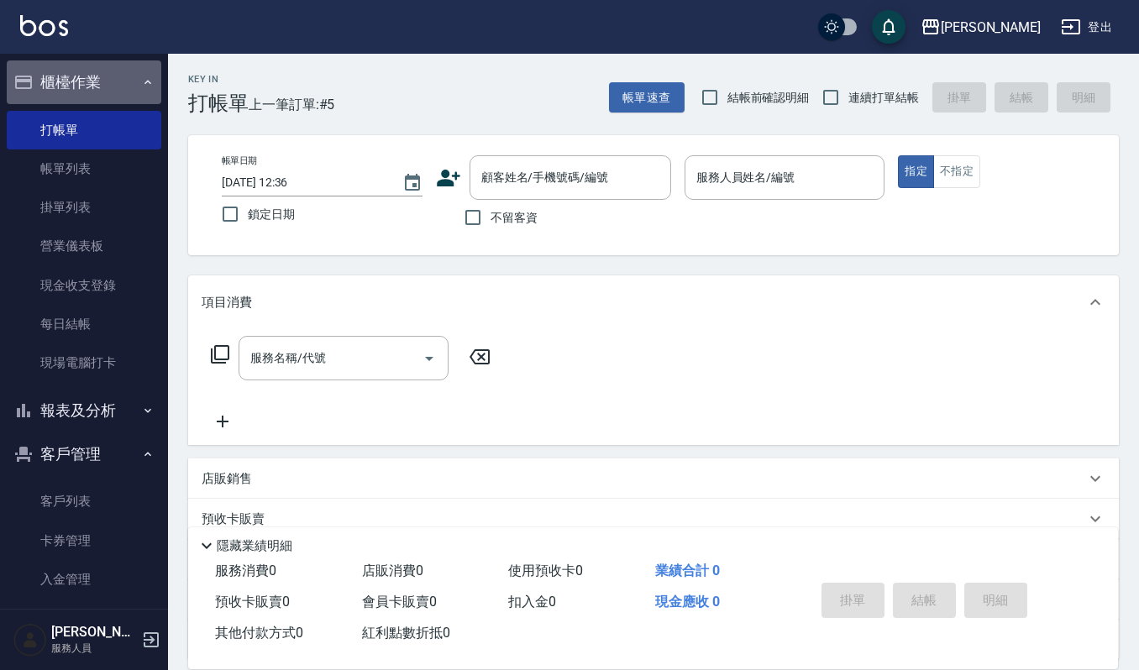
click at [119, 92] on button "櫃檯作業" at bounding box center [84, 82] width 155 height 44
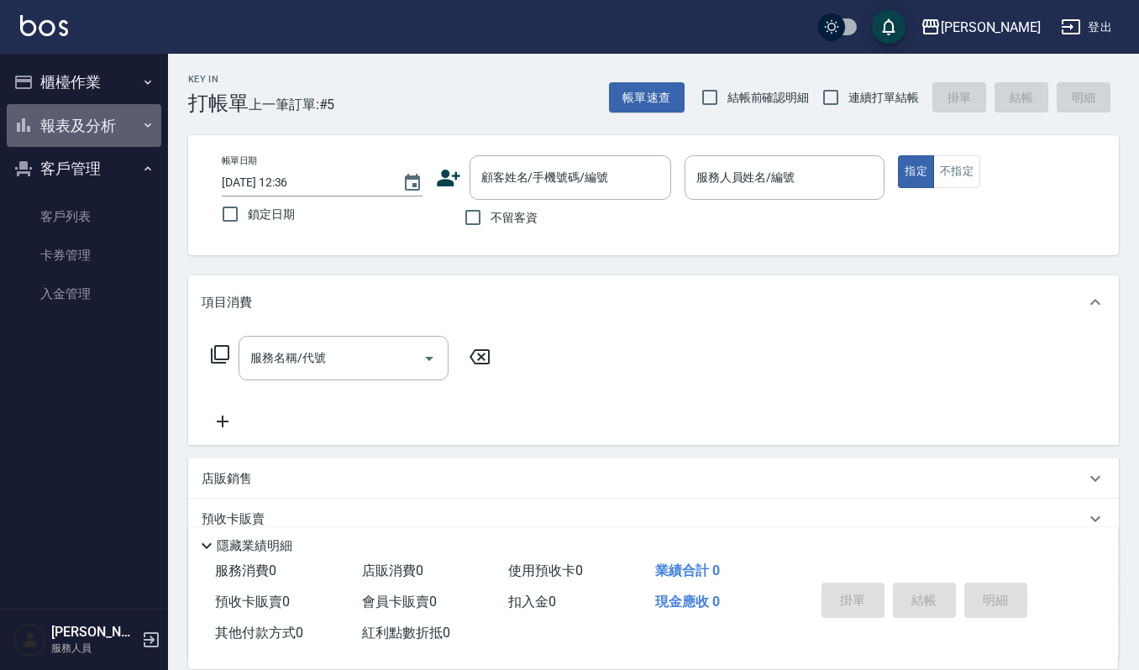
click at [114, 124] on button "報表及分析" at bounding box center [84, 126] width 155 height 44
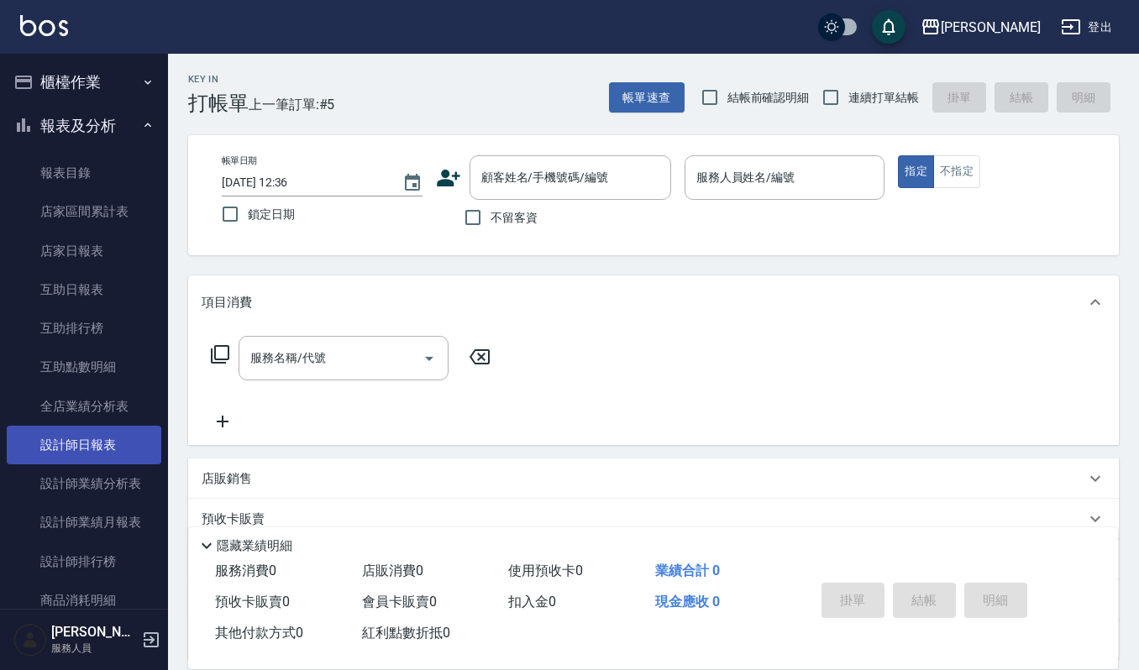
click at [76, 442] on link "設計師日報表" at bounding box center [84, 445] width 155 height 39
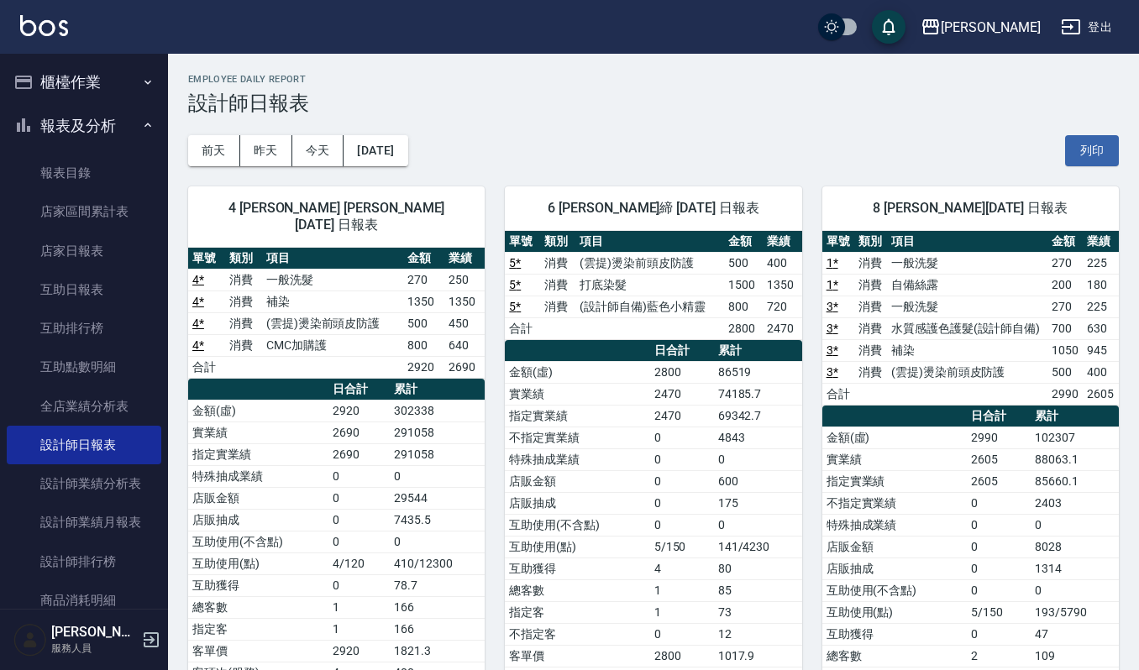
click at [102, 82] on button "櫃檯作業" at bounding box center [84, 82] width 155 height 44
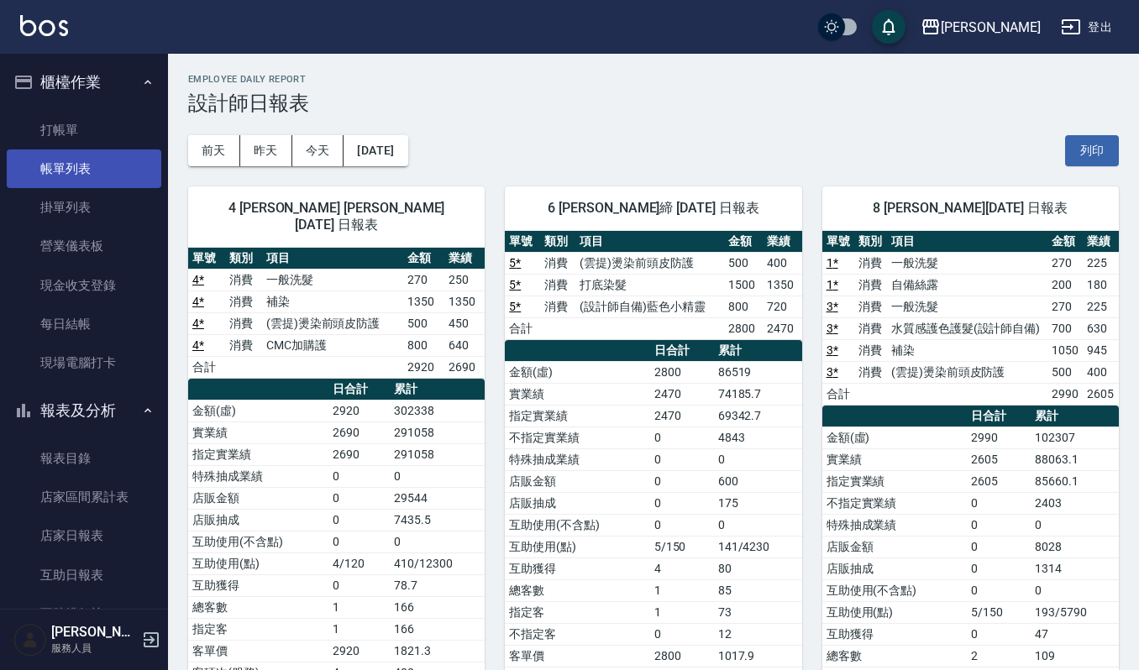
click at [92, 171] on link "帳單列表" at bounding box center [84, 168] width 155 height 39
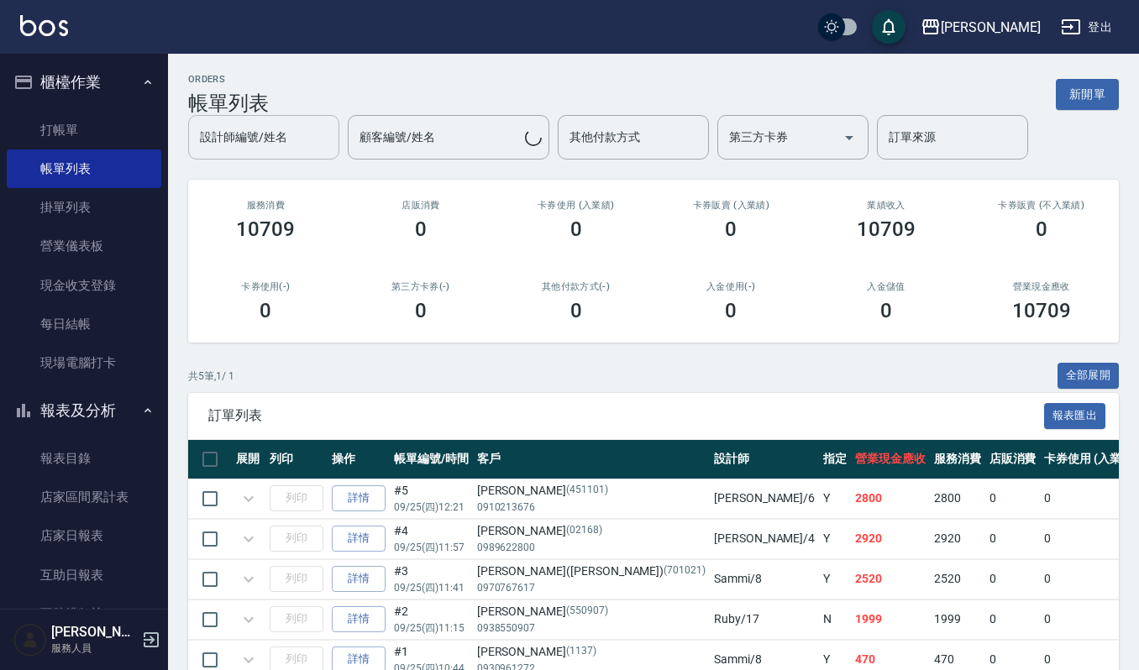
click at [283, 149] on div "設計師編號/姓名 設計師編號/姓名 顧客編號/姓名 顧客編號/姓名 其他付款方式 其他付款方式 第三方卡券 第三方卡券 訂單來源 訂單來源" at bounding box center [653, 137] width 930 height 45
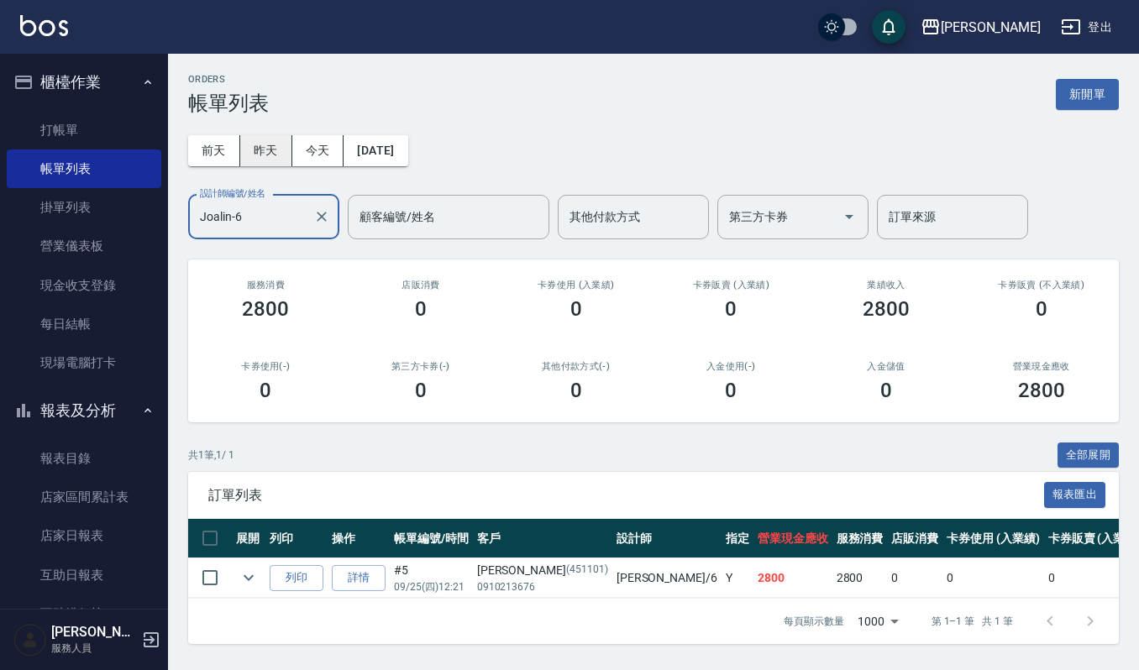
type input "Joalin-6"
click at [265, 148] on button "昨天" at bounding box center [266, 150] width 52 height 31
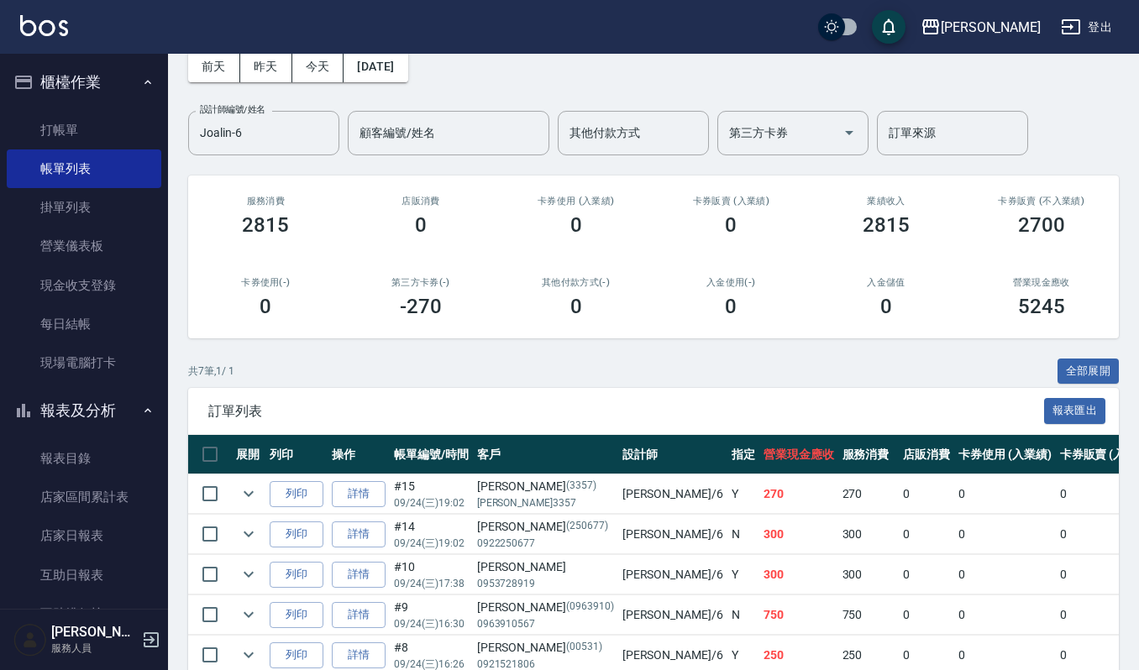
scroll to position [81, 0]
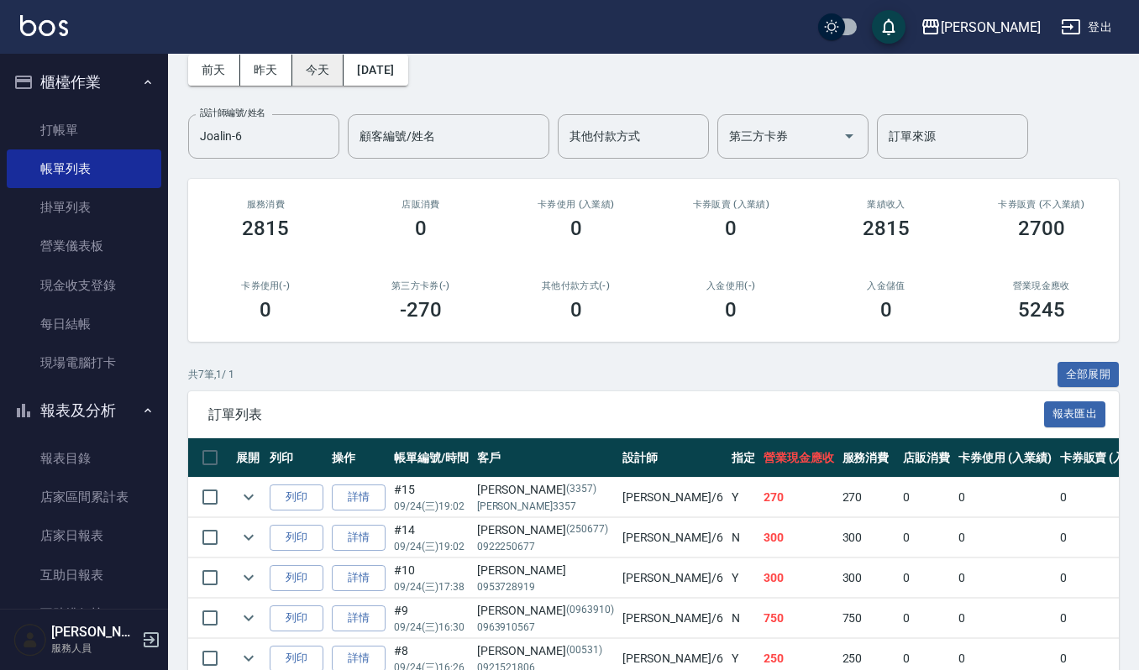
click at [316, 69] on button "今天" at bounding box center [318, 70] width 52 height 31
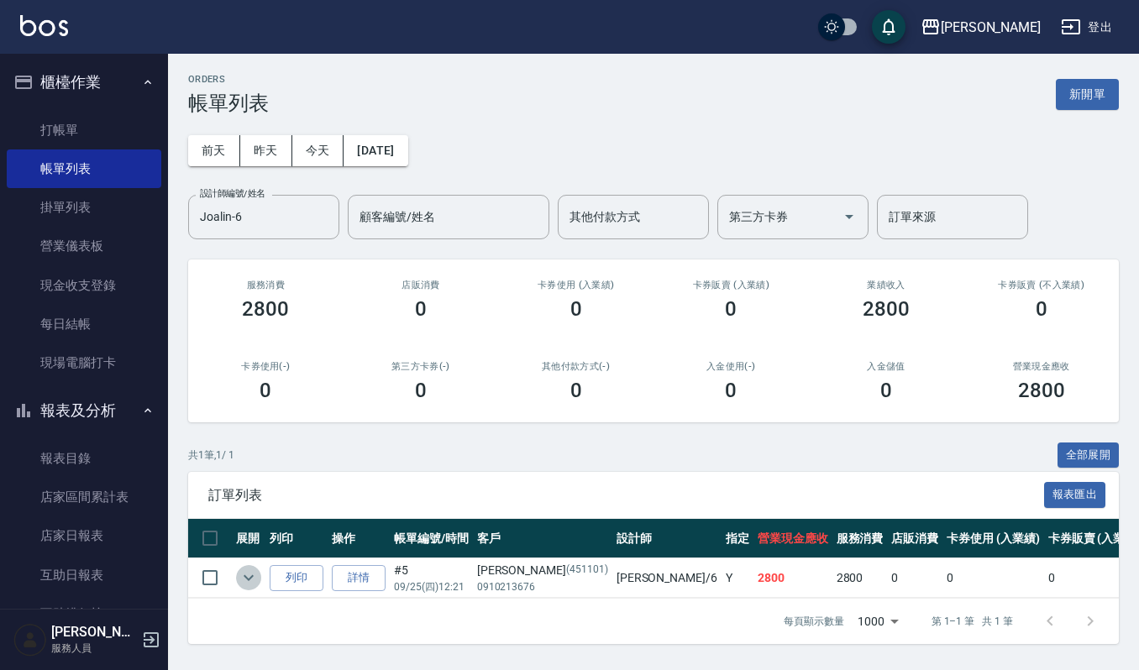
click at [254, 576] on icon "expand row" at bounding box center [248, 578] width 20 height 20
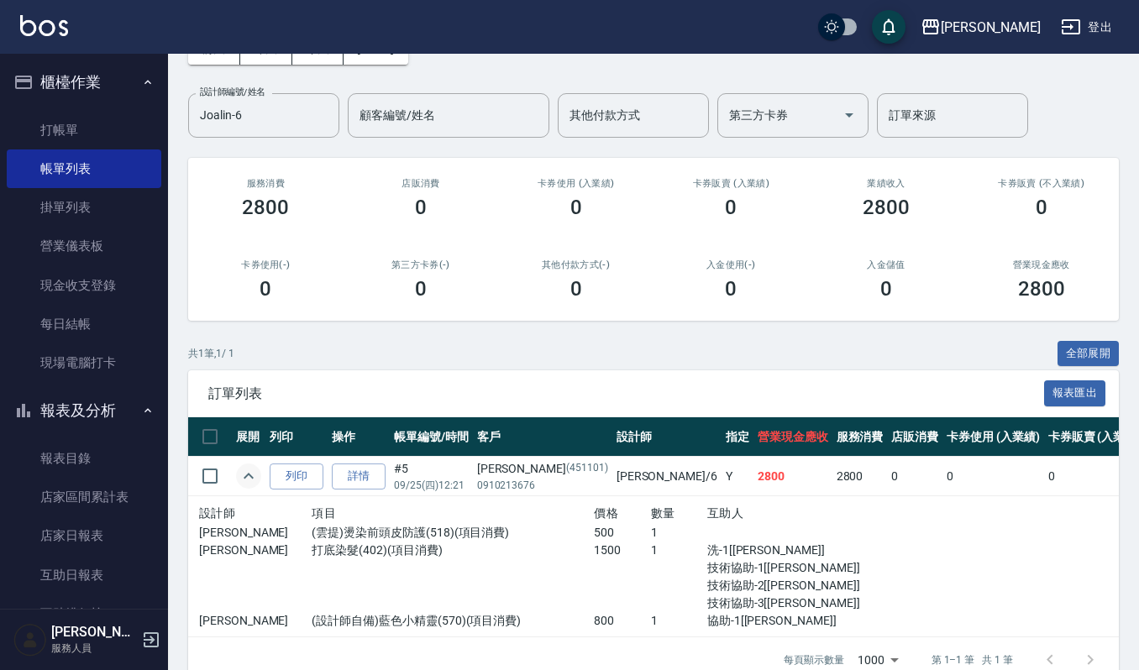
scroll to position [139, 0]
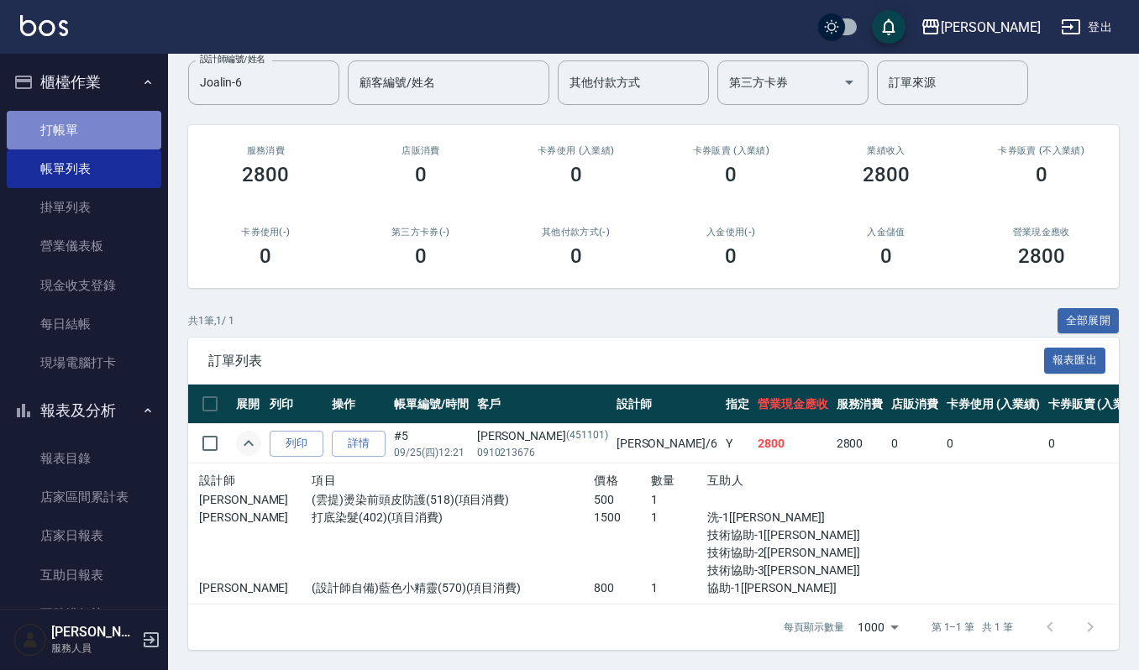
click at [97, 129] on link "打帳單" at bounding box center [84, 130] width 155 height 39
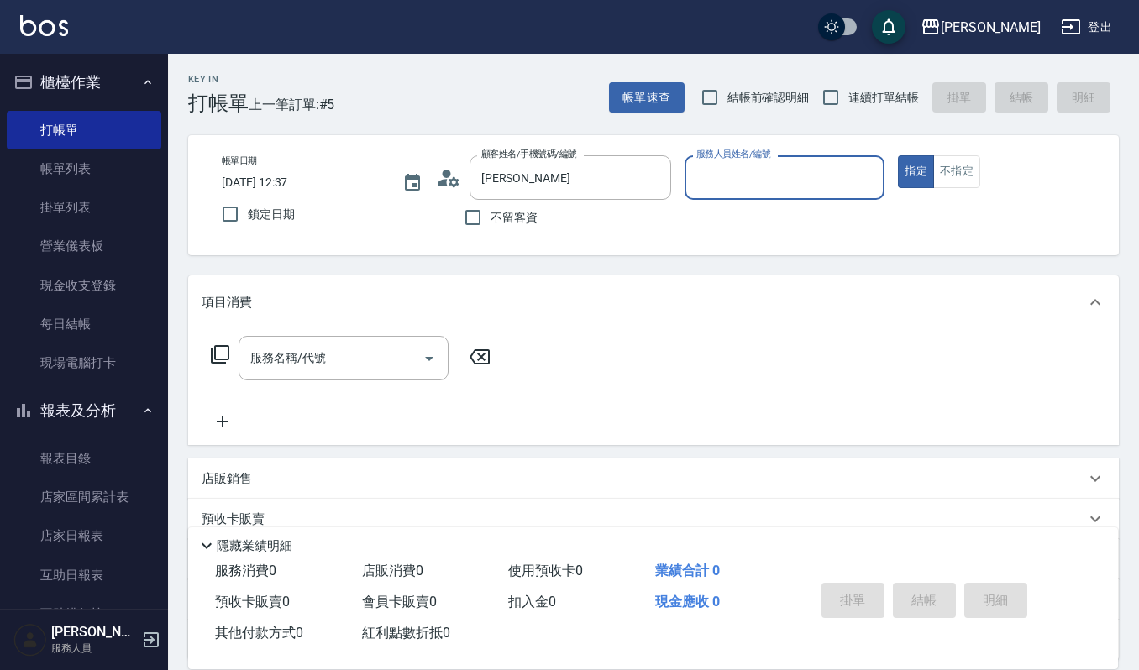
type input "[PERSON_NAME]/0983700155/501116"
type input "Ruby-17"
click at [898, 155] on button "指定" at bounding box center [916, 171] width 36 height 33
type button "true"
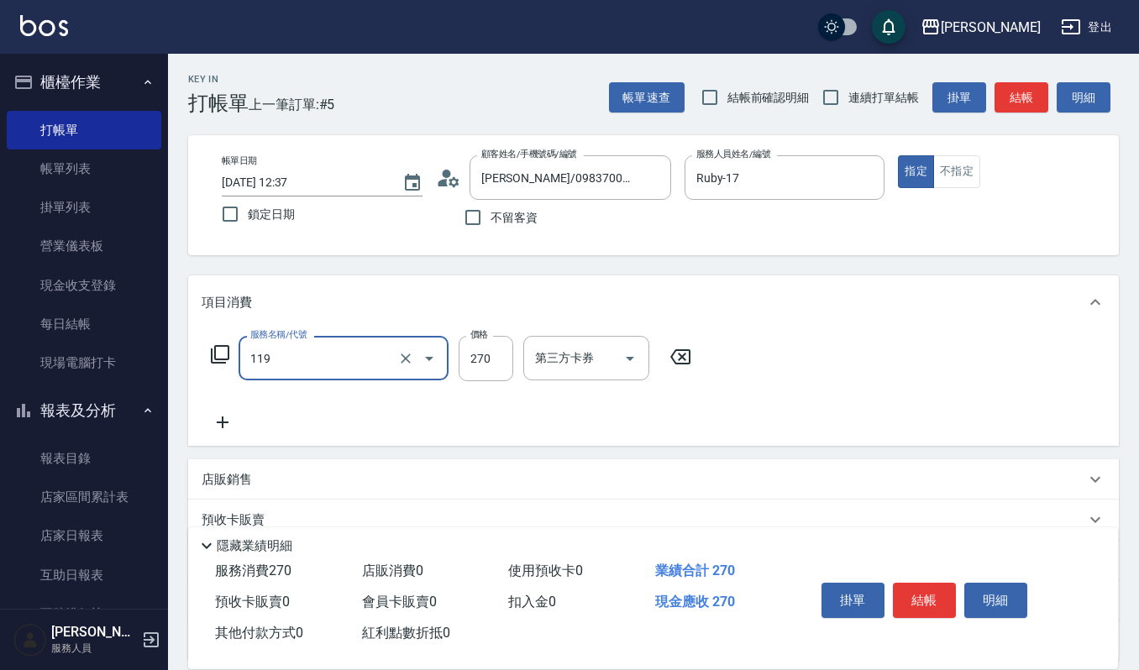
type input "使用一般洗髮卡(119)"
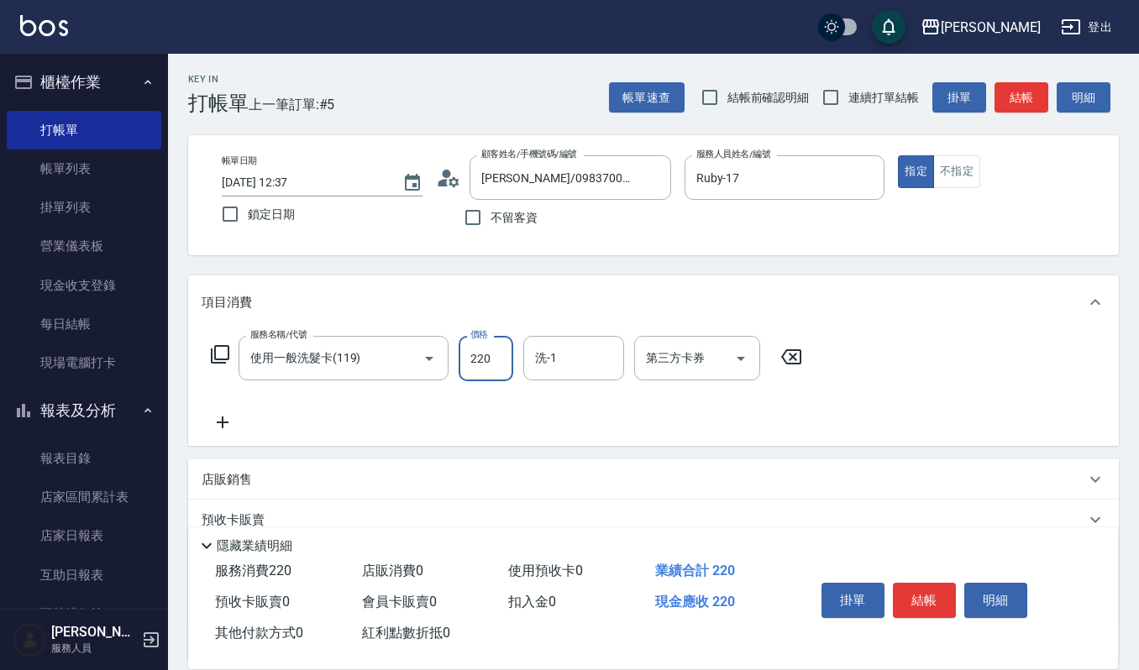
type input "220"
type input "1"
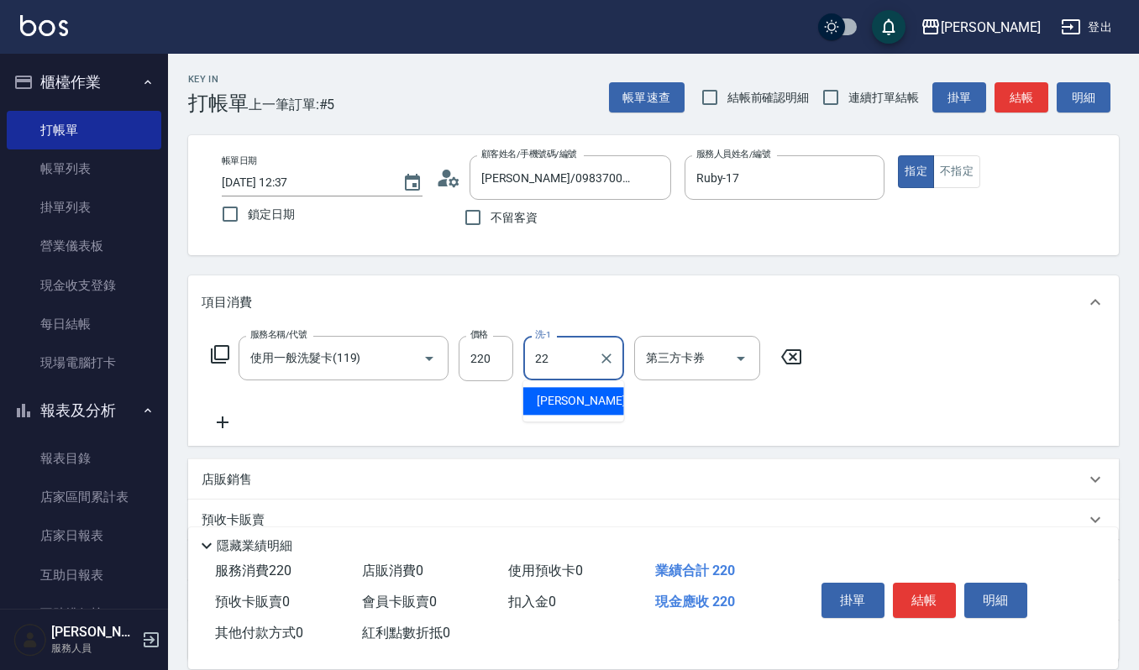
type input "[PERSON_NAME]-22"
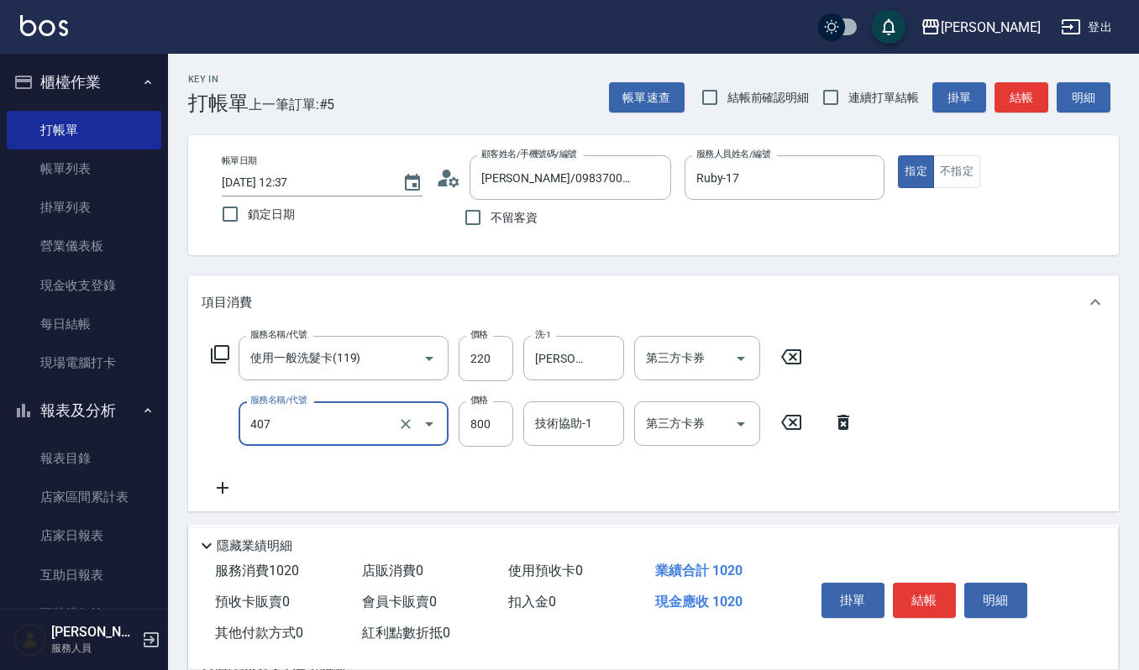
type input "補染(407)"
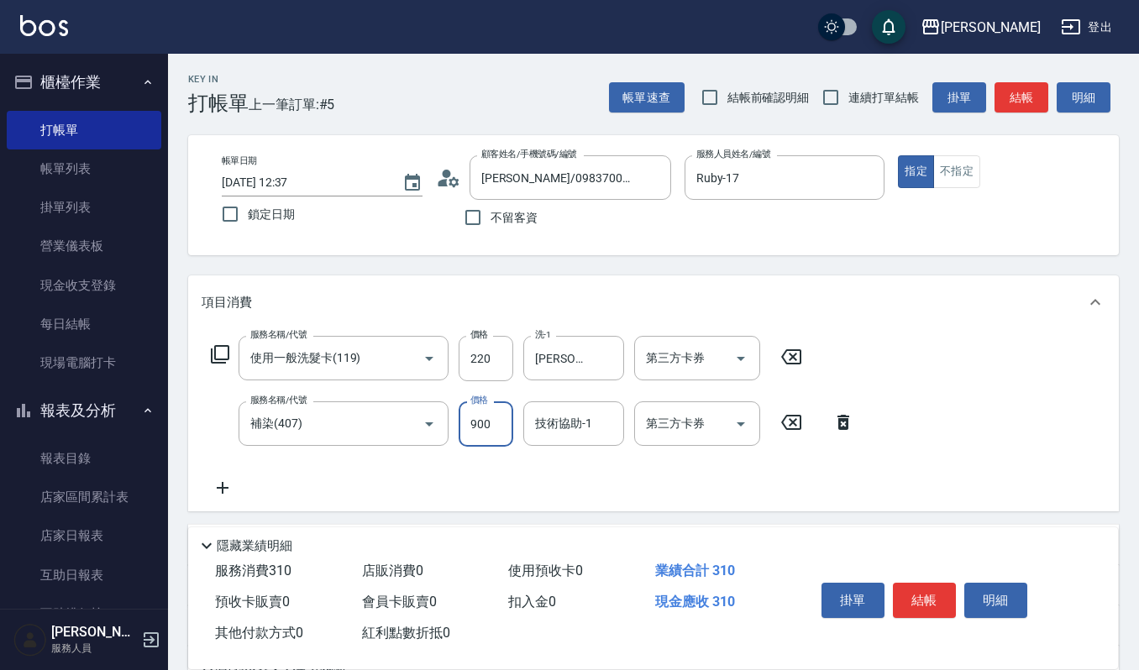
type input "900"
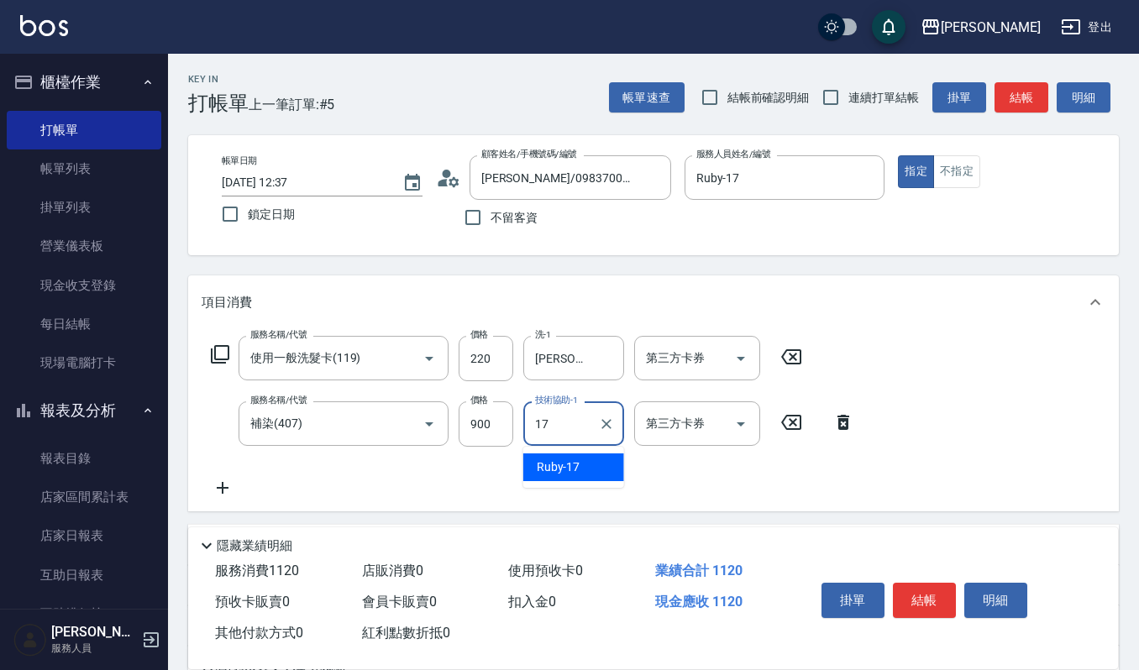
type input "Ruby-17"
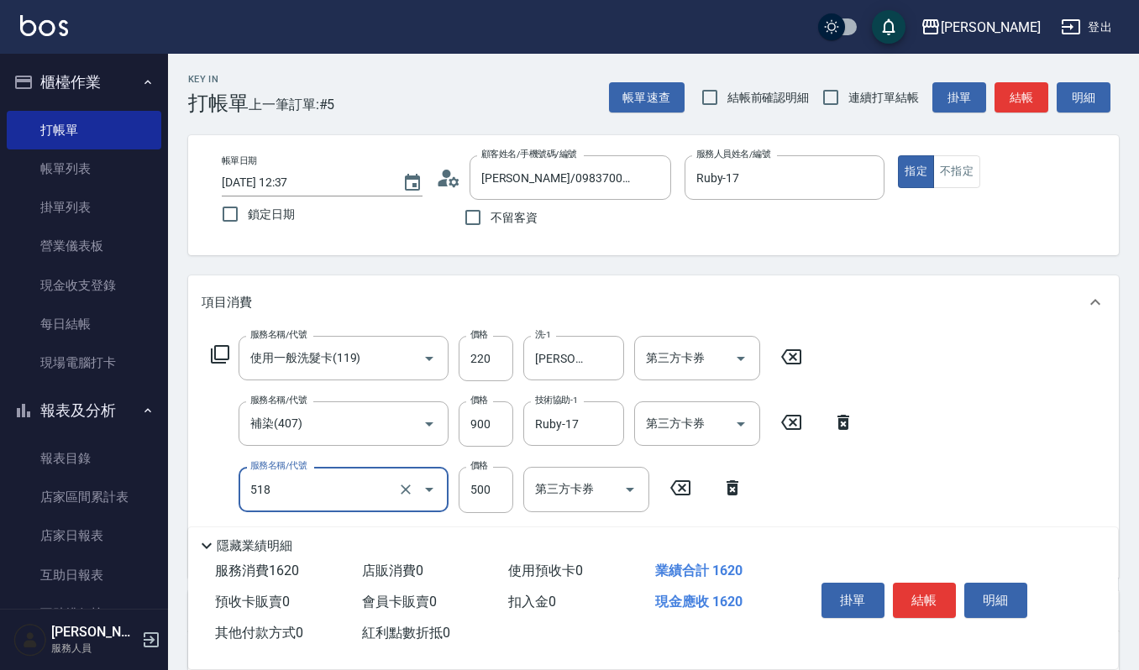
type input "(雲提)燙染前頭皮防護(518)"
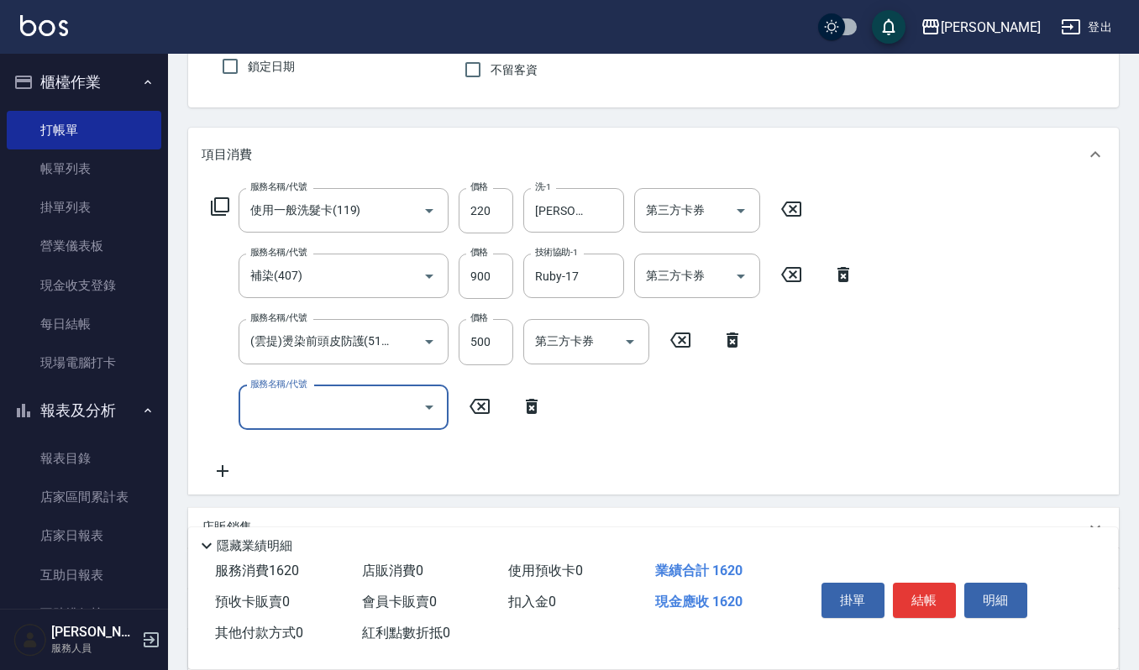
scroll to position [336, 0]
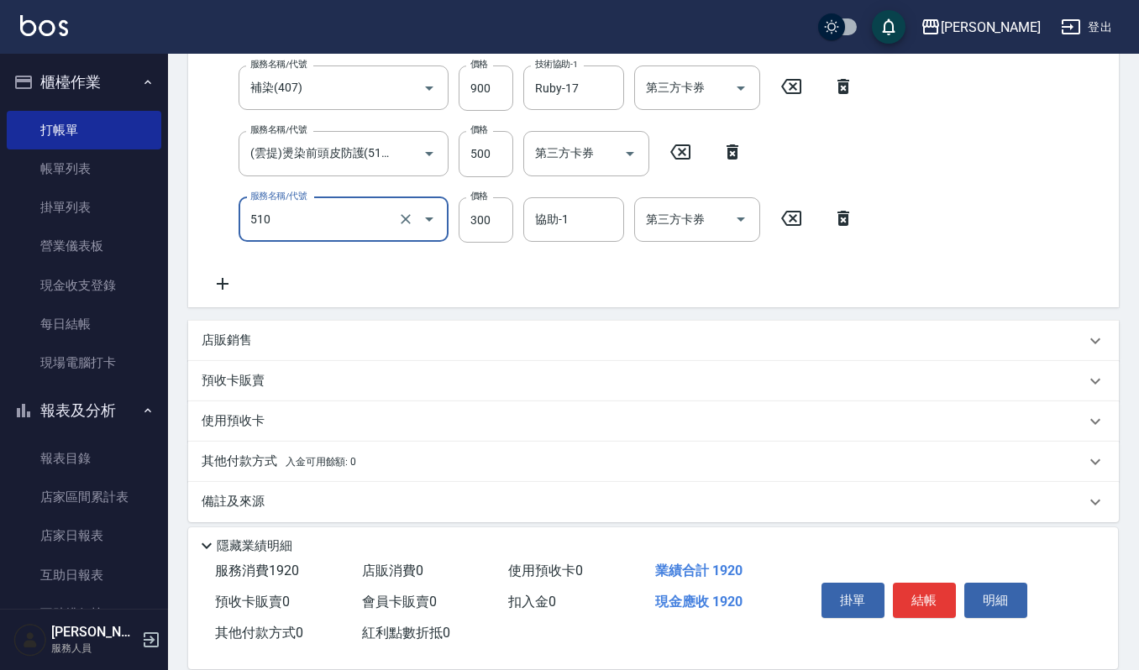
type input "~自備~護髮(510)"
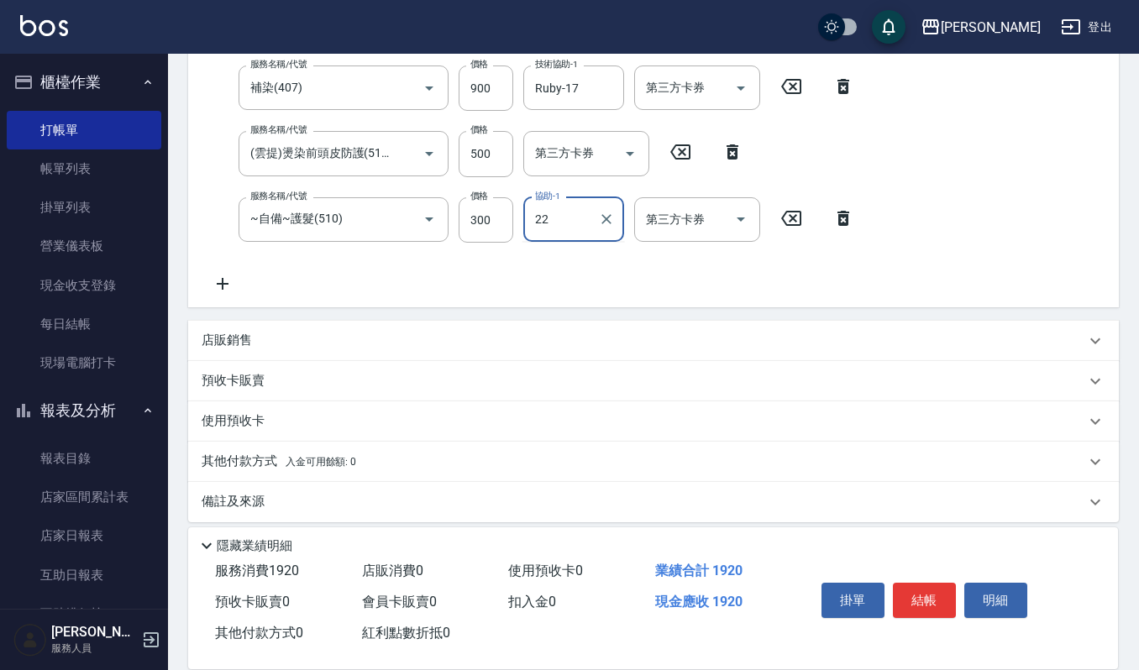
type input "[PERSON_NAME]-22"
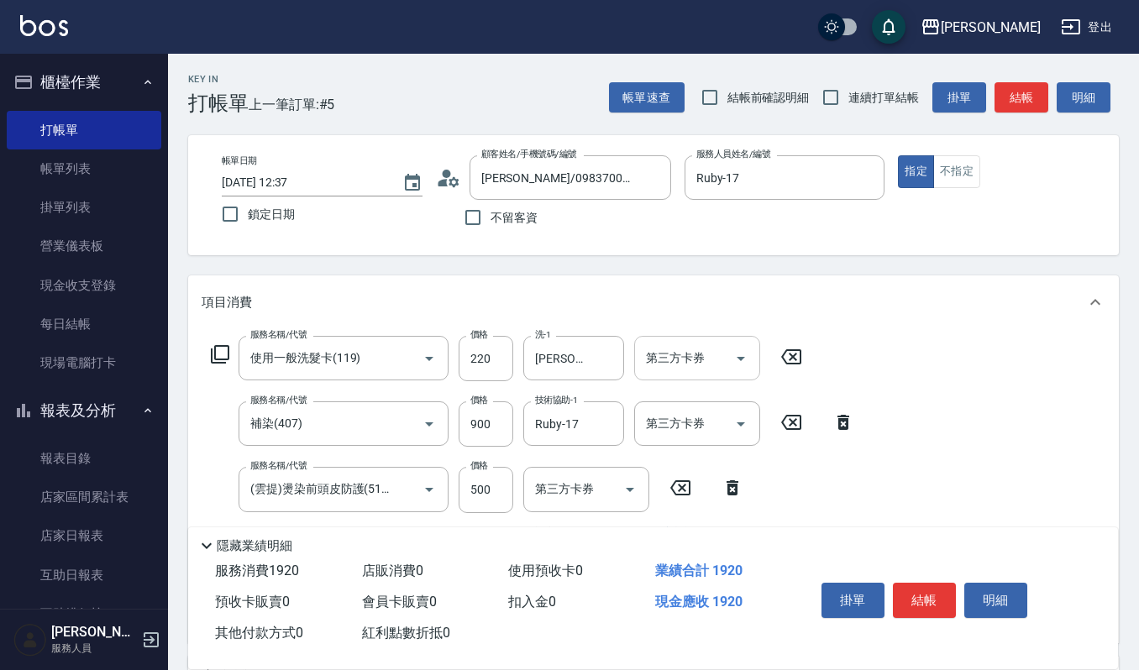
click at [736, 357] on icon "Open" at bounding box center [741, 358] width 20 height 20
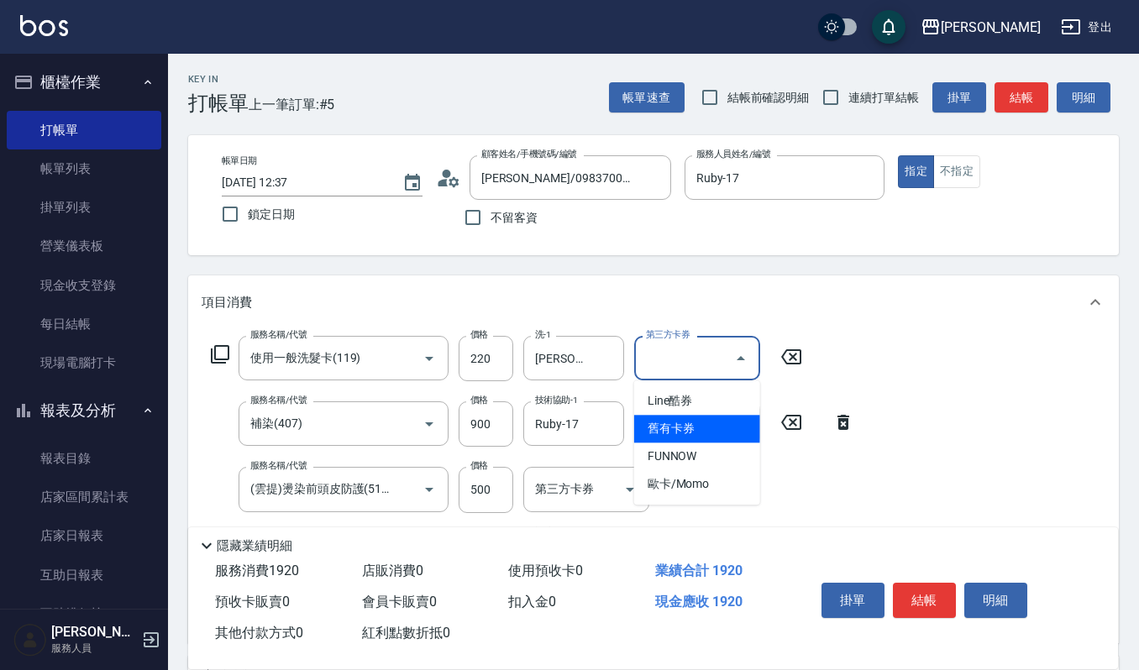
click at [696, 433] on span "舊有卡券" at bounding box center [697, 429] width 126 height 28
type input "舊有卡券"
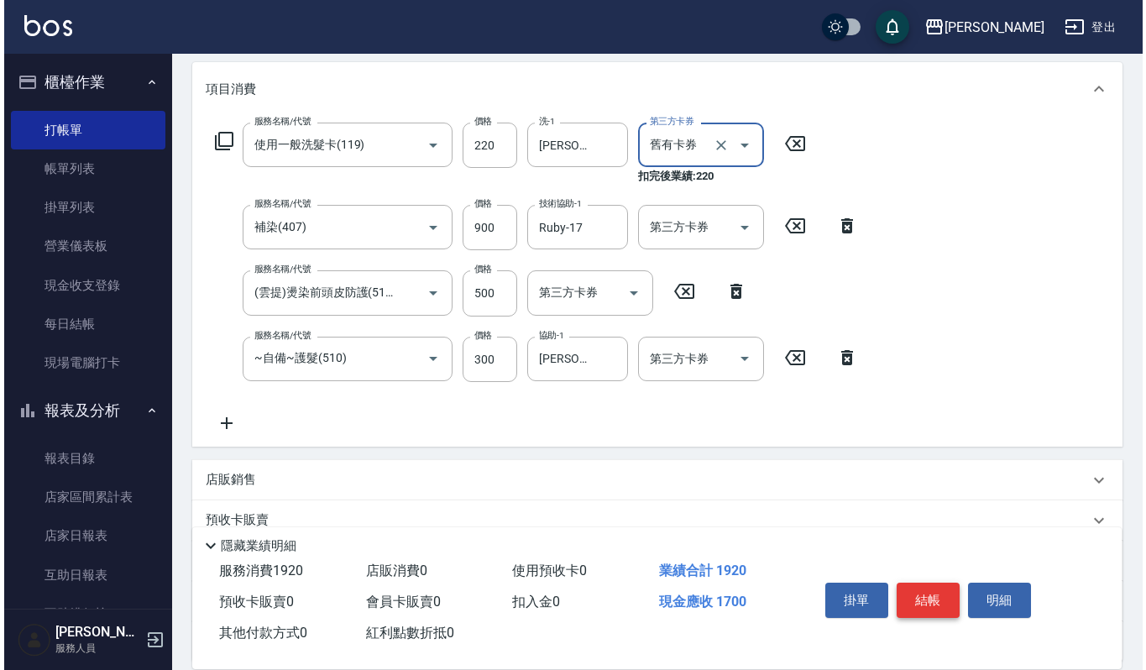
scroll to position [223, 0]
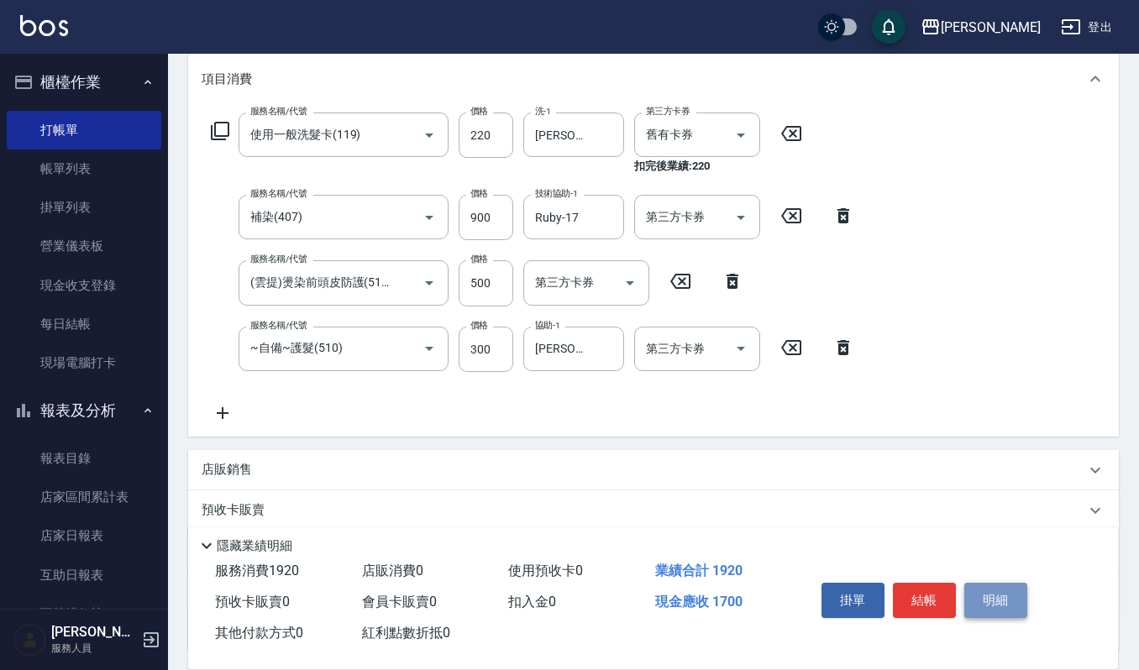
click at [995, 590] on button "明細" at bounding box center [995, 600] width 63 height 35
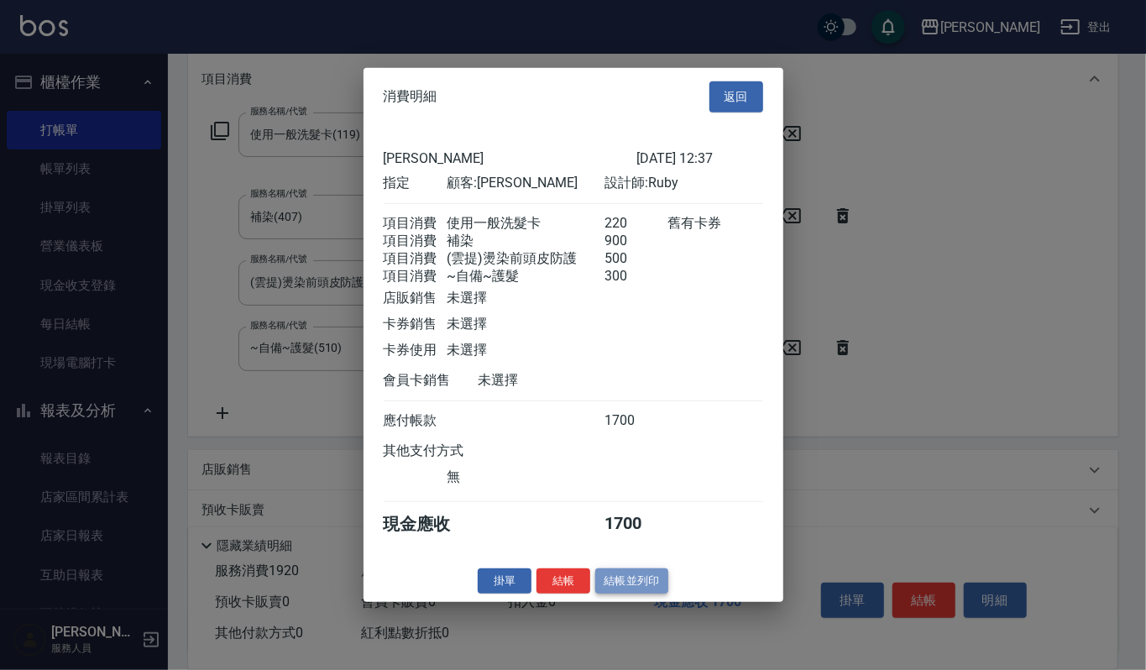
click at [630, 589] on button "結帳並列印" at bounding box center [631, 581] width 73 height 26
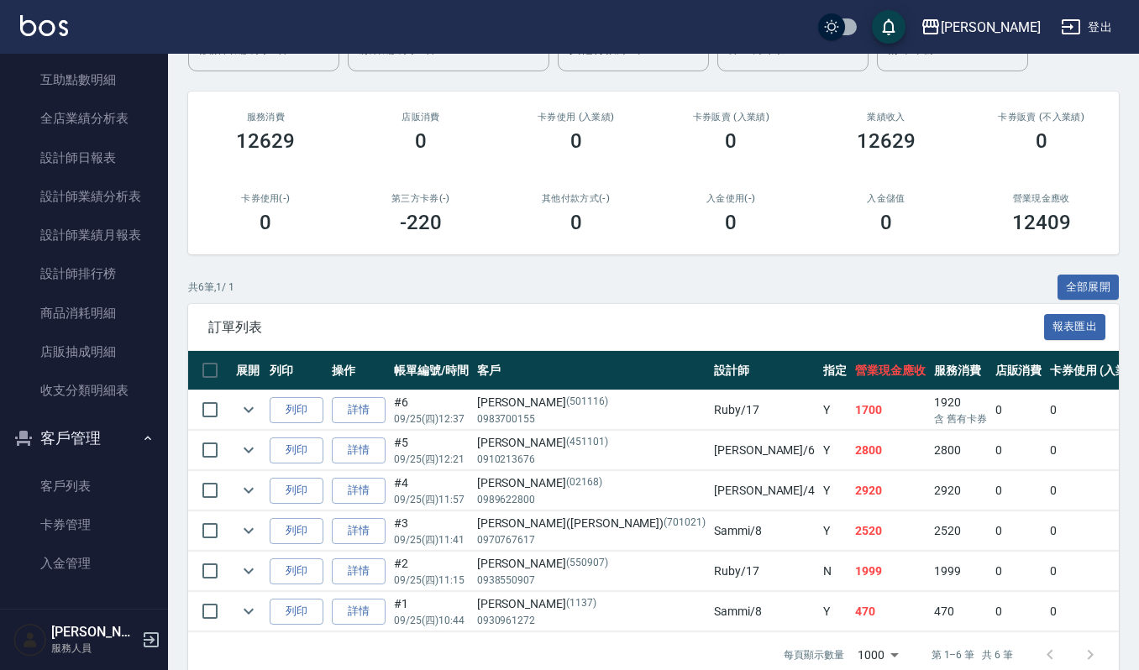
scroll to position [216, 0]
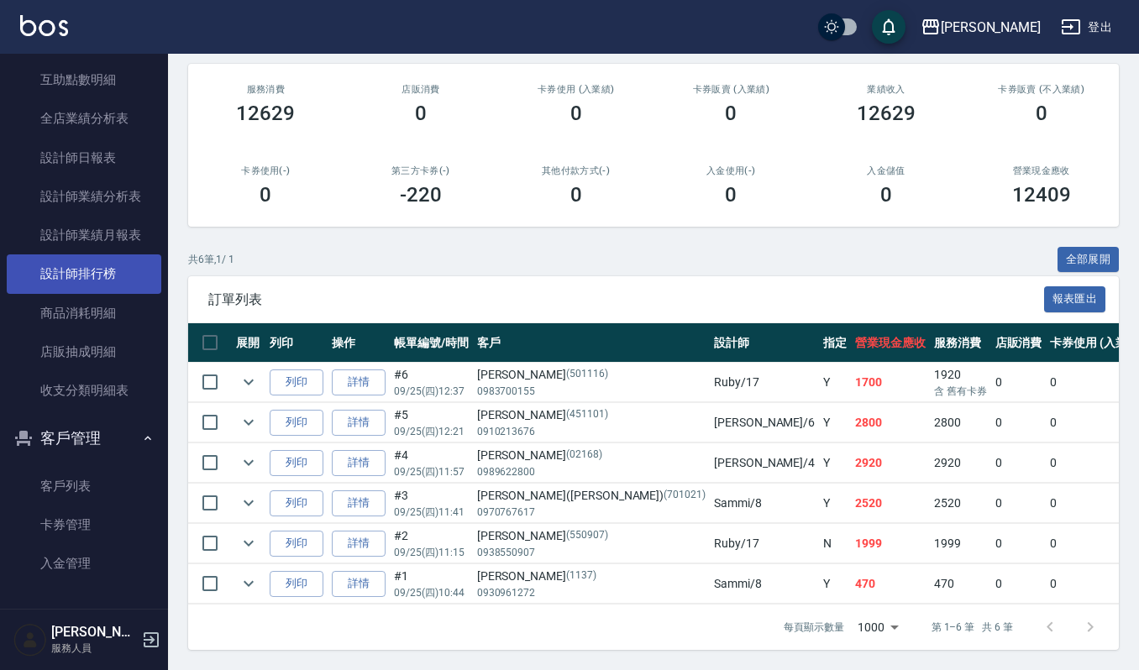
click at [102, 263] on link "設計師排行榜" at bounding box center [84, 273] width 155 height 39
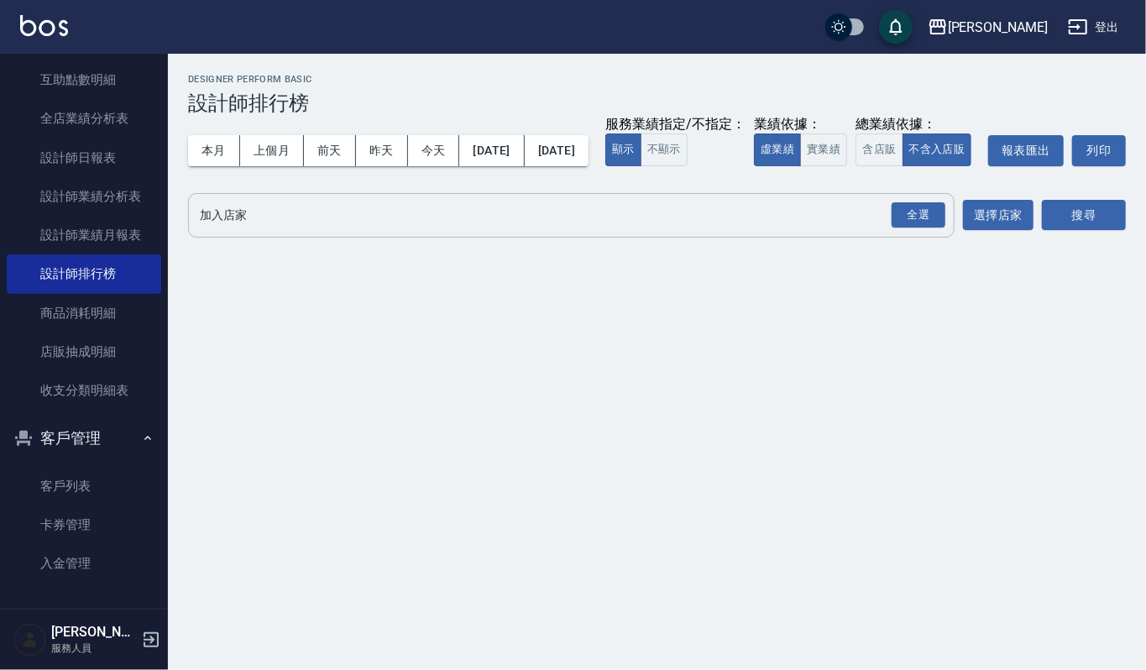
click at [205, 225] on div "全選 加入店家" at bounding box center [571, 215] width 767 height 45
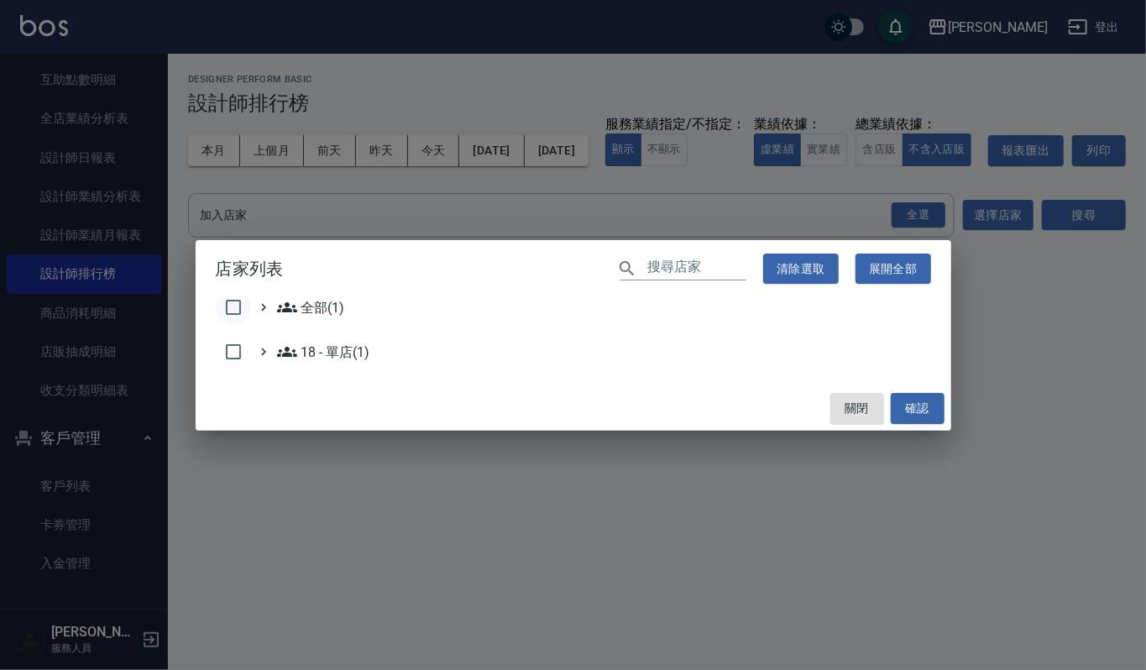
click at [232, 302] on input "checkbox" at bounding box center [233, 307] width 35 height 35
checkbox input "true"
click at [920, 417] on button "確認" at bounding box center [918, 408] width 54 height 31
checkbox input "false"
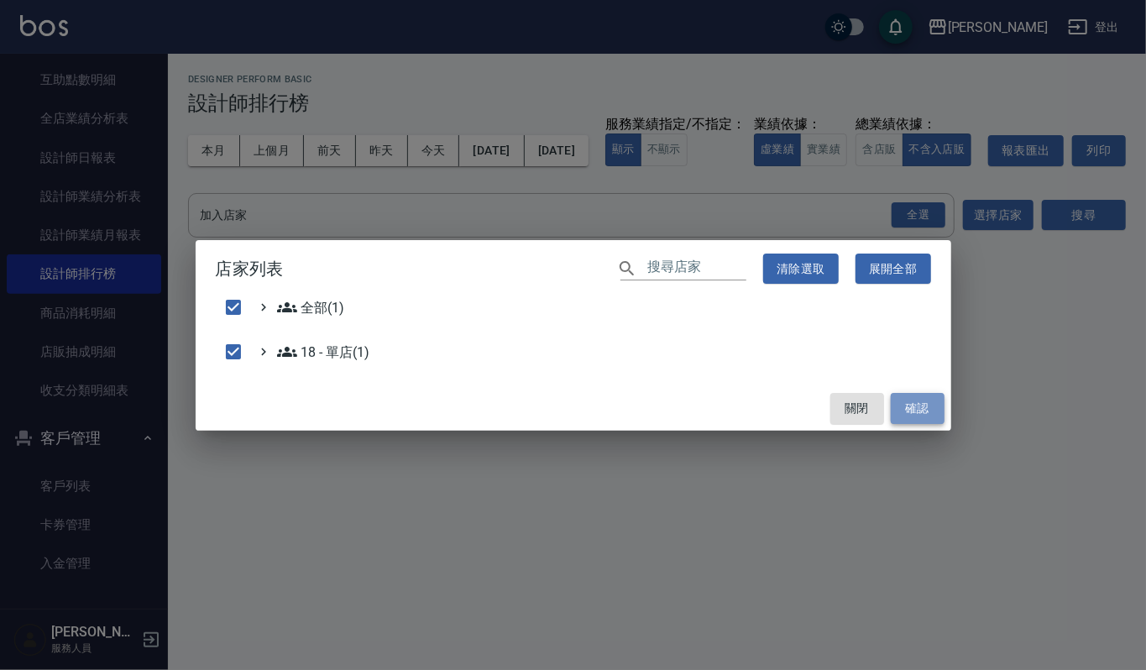
checkbox input "false"
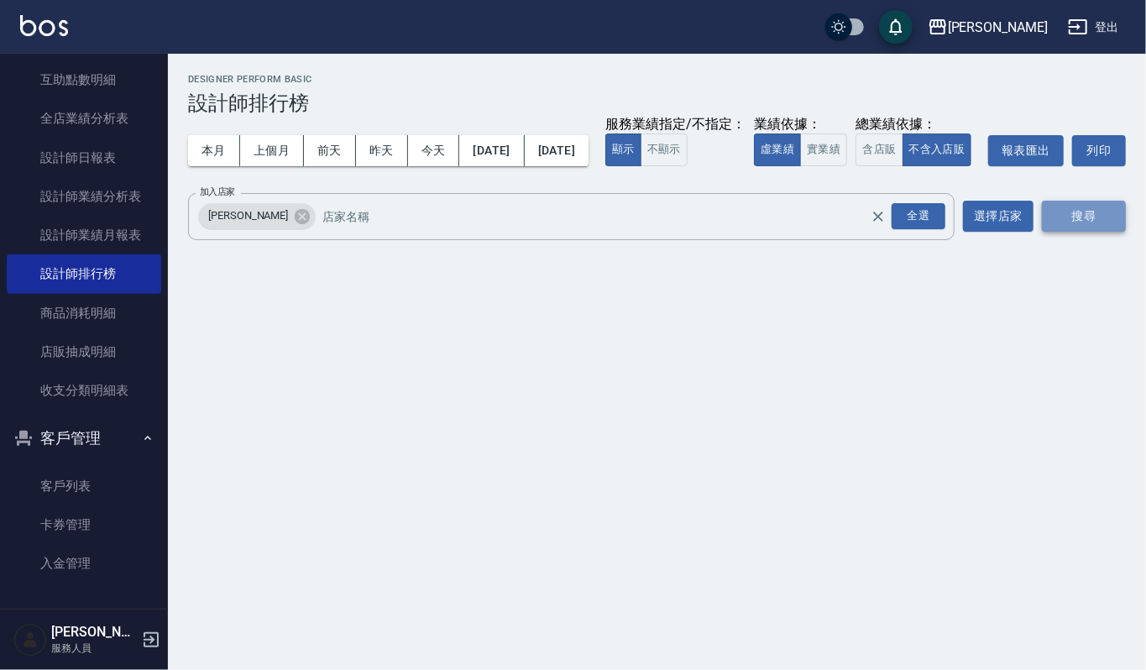
click at [1072, 232] on button "搜尋" at bounding box center [1084, 216] width 84 height 31
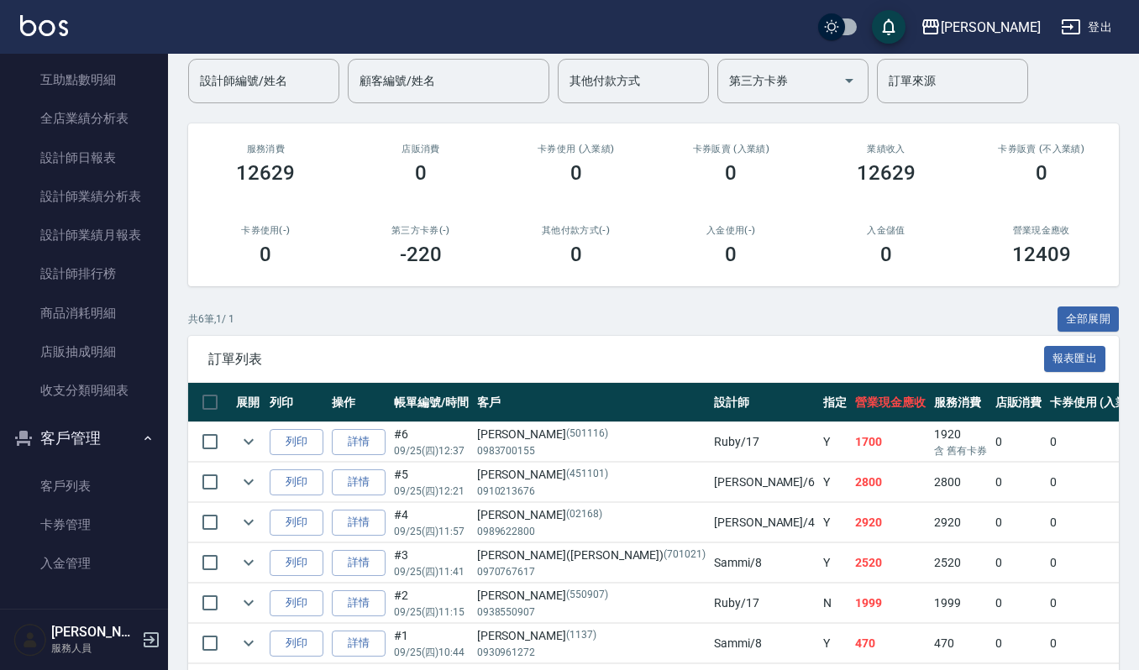
scroll to position [216, 0]
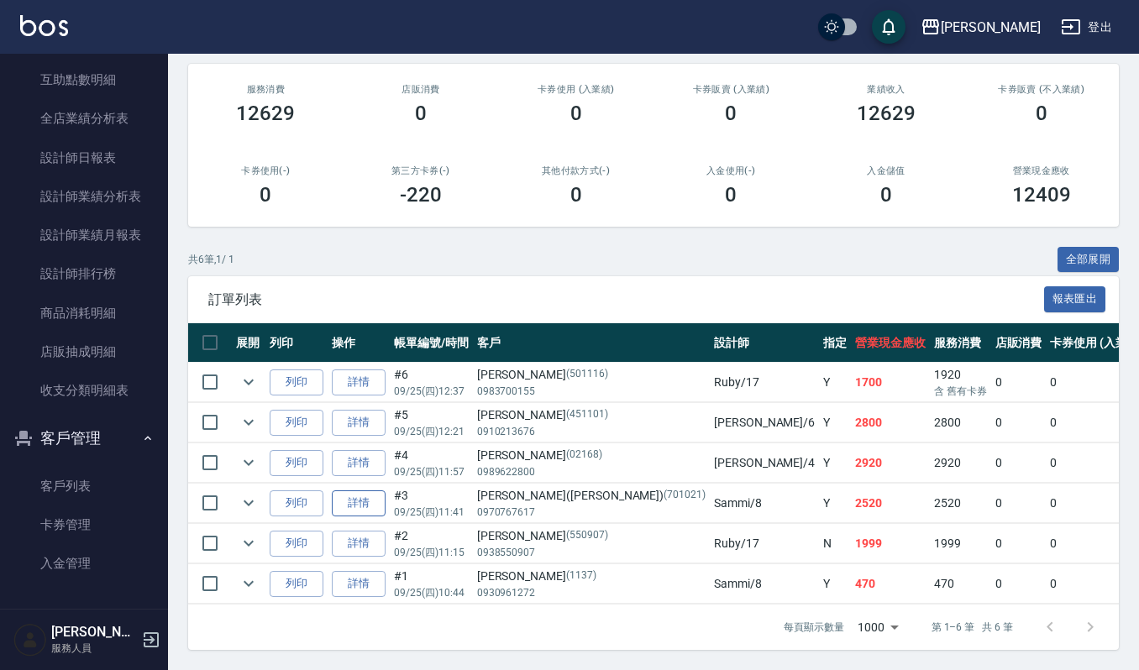
click at [350, 490] on link "詳情" at bounding box center [359, 503] width 54 height 26
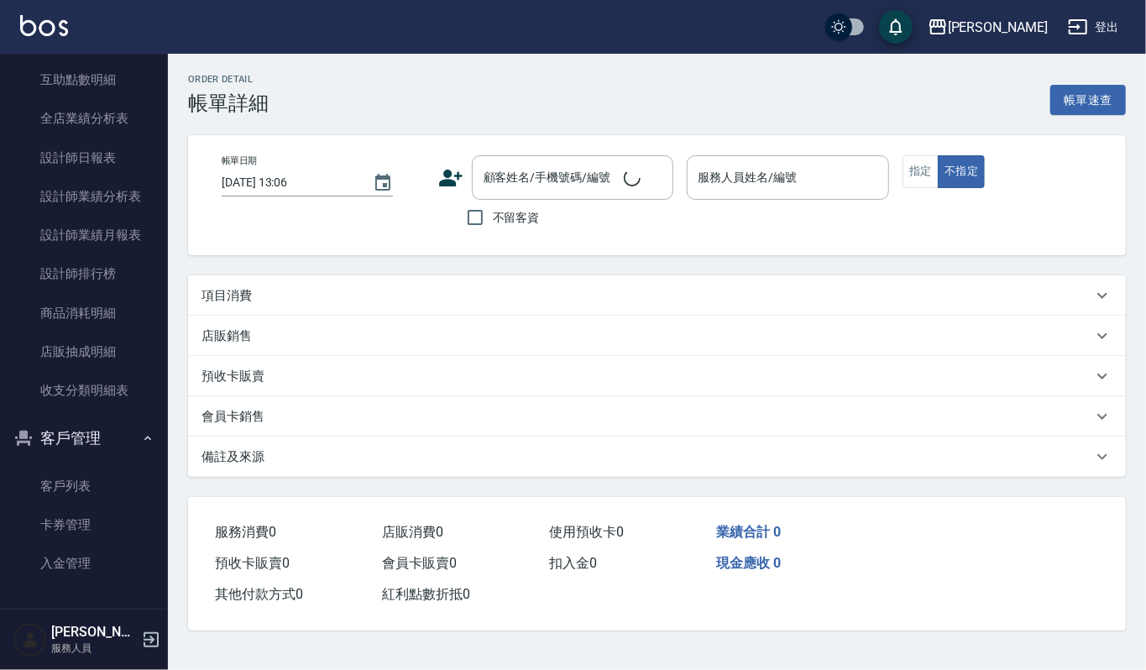
type input "[DATE] 11:41"
type input "Sammi-8"
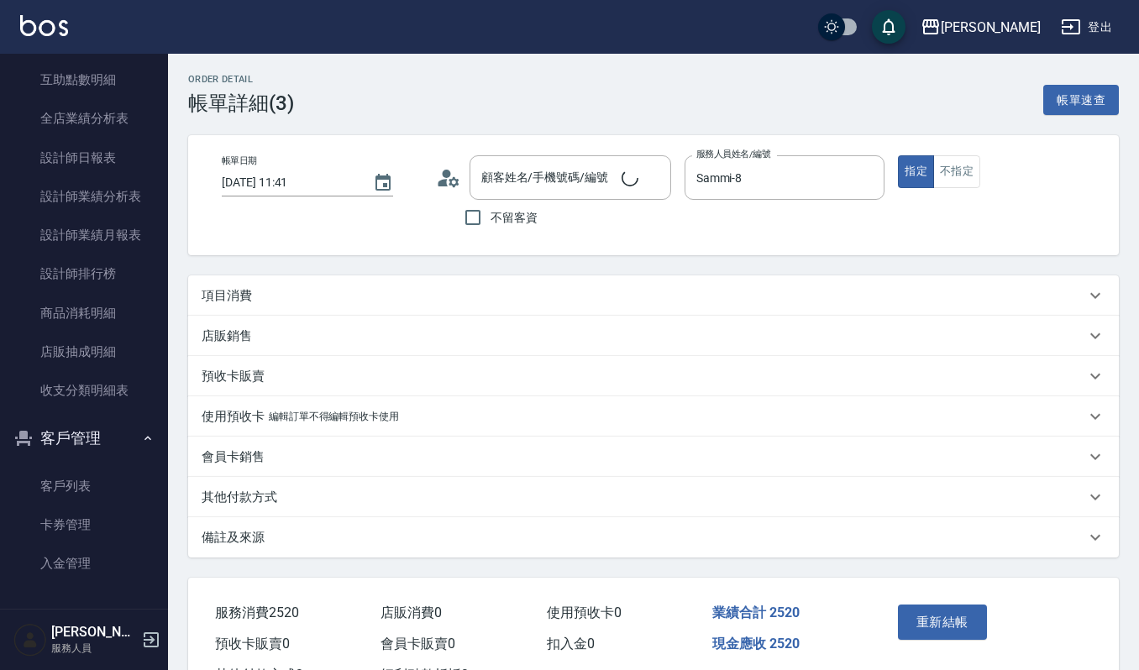
type input "[PERSON_NAME]([PERSON_NAME])/0970767617/701021"
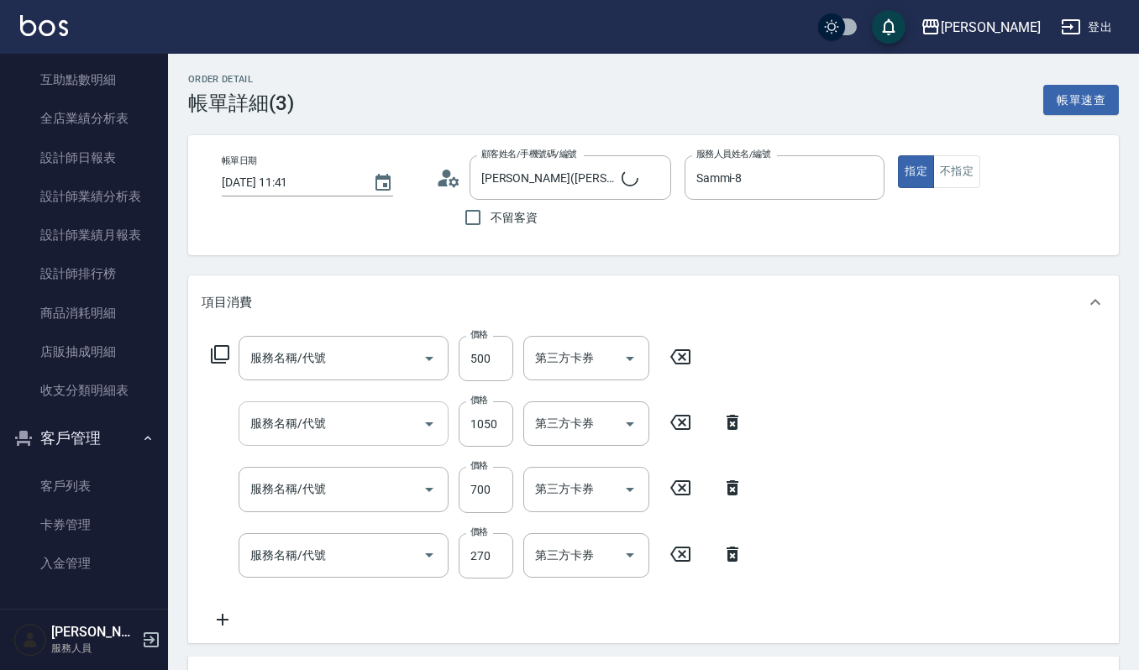
type input "(雲提)燙染前頭皮防護(518)"
type input "補染(407)"
type input "水質感護色護髮(設計師自備)(514)"
type input "一般洗髮(101)"
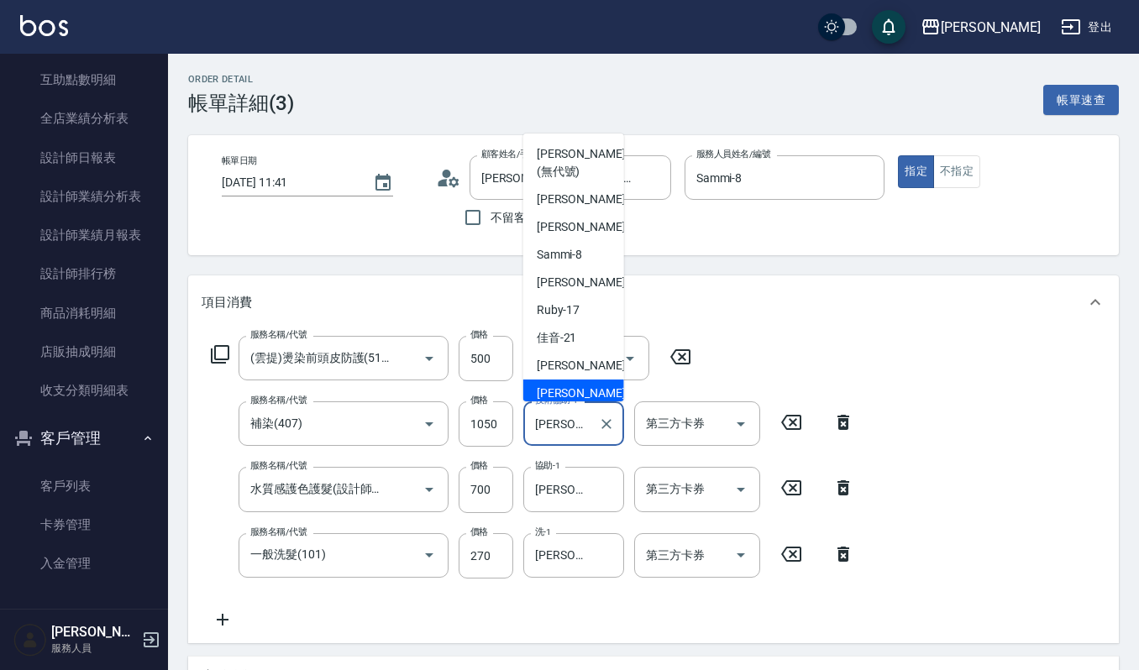
click at [579, 422] on input "[PERSON_NAME]-23" at bounding box center [561, 423] width 60 height 29
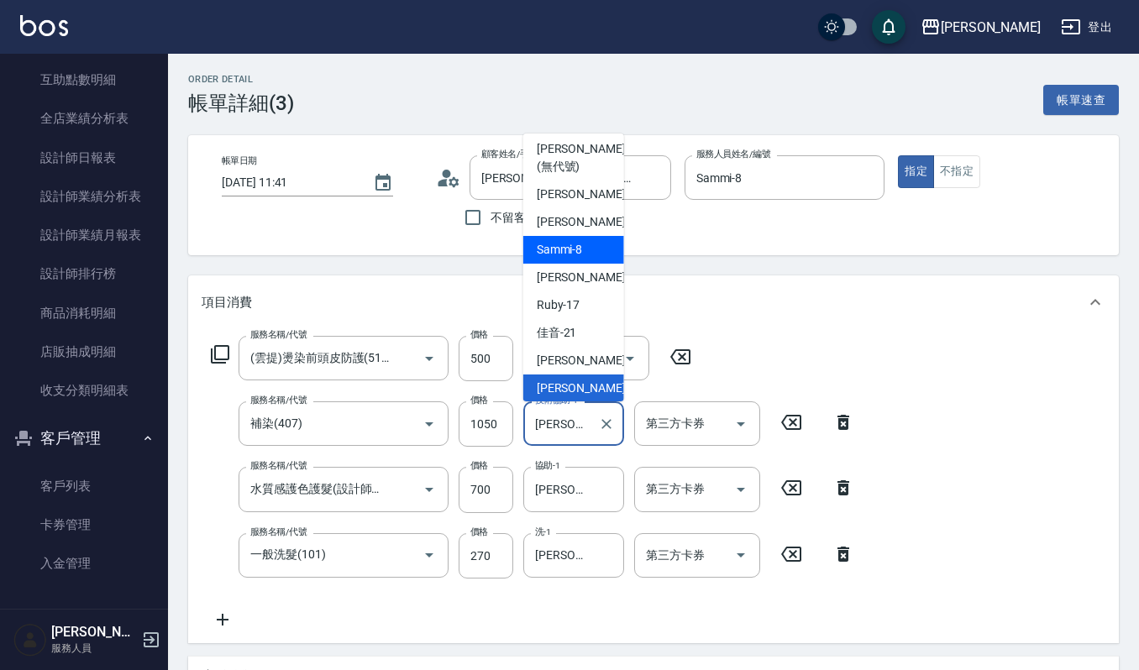
click at [573, 244] on span "Sammi -8" at bounding box center [560, 250] width 46 height 18
type input "Sammi-8"
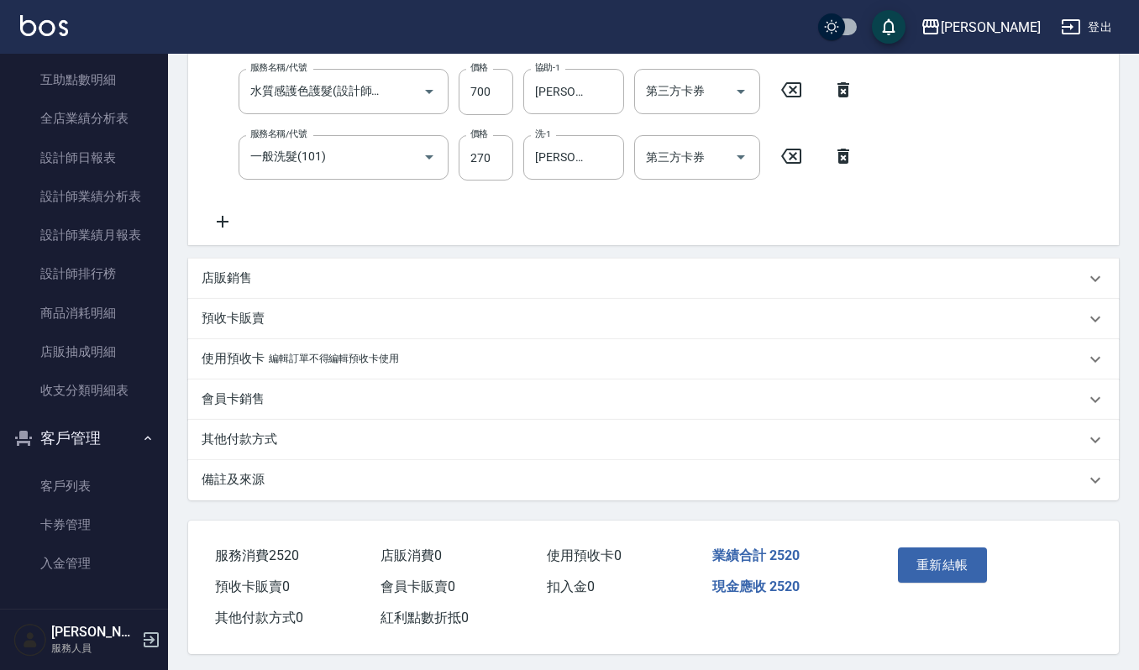
scroll to position [405, 0]
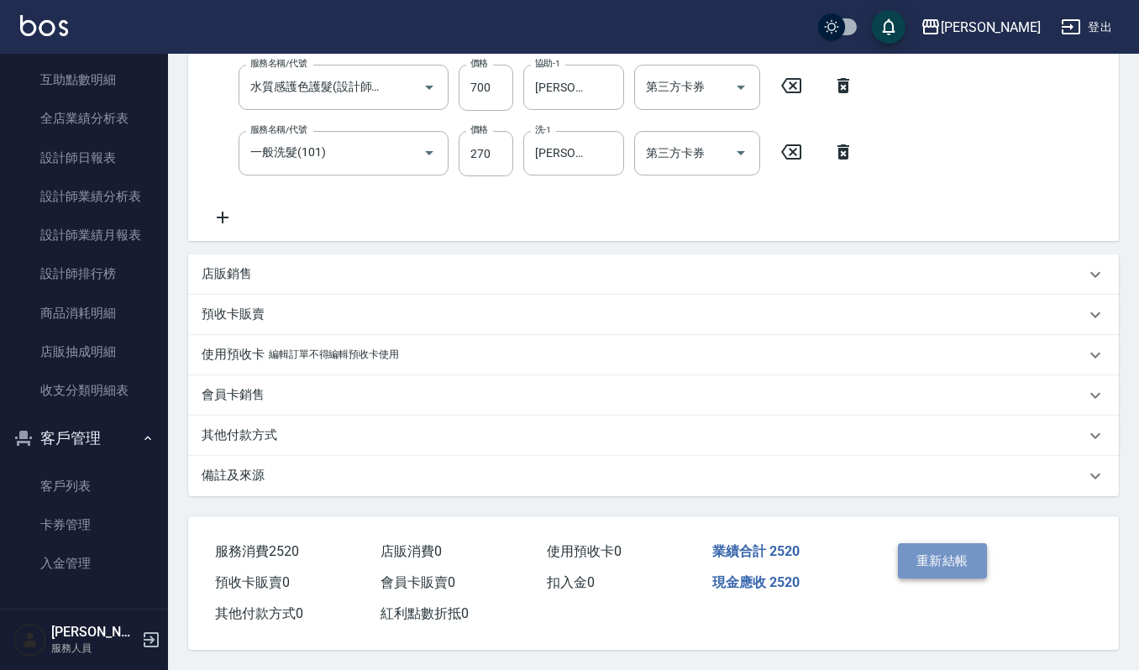
click at [956, 565] on button "重新結帳" at bounding box center [942, 560] width 89 height 35
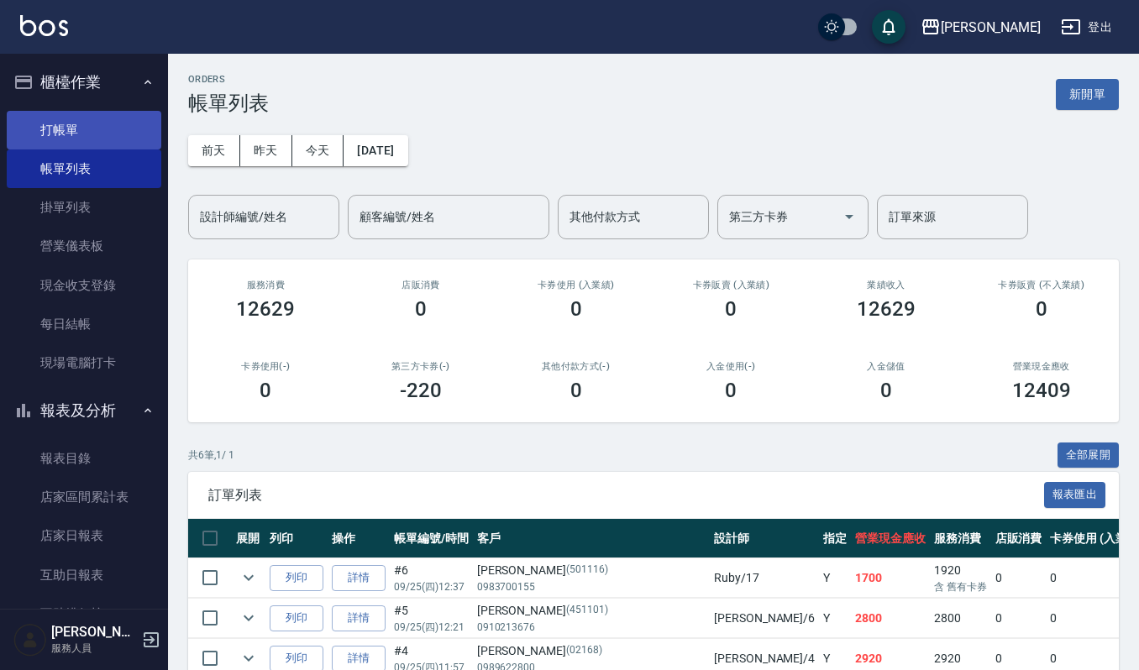
click at [82, 128] on link "打帳單" at bounding box center [84, 130] width 155 height 39
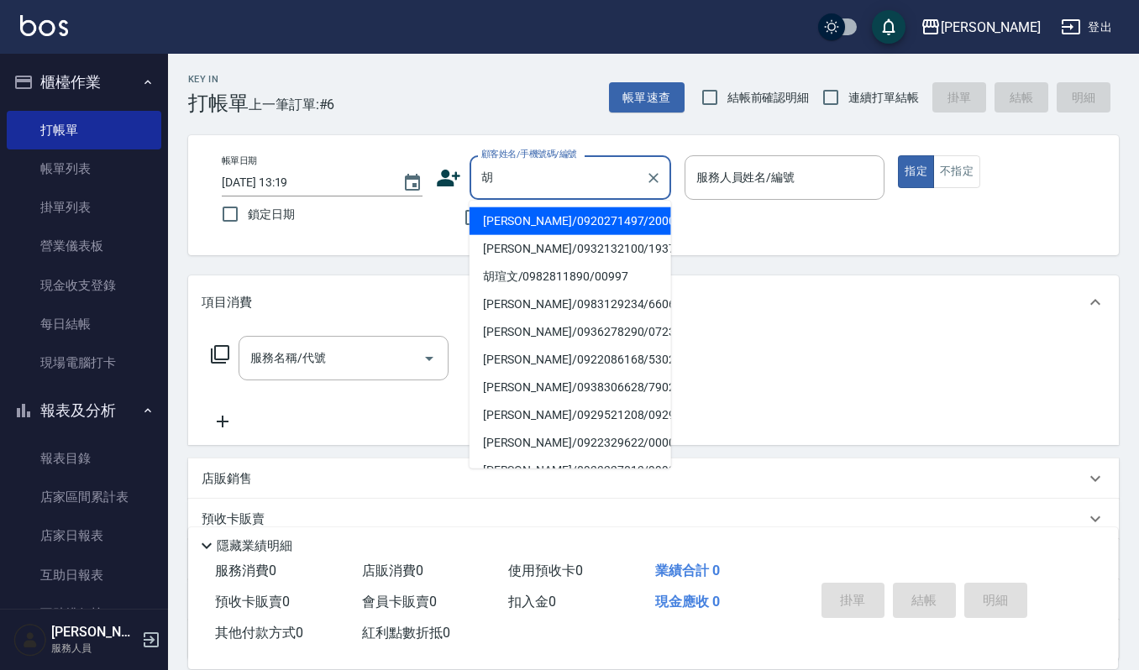
click at [535, 245] on li "[PERSON_NAME]/0932132100/1937" at bounding box center [570, 249] width 202 height 28
type input "[PERSON_NAME]/0932132100/1937"
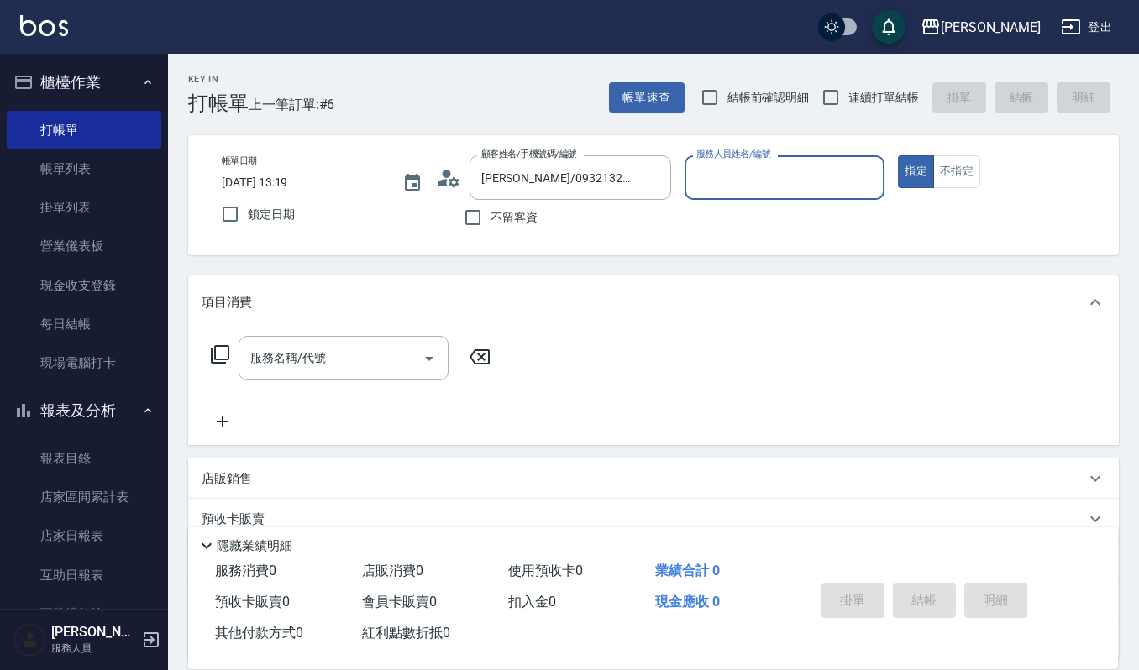
type input "[PERSON_NAME]-4"
click at [397, 357] on input "服務名稱/代號" at bounding box center [331, 357] width 170 height 29
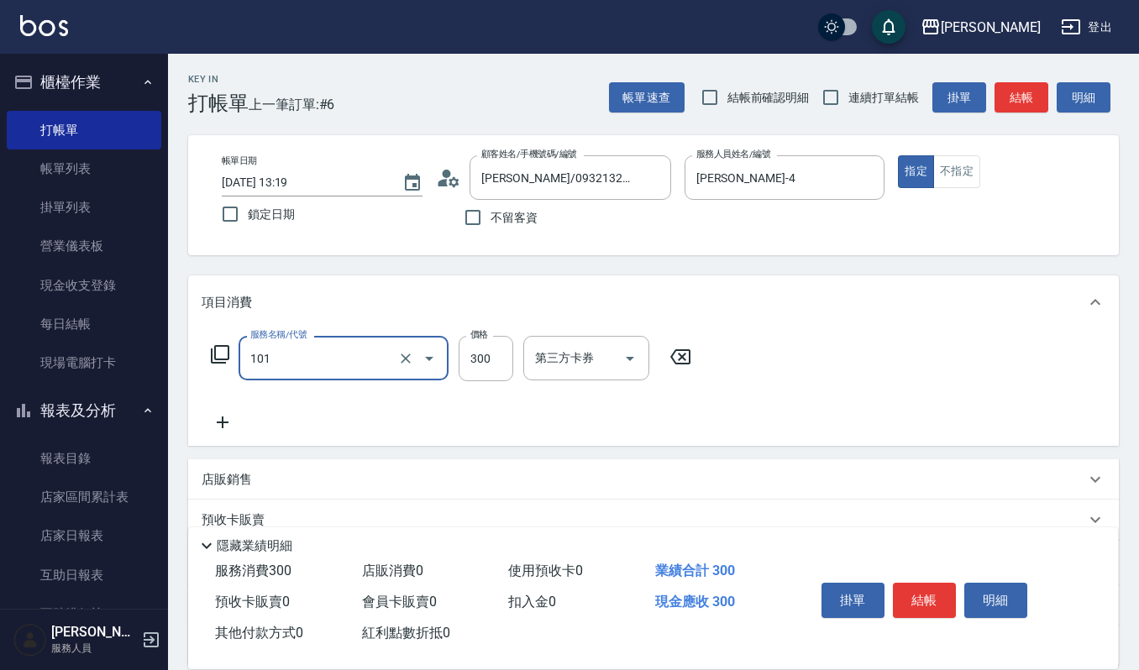
type input "一般洗髮(101)"
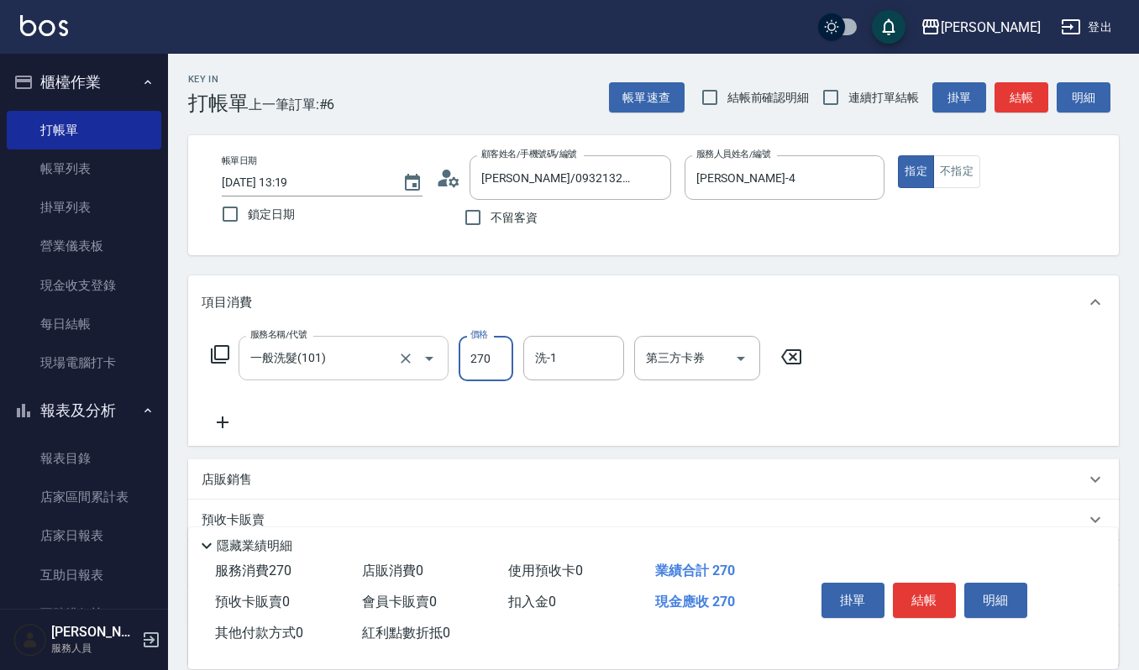
type input "270"
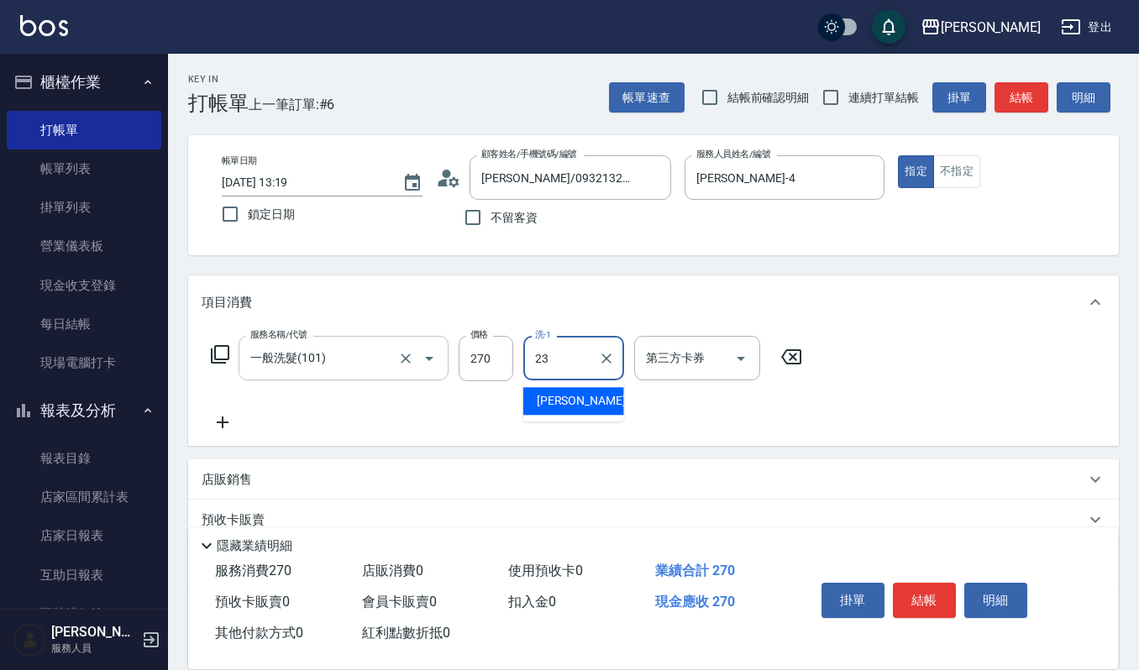
type input "[PERSON_NAME]-23"
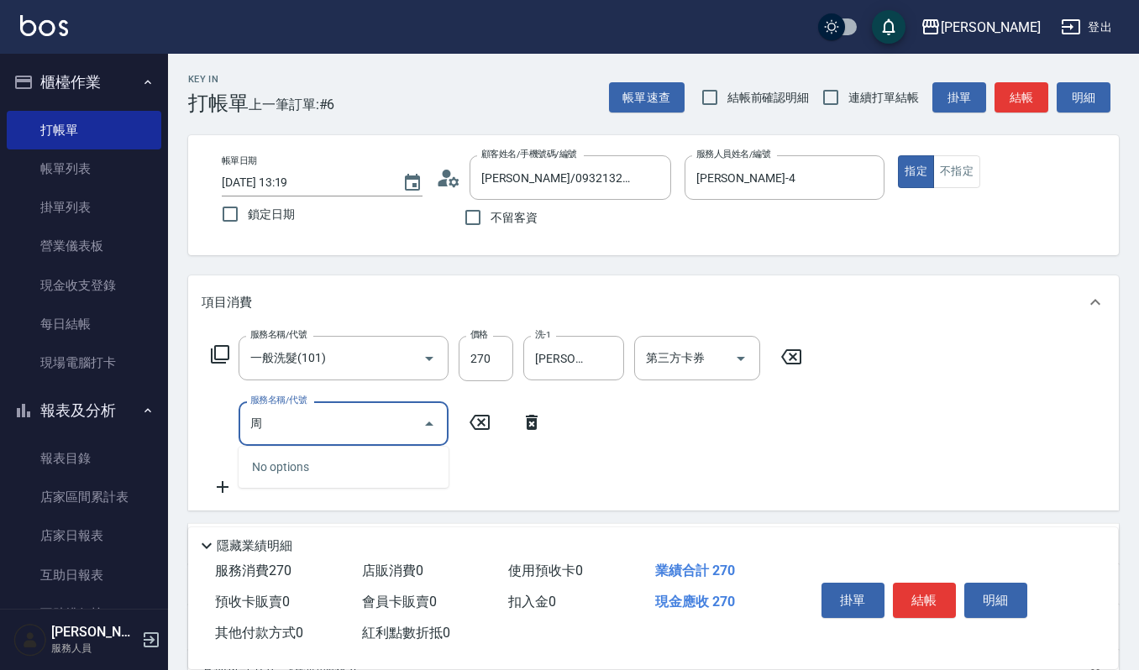
type input "週"
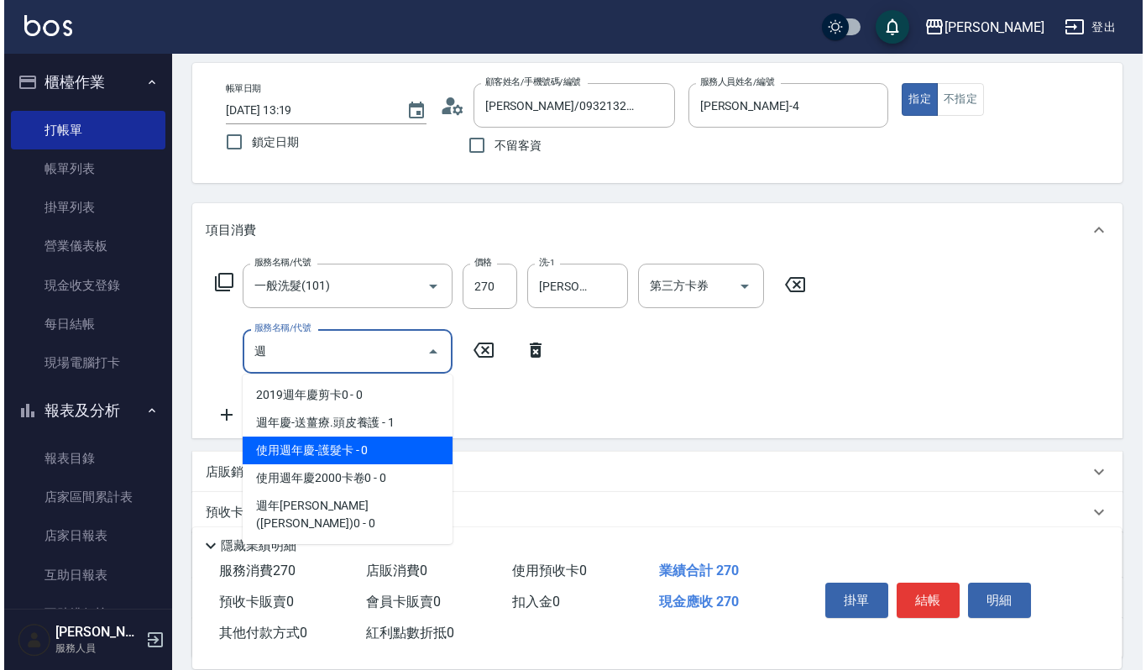
scroll to position [112, 0]
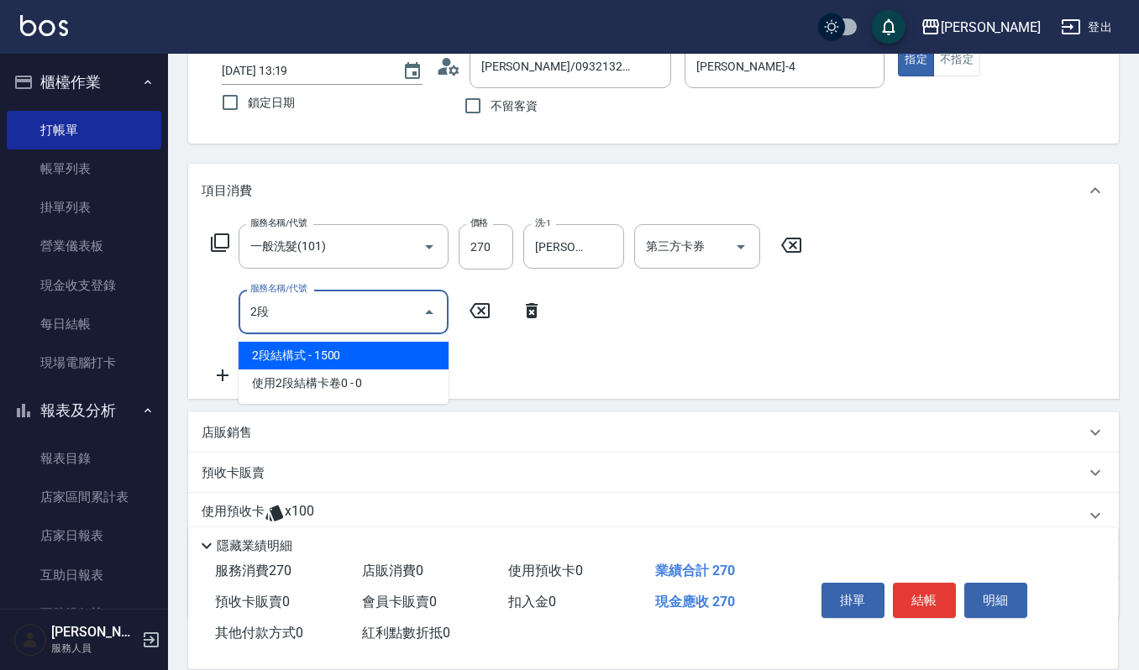
type input "2"
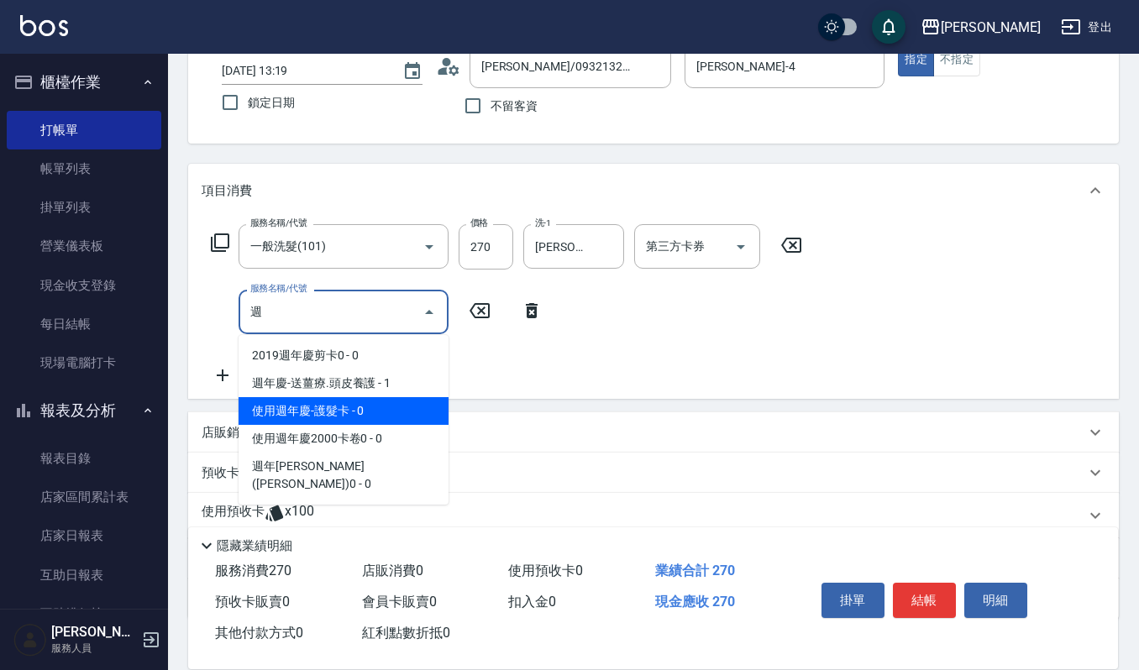
click at [311, 411] on span "使用週年慶-護髮卡 - 0" at bounding box center [343, 411] width 210 height 28
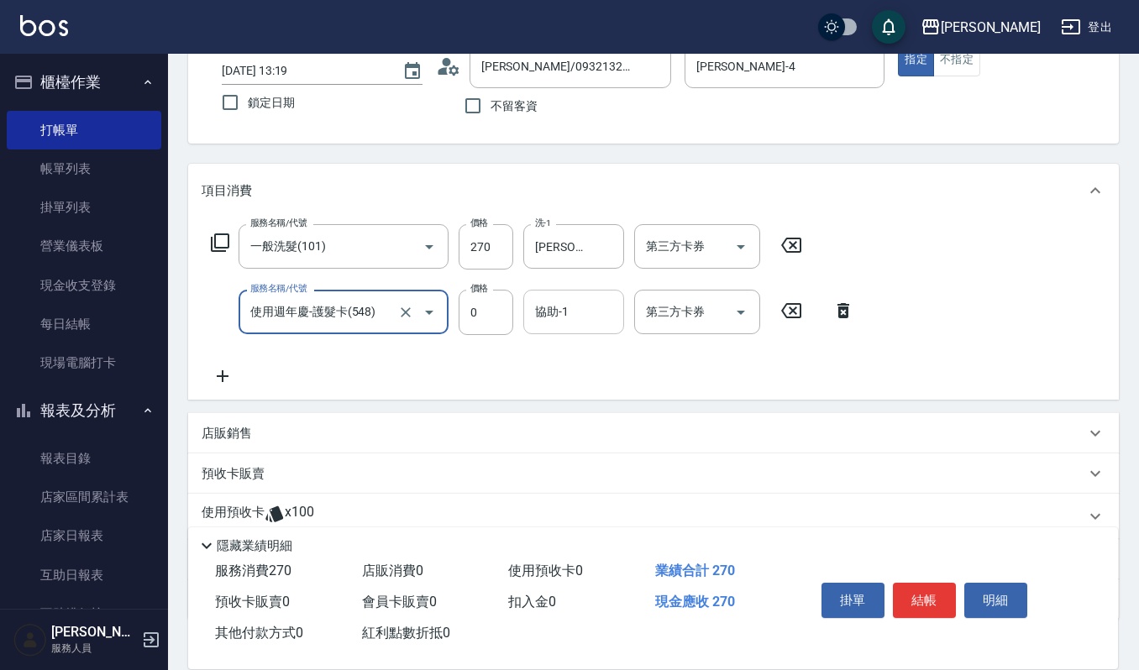
type input "使用週年慶-護髮卡(548)"
click at [582, 307] on input "協助-1" at bounding box center [574, 311] width 86 height 29
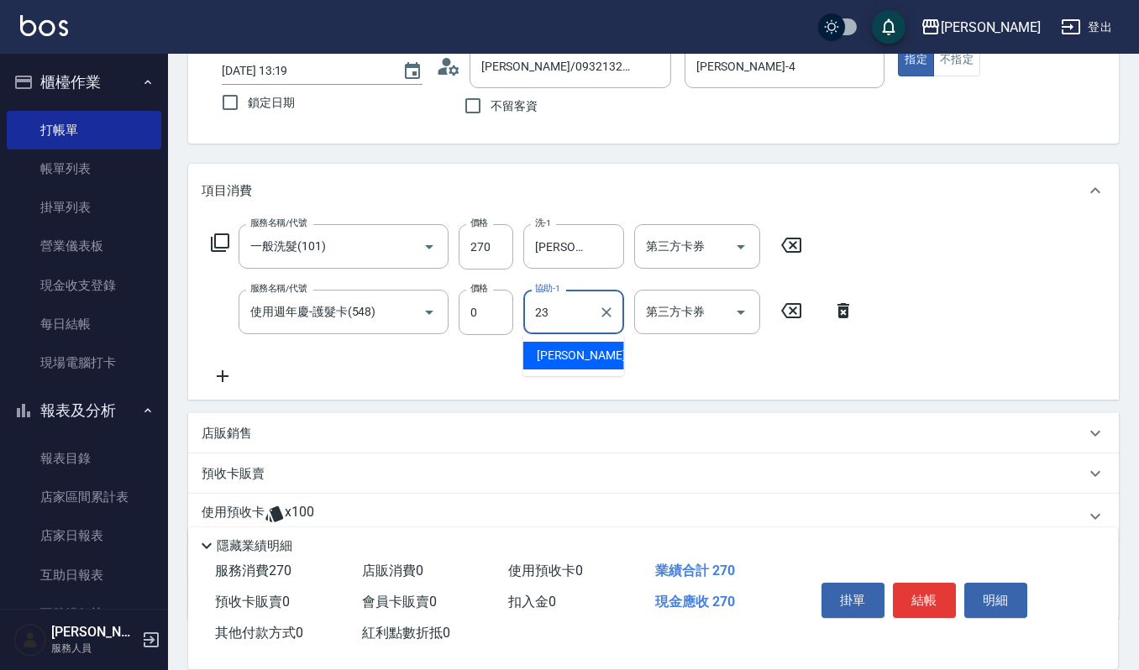
type input "[PERSON_NAME]-23"
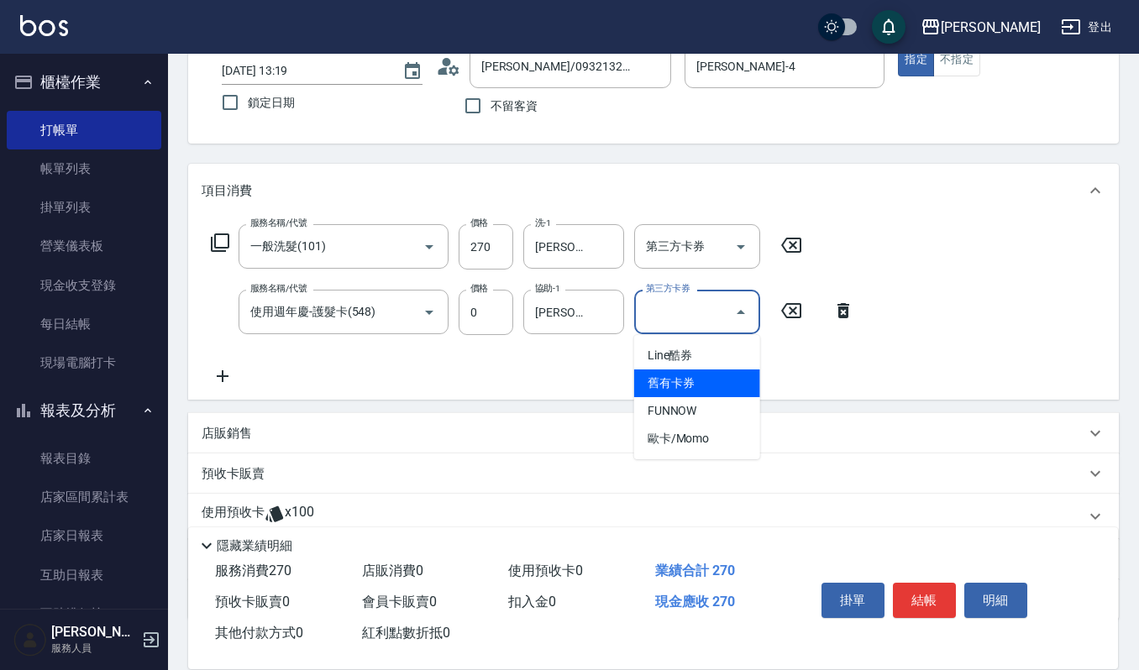
type input "舊有卡券"
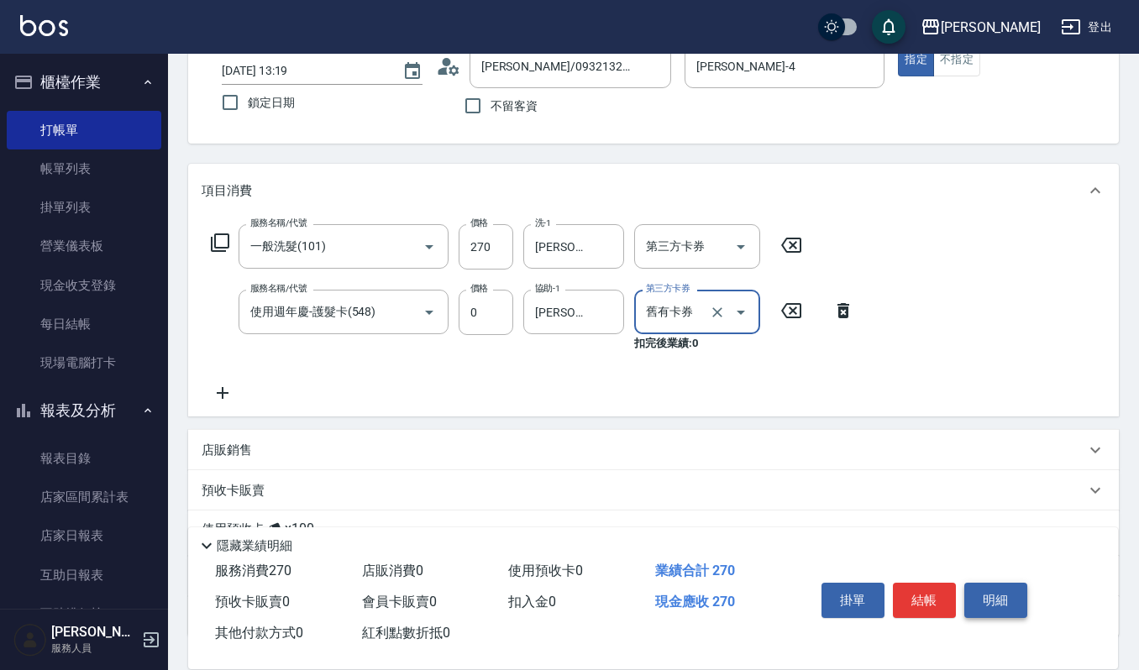
click at [977, 591] on button "明細" at bounding box center [995, 600] width 63 height 35
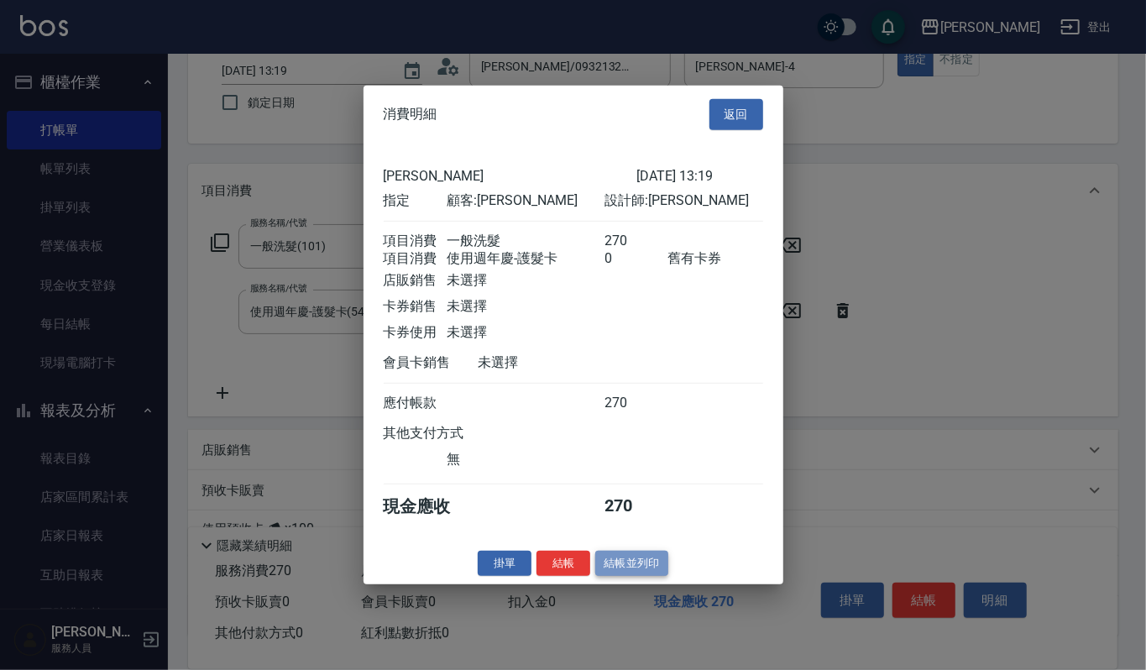
click at [648, 573] on button "結帳並列印" at bounding box center [631, 563] width 73 height 26
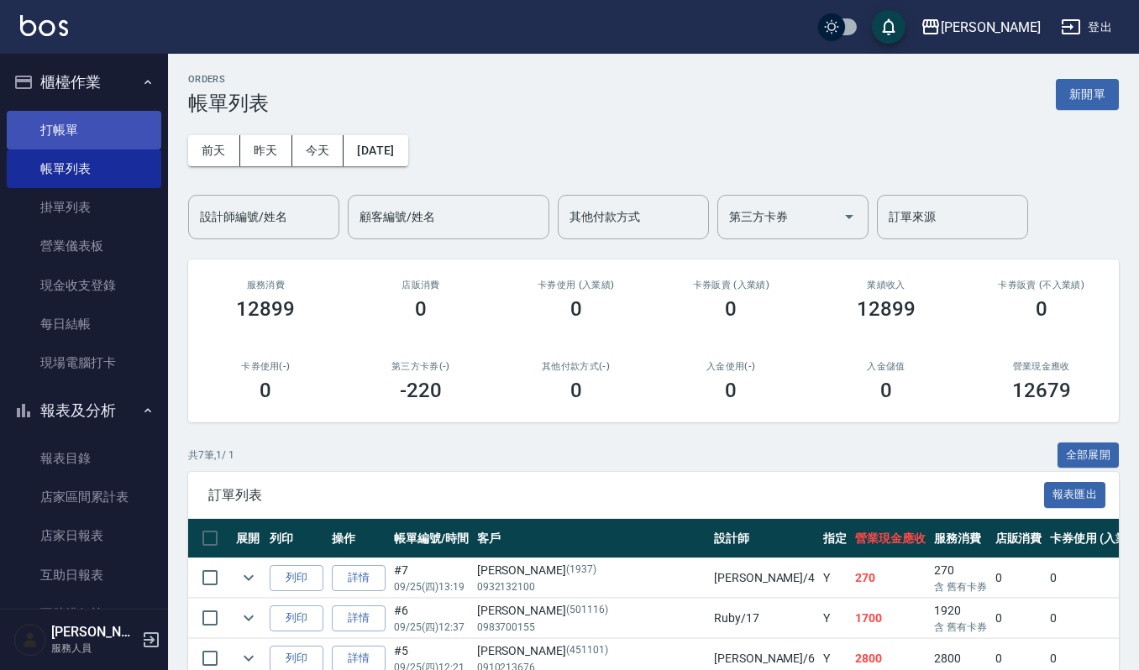
click at [94, 134] on link "打帳單" at bounding box center [84, 130] width 155 height 39
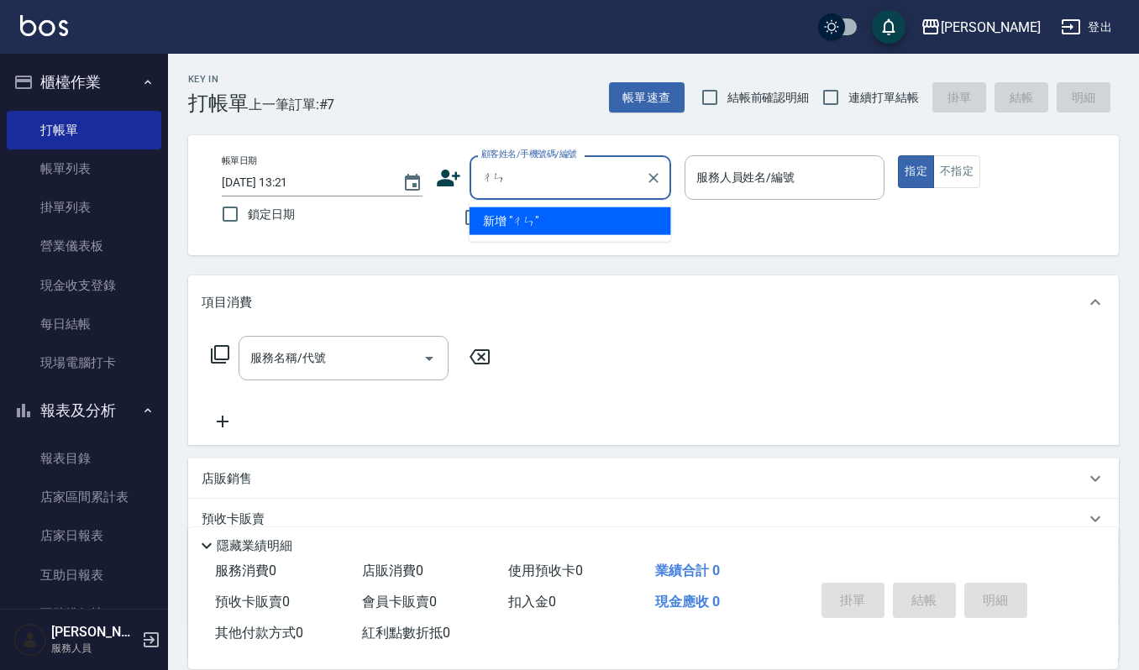
type input "伧"
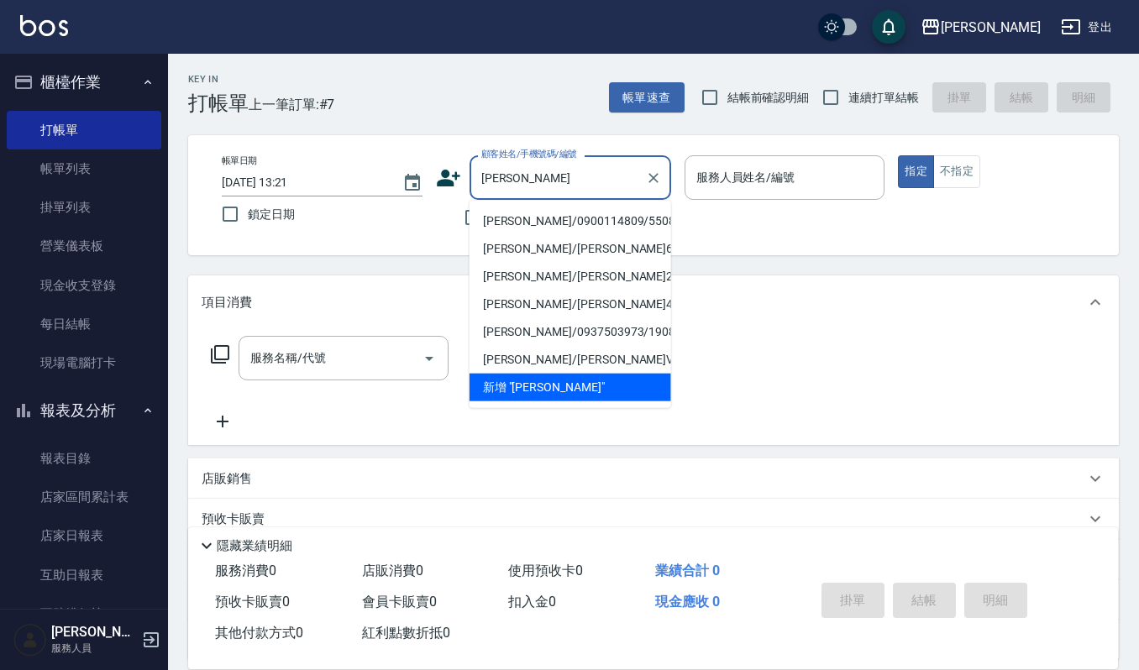
type input "[PERSON_NAME]/0900114809/550818"
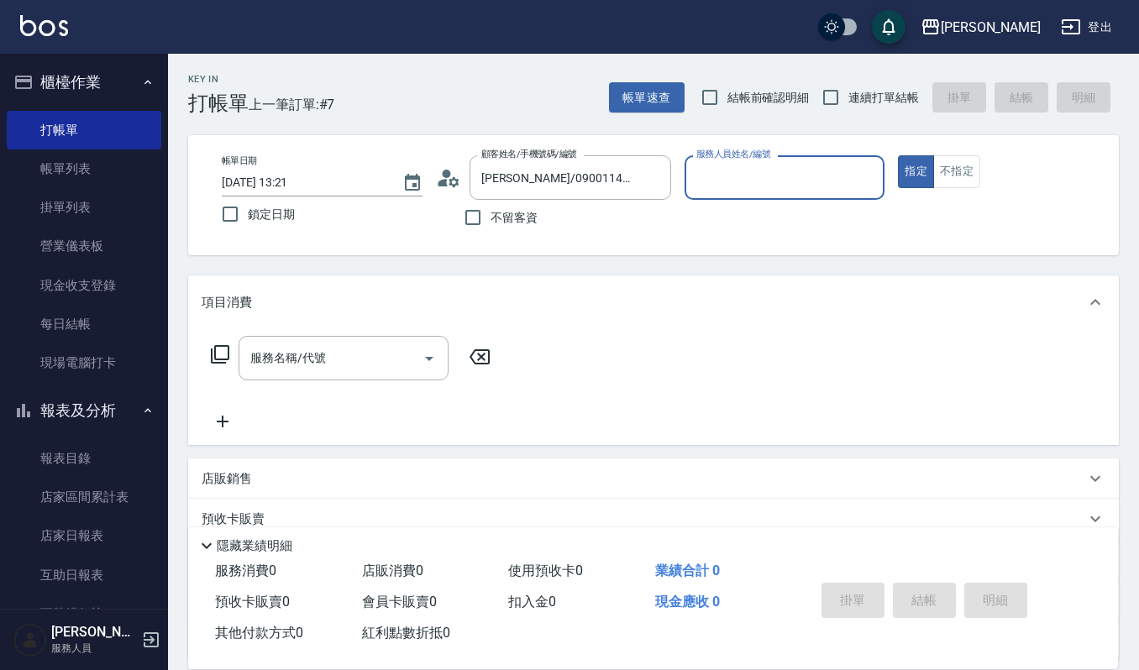
type input "Sammi-8"
click at [346, 348] on input "服務名稱/代號" at bounding box center [331, 357] width 170 height 29
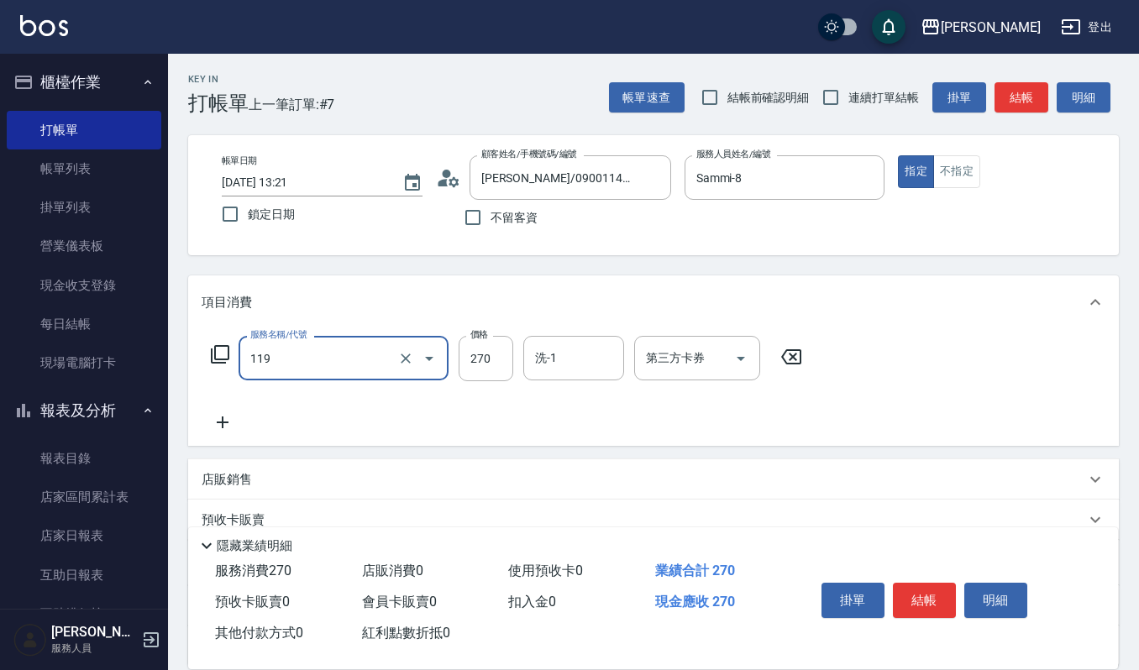
type input "使用一般洗髮卡(119)"
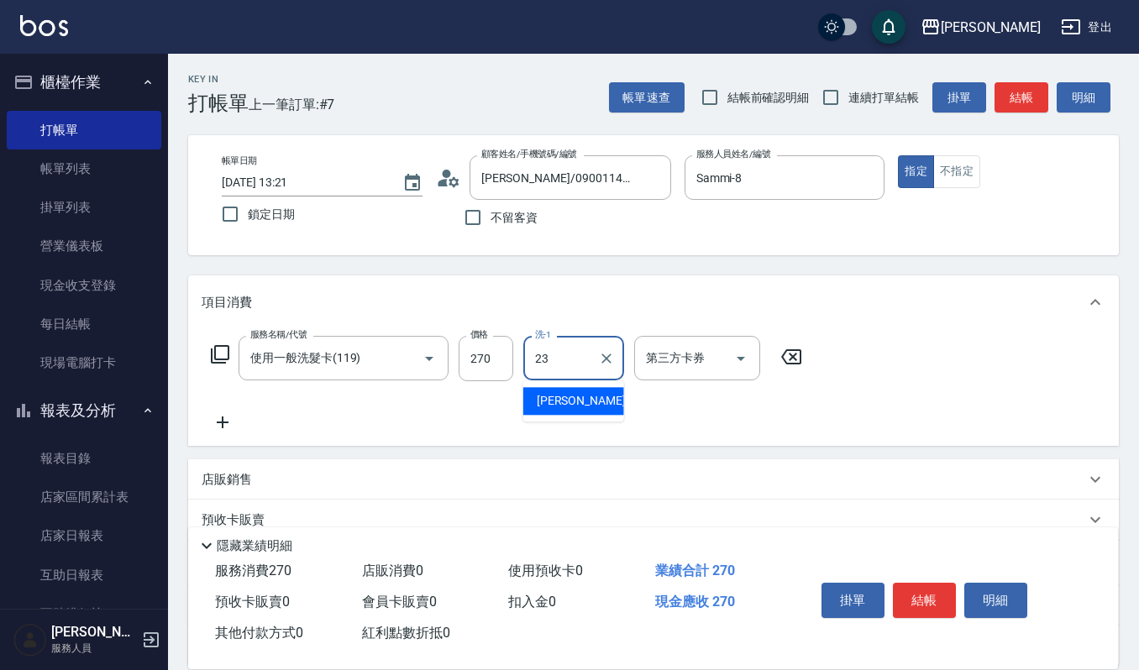
type input "[PERSON_NAME]-23"
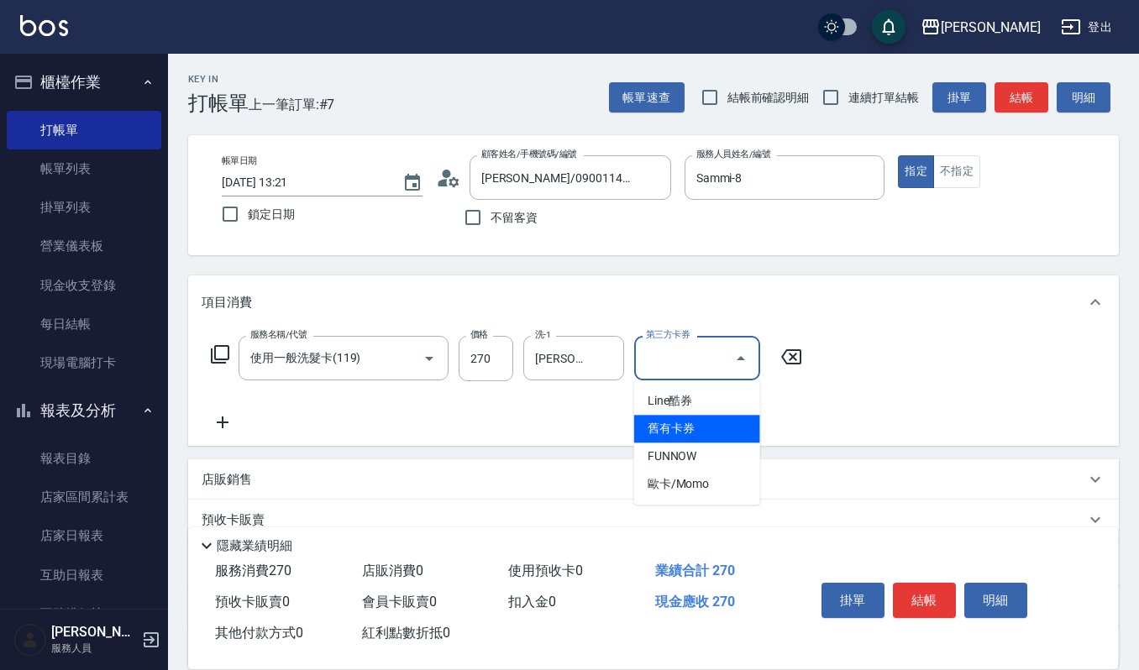
type input "舊有卡券"
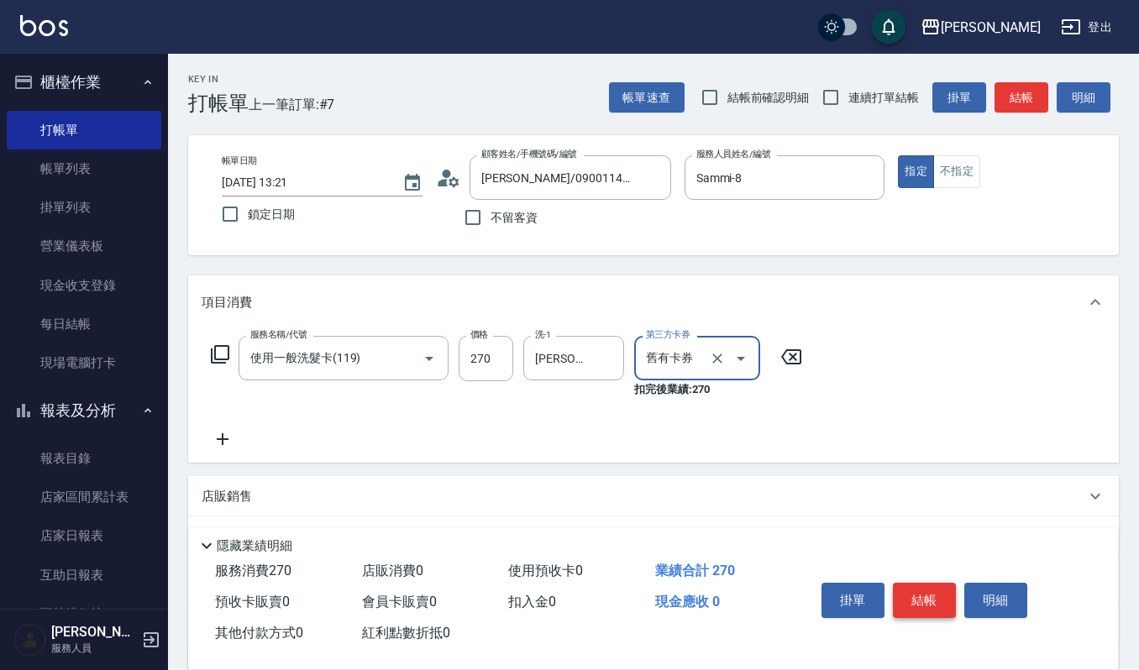
drag, startPoint x: 891, startPoint y: 590, endPoint x: 900, endPoint y: 582, distance: 11.9
click at [892, 590] on div "掛單 結帳 明細" at bounding box center [924, 602] width 219 height 53
click at [900, 583] on button "結帳" at bounding box center [924, 600] width 63 height 35
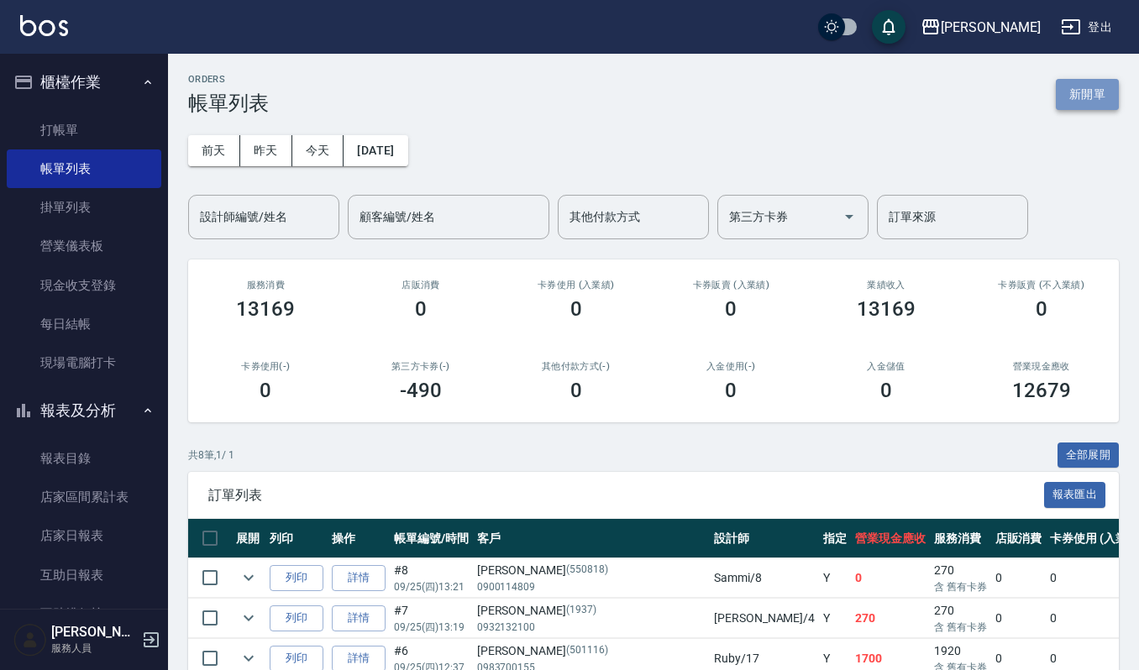
click at [1077, 88] on button "新開單" at bounding box center [1087, 94] width 63 height 31
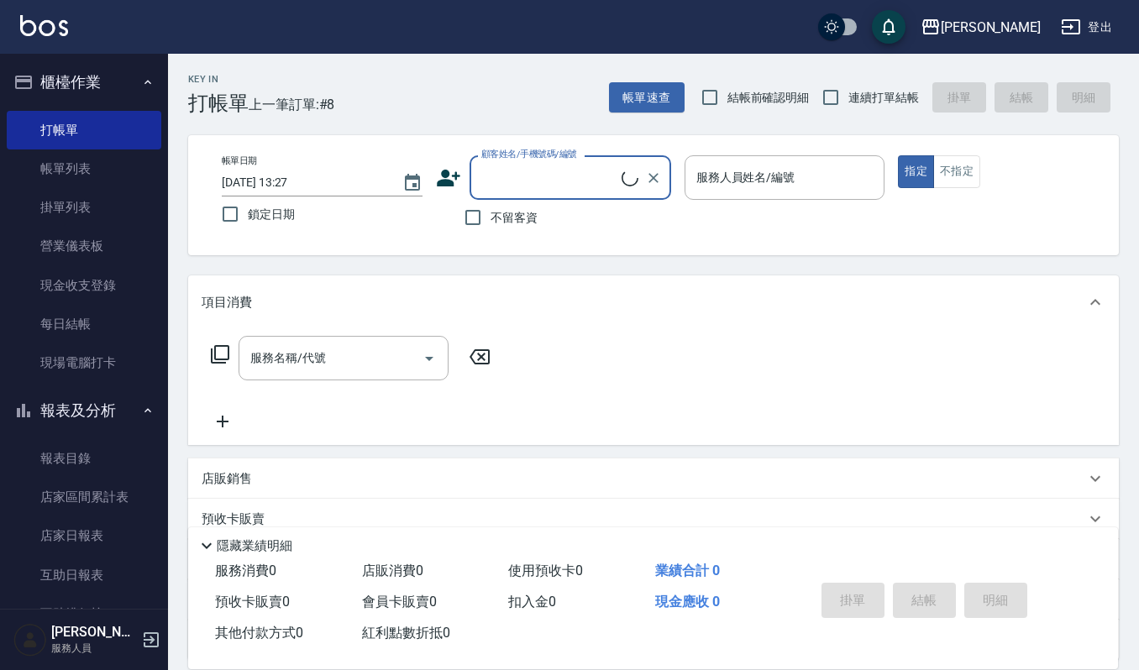
type input "ㄔ"
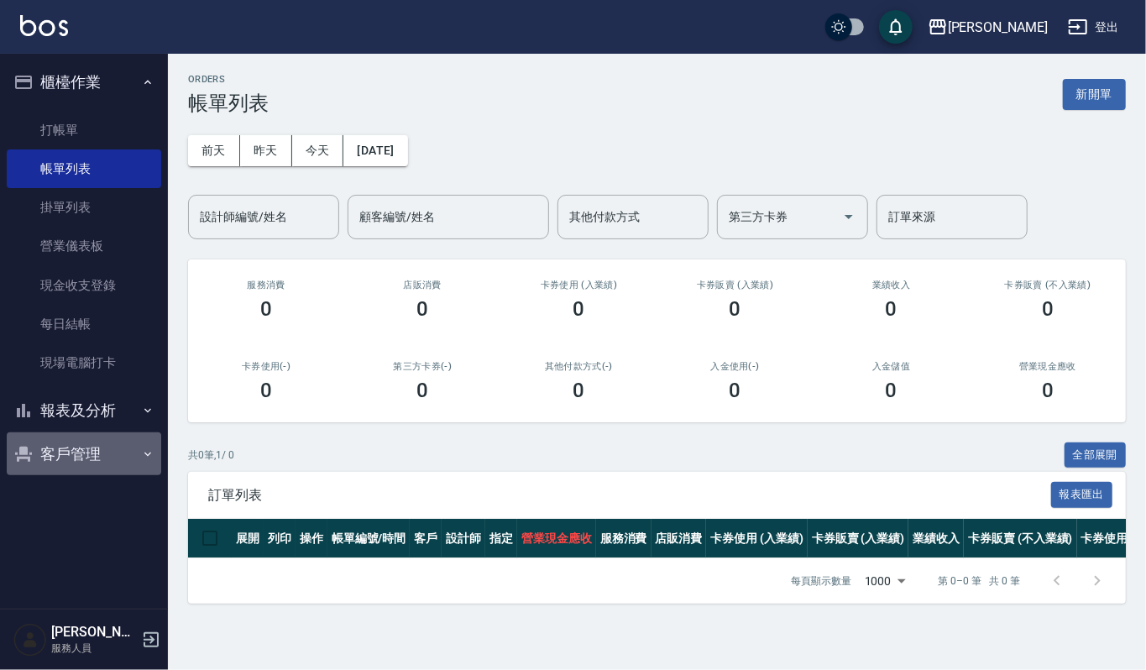
click at [52, 464] on button "客戶管理" at bounding box center [84, 454] width 155 height 44
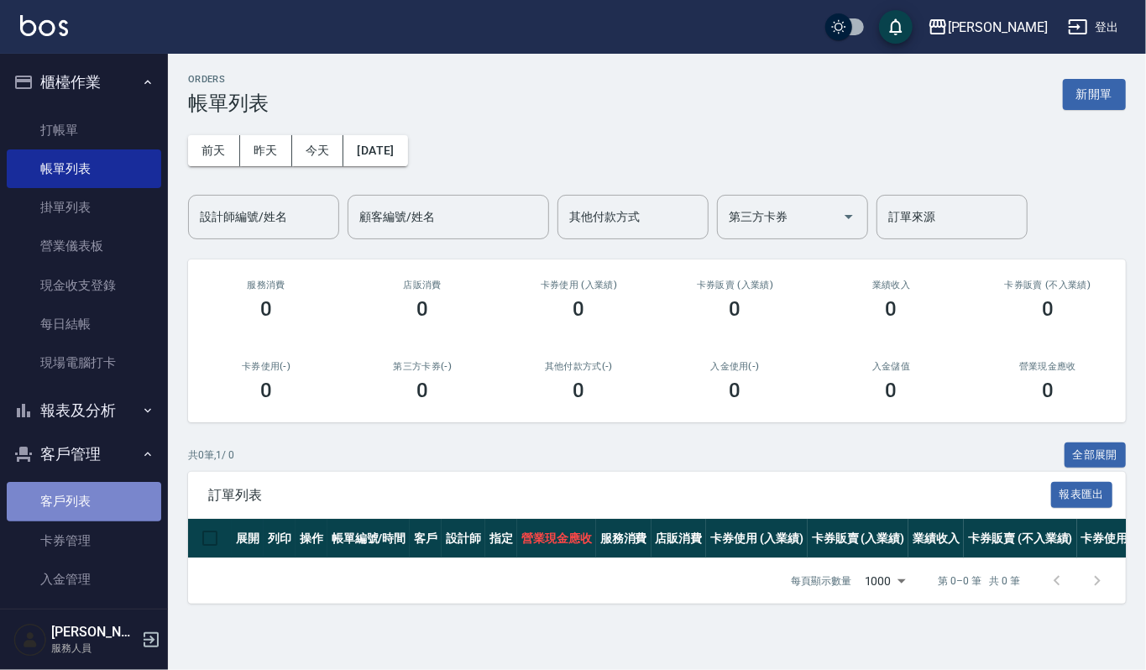
click at [105, 509] on link "客戶列表" at bounding box center [84, 501] width 155 height 39
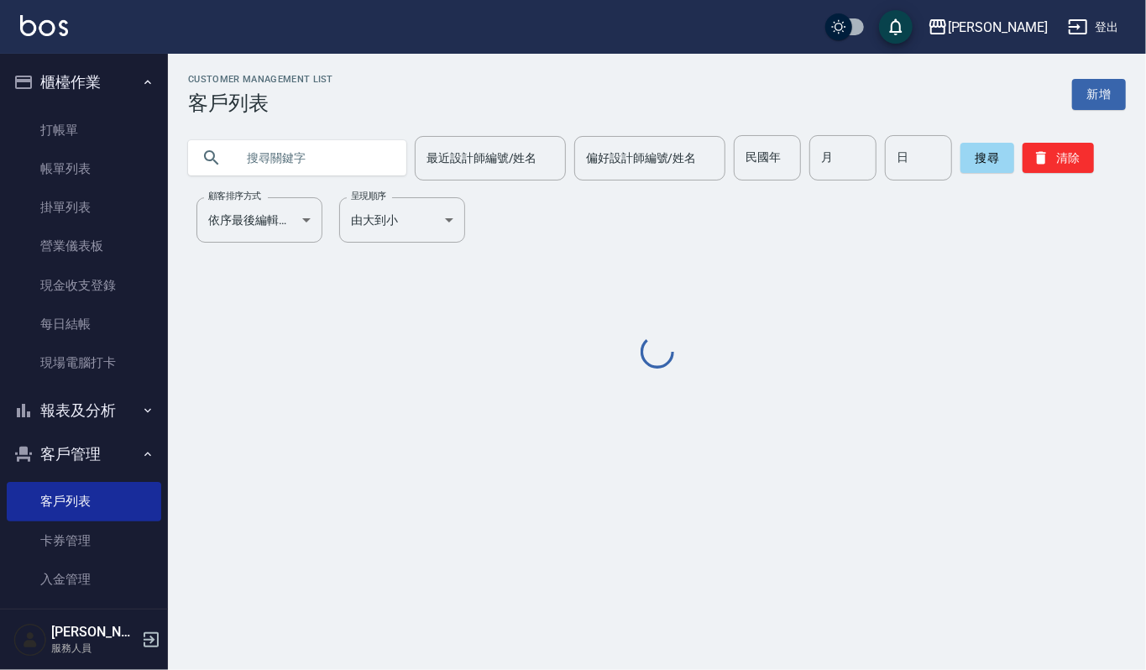
click at [337, 148] on input "text" at bounding box center [314, 157] width 158 height 45
drag, startPoint x: 344, startPoint y: 148, endPoint x: 354, endPoint y: 153, distance: 11.3
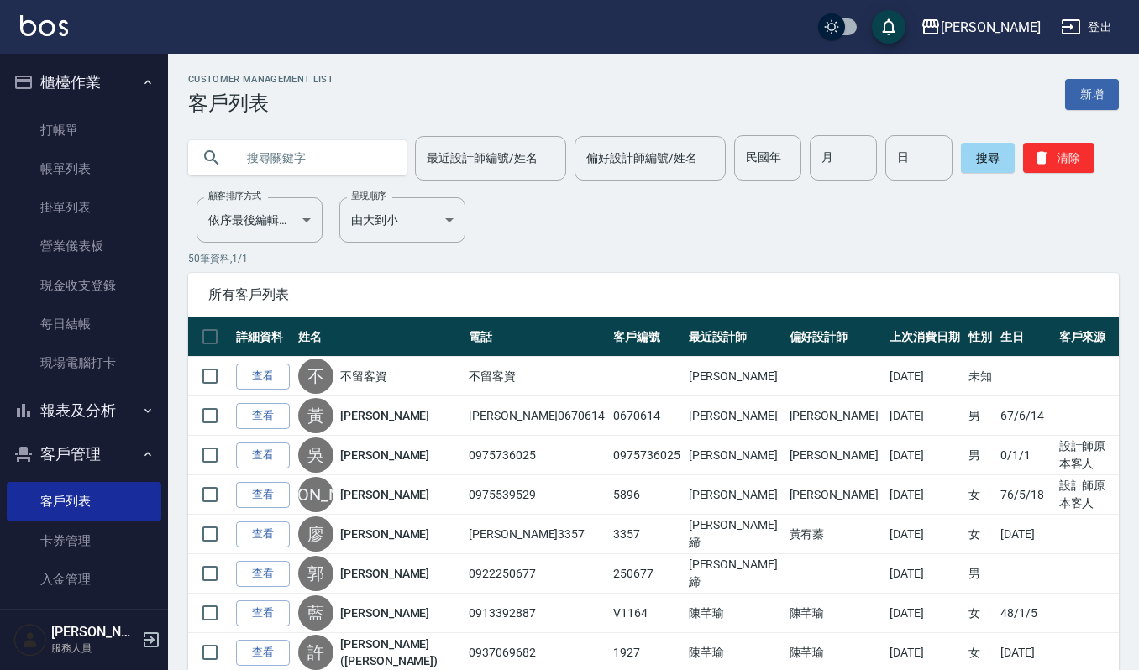
paste input "0933717881"
type input "0933717881"
click at [994, 170] on button "搜尋" at bounding box center [988, 158] width 54 height 30
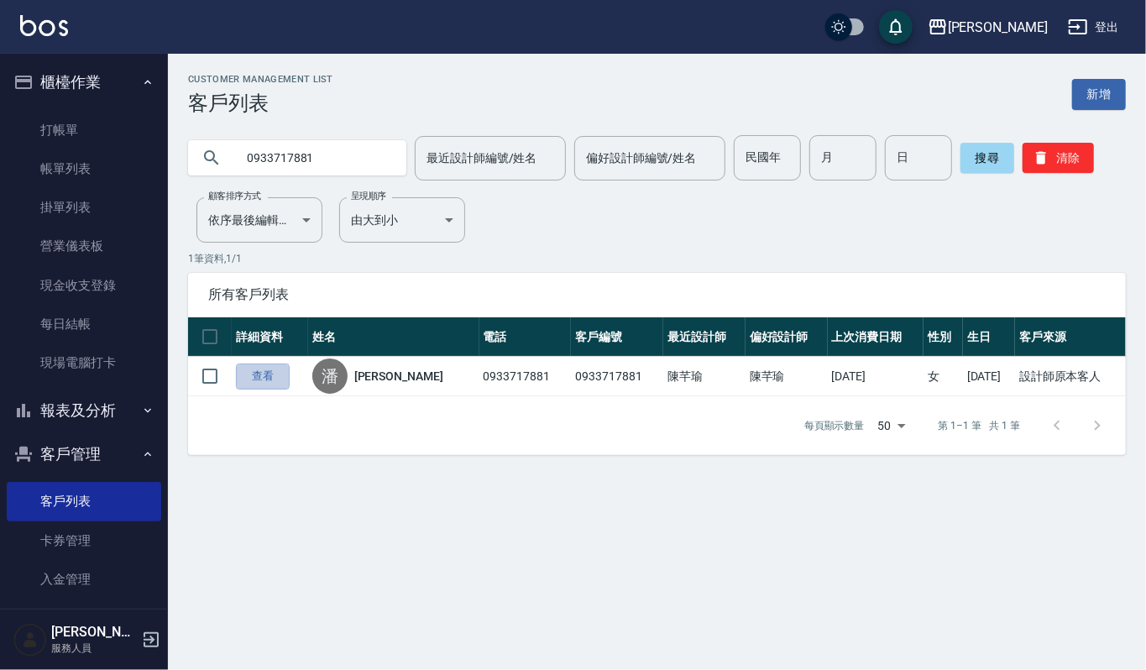
click at [276, 378] on link "查看" at bounding box center [263, 377] width 54 height 26
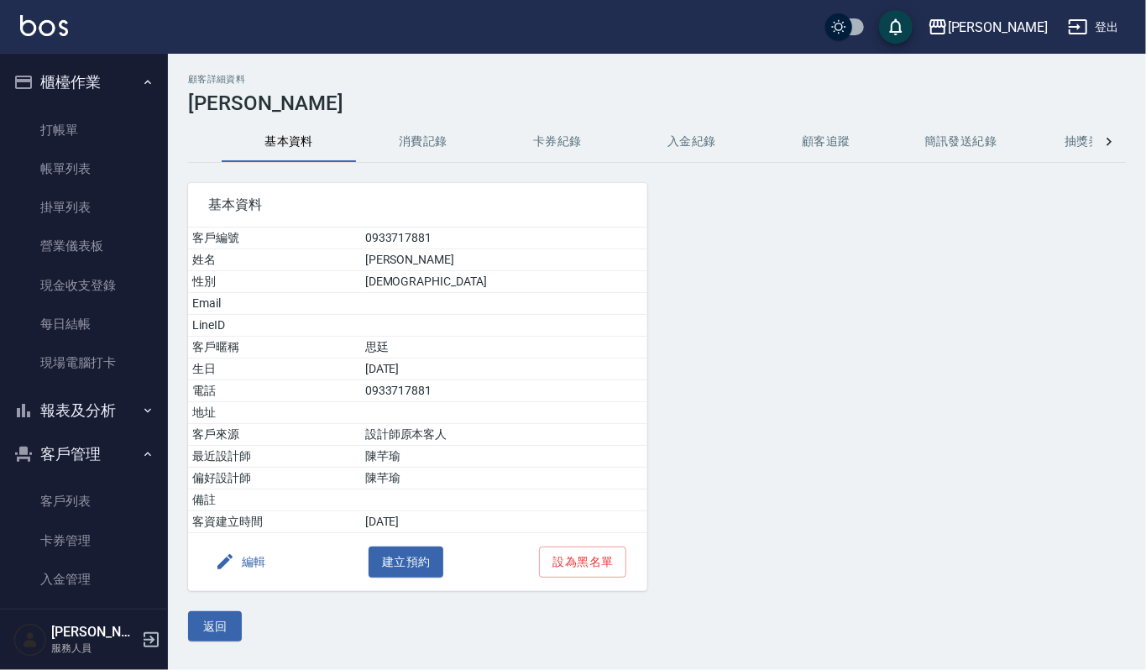
click at [432, 143] on button "消費記錄" at bounding box center [423, 142] width 134 height 40
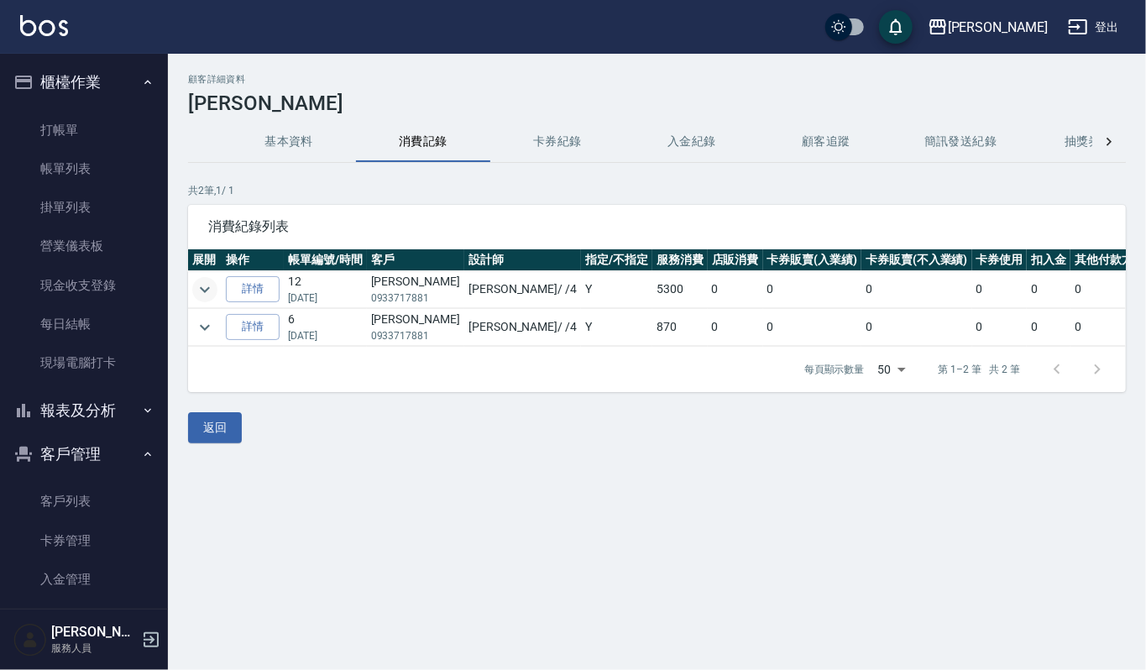
click at [192, 284] on button "expand row" at bounding box center [204, 289] width 25 height 25
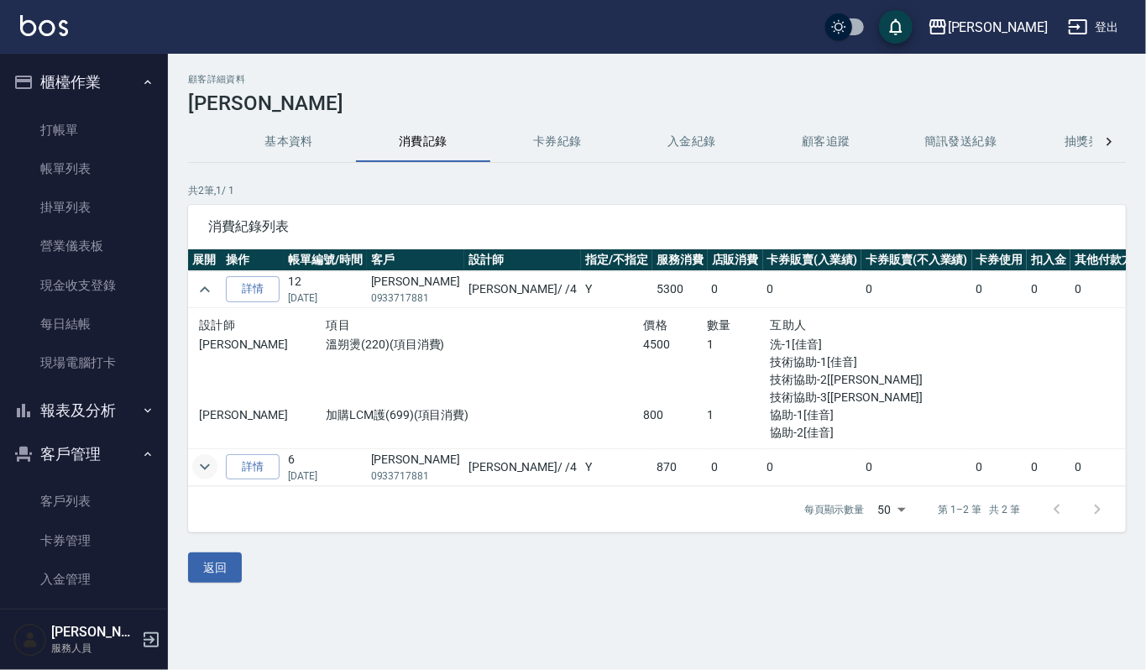
click at [192, 472] on button "expand row" at bounding box center [204, 466] width 25 height 25
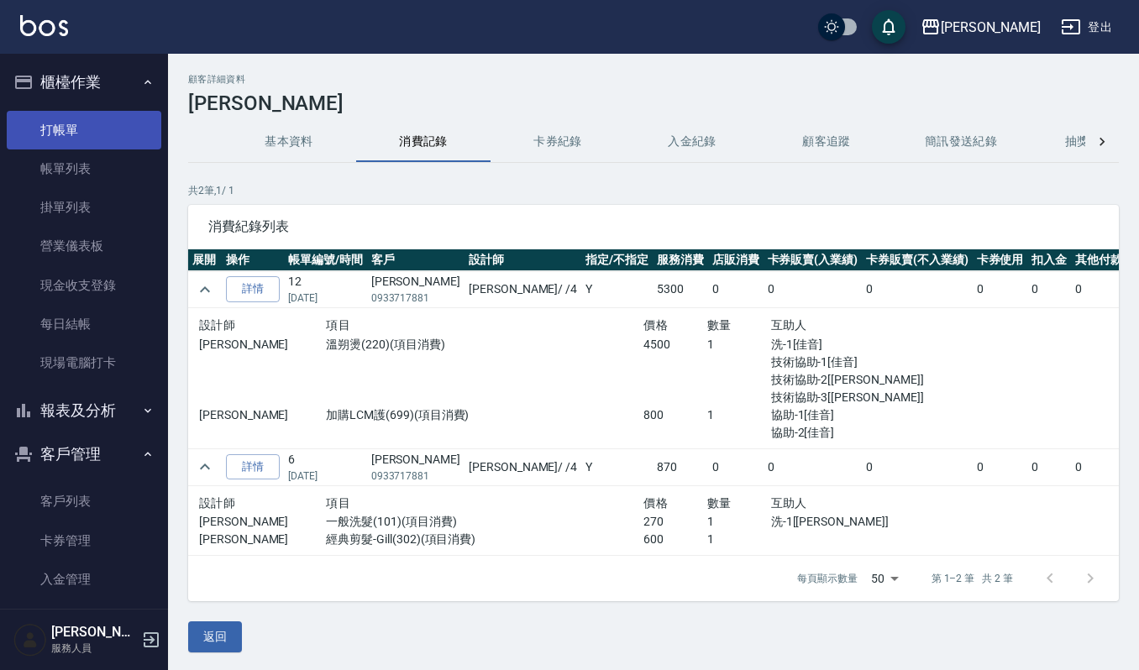
click at [72, 135] on link "打帳單" at bounding box center [84, 130] width 155 height 39
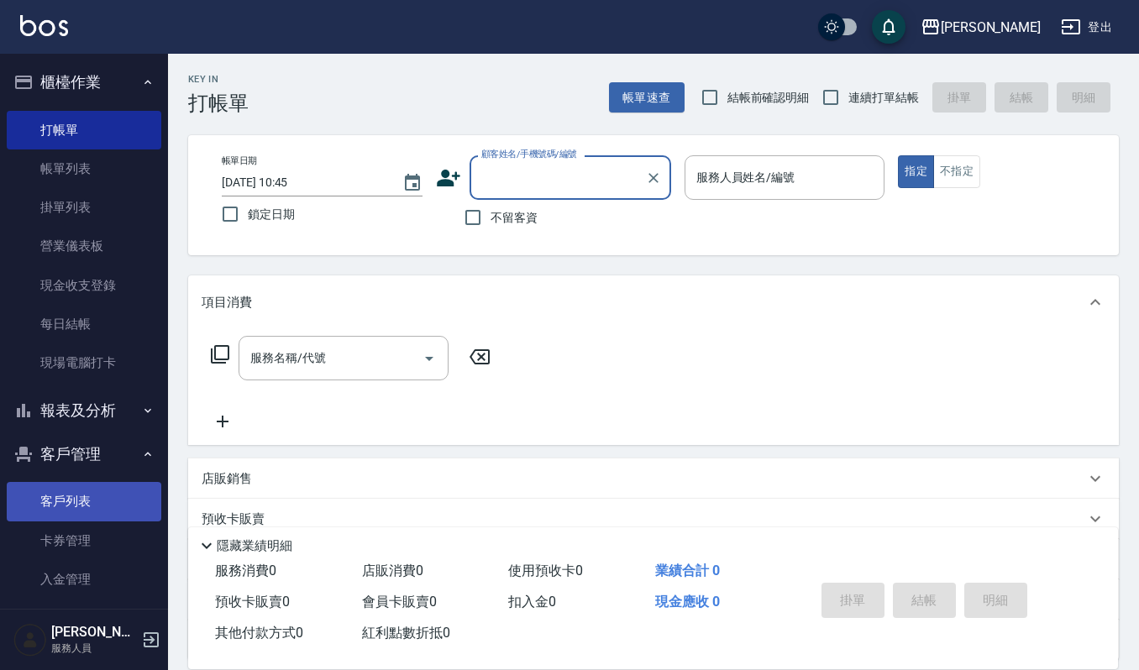
drag, startPoint x: 94, startPoint y: 506, endPoint x: 118, endPoint y: 487, distance: 30.6
click at [94, 506] on link "客戶列表" at bounding box center [84, 501] width 155 height 39
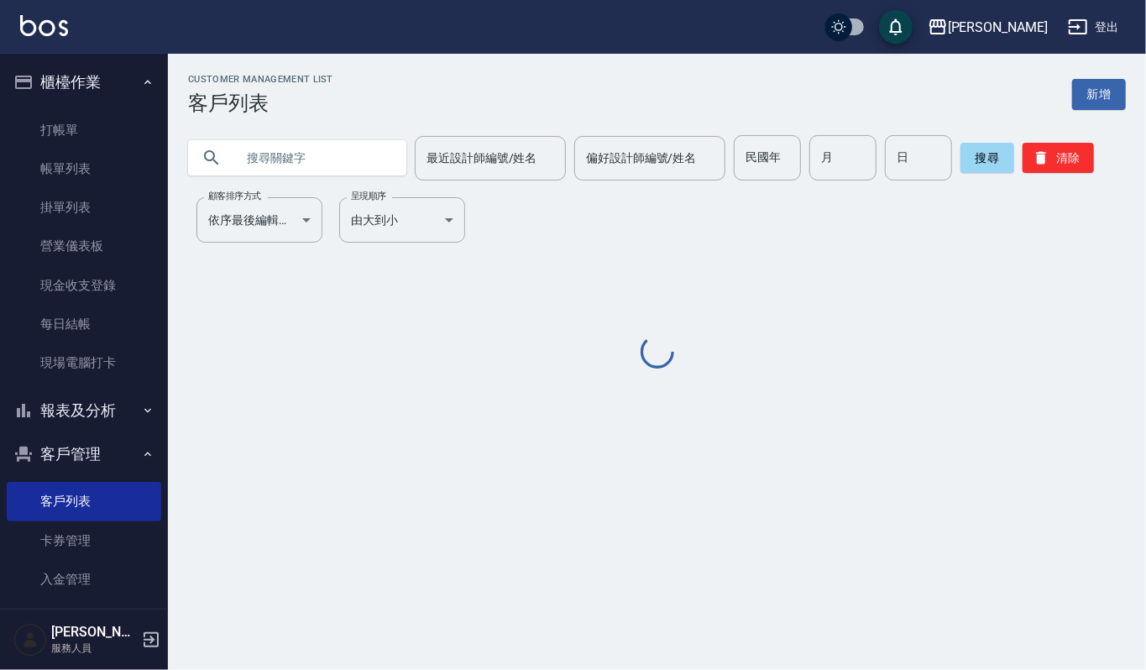
click at [323, 151] on input "text" at bounding box center [314, 157] width 158 height 45
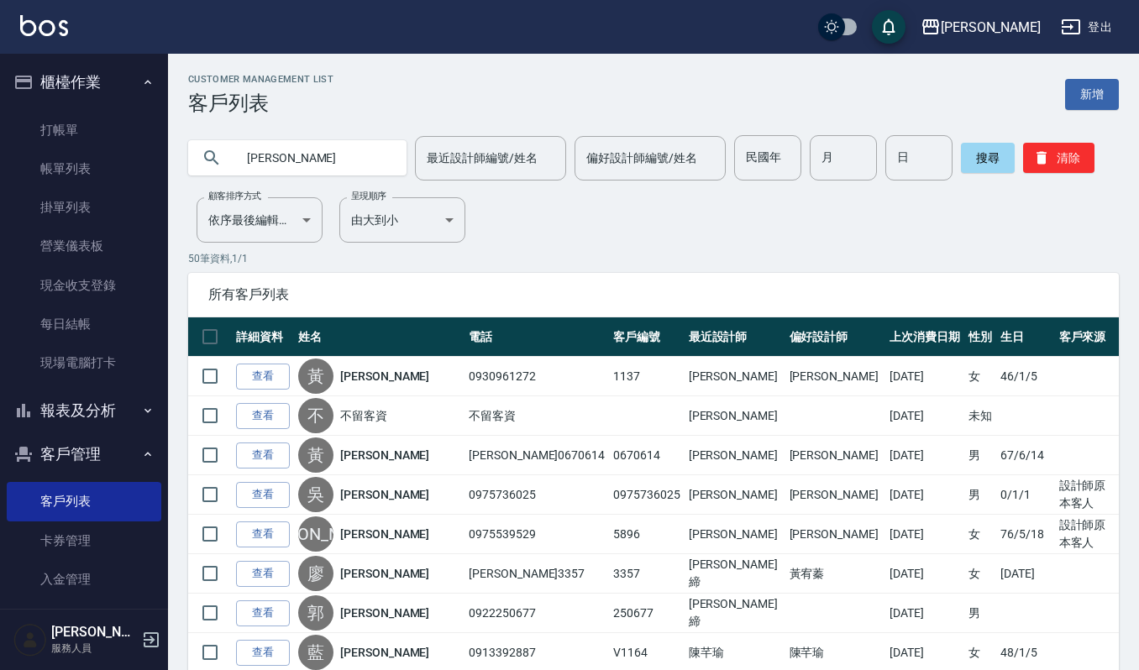
type input "[PERSON_NAME]"
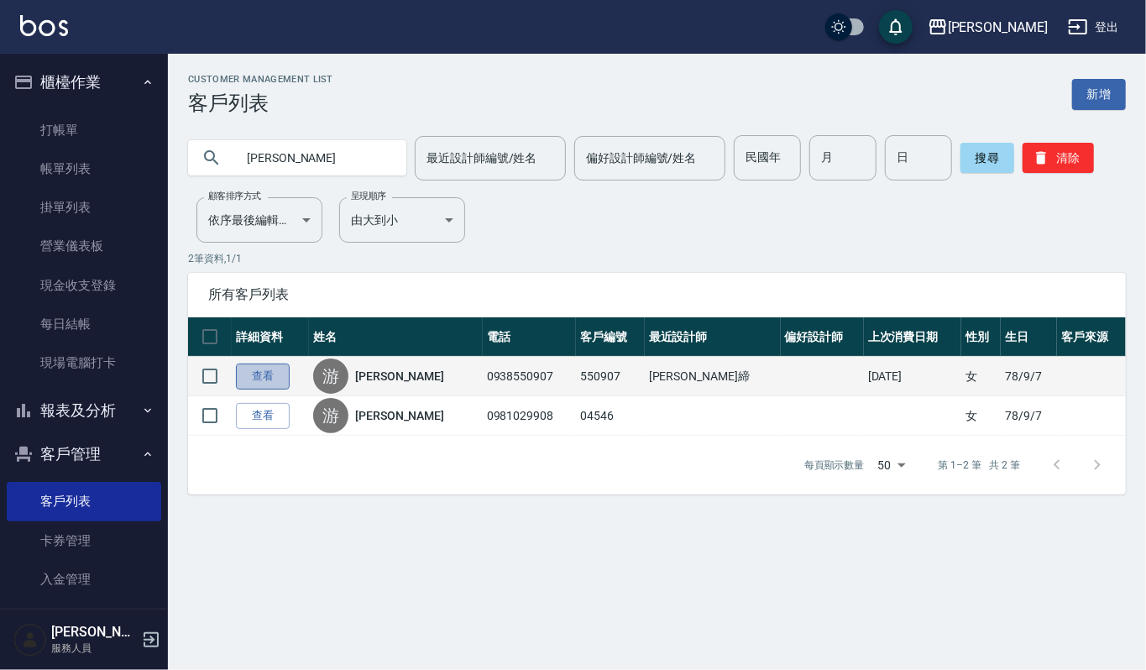
click at [256, 386] on link "查看" at bounding box center [263, 377] width 54 height 26
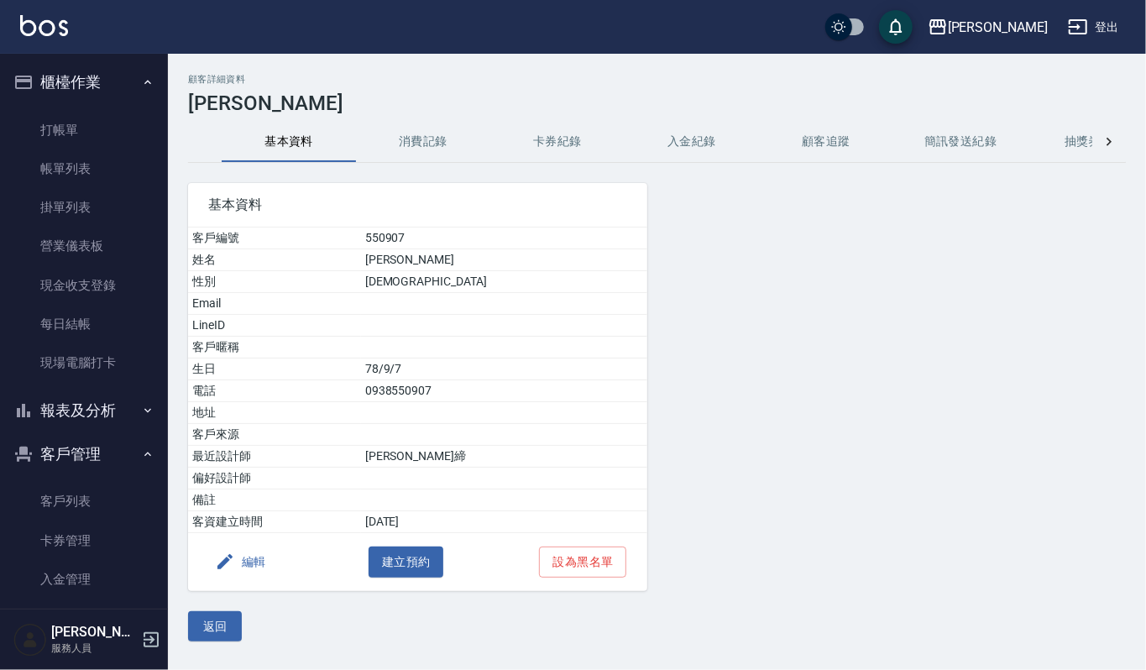
click at [417, 132] on button "消費記錄" at bounding box center [423, 142] width 134 height 40
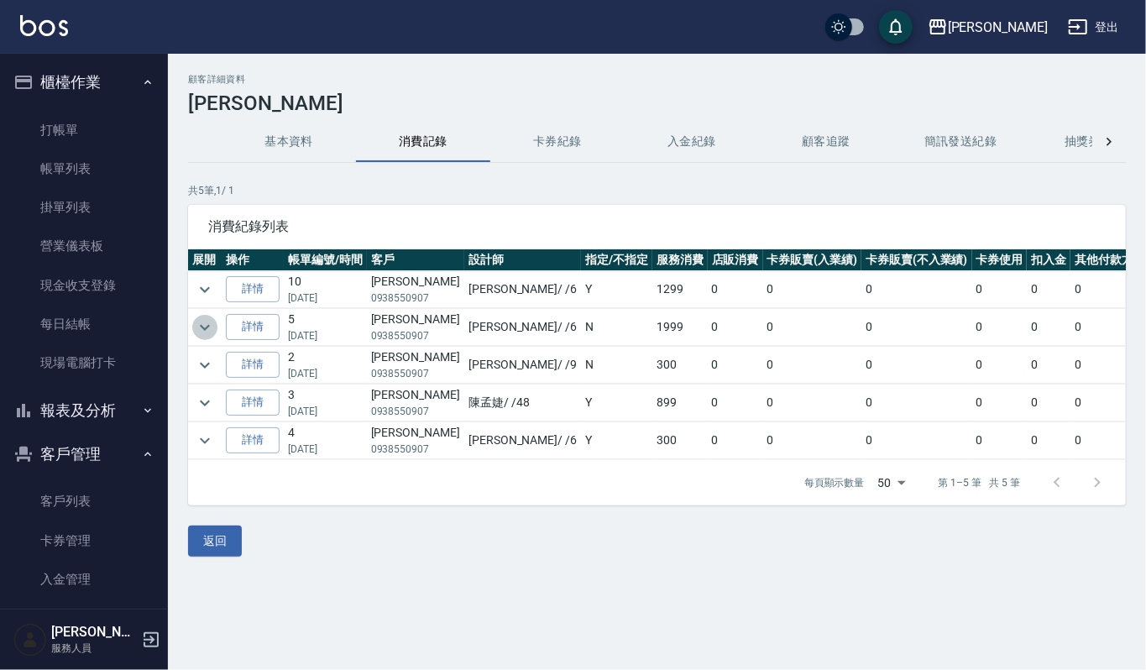
click at [208, 320] on icon "expand row" at bounding box center [205, 327] width 20 height 20
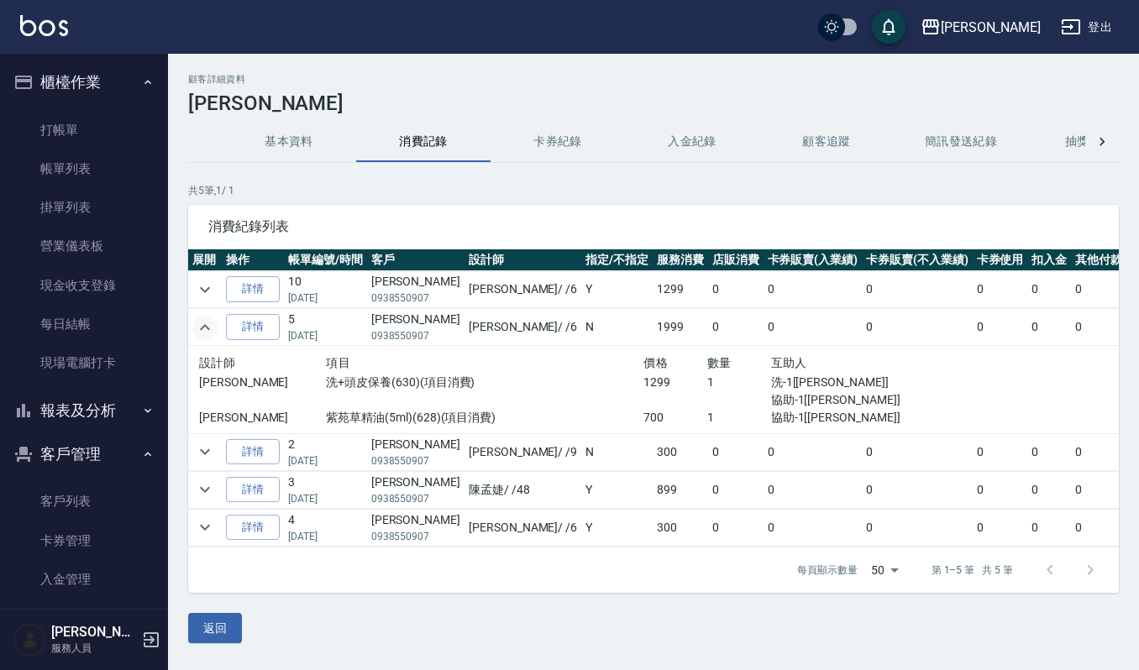
click at [208, 320] on icon "expand row" at bounding box center [205, 327] width 20 height 20
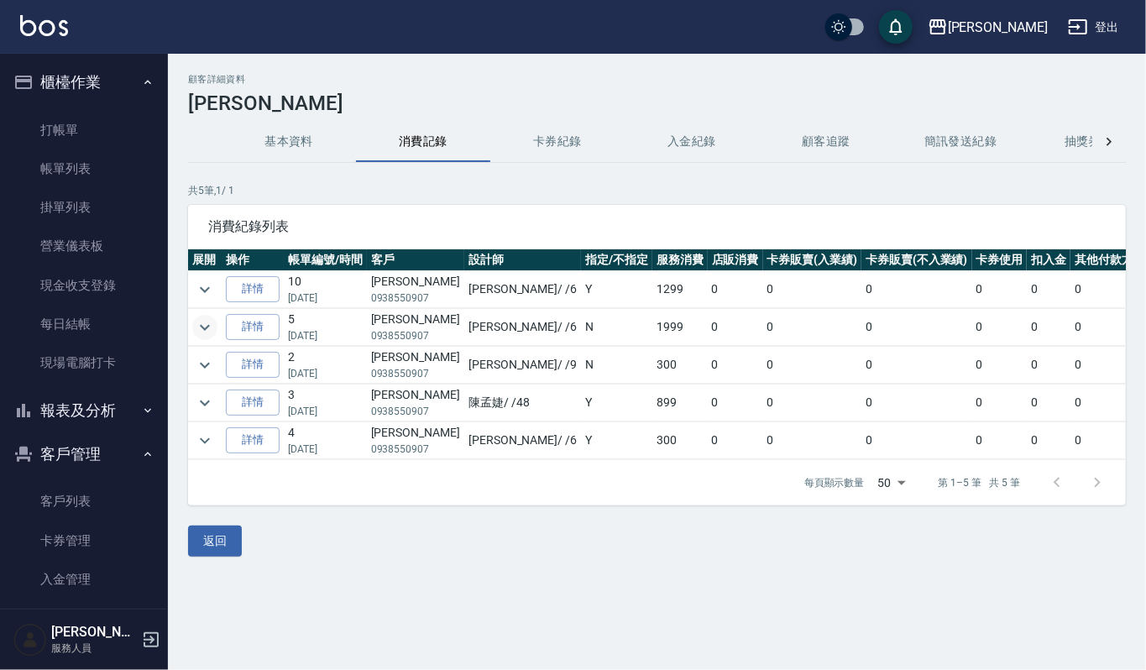
click at [29, 21] on img at bounding box center [44, 25] width 48 height 21
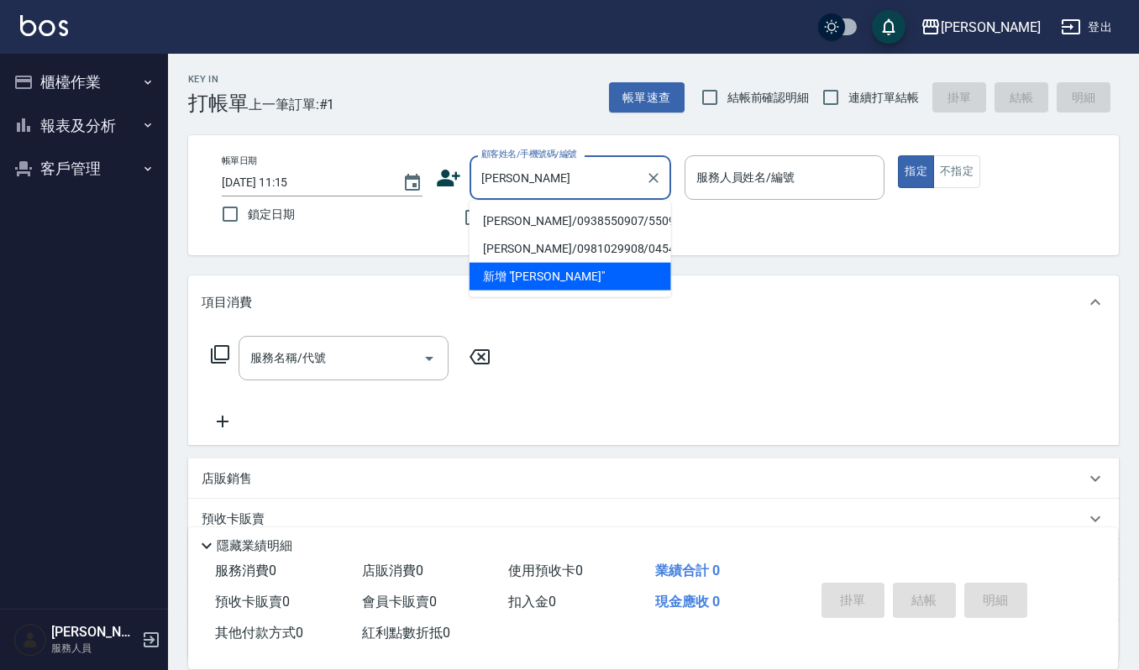
click at [595, 222] on li "[PERSON_NAME]/0938550907/550907" at bounding box center [570, 221] width 202 height 28
type input "[PERSON_NAME]/0938550907/550907"
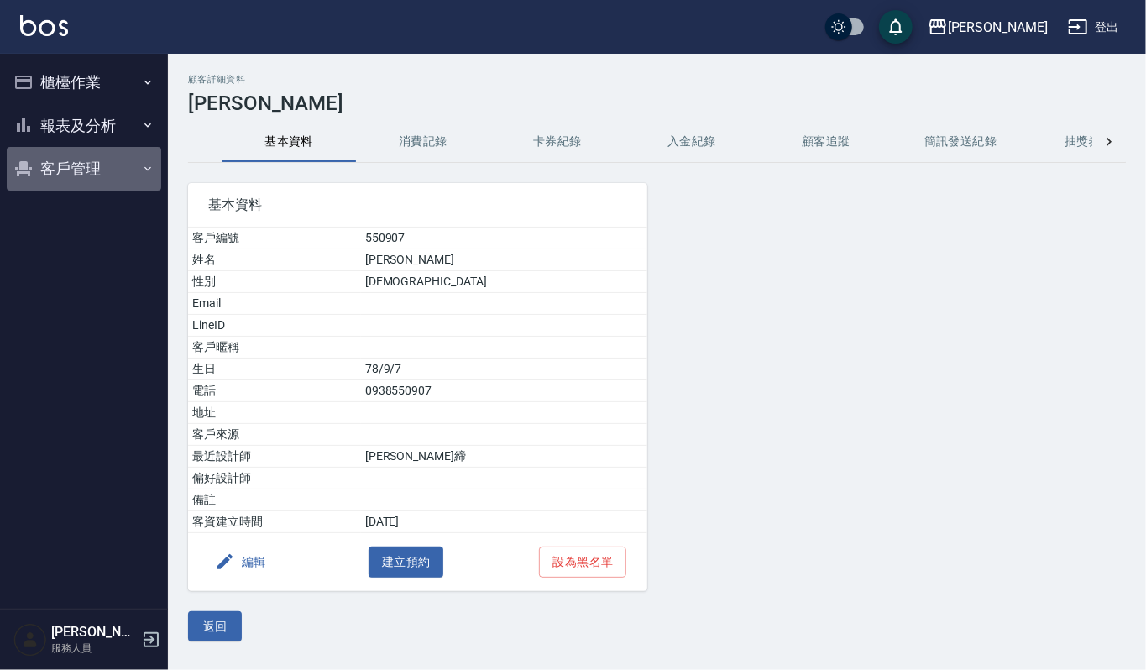
click at [85, 172] on button "客戶管理" at bounding box center [84, 169] width 155 height 44
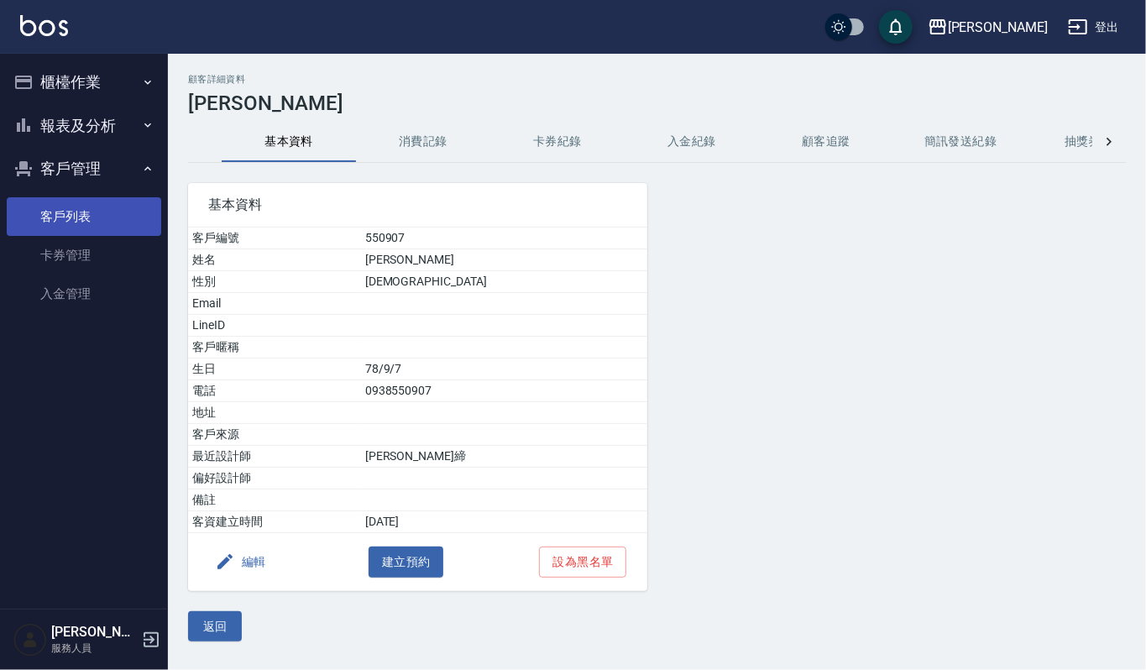
click at [89, 212] on link "客戶列表" at bounding box center [84, 216] width 155 height 39
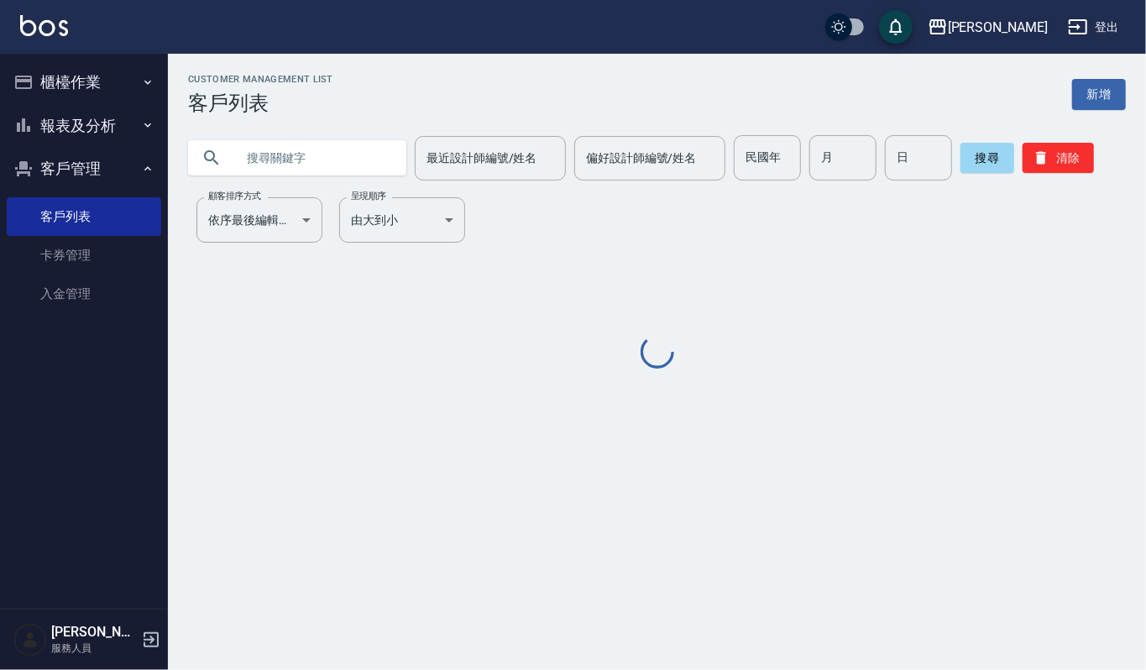
click at [272, 149] on input "text" at bounding box center [314, 157] width 158 height 45
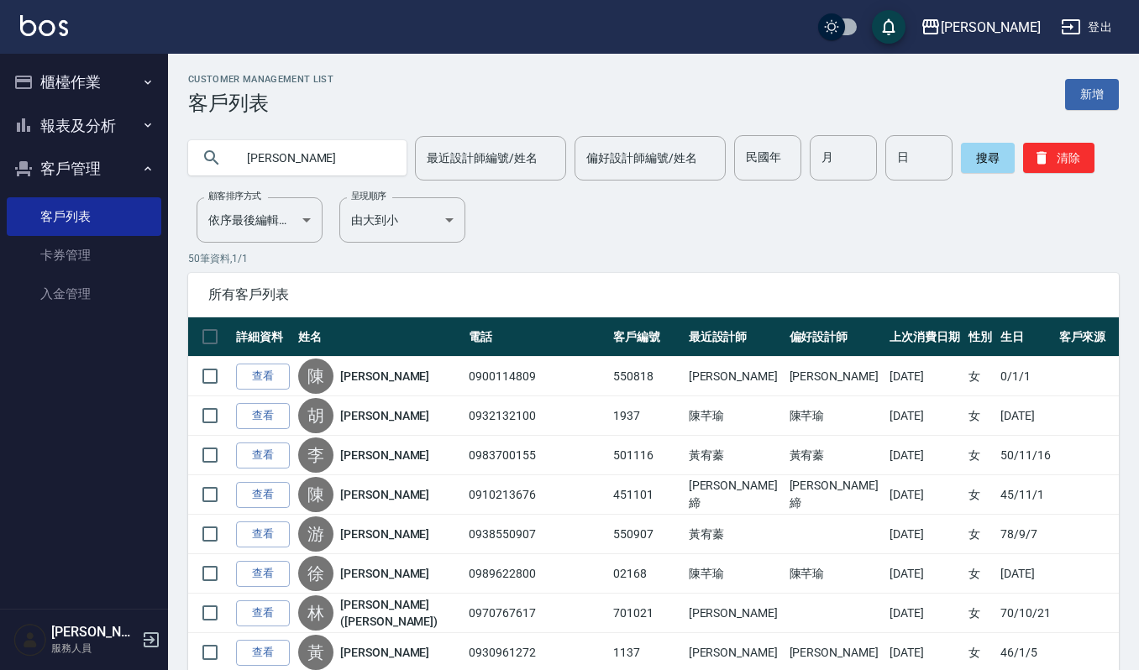
type input "陳又"
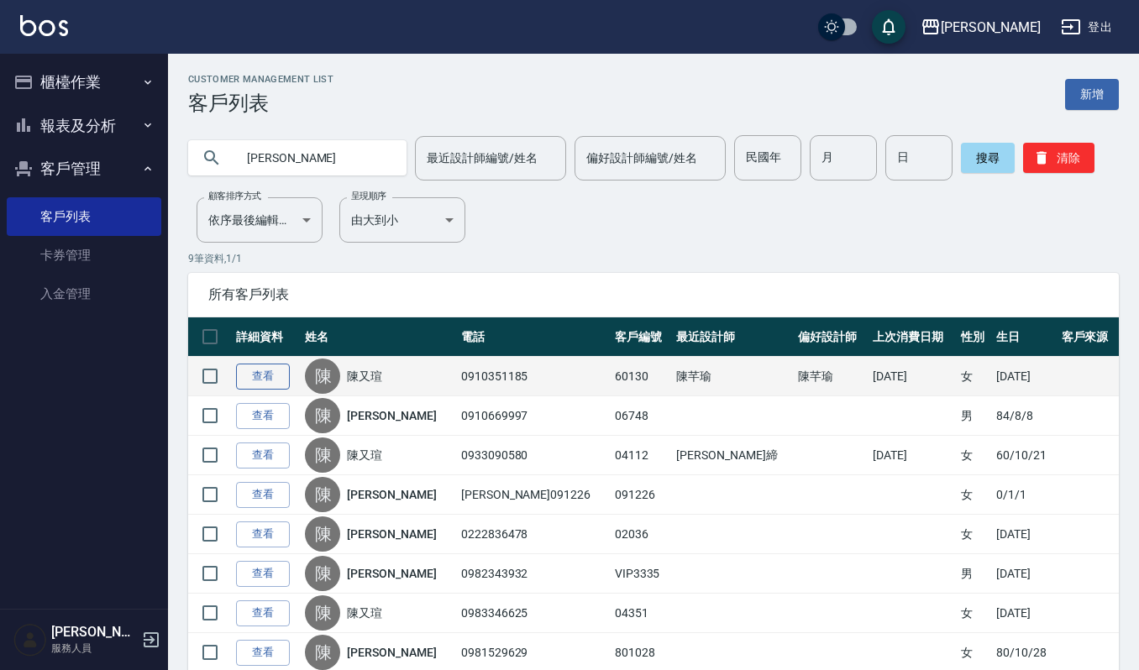
click at [263, 364] on link "查看" at bounding box center [263, 377] width 54 height 26
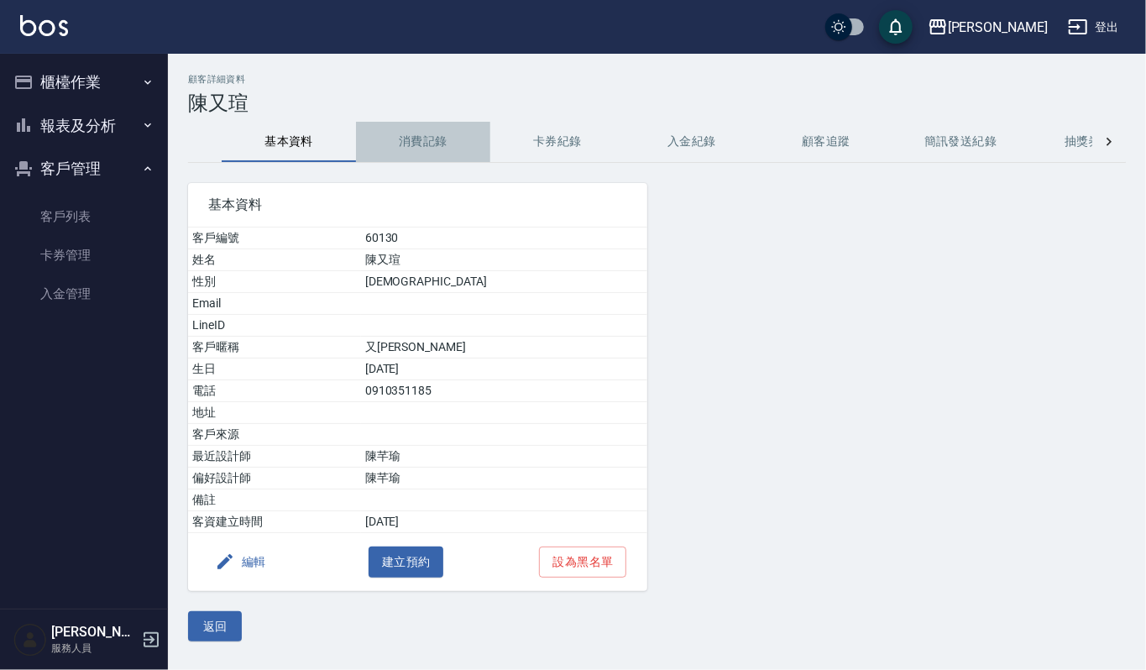
click at [396, 131] on button "消費記錄" at bounding box center [423, 142] width 134 height 40
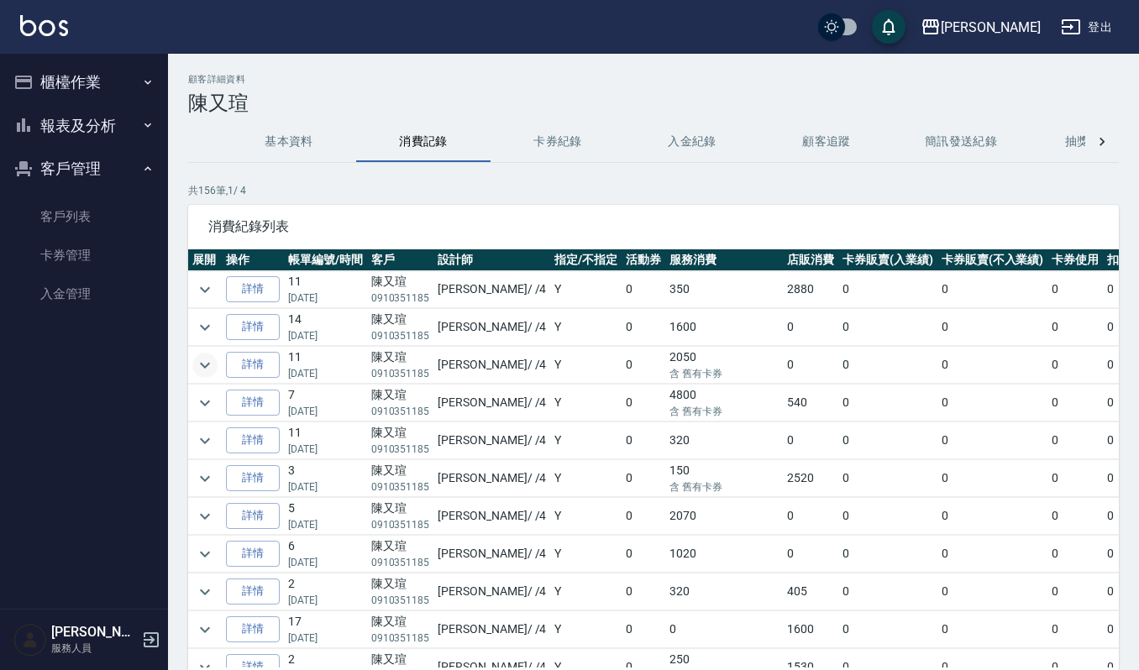
click at [199, 373] on icon "expand row" at bounding box center [205, 365] width 20 height 20
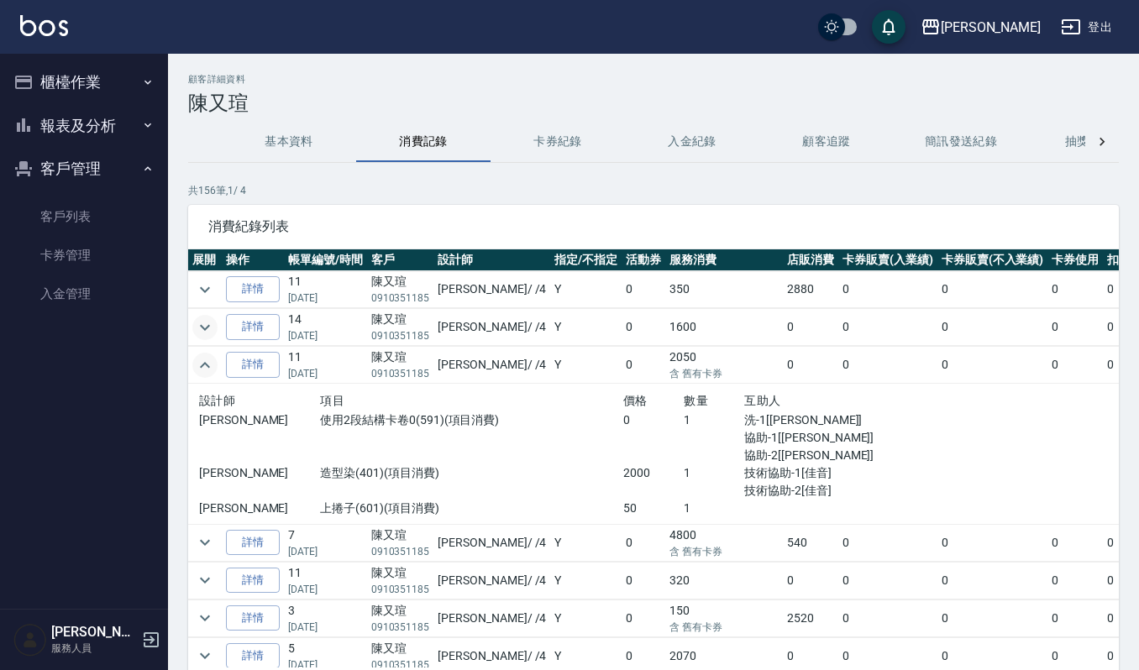
click at [196, 326] on icon "expand row" at bounding box center [205, 327] width 20 height 20
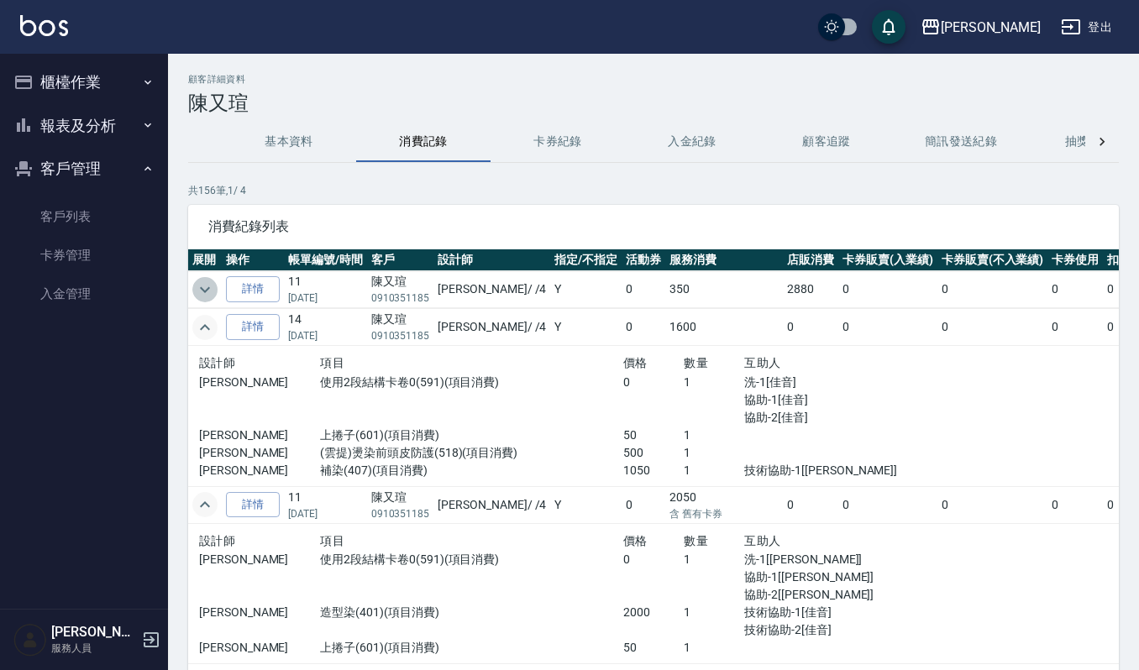
click at [200, 287] on icon "expand row" at bounding box center [205, 290] width 20 height 20
